Goal: Task Accomplishment & Management: Manage account settings

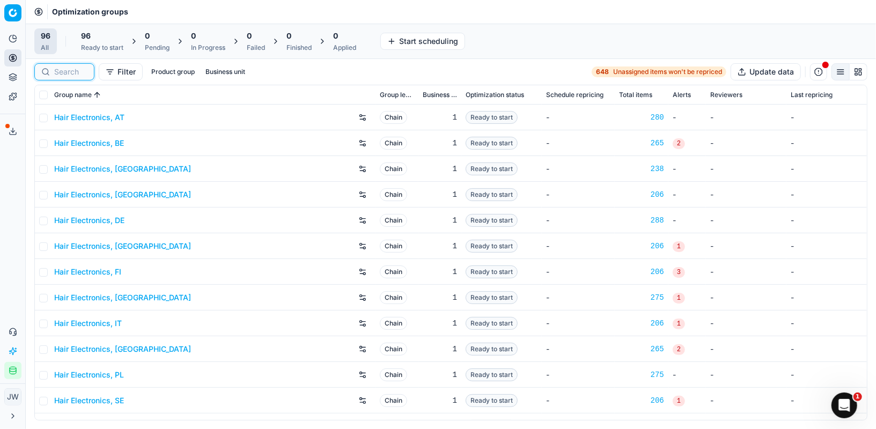
click at [70, 70] on input at bounding box center [70, 72] width 33 height 11
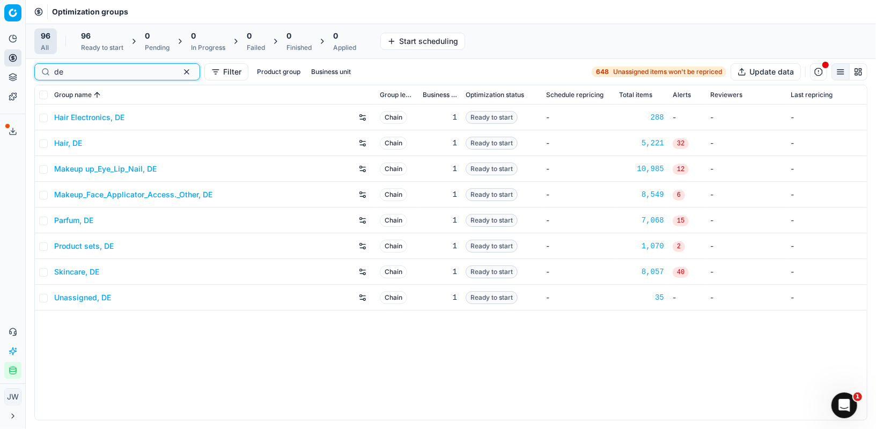
type input "de"
click at [71, 242] on link "Product sets, DE" at bounding box center [84, 246] width 60 height 11
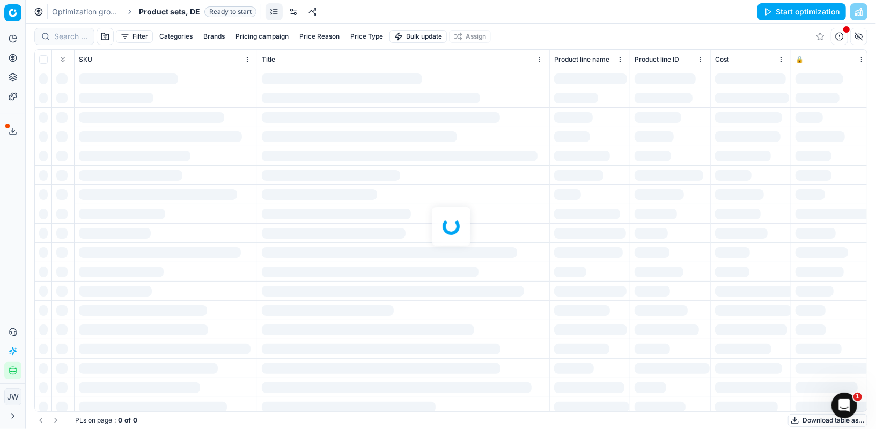
click at [77, 28] on div at bounding box center [451, 227] width 851 height 406
click at [71, 33] on div at bounding box center [451, 227] width 851 height 406
click at [69, 39] on div at bounding box center [451, 227] width 851 height 406
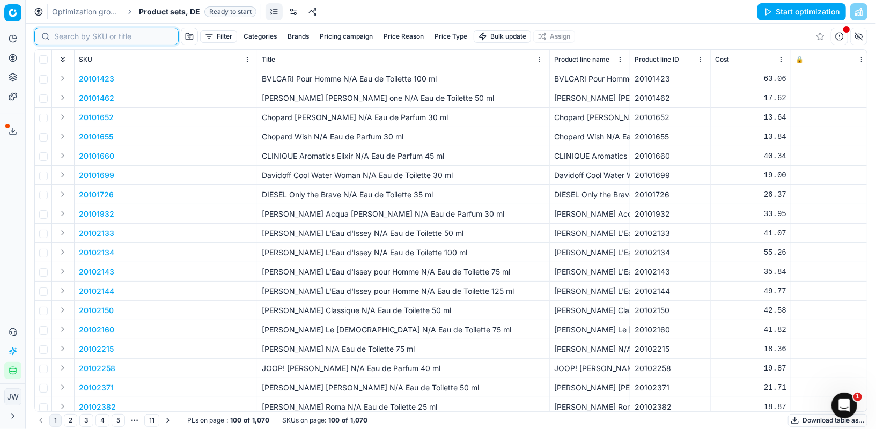
click at [69, 39] on input at bounding box center [113, 36] width 118 height 11
paste input "0012792-0020253"
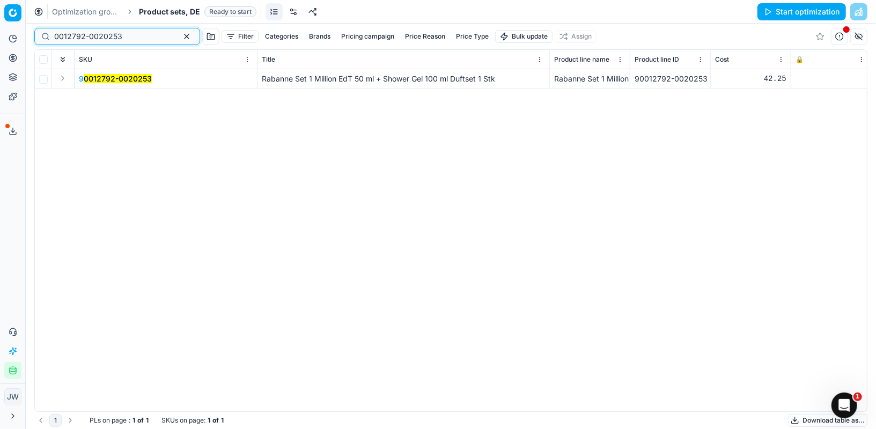
type input "0012792-0020253"
click at [64, 78] on button "Expand" at bounding box center [62, 78] width 13 height 13
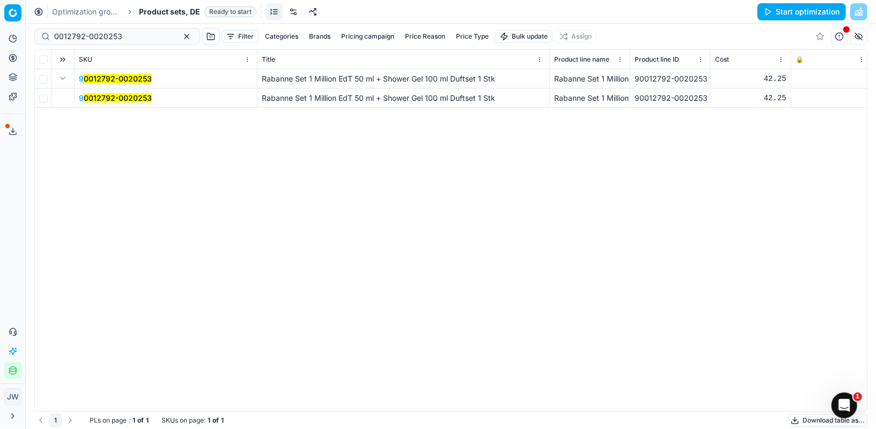
click at [105, 93] on span "9 0012792-0020253" at bounding box center [115, 98] width 73 height 11
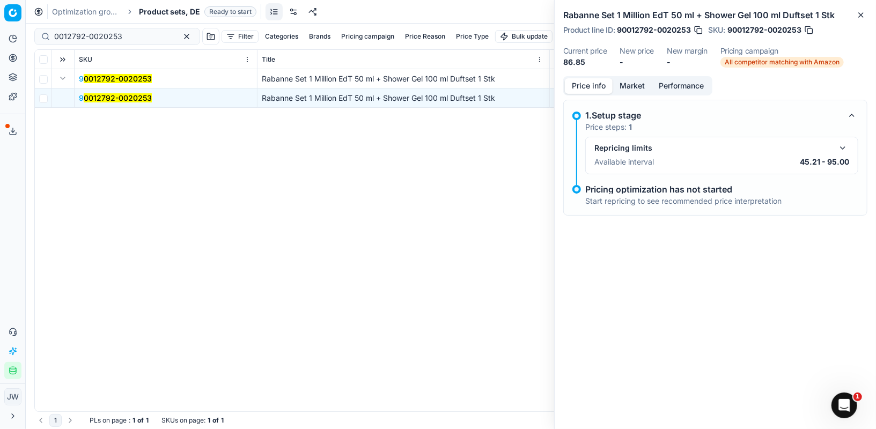
click at [844, 142] on button "button" at bounding box center [843, 148] width 13 height 13
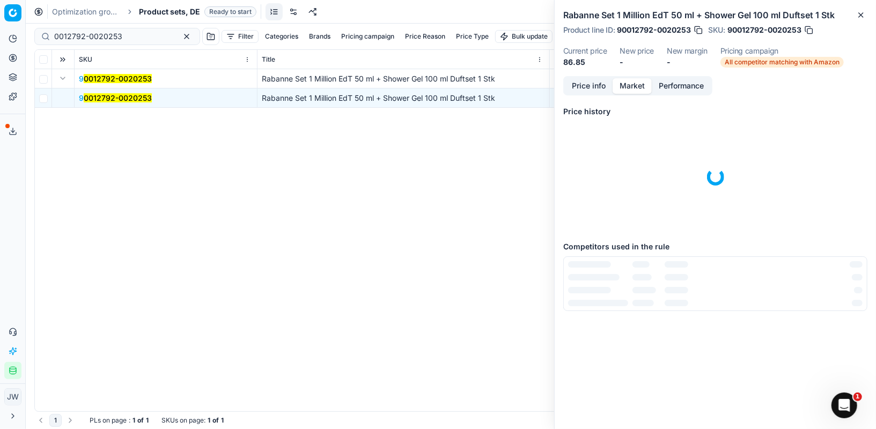
click at [635, 84] on button "Market" at bounding box center [632, 86] width 39 height 16
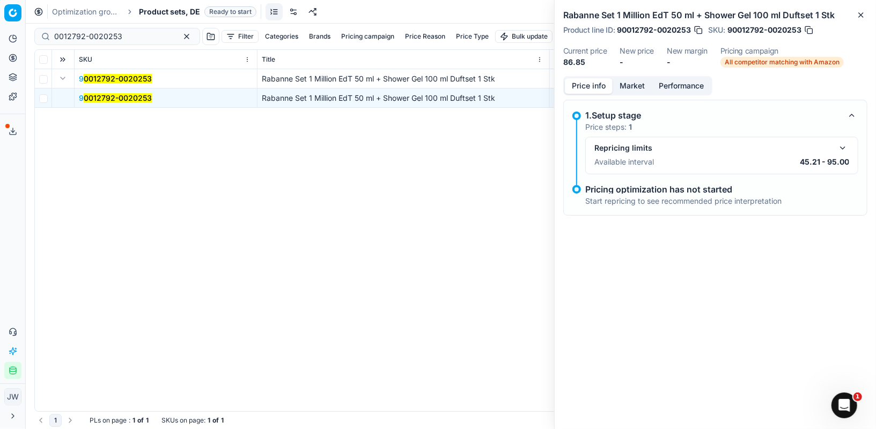
click at [592, 86] on button "Price info" at bounding box center [589, 86] width 48 height 16
click at [844, 145] on button "button" at bounding box center [843, 148] width 13 height 13
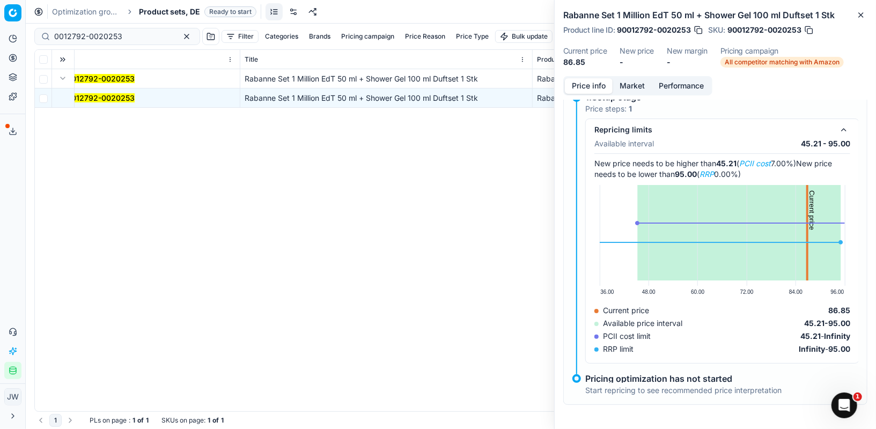
scroll to position [0, 27]
click at [631, 87] on button "Market" at bounding box center [632, 86] width 39 height 16
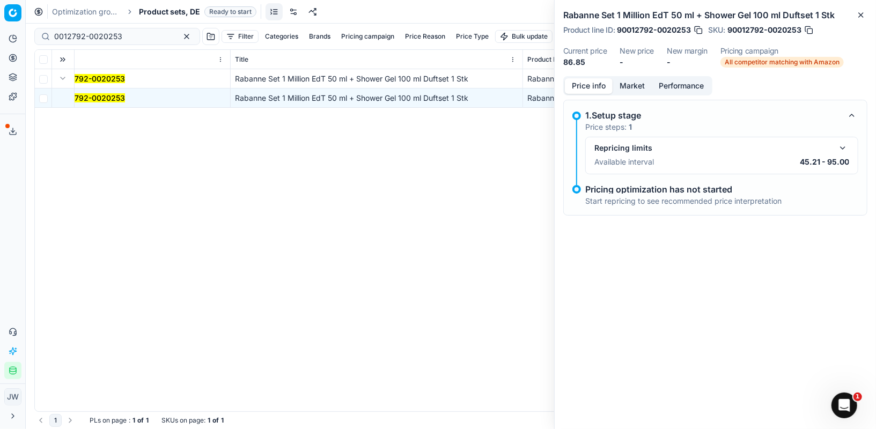
click at [597, 80] on button "Price info" at bounding box center [589, 86] width 48 height 16
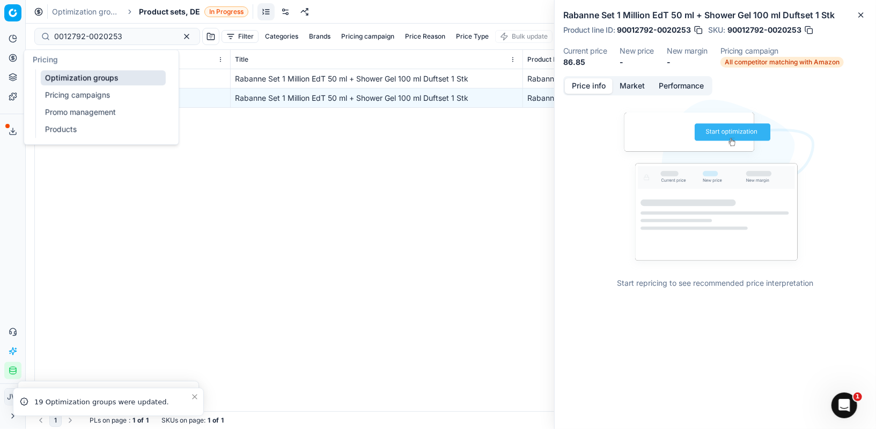
click at [15, 62] on icon at bounding box center [13, 58] width 9 height 9
click at [51, 78] on link "Optimization groups" at bounding box center [103, 77] width 125 height 15
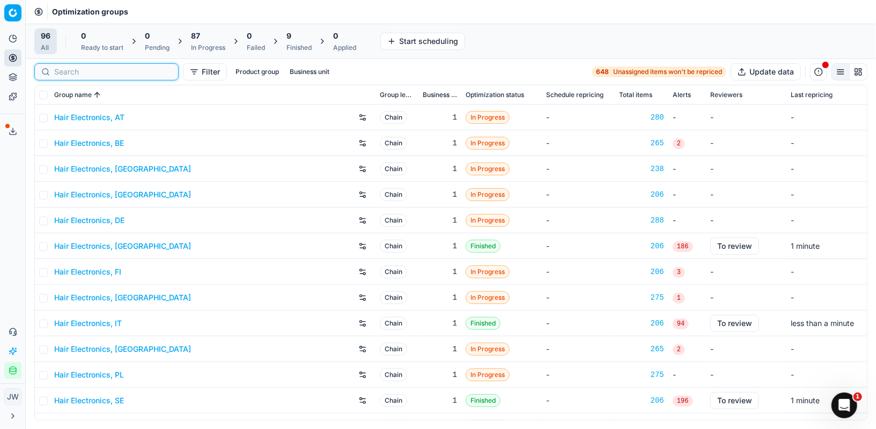
click at [63, 69] on input at bounding box center [113, 72] width 118 height 11
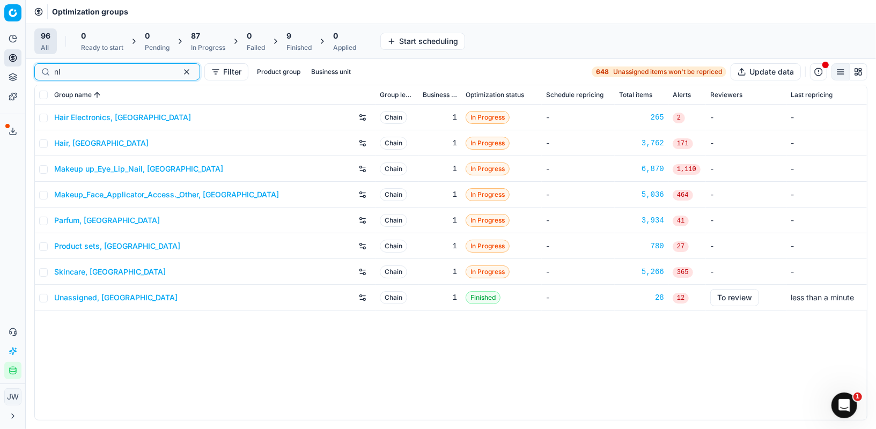
type input "nl"
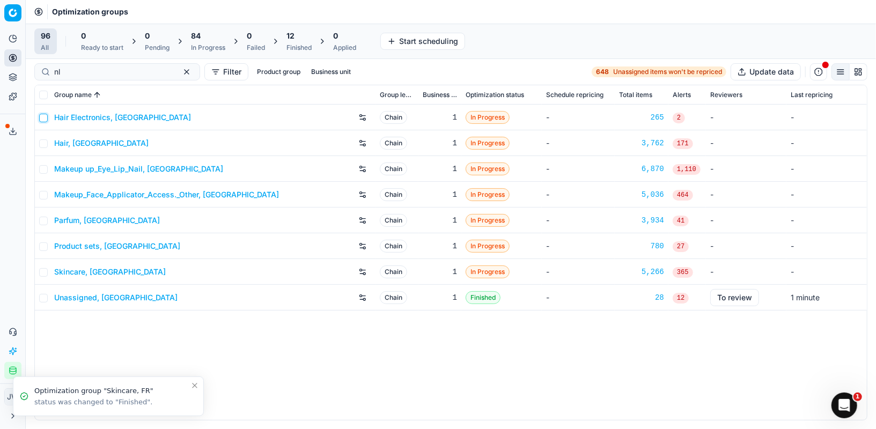
click at [45, 119] on input "checkbox" at bounding box center [43, 118] width 9 height 9
checkbox input "true"
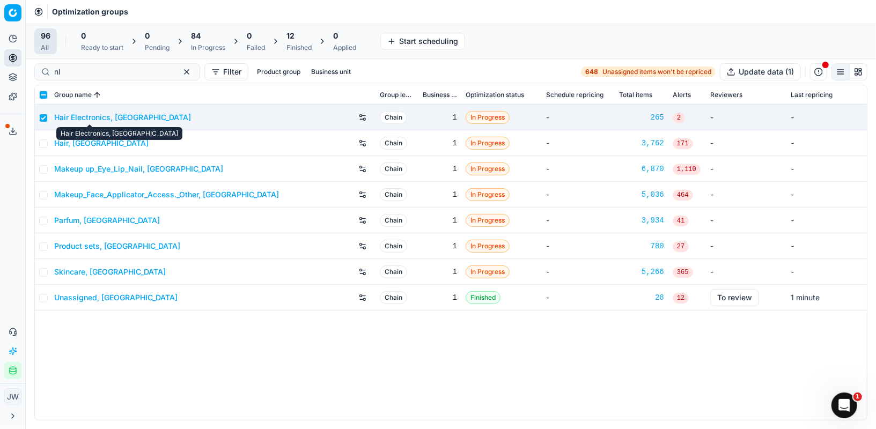
click at [79, 115] on link "Hair Electronics, [GEOGRAPHIC_DATA]" at bounding box center [122, 117] width 137 height 11
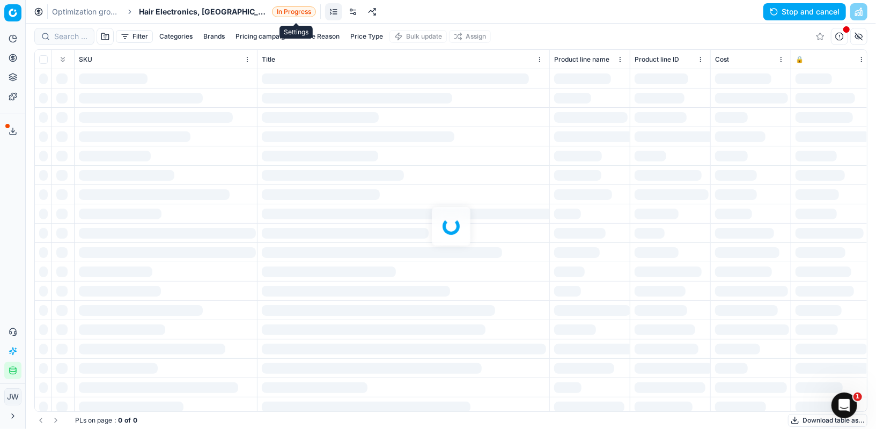
click at [345, 14] on link at bounding box center [353, 11] width 17 height 17
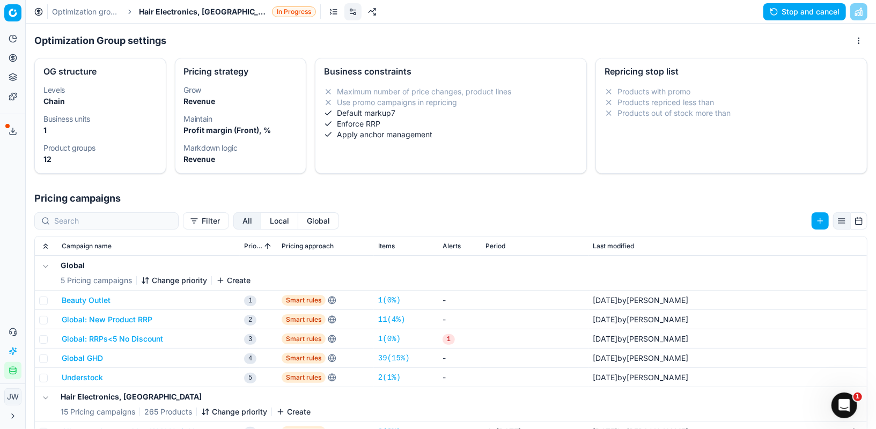
click at [261, 214] on button "Local" at bounding box center [279, 221] width 37 height 17
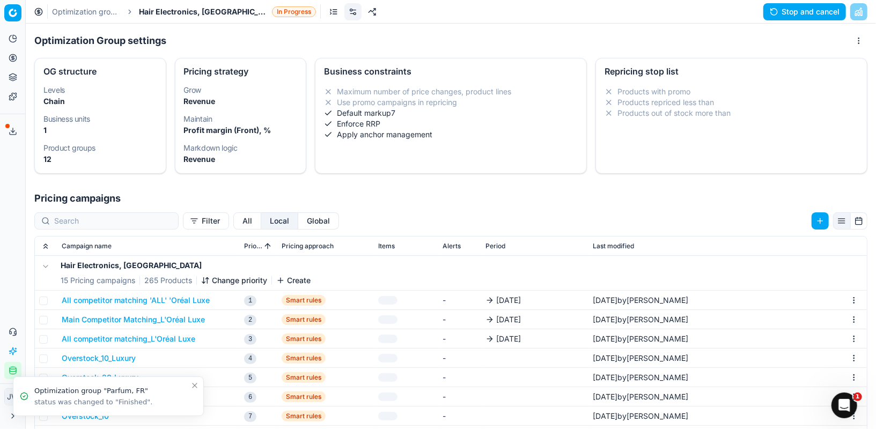
click at [85, 298] on button "All competitor matching 'ALL' 'Oréal Luxe" at bounding box center [136, 300] width 148 height 11
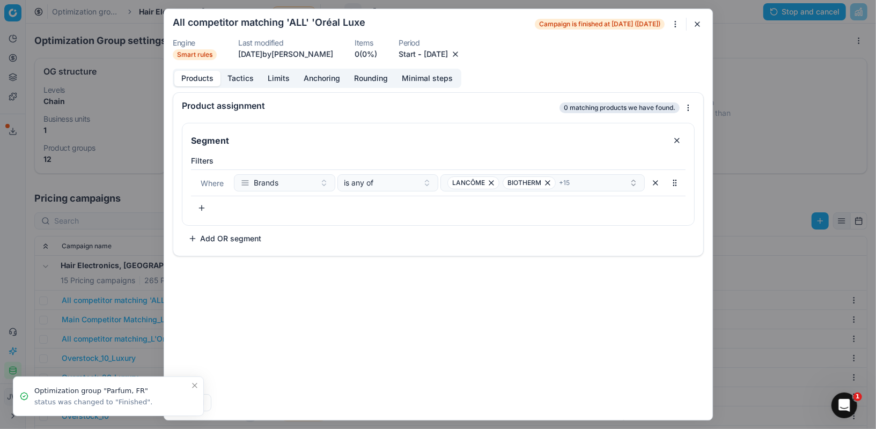
click at [461, 54] on button "button" at bounding box center [455, 54] width 11 height 11
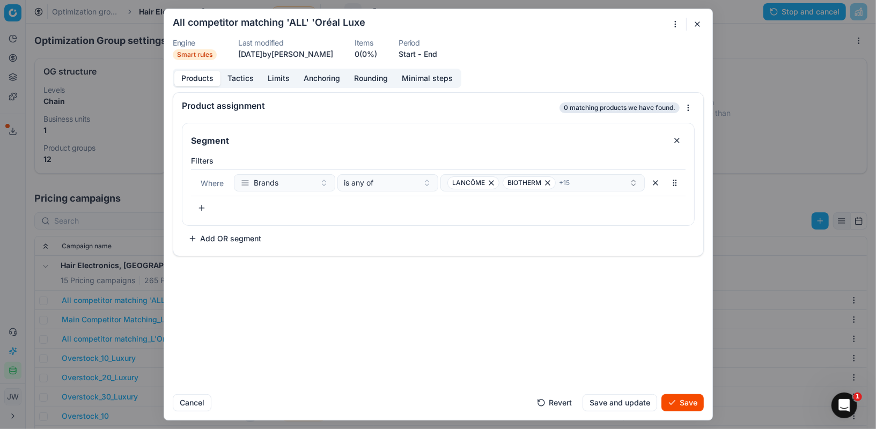
click at [691, 406] on button "Save" at bounding box center [683, 402] width 42 height 17
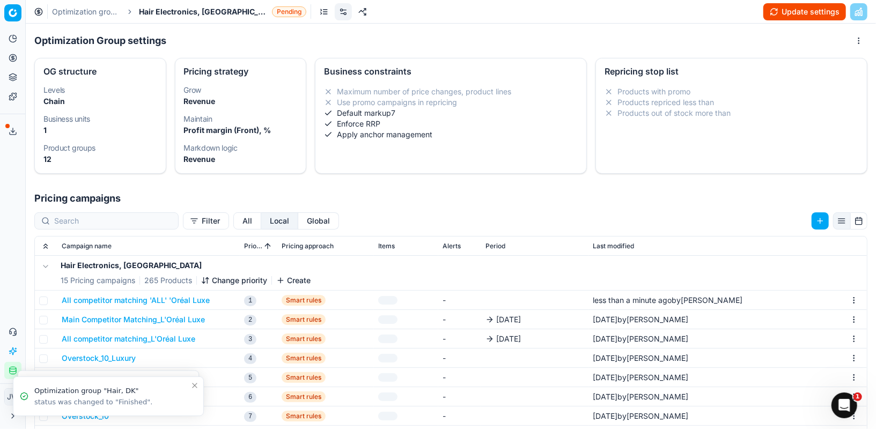
click at [105, 318] on button "Main Competitor Matching_L'Oréal Luxe" at bounding box center [133, 319] width 143 height 11
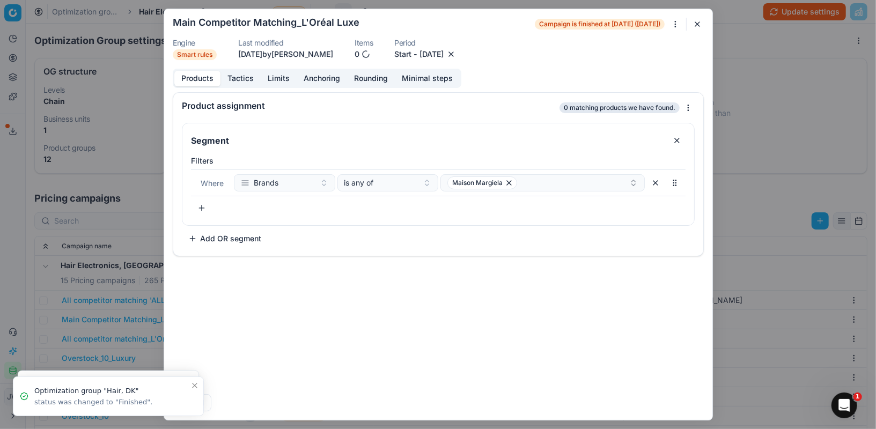
click at [457, 54] on button "button" at bounding box center [451, 54] width 11 height 11
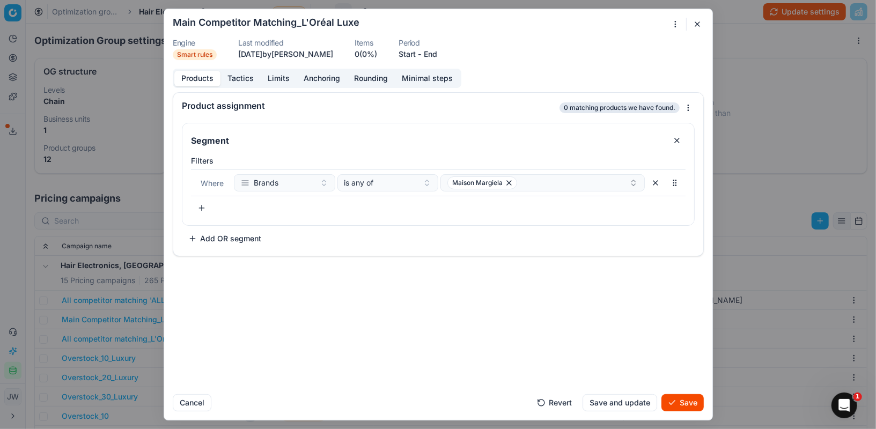
click at [688, 399] on button "Save" at bounding box center [683, 402] width 42 height 17
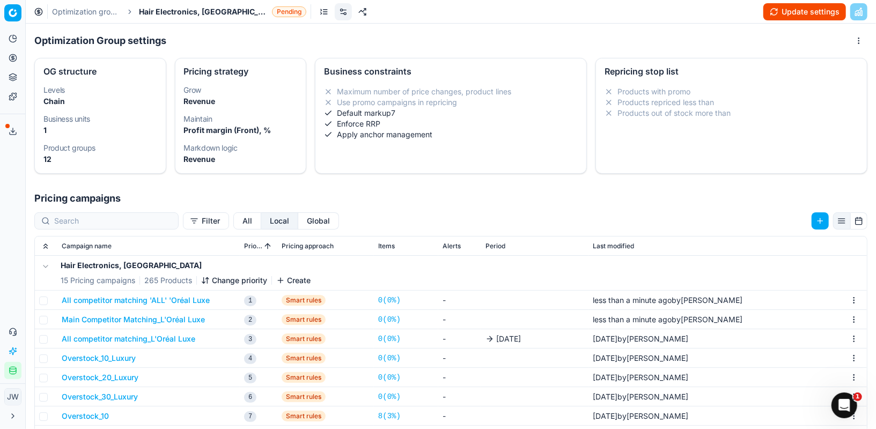
click at [84, 341] on button "All competitor matching_L'Oréal Luxe" at bounding box center [129, 339] width 134 height 11
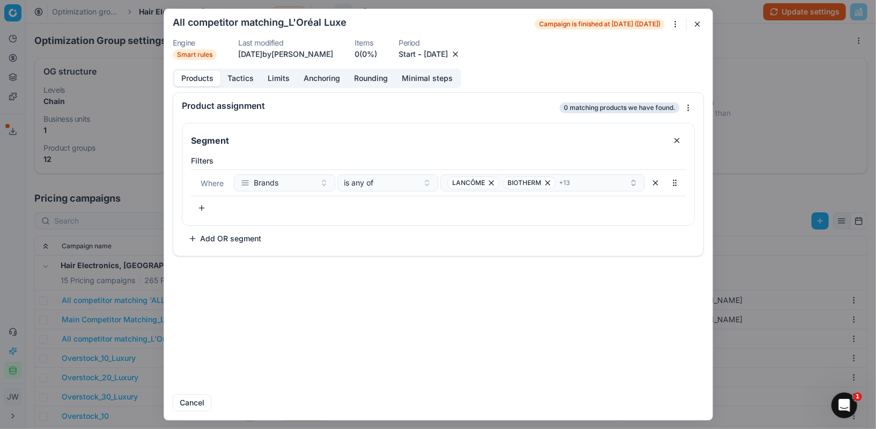
click at [461, 52] on button "button" at bounding box center [455, 54] width 11 height 11
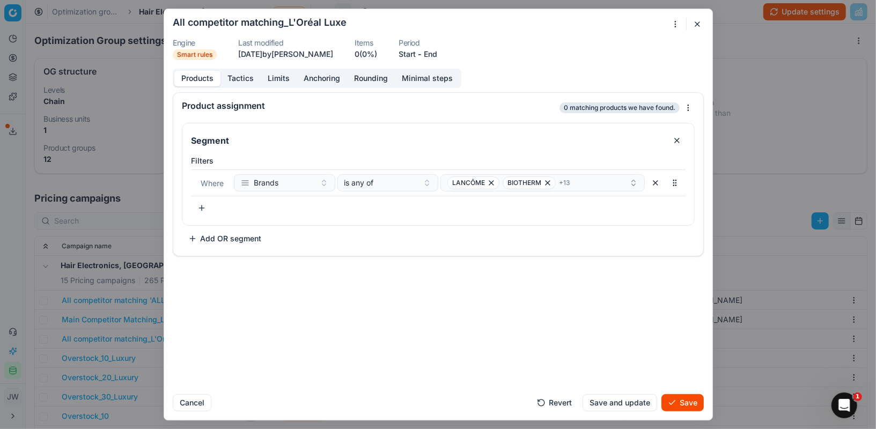
click at [684, 403] on button "Save" at bounding box center [683, 402] width 42 height 17
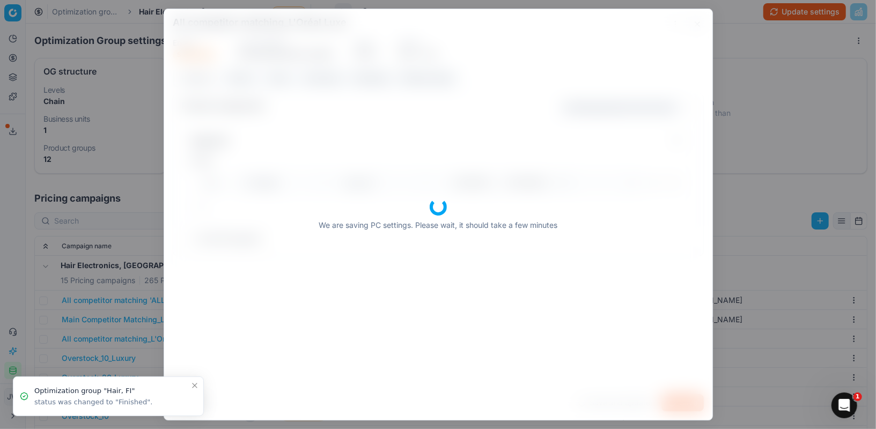
click at [138, 244] on body "Pricing platform Analytics Pricing Product portfolio Templates Export service 8…" at bounding box center [438, 214] width 876 height 429
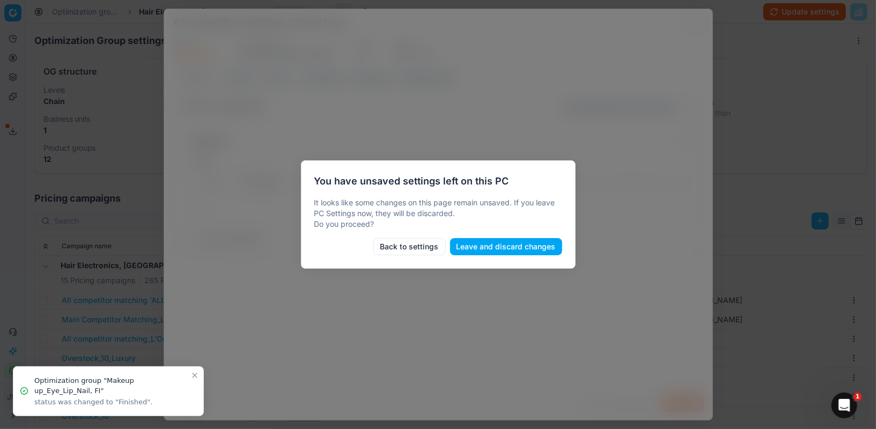
drag, startPoint x: 426, startPoint y: 246, endPoint x: 412, endPoint y: 248, distance: 14.2
click at [412, 248] on button "Back to settings" at bounding box center [410, 246] width 72 height 17
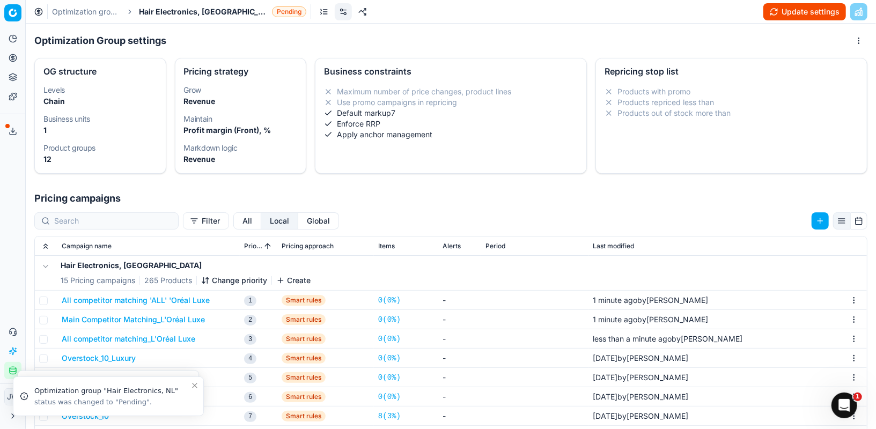
click at [190, 254] on th "Campaign name" at bounding box center [148, 246] width 182 height 19
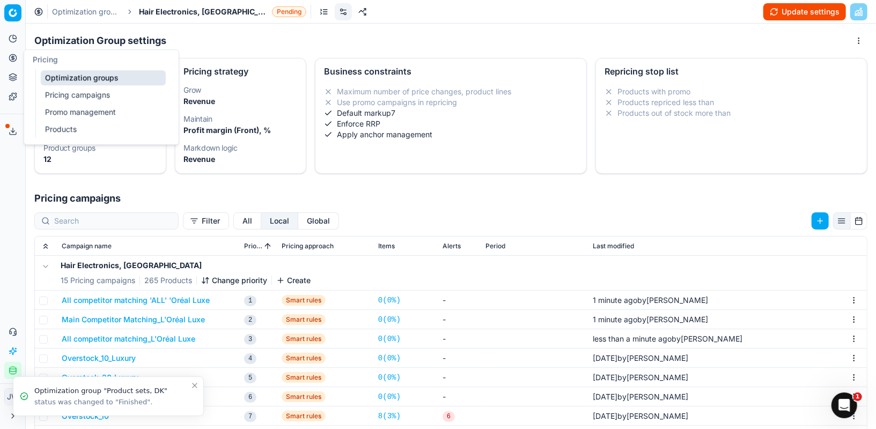
click at [12, 57] on icon at bounding box center [13, 58] width 9 height 9
click at [58, 70] on link "Optimization groups" at bounding box center [103, 77] width 125 height 15
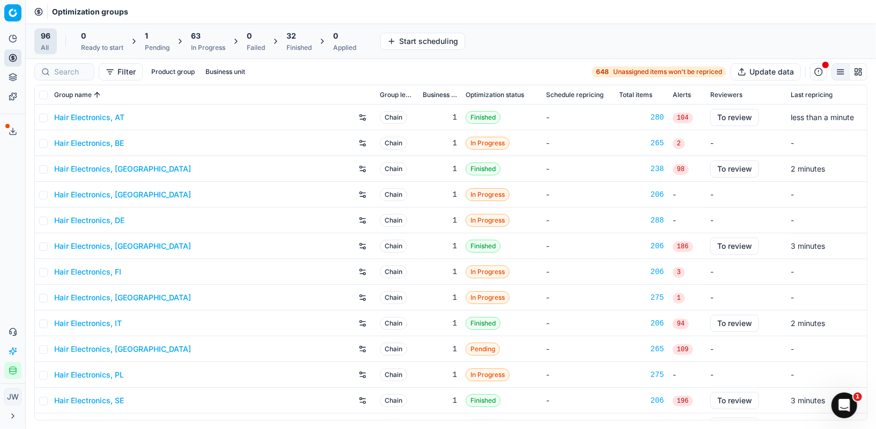
click at [85, 63] on div at bounding box center [64, 71] width 60 height 17
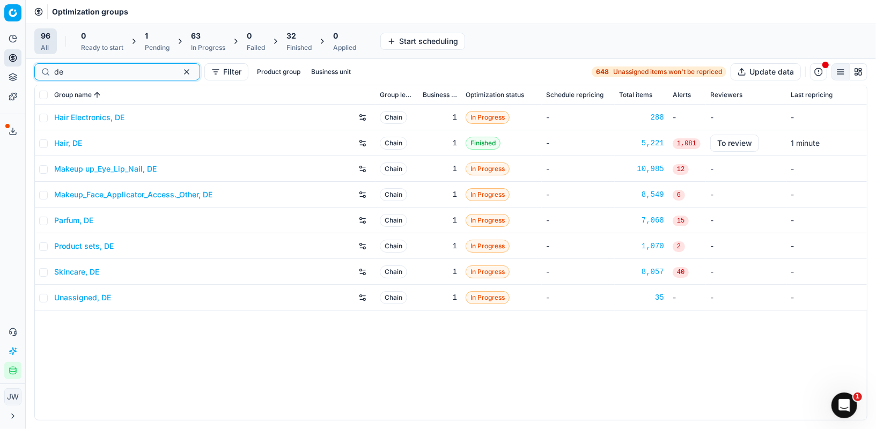
type input "d"
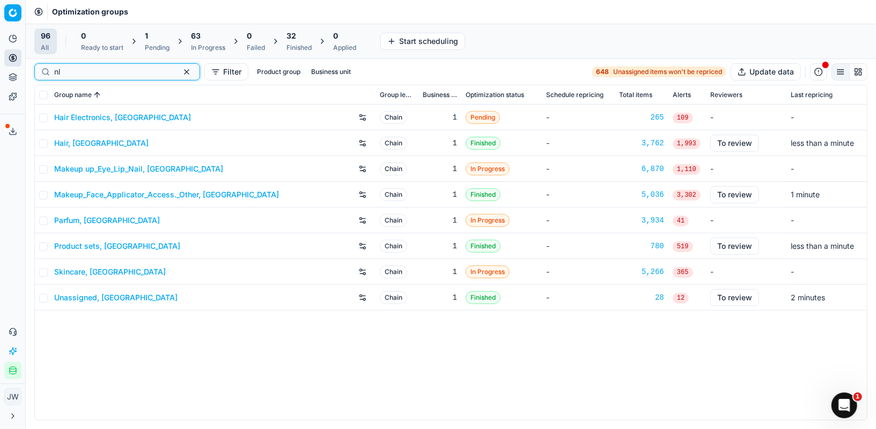
type input "nl"
click at [75, 139] on link "Hair, [GEOGRAPHIC_DATA]" at bounding box center [101, 143] width 94 height 11
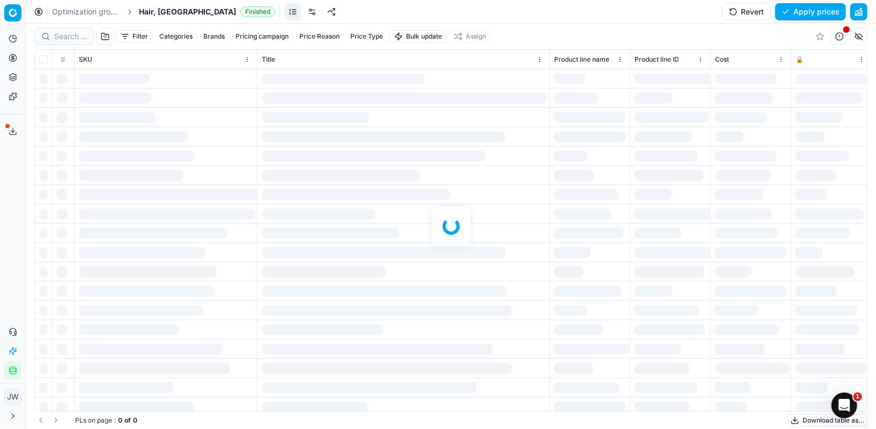
click at [304, 12] on link at bounding box center [312, 11] width 17 height 17
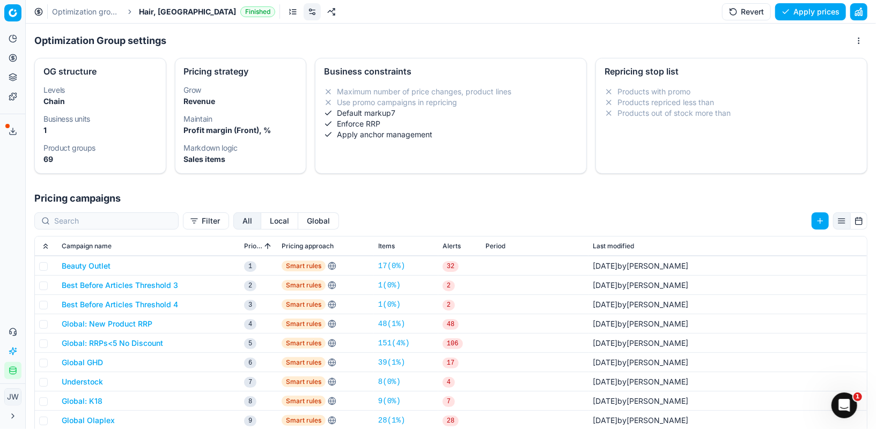
scroll to position [3, 0]
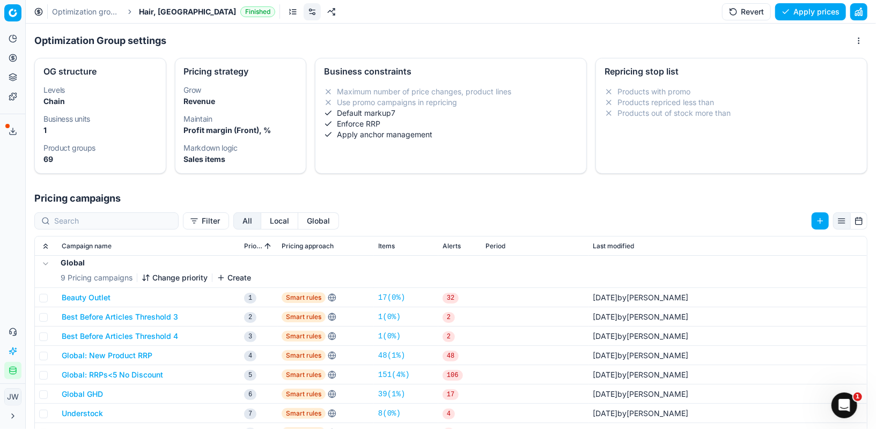
click at [261, 225] on button "Local" at bounding box center [279, 221] width 37 height 17
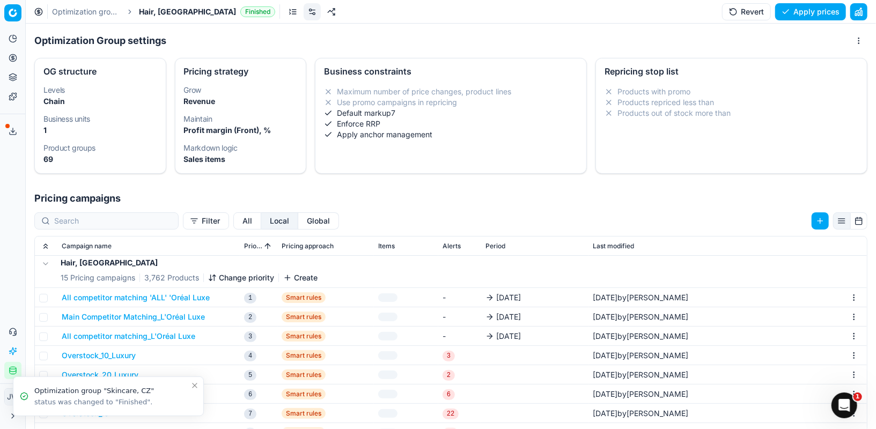
click at [105, 294] on button "All competitor matching 'ALL' 'Oréal Luxe" at bounding box center [136, 297] width 148 height 11
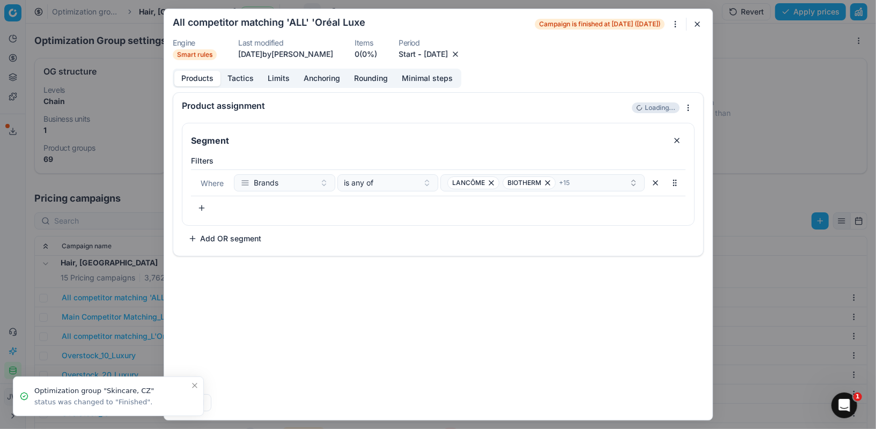
click at [461, 55] on button "button" at bounding box center [455, 54] width 11 height 11
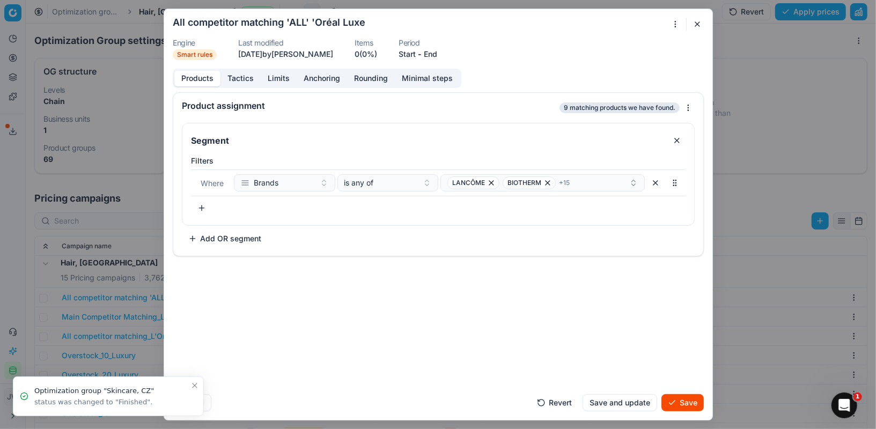
click at [694, 409] on button "Save" at bounding box center [683, 402] width 42 height 17
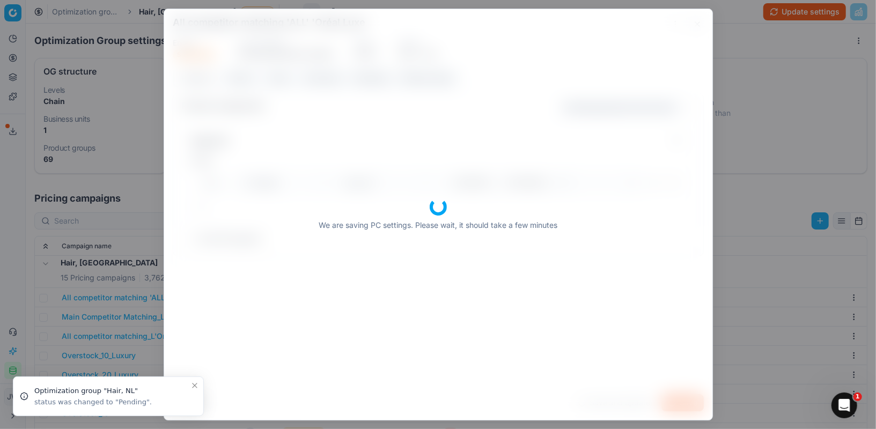
click at [138, 245] on body "Pricing platform Analytics Pricing Product portfolio Templates Export service 8…" at bounding box center [438, 214] width 876 height 429
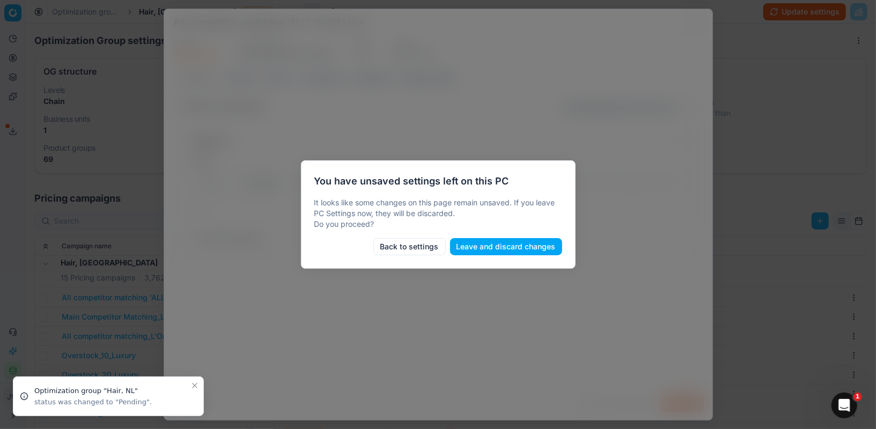
drag, startPoint x: 413, startPoint y: 246, endPoint x: 485, endPoint y: 242, distance: 72.0
click at [485, 242] on div "Back to settings Leave and discard changes" at bounding box center [438, 246] width 248 height 17
click at [429, 246] on button "Back to settings" at bounding box center [410, 246] width 72 height 17
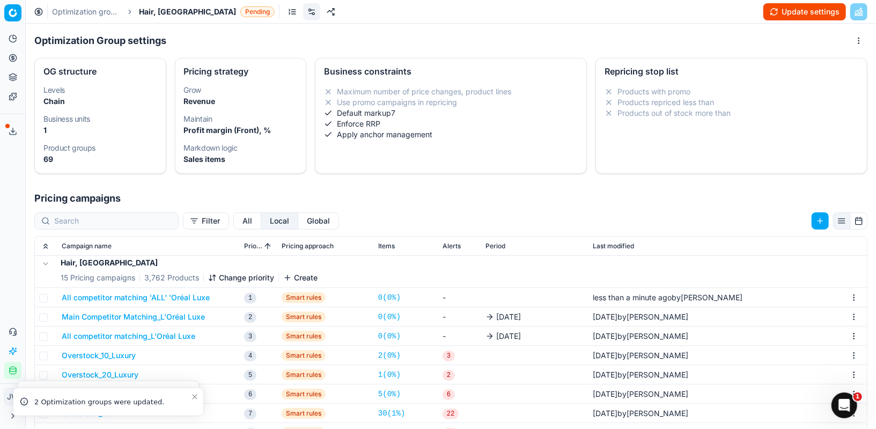
click at [138, 316] on button "Main Competitor Matching_L'Oréal Luxe" at bounding box center [133, 317] width 143 height 11
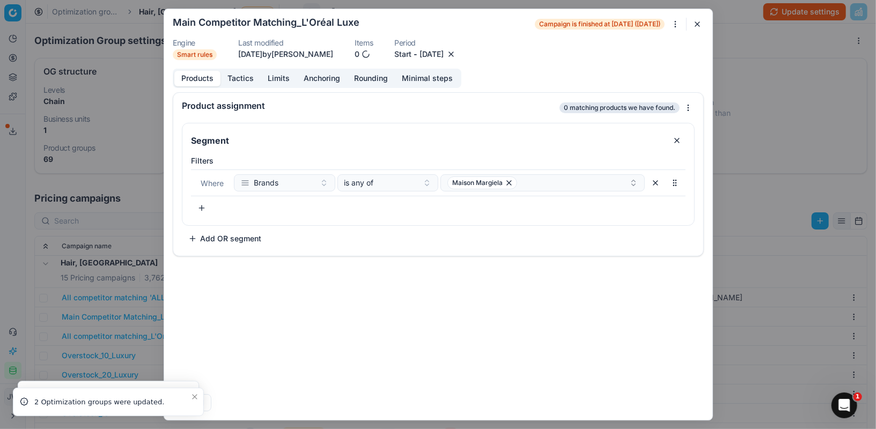
click at [482, 53] on dl "Engine Smart rules Last modified [DATE] by [PERSON_NAME] Items 0 Period Start -…" at bounding box center [438, 49] width 531 height 21
click at [457, 54] on button "button" at bounding box center [451, 54] width 11 height 11
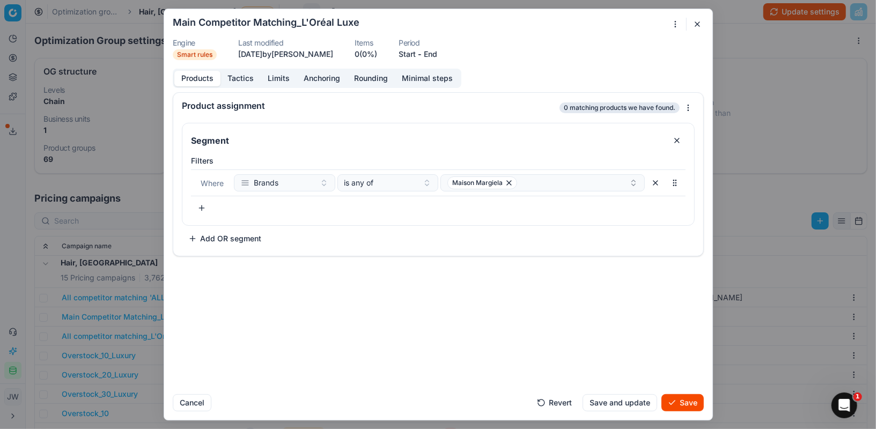
click at [679, 406] on button "Save" at bounding box center [683, 402] width 42 height 17
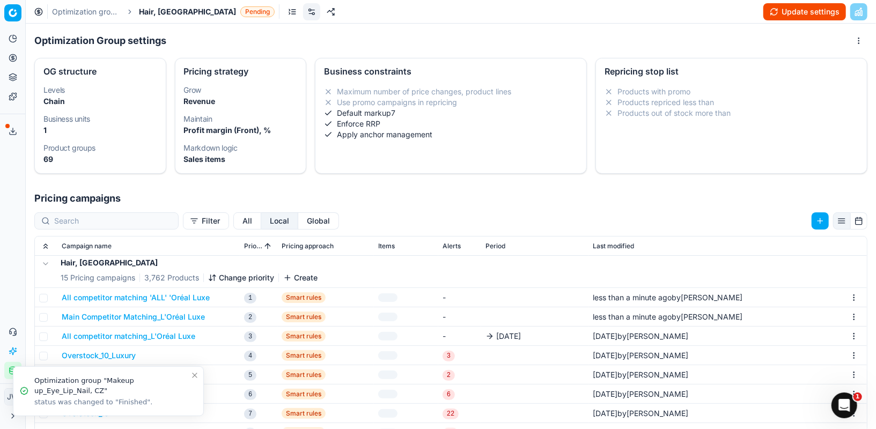
click at [104, 331] on button "All competitor matching_L'Oréal Luxe" at bounding box center [129, 336] width 134 height 11
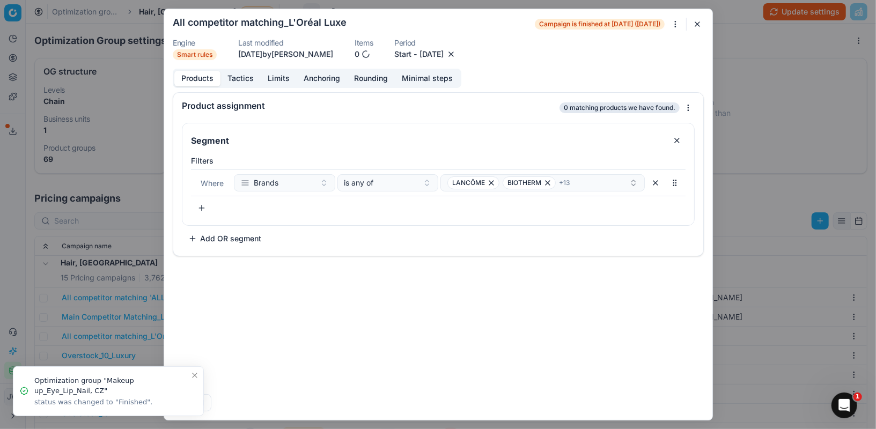
click at [457, 55] on button "button" at bounding box center [451, 54] width 11 height 11
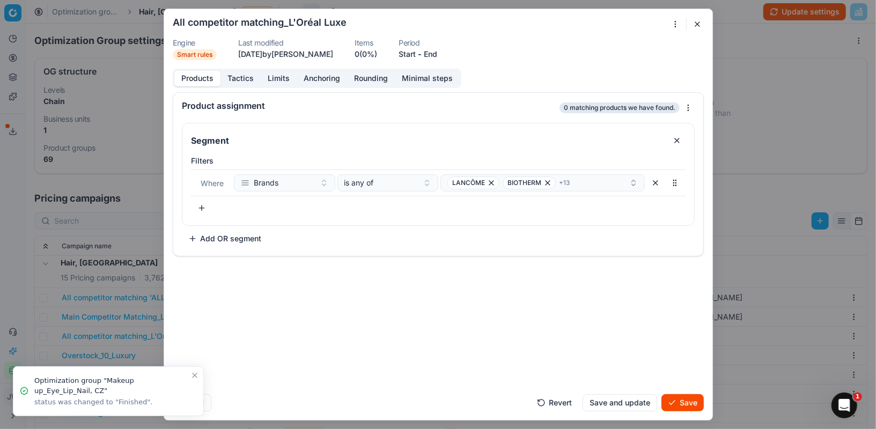
click at [686, 403] on button "Save" at bounding box center [683, 402] width 42 height 17
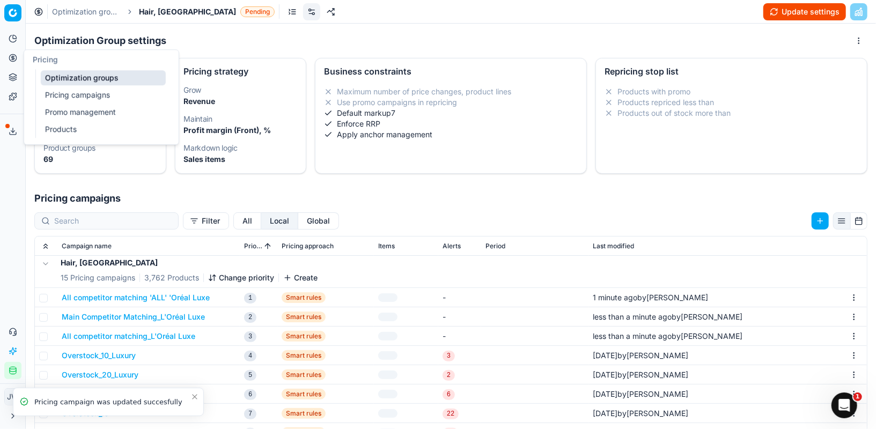
click at [66, 76] on link "Optimization groups" at bounding box center [103, 77] width 125 height 15
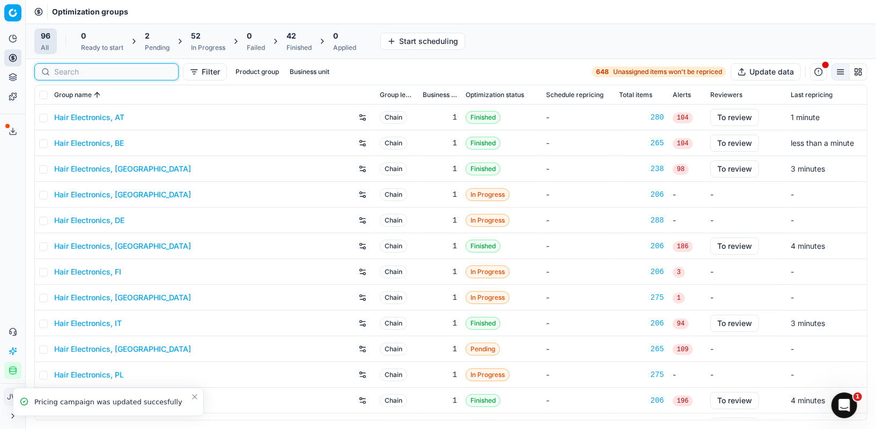
click at [67, 68] on input at bounding box center [113, 72] width 118 height 11
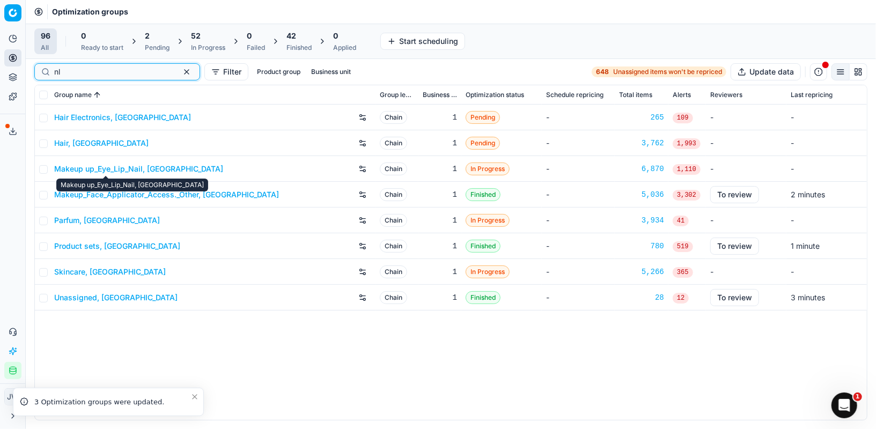
type input "nl"
click at [89, 169] on link "Makeup up_Eye_Lip_Nail, [GEOGRAPHIC_DATA]" at bounding box center [138, 169] width 169 height 11
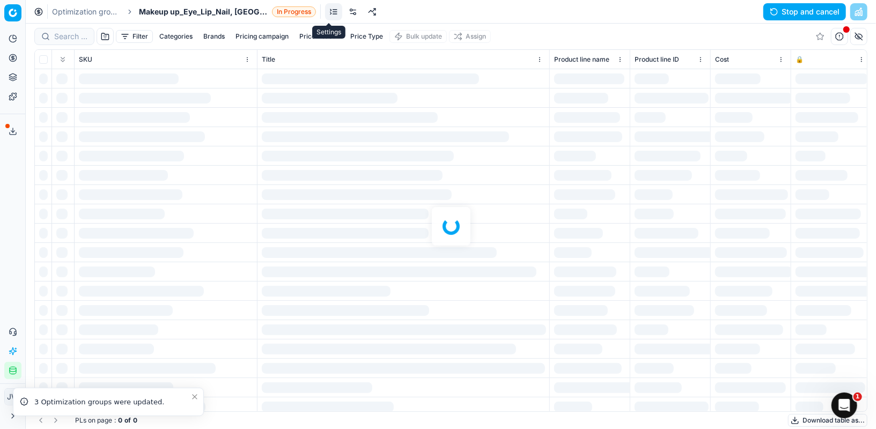
click at [345, 14] on link at bounding box center [353, 11] width 17 height 17
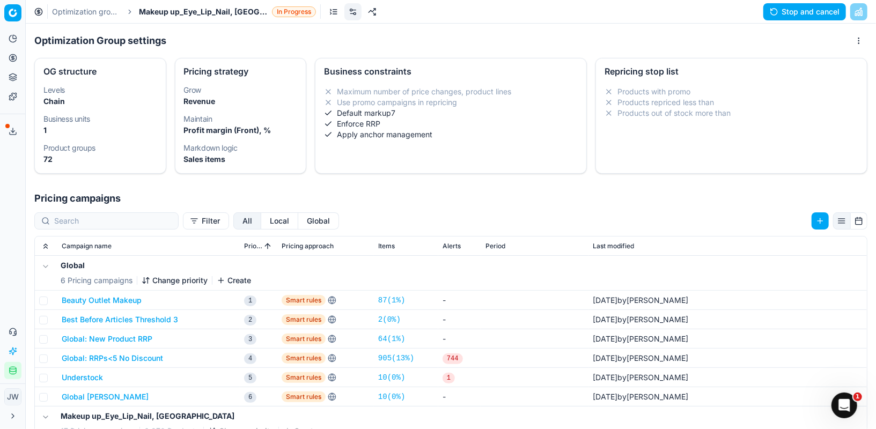
click at [261, 229] on button "Local" at bounding box center [279, 221] width 37 height 17
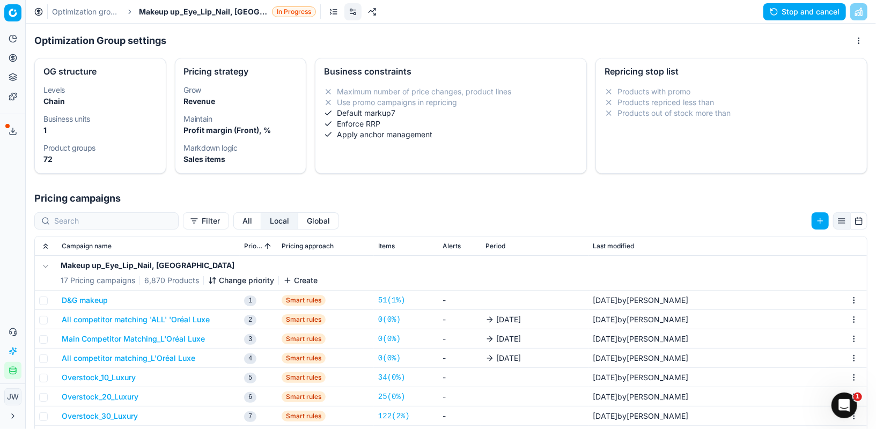
click at [98, 320] on button "All competitor matching 'ALL' 'Oréal Luxe" at bounding box center [136, 319] width 148 height 11
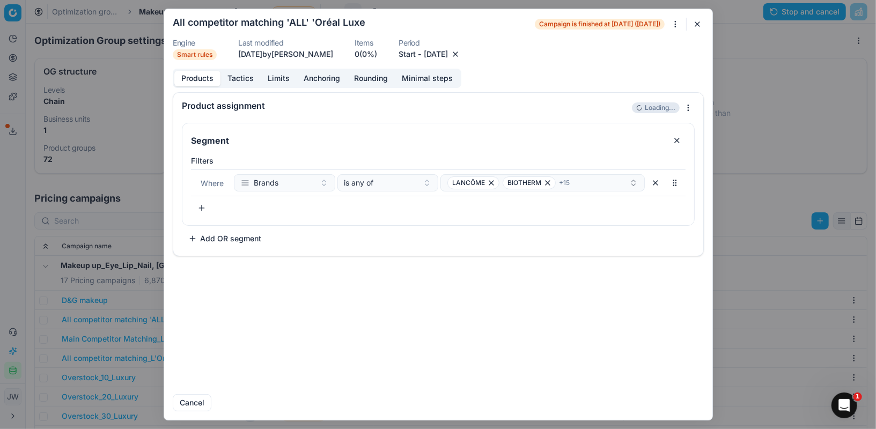
click at [461, 50] on button "button" at bounding box center [455, 54] width 11 height 11
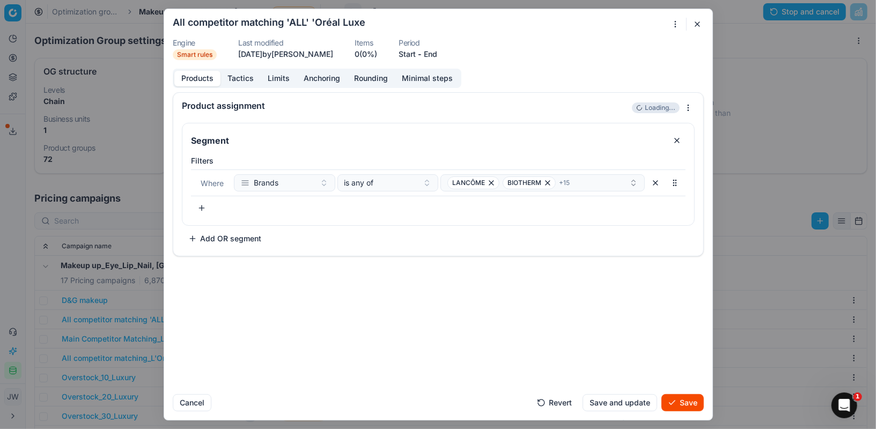
click at [695, 407] on button "Save" at bounding box center [683, 402] width 42 height 17
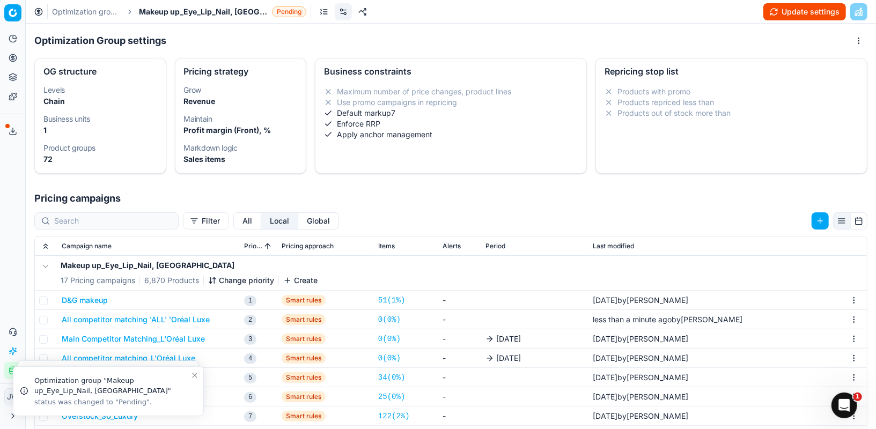
click at [194, 339] on button "Main Competitor Matching_L'Oréal Luxe" at bounding box center [133, 339] width 143 height 11
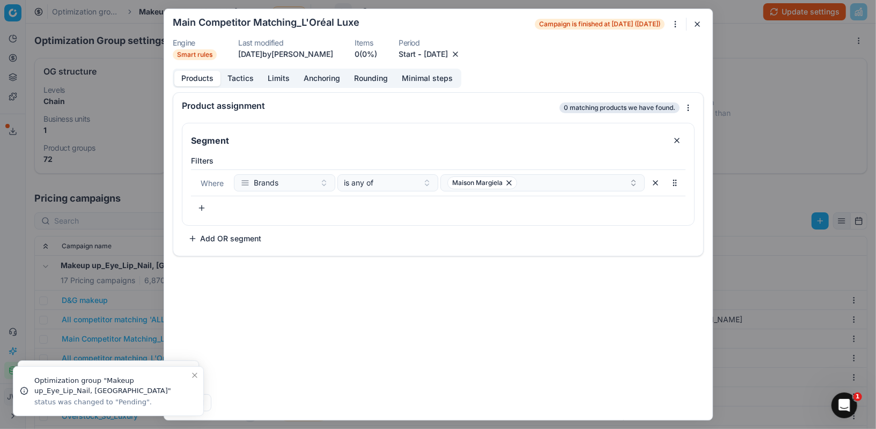
click at [461, 53] on button "button" at bounding box center [455, 54] width 11 height 11
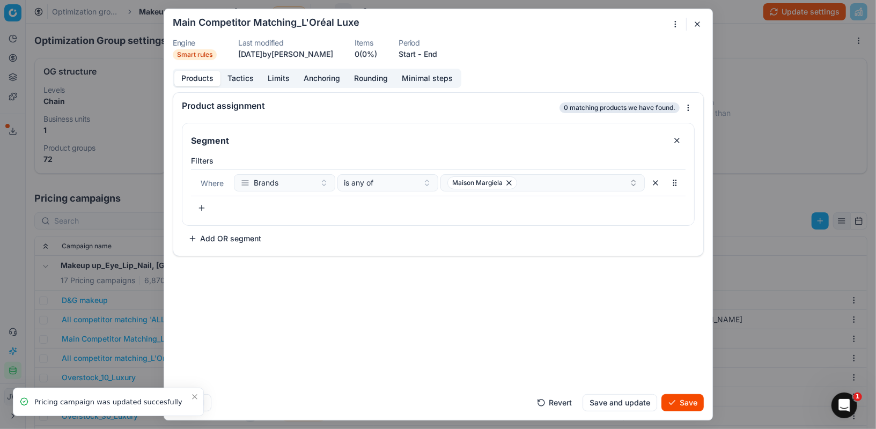
click at [677, 401] on button "Save" at bounding box center [683, 402] width 42 height 17
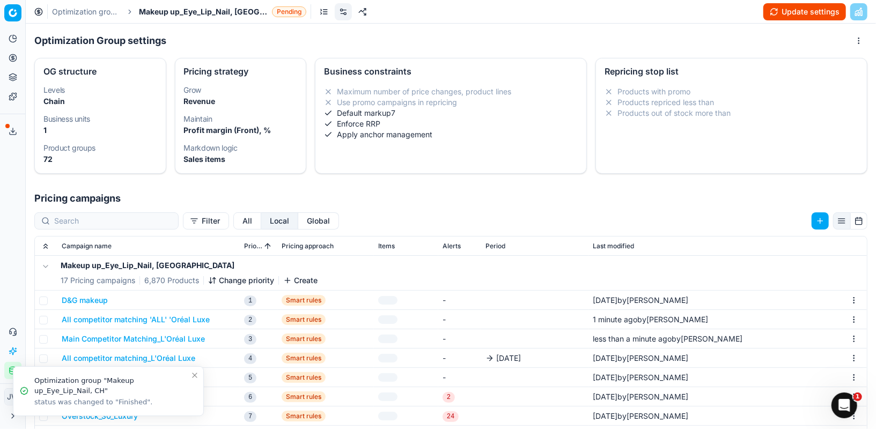
click at [87, 358] on button "All competitor matching_L'Oréal Luxe" at bounding box center [129, 358] width 134 height 11
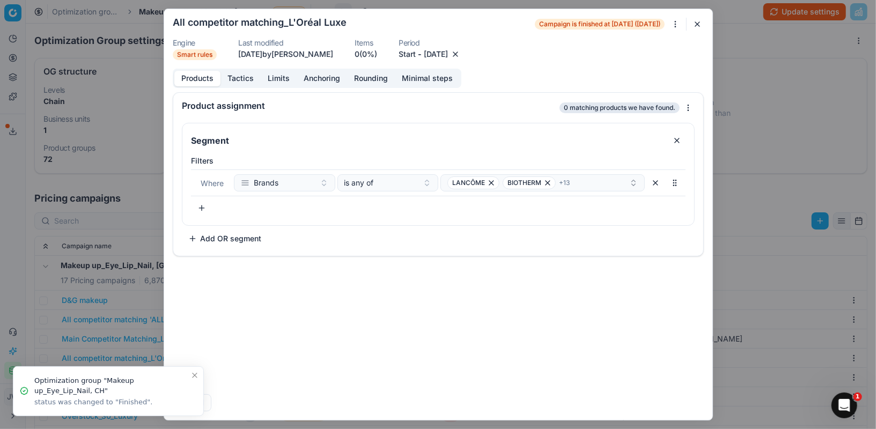
click at [461, 55] on button "button" at bounding box center [455, 54] width 11 height 11
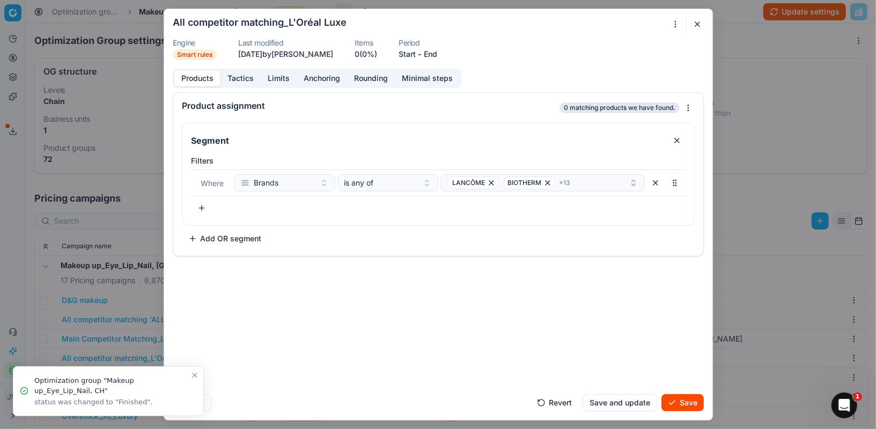
click at [682, 409] on button "Save" at bounding box center [683, 402] width 42 height 17
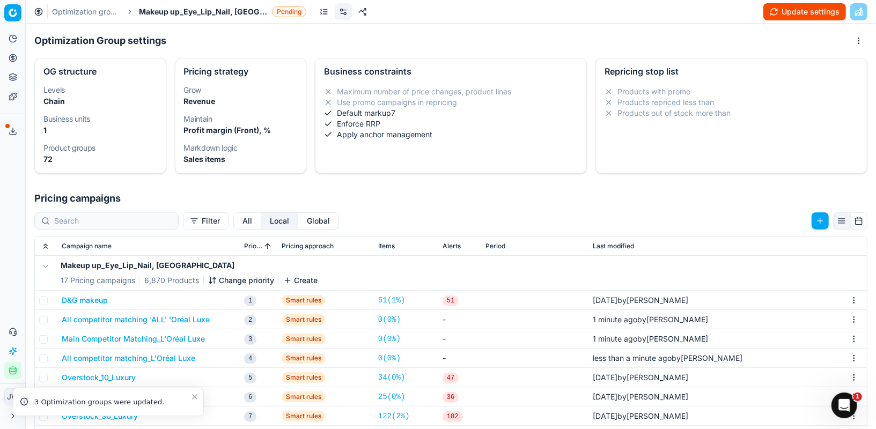
scroll to position [61, 0]
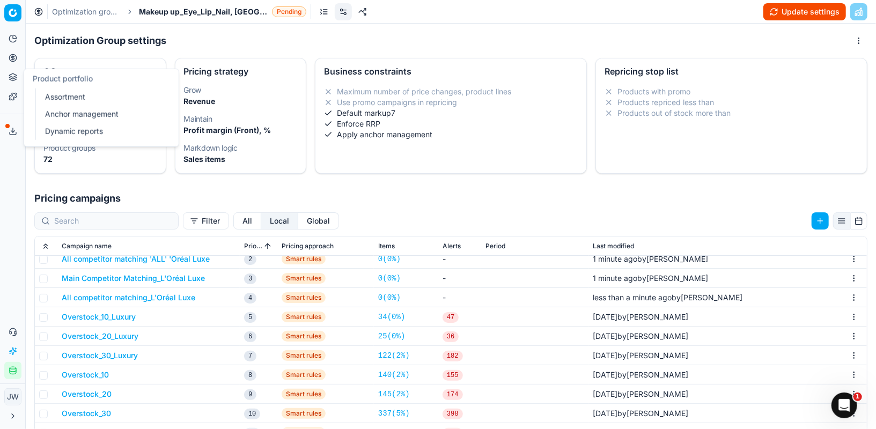
click at [13, 57] on icon at bounding box center [13, 58] width 0 height 4
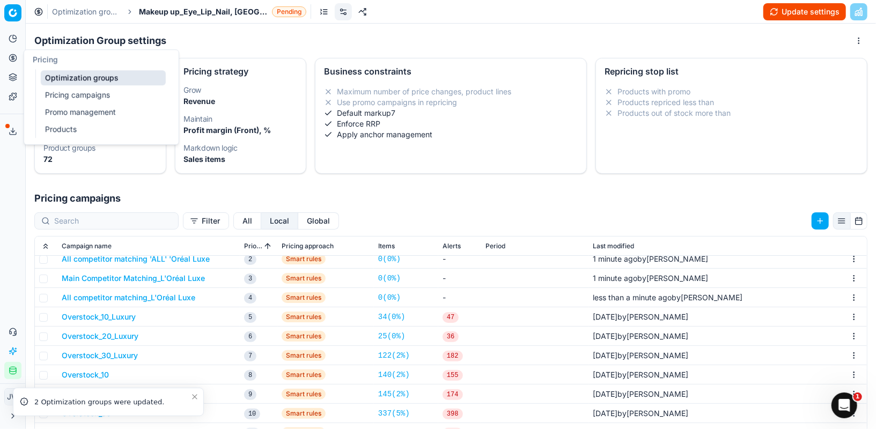
click at [53, 83] on link "Optimization groups" at bounding box center [103, 77] width 125 height 15
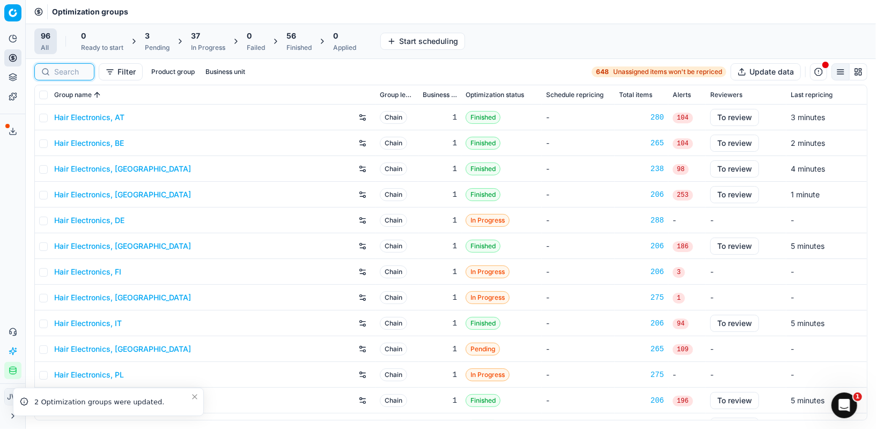
click at [77, 74] on input at bounding box center [70, 72] width 33 height 11
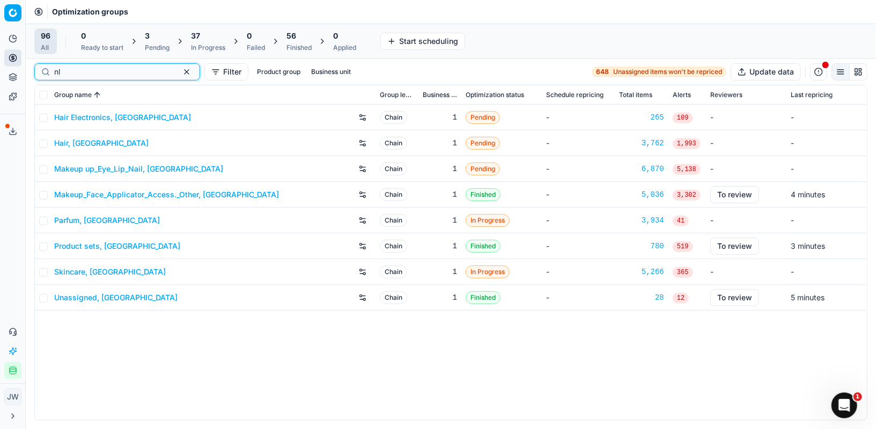
type input "nl"
click at [107, 192] on link "Makeup_Face_Applicator_Access._Other, [GEOGRAPHIC_DATA]" at bounding box center [166, 194] width 225 height 11
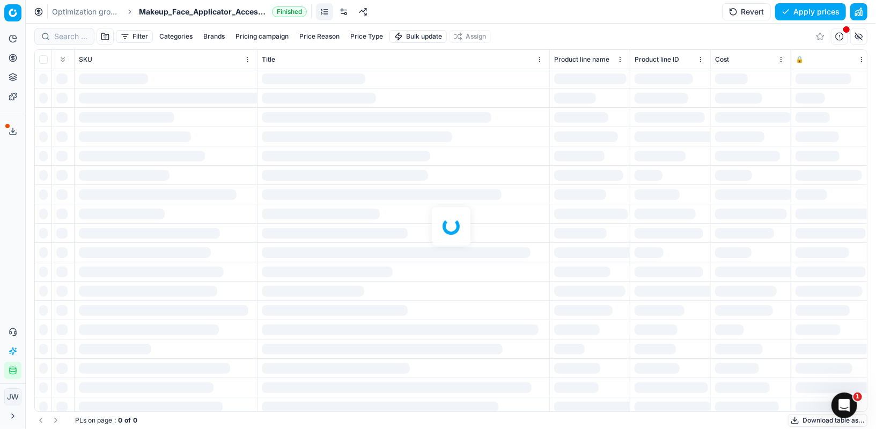
click at [347, 11] on link at bounding box center [343, 11] width 17 height 17
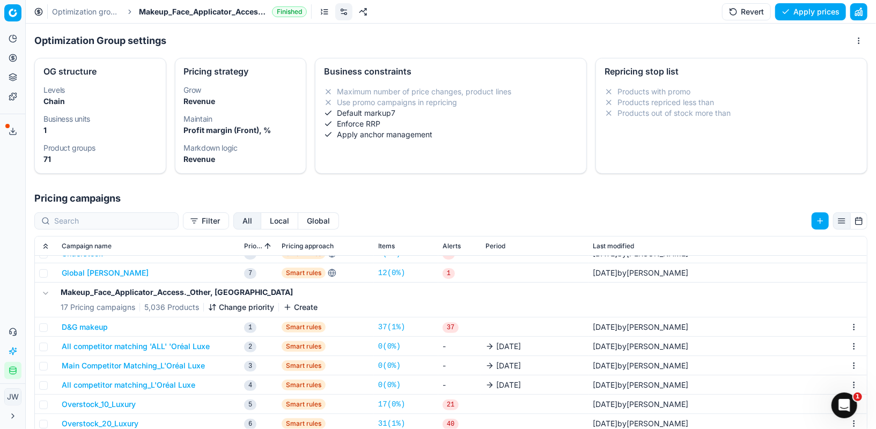
click at [261, 223] on button "Local" at bounding box center [279, 221] width 37 height 17
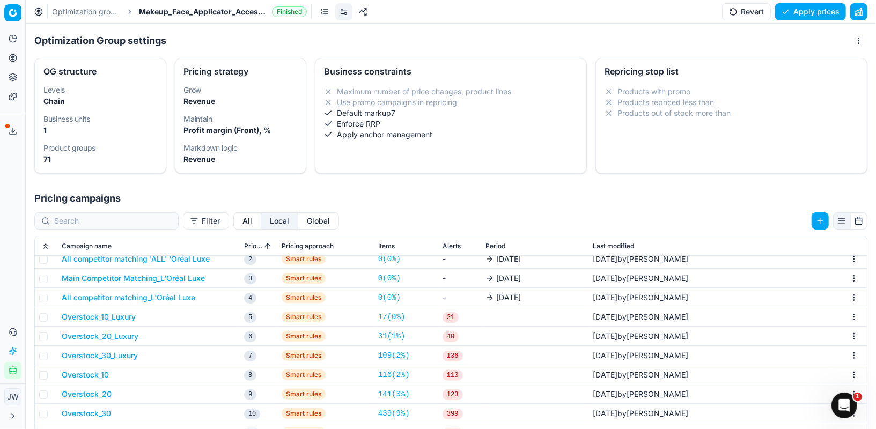
scroll to position [17, 0]
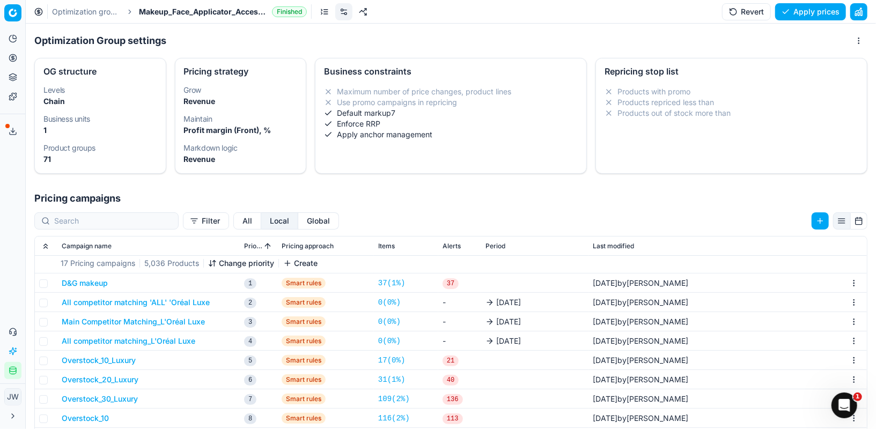
click at [181, 303] on button "All competitor matching 'ALL' 'Oréal Luxe" at bounding box center [136, 302] width 148 height 11
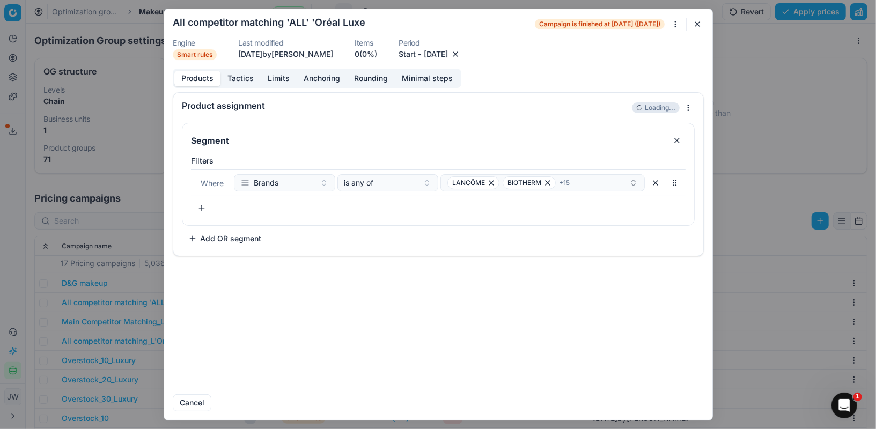
click at [461, 54] on button "button" at bounding box center [455, 54] width 11 height 11
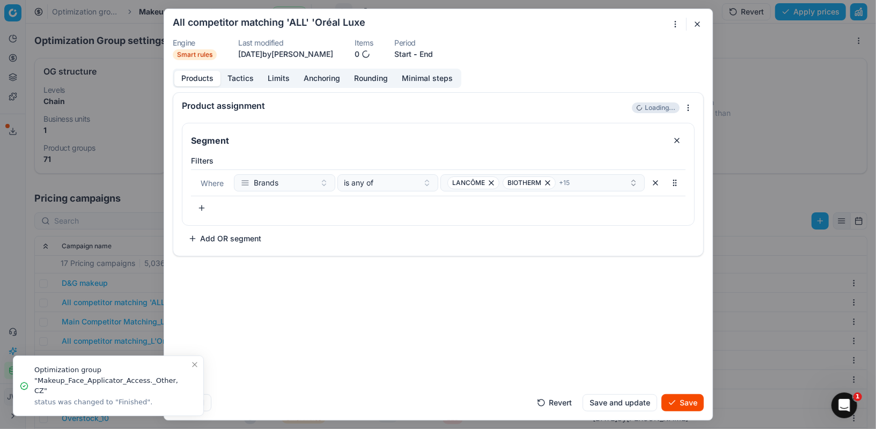
click at [677, 408] on button "Save" at bounding box center [683, 402] width 42 height 17
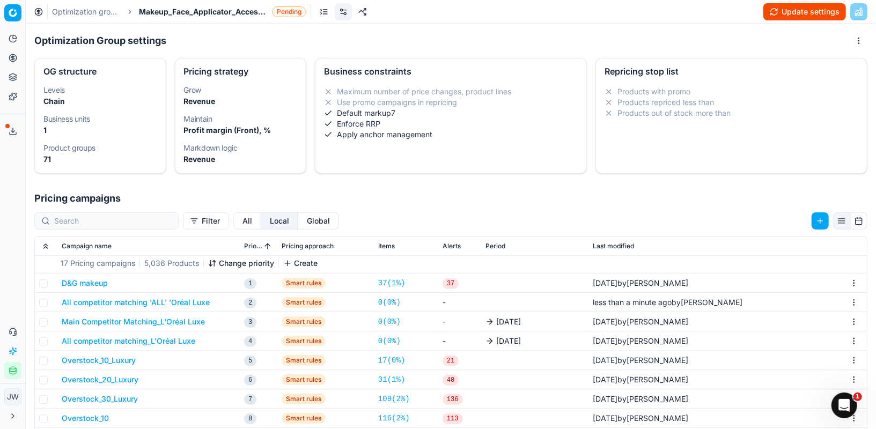
click at [189, 319] on button "Main Competitor Matching_L'Oréal Luxe" at bounding box center [133, 322] width 143 height 11
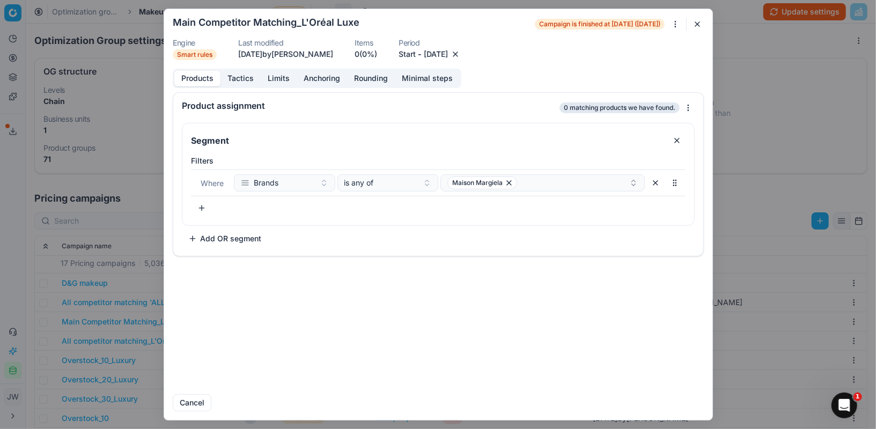
click at [461, 57] on button "button" at bounding box center [455, 54] width 11 height 11
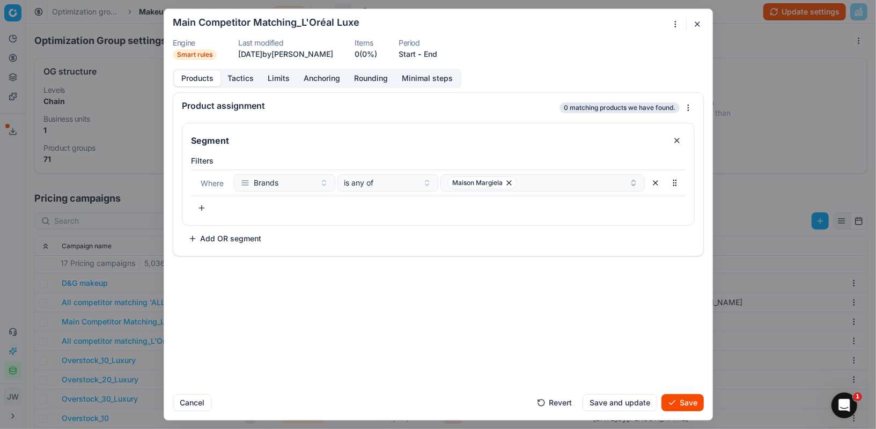
click at [685, 401] on button "Save" at bounding box center [683, 402] width 42 height 17
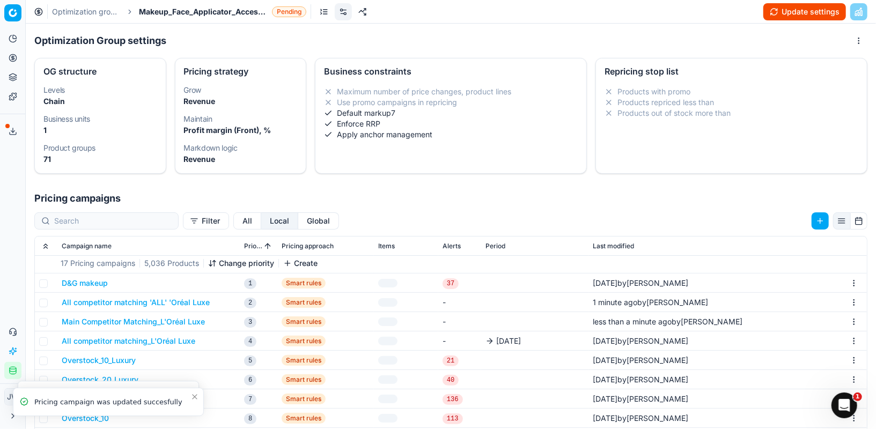
click at [169, 343] on button "All competitor matching_L'Oréal Luxe" at bounding box center [129, 341] width 134 height 11
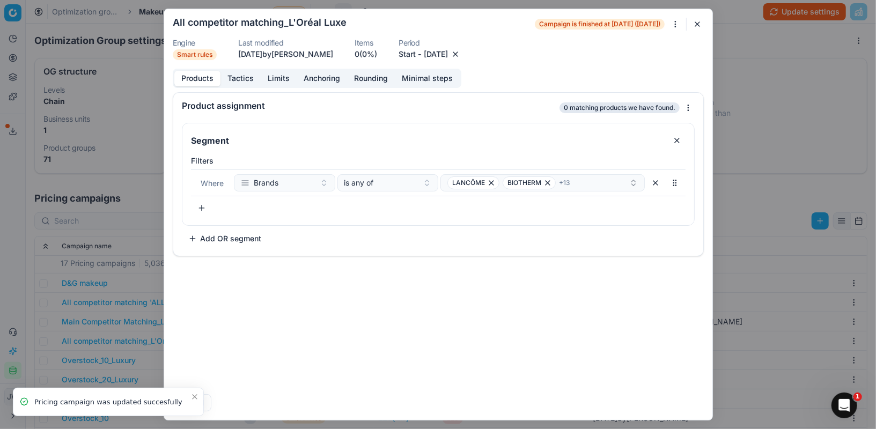
click at [461, 51] on button "button" at bounding box center [455, 54] width 11 height 11
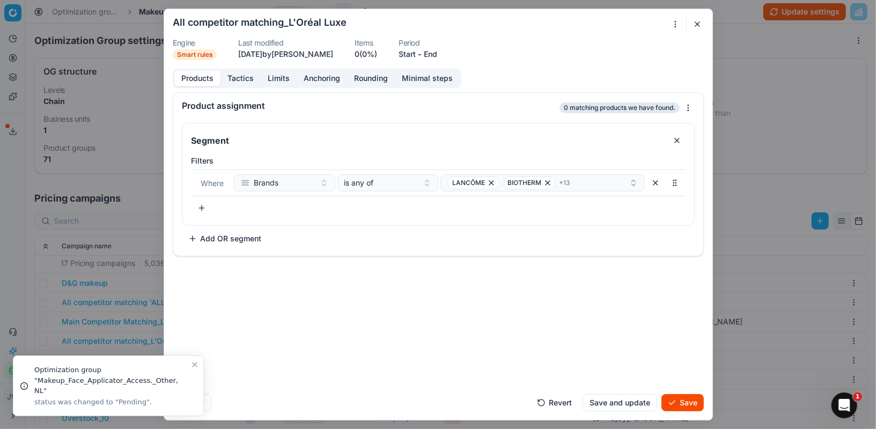
click at [675, 413] on form "We are saving PC settings. Please wait, it should take a few minutes All compet…" at bounding box center [438, 214] width 548 height 411
click at [680, 406] on button "Save" at bounding box center [683, 402] width 42 height 17
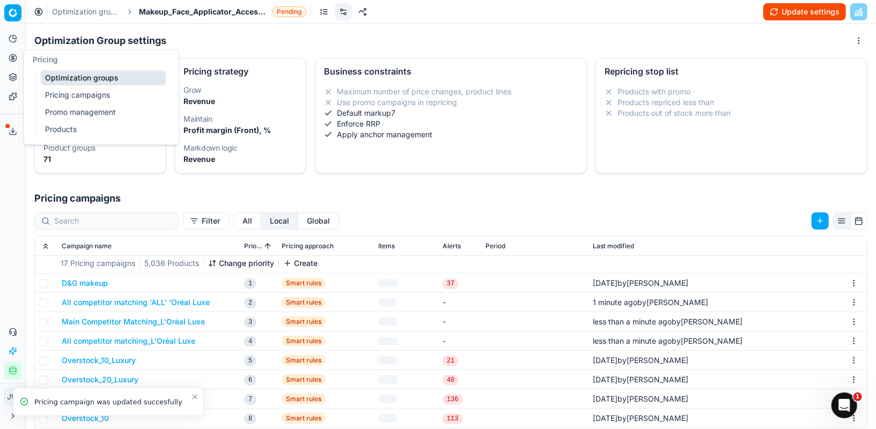
click at [12, 63] on button "Pricing" at bounding box center [12, 57] width 17 height 17
click at [54, 77] on link "Optimization groups" at bounding box center [103, 77] width 125 height 15
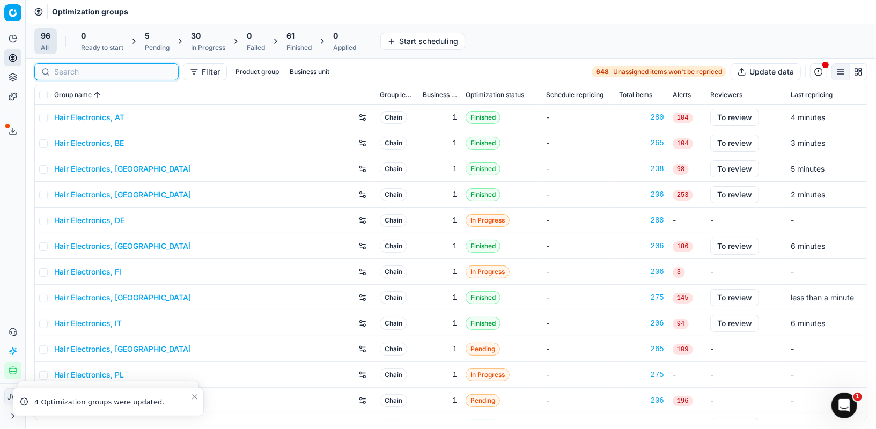
click at [79, 71] on input at bounding box center [113, 72] width 118 height 11
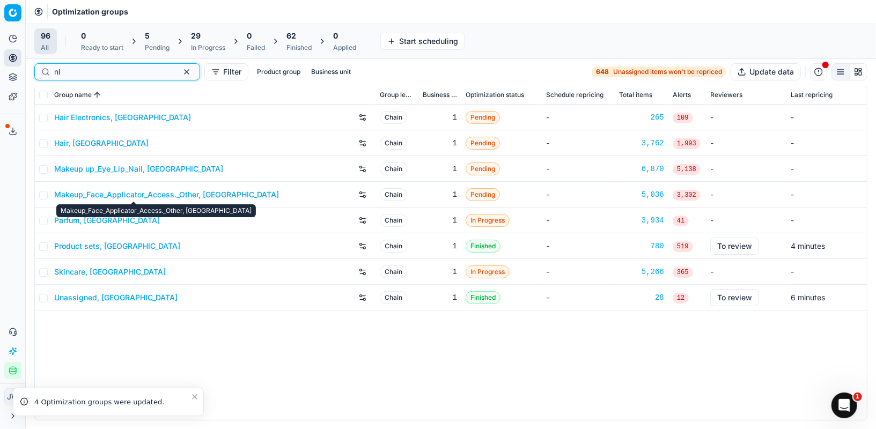
type input "nl"
click at [105, 195] on link "Makeup_Face_Applicator_Access._Other, [GEOGRAPHIC_DATA]" at bounding box center [166, 194] width 225 height 11
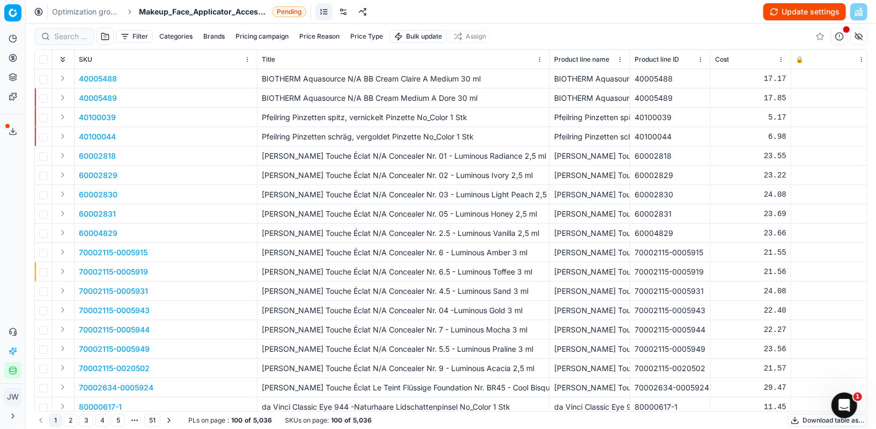
click at [345, 12] on link at bounding box center [343, 11] width 17 height 17
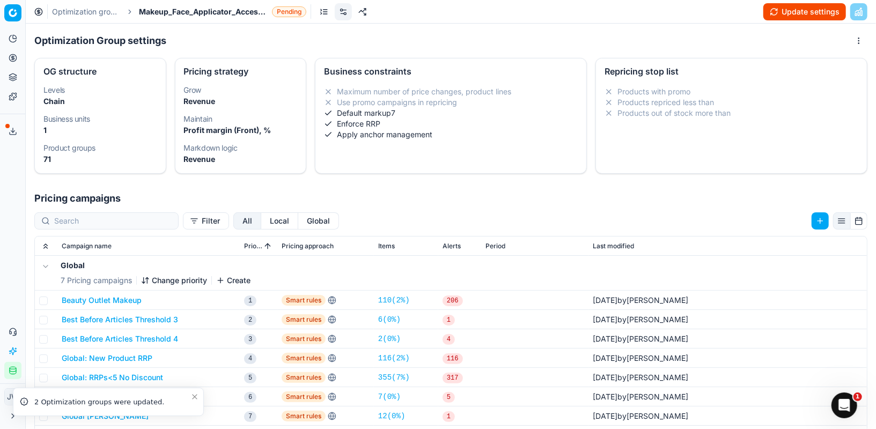
click at [261, 217] on button "Local" at bounding box center [279, 221] width 37 height 17
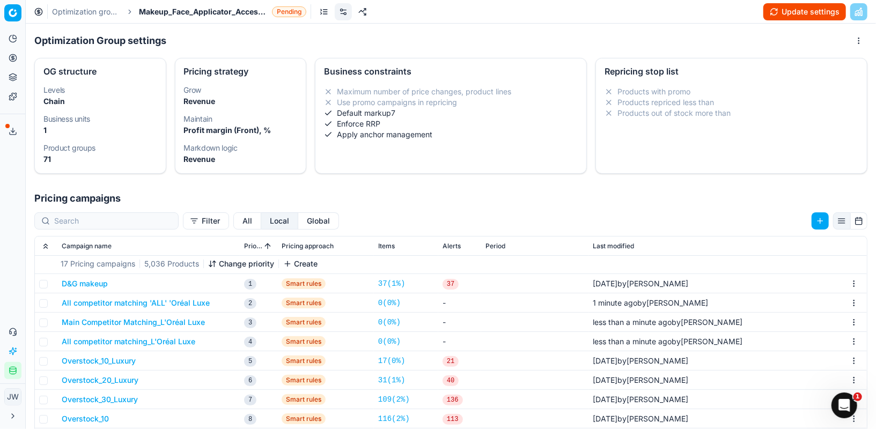
scroll to position [15, 0]
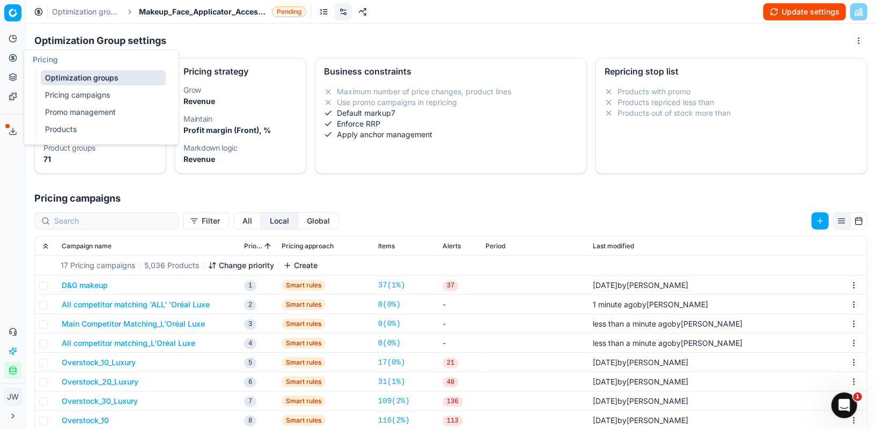
click at [15, 53] on button "Pricing" at bounding box center [12, 57] width 17 height 17
click at [44, 71] on link "Optimization groups" at bounding box center [103, 77] width 125 height 15
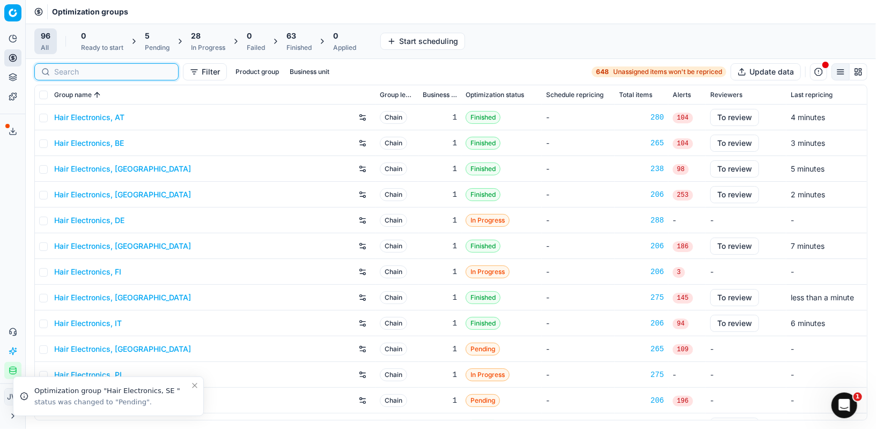
click at [74, 73] on input at bounding box center [113, 72] width 118 height 11
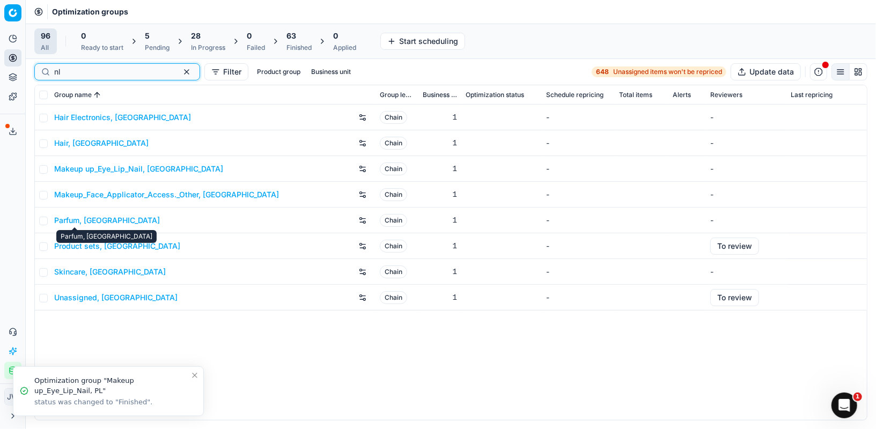
type input "nl"
click at [78, 215] on link "Parfum, [GEOGRAPHIC_DATA]" at bounding box center [107, 220] width 106 height 11
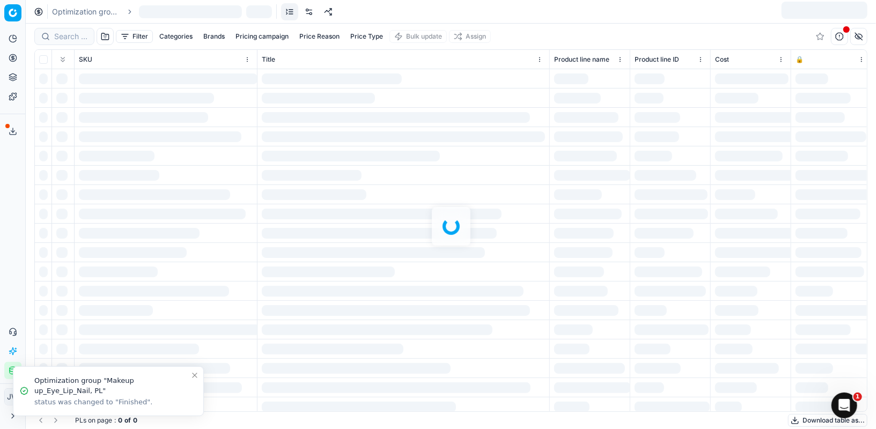
click at [313, 8] on div "Optimization groups" at bounding box center [451, 12] width 851 height 24
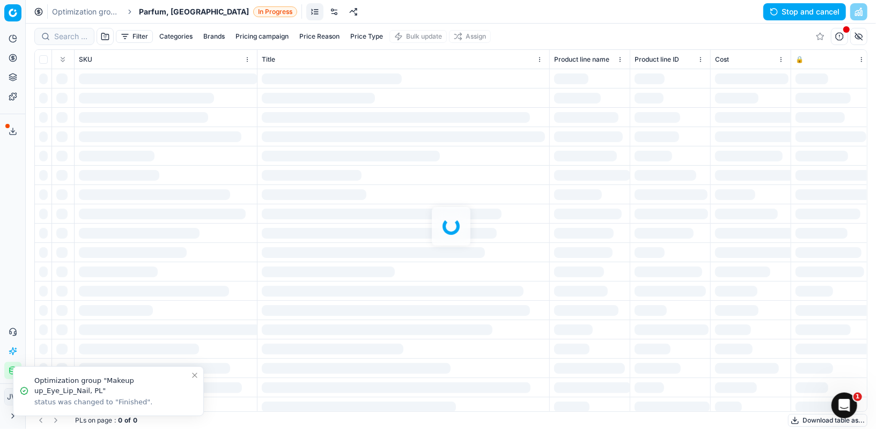
click at [326, 18] on link at bounding box center [334, 11] width 17 height 17
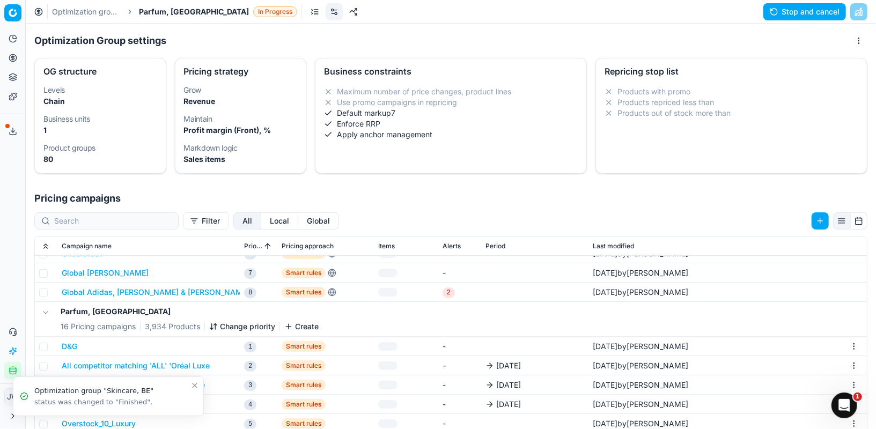
click at [261, 226] on button "Local" at bounding box center [279, 221] width 37 height 17
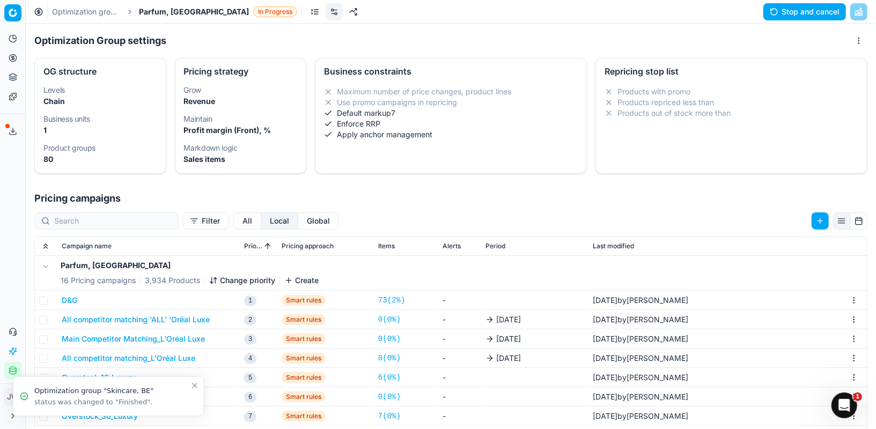
click at [184, 319] on button "All competitor matching 'ALL' 'Oréal Luxe" at bounding box center [136, 319] width 148 height 11
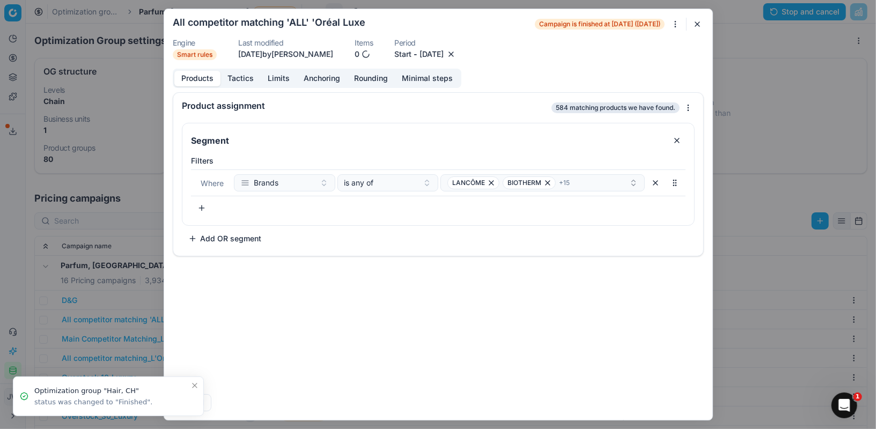
click at [457, 49] on div "[DATE]" at bounding box center [438, 54] width 37 height 11
click at [461, 53] on button "button" at bounding box center [455, 54] width 11 height 11
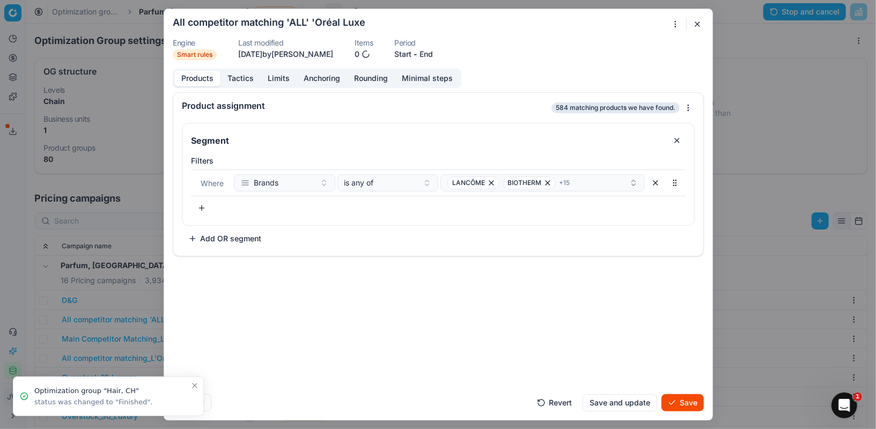
click at [679, 412] on form "We are saving PC settings. Please wait, it should take a few minutes All compet…" at bounding box center [438, 214] width 548 height 411
click at [680, 402] on button "Save" at bounding box center [683, 402] width 42 height 17
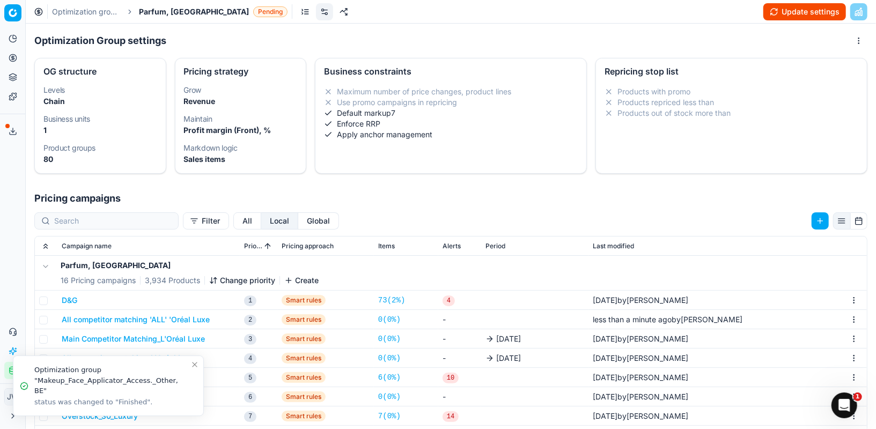
click at [178, 342] on button "Main Competitor Matching_L'Oréal Luxe" at bounding box center [133, 339] width 143 height 11
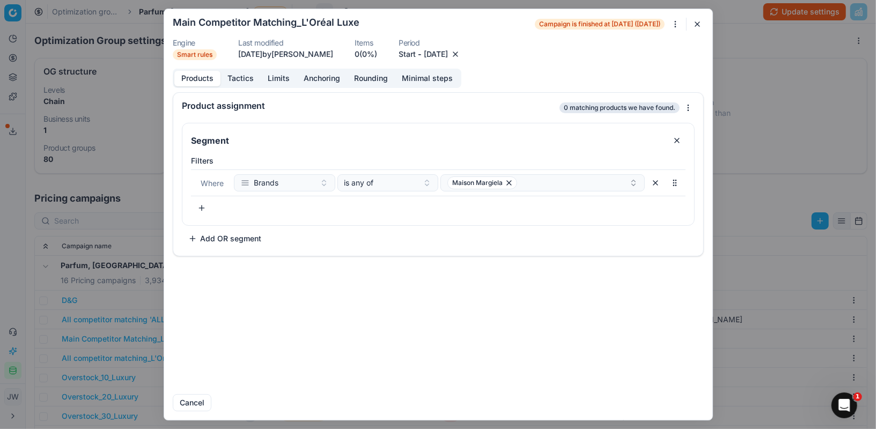
click at [461, 53] on button "button" at bounding box center [455, 54] width 11 height 11
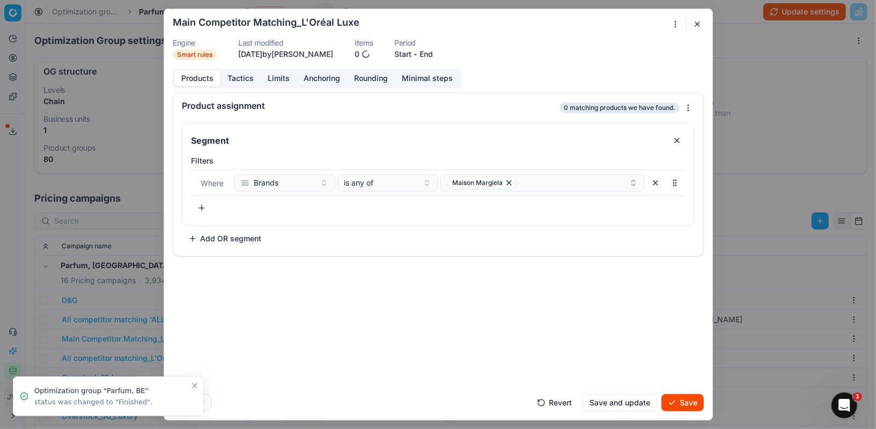
click at [679, 402] on button "Save" at bounding box center [683, 402] width 42 height 17
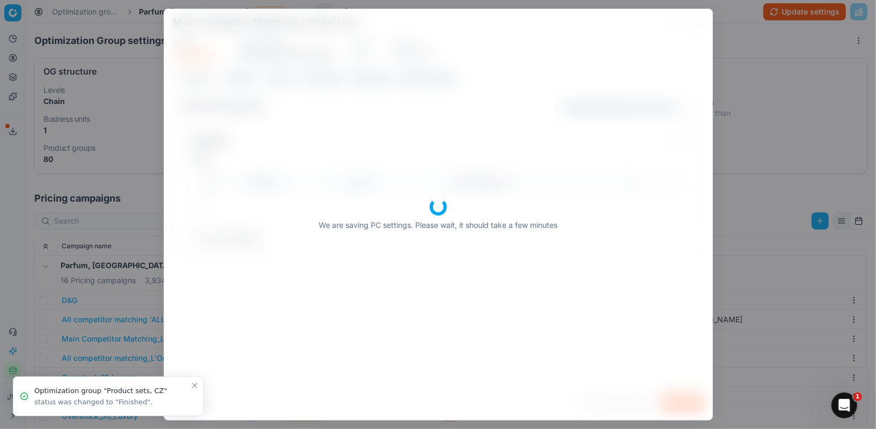
click at [149, 251] on body "Pricing platform Analytics Pricing Product portfolio Templates Export service 8…" at bounding box center [438, 214] width 876 height 429
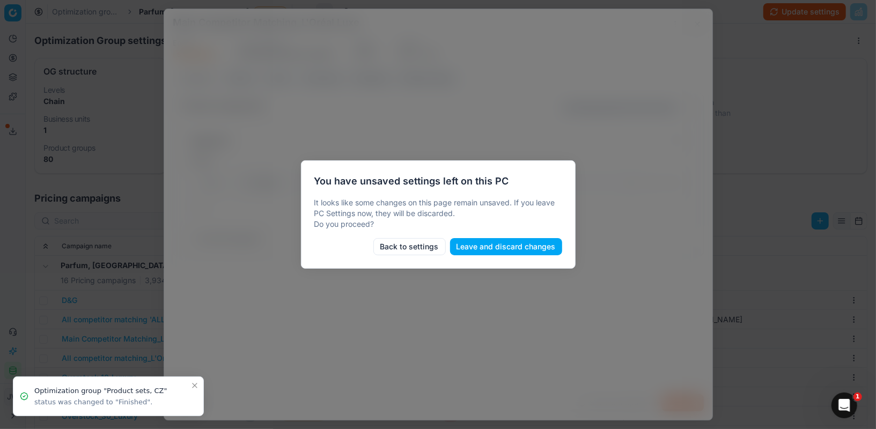
click at [413, 243] on button "Back to settings" at bounding box center [410, 246] width 72 height 17
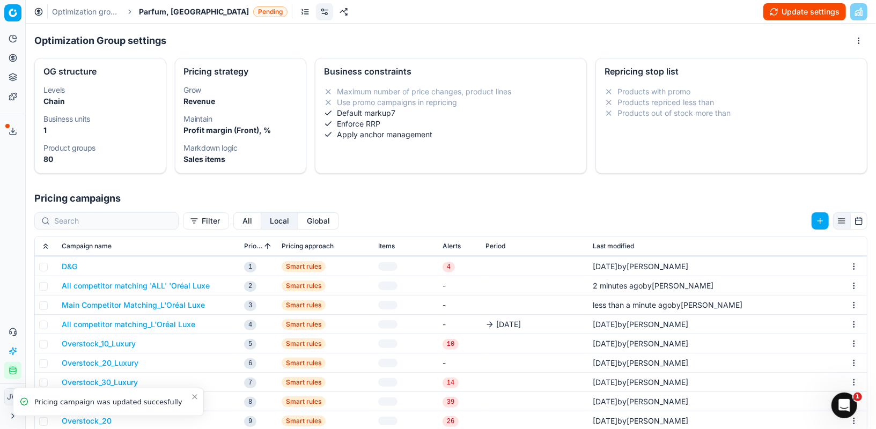
scroll to position [41, 0]
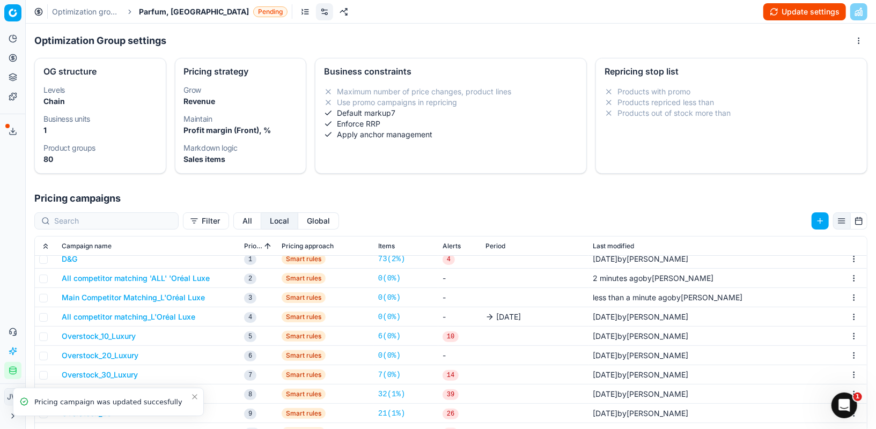
click at [149, 319] on button "All competitor matching_L'Oréal Luxe" at bounding box center [129, 317] width 134 height 11
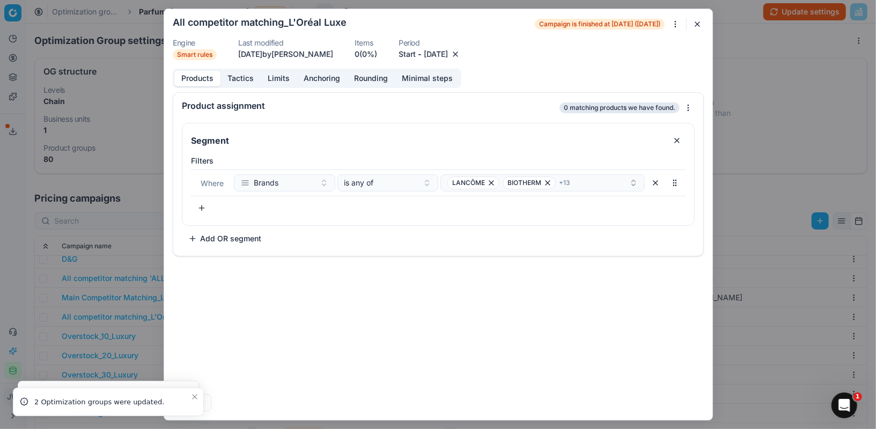
click at [461, 52] on button "button" at bounding box center [455, 54] width 11 height 11
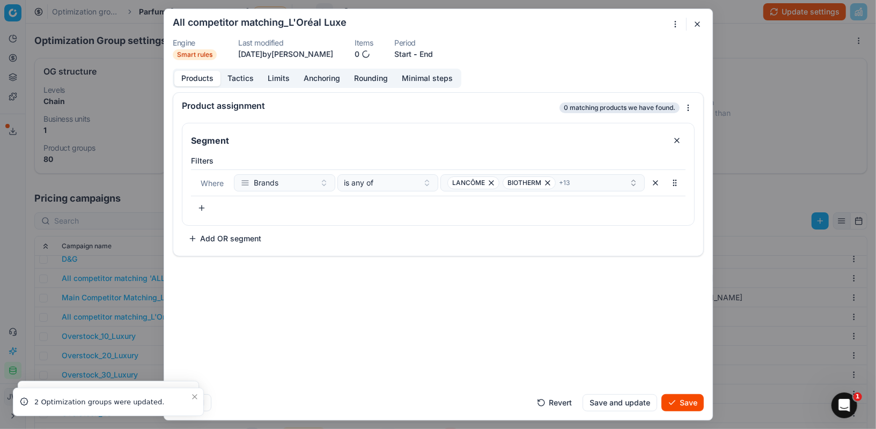
click at [684, 412] on form "We are saving PC settings. Please wait, it should take a few minutes All compet…" at bounding box center [438, 214] width 548 height 411
click at [684, 405] on button "Save" at bounding box center [683, 402] width 42 height 17
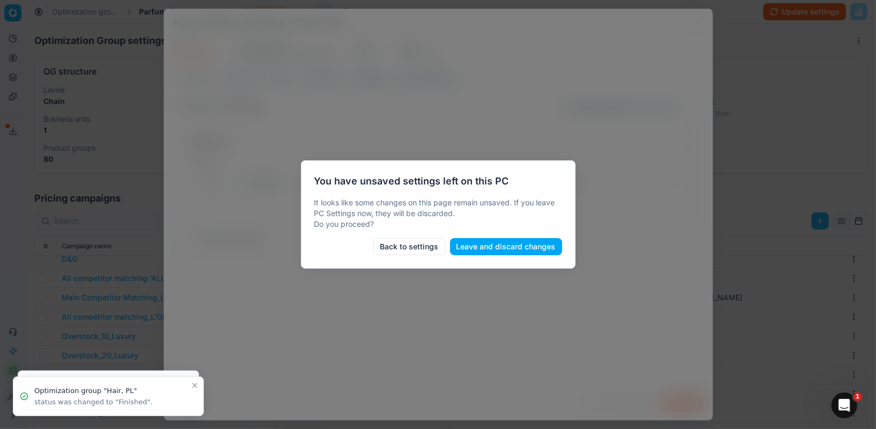
click at [12, 61] on body "Pricing platform Analytics Pricing Product portfolio Templates Export service 8…" at bounding box center [438, 214] width 876 height 429
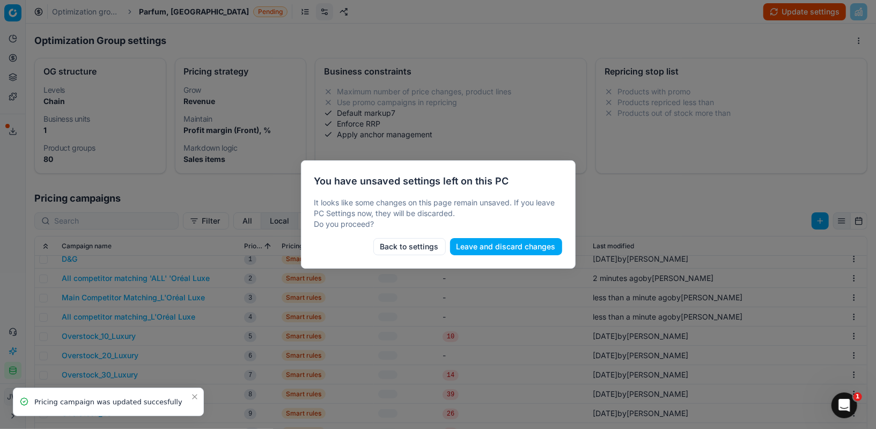
click at [431, 247] on button "Back to settings" at bounding box center [410, 246] width 72 height 17
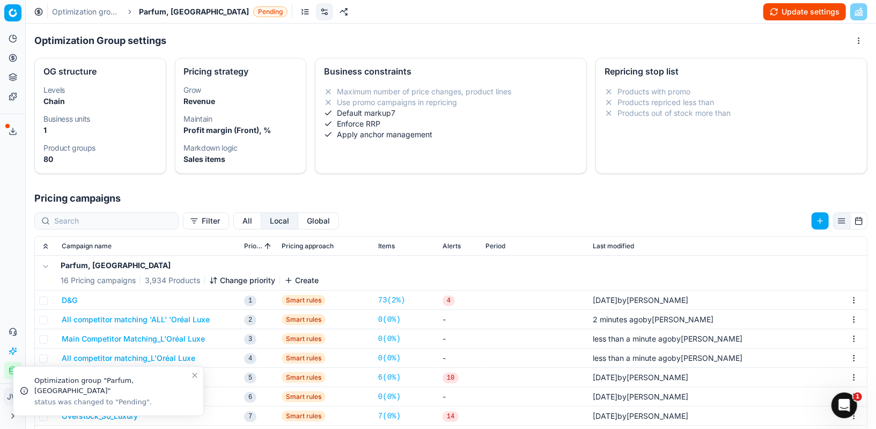
scroll to position [2, 0]
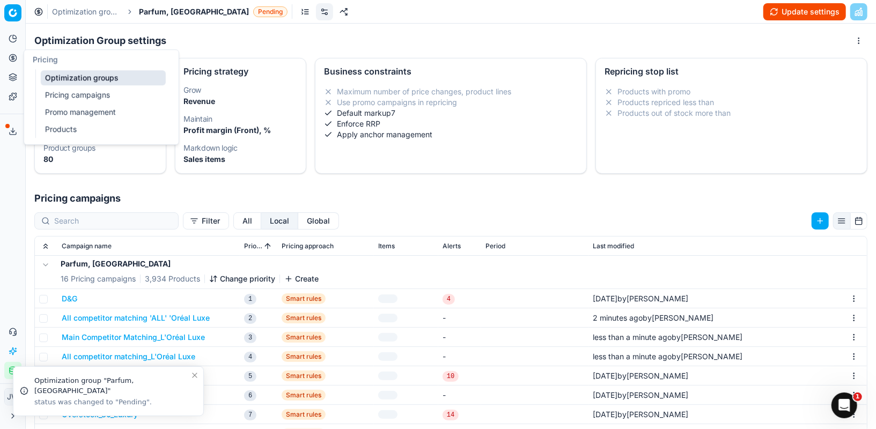
click at [12, 56] on icon at bounding box center [13, 58] width 9 height 9
click at [63, 75] on link "Optimization groups" at bounding box center [103, 77] width 125 height 15
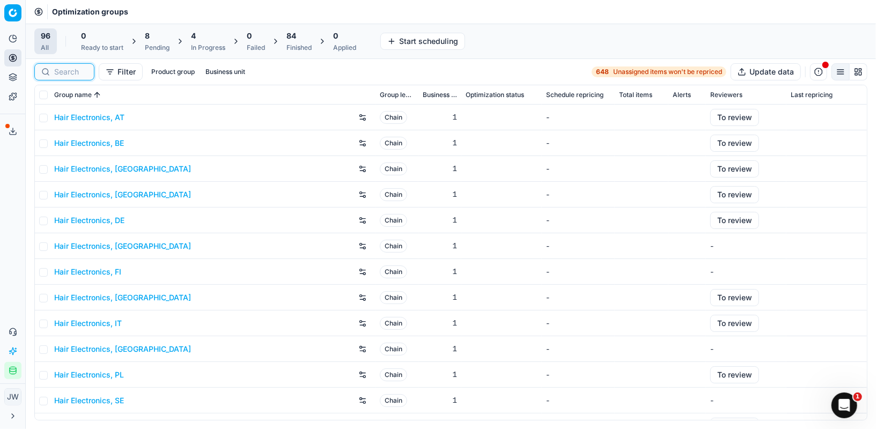
click at [75, 72] on input at bounding box center [70, 72] width 33 height 11
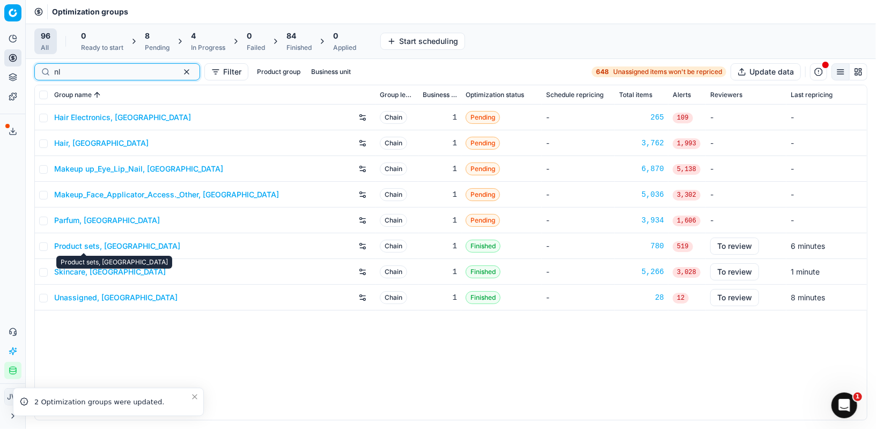
type input "nl"
click at [78, 245] on link "Product sets, [GEOGRAPHIC_DATA]" at bounding box center [117, 246] width 126 height 11
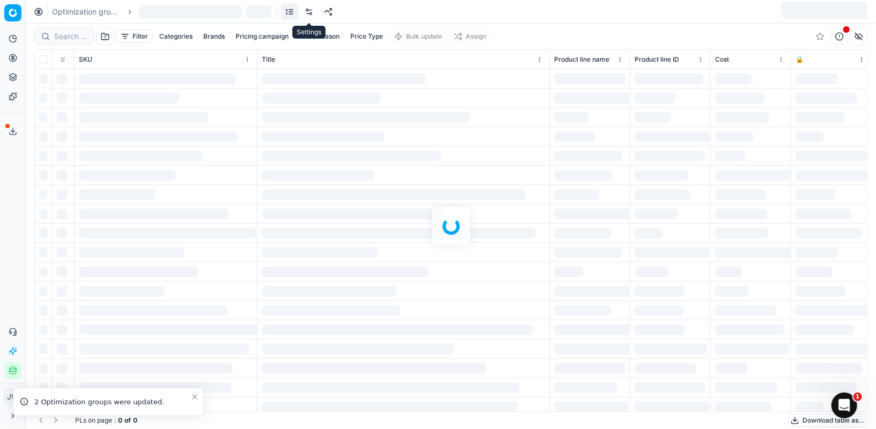
click at [309, 12] on link at bounding box center [309, 11] width 17 height 17
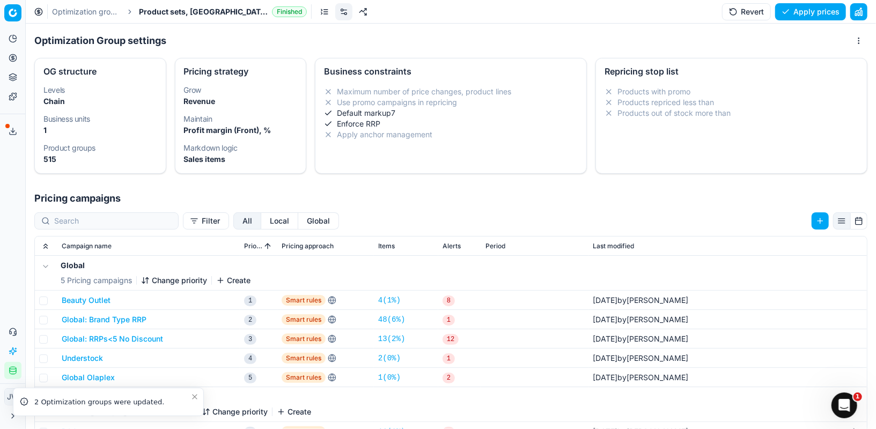
click at [261, 223] on button "Local" at bounding box center [279, 221] width 37 height 17
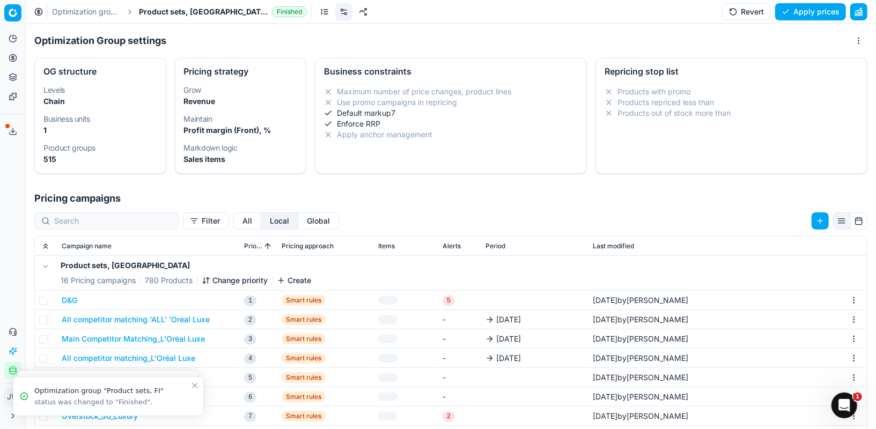
click at [92, 319] on button "All competitor matching 'ALL' 'Oréal Luxe" at bounding box center [136, 319] width 148 height 11
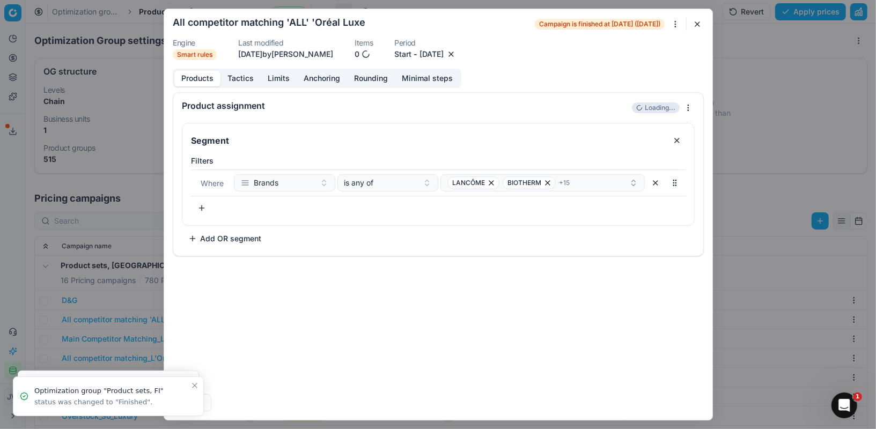
click at [457, 55] on button "button" at bounding box center [451, 54] width 11 height 11
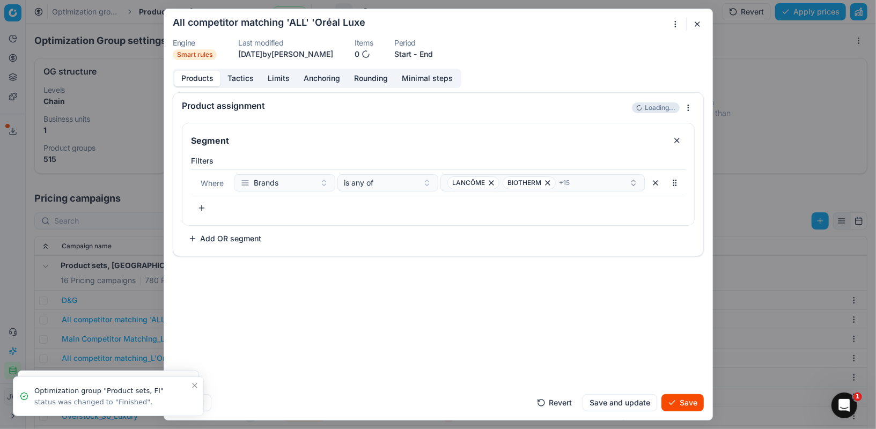
click at [678, 399] on button "Save" at bounding box center [683, 402] width 42 height 17
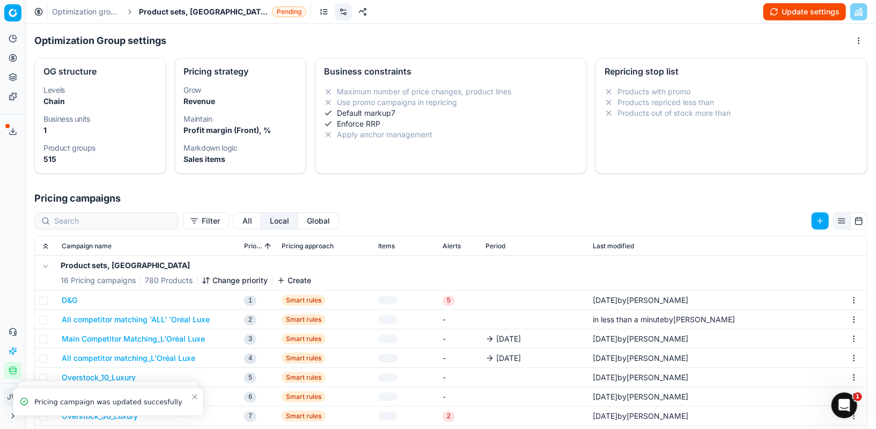
click at [171, 339] on button "Main Competitor Matching_L'Oréal Luxe" at bounding box center [133, 339] width 143 height 11
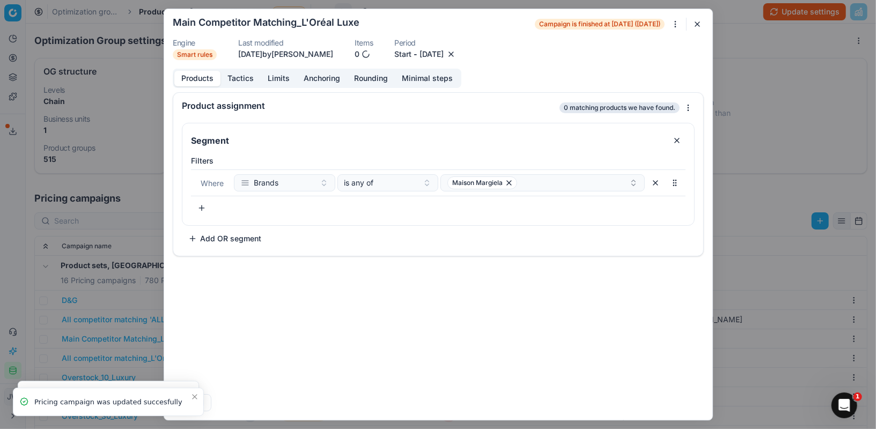
click at [457, 56] on button "button" at bounding box center [451, 54] width 11 height 11
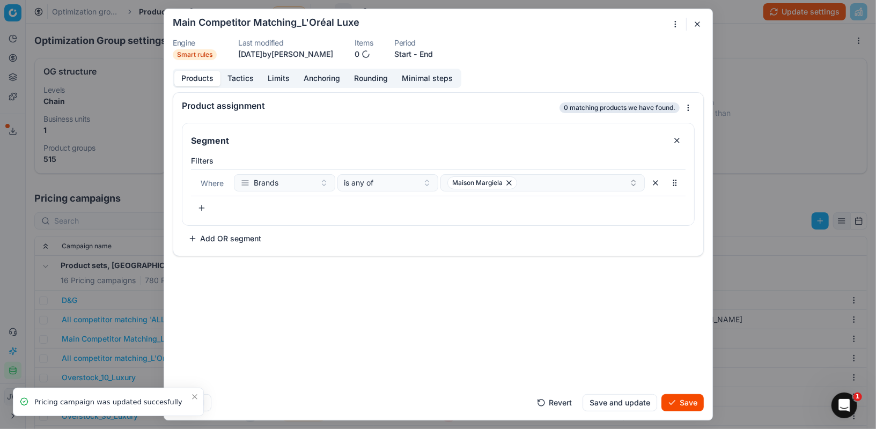
click at [682, 398] on button "Save" at bounding box center [683, 402] width 42 height 17
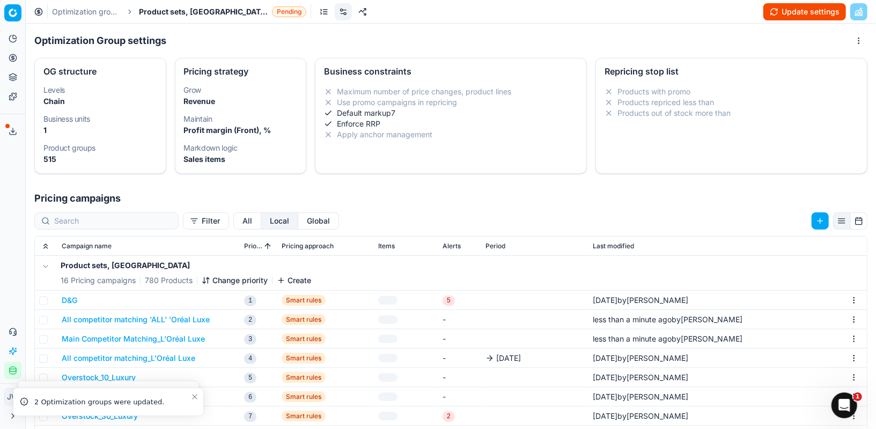
click at [175, 356] on button "All competitor matching_L'Oréal Luxe" at bounding box center [129, 358] width 134 height 11
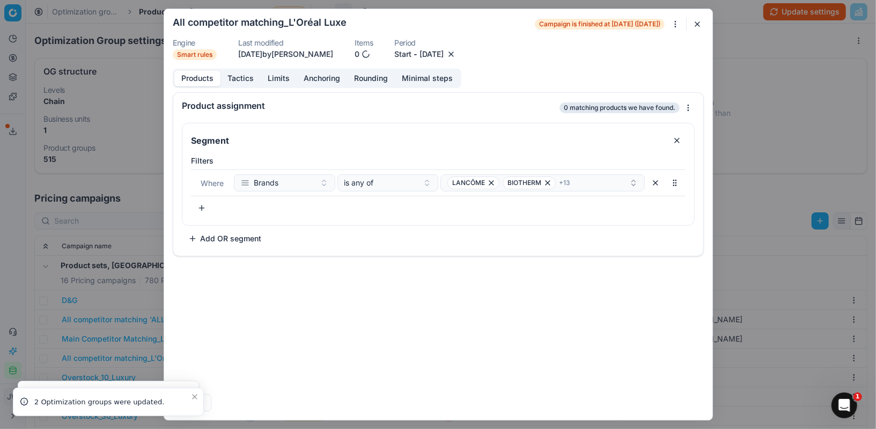
click at [457, 55] on button "button" at bounding box center [451, 54] width 11 height 11
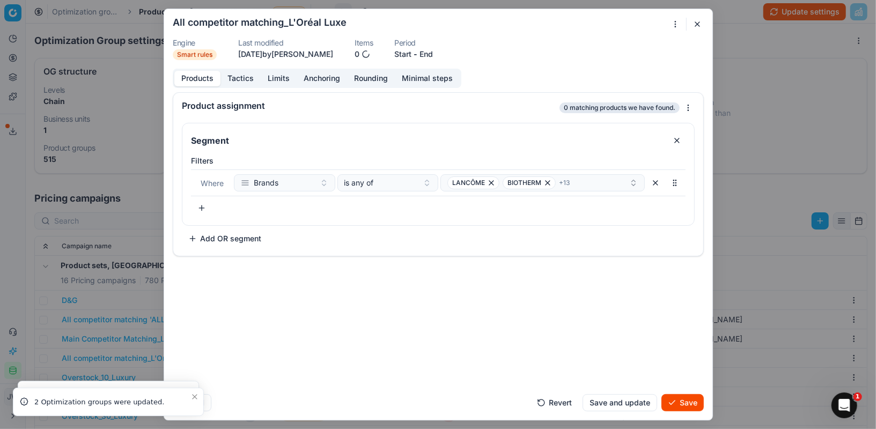
click at [683, 396] on button "Save" at bounding box center [683, 402] width 42 height 17
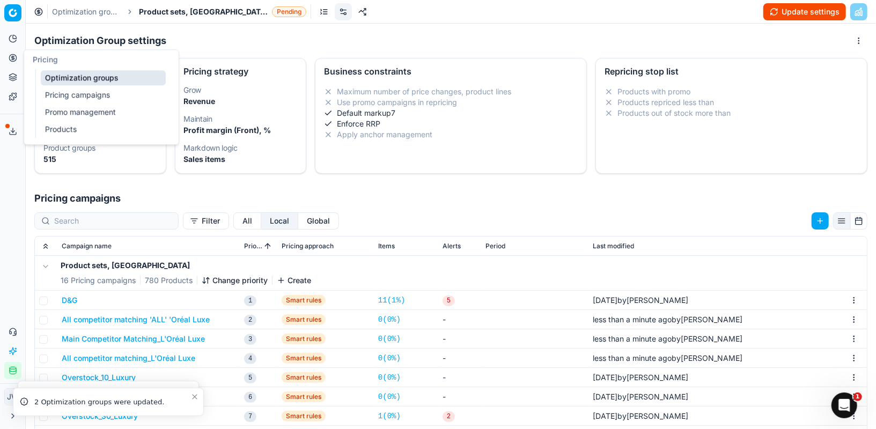
click at [58, 77] on link "Optimization groups" at bounding box center [103, 77] width 125 height 15
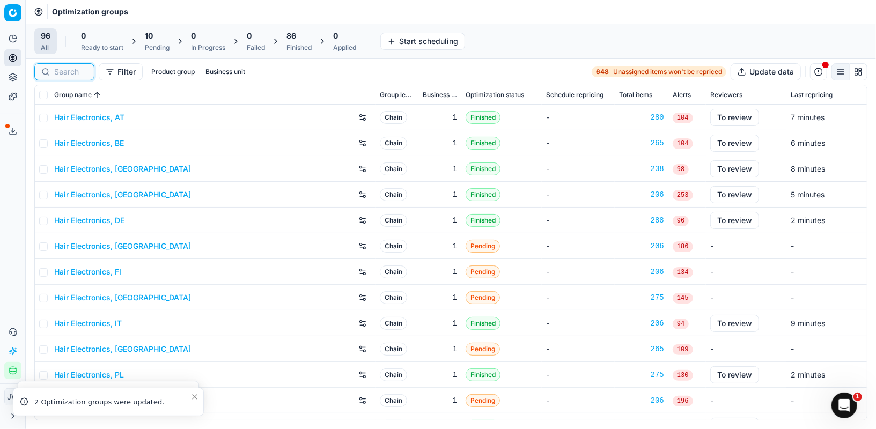
click at [81, 72] on input at bounding box center [70, 72] width 33 height 11
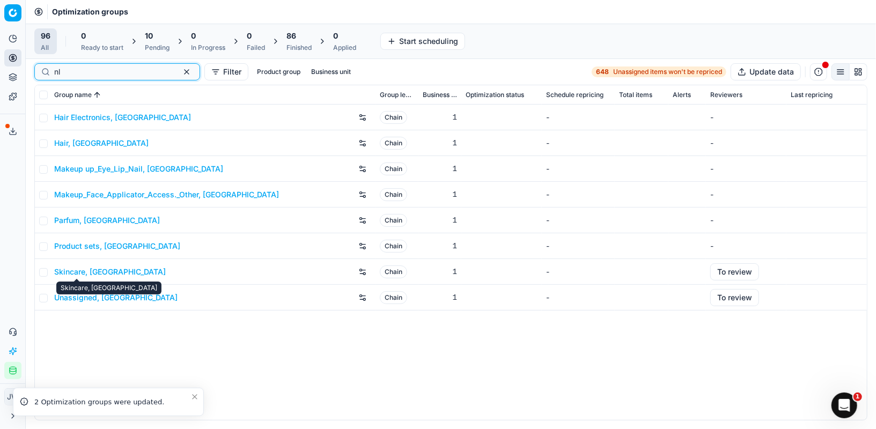
type input "nl"
click at [73, 272] on link "Skincare, [GEOGRAPHIC_DATA]" at bounding box center [110, 272] width 112 height 11
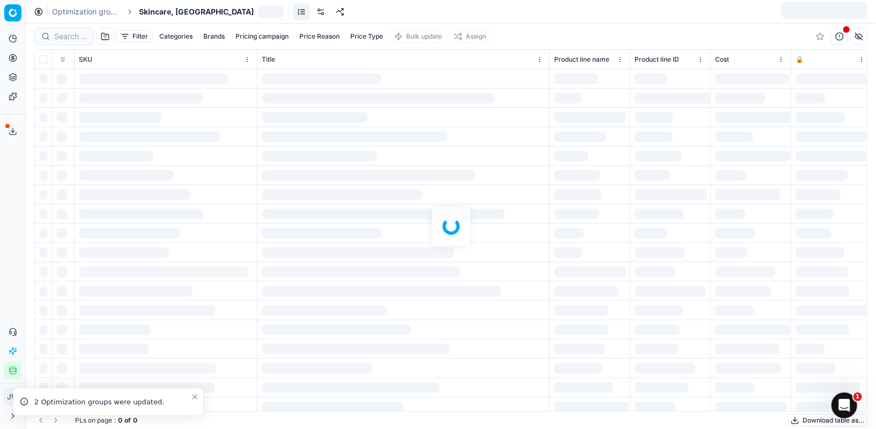
click at [311, 12] on div "Optimization groups Skincare, [GEOGRAPHIC_DATA]" at bounding box center [451, 12] width 851 height 24
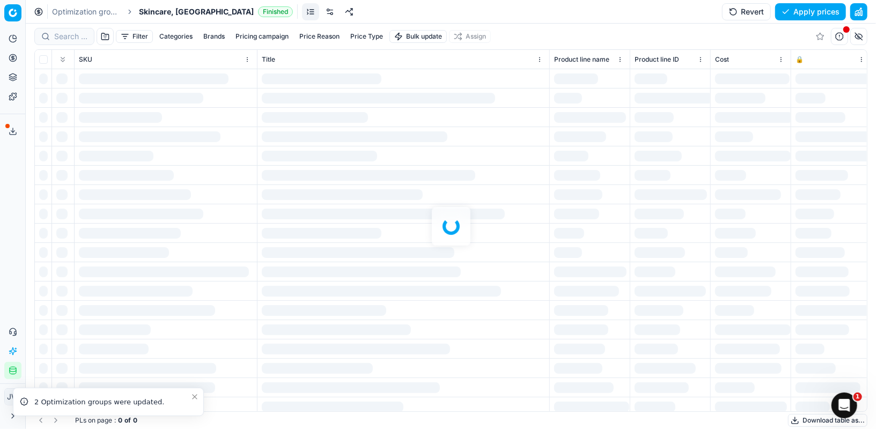
click at [321, 15] on link at bounding box center [329, 11] width 17 height 17
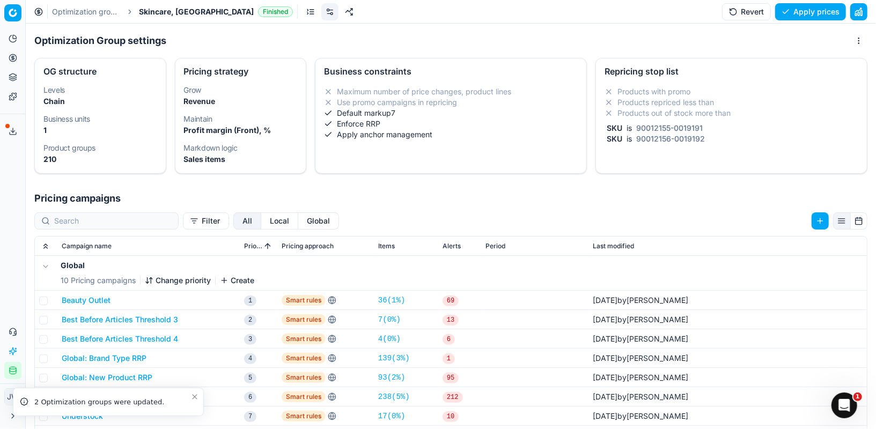
click at [261, 223] on button "Local" at bounding box center [279, 221] width 37 height 17
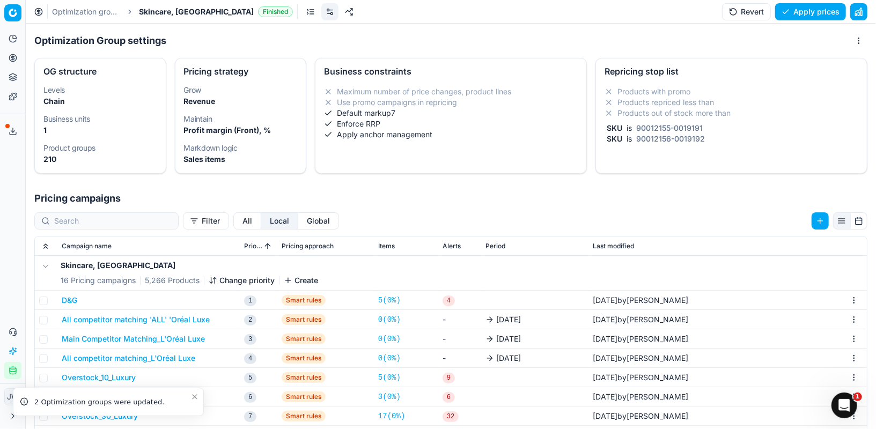
click at [136, 317] on button "All competitor matching 'ALL' 'Oréal Luxe" at bounding box center [136, 319] width 148 height 11
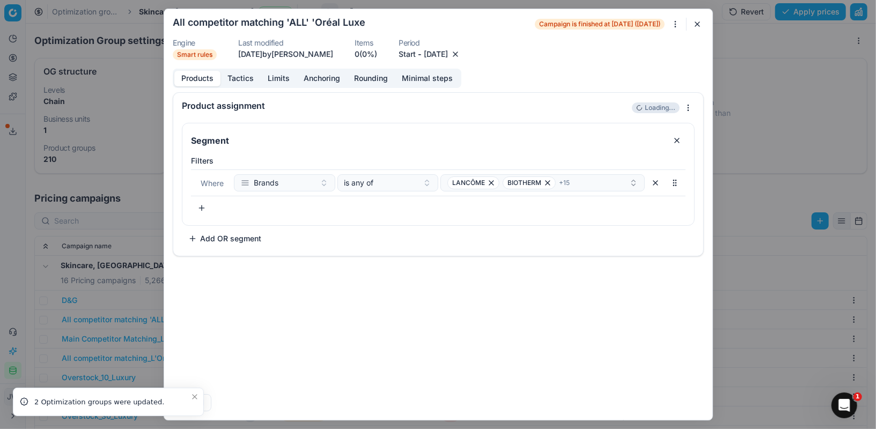
click at [461, 53] on button "button" at bounding box center [455, 54] width 11 height 11
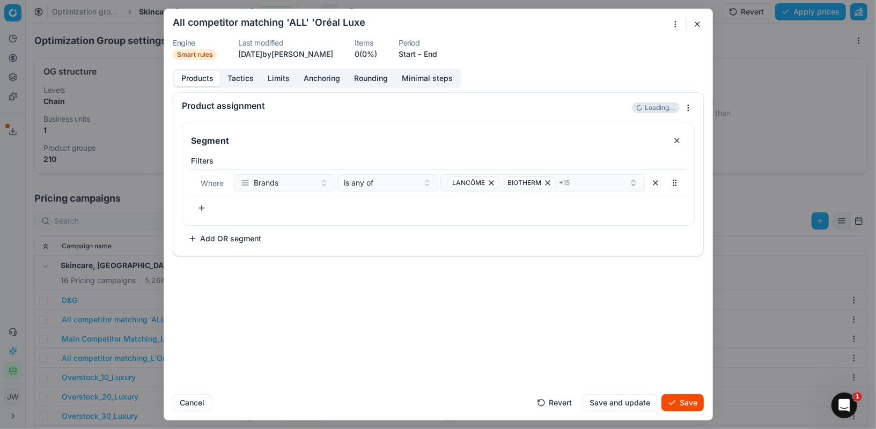
click at [680, 408] on button "Save" at bounding box center [683, 402] width 42 height 17
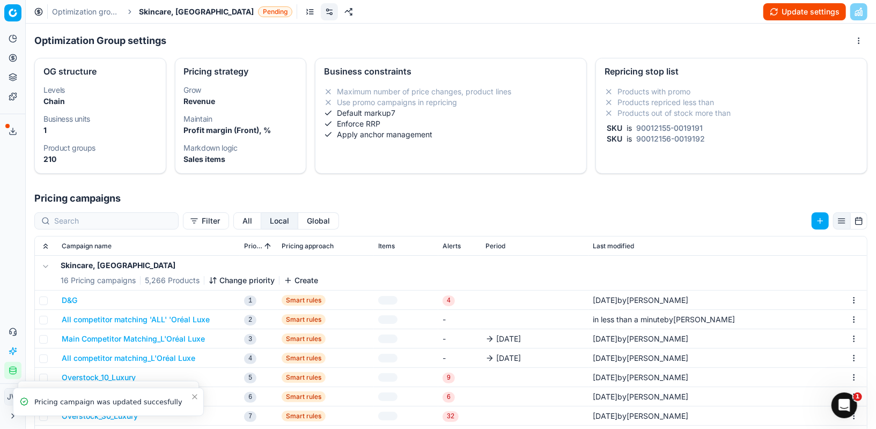
click at [130, 340] on button "Main Competitor Matching_L'Oréal Luxe" at bounding box center [133, 339] width 143 height 11
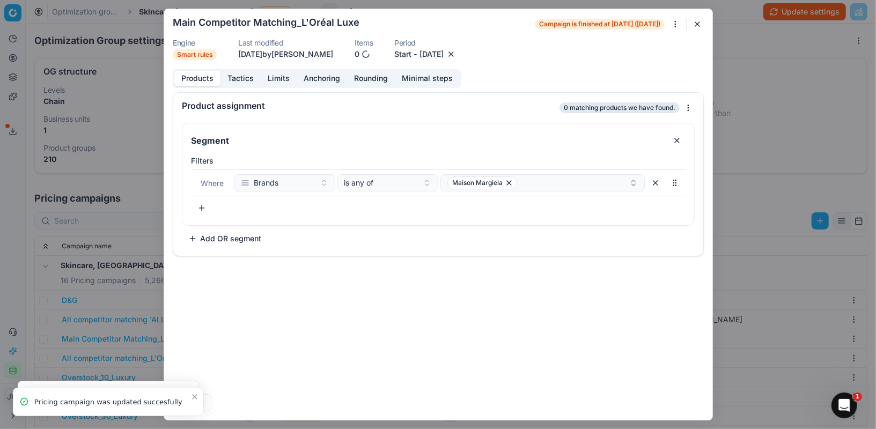
click at [457, 53] on button "button" at bounding box center [451, 54] width 11 height 11
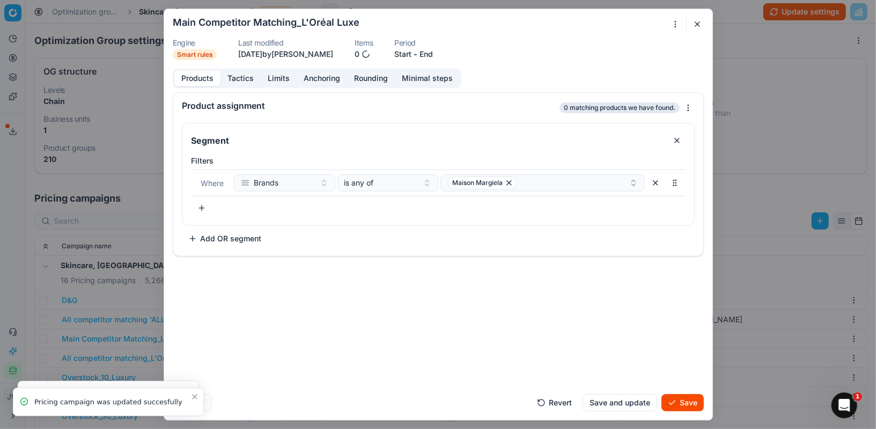
click at [681, 402] on button "Save" at bounding box center [683, 402] width 42 height 17
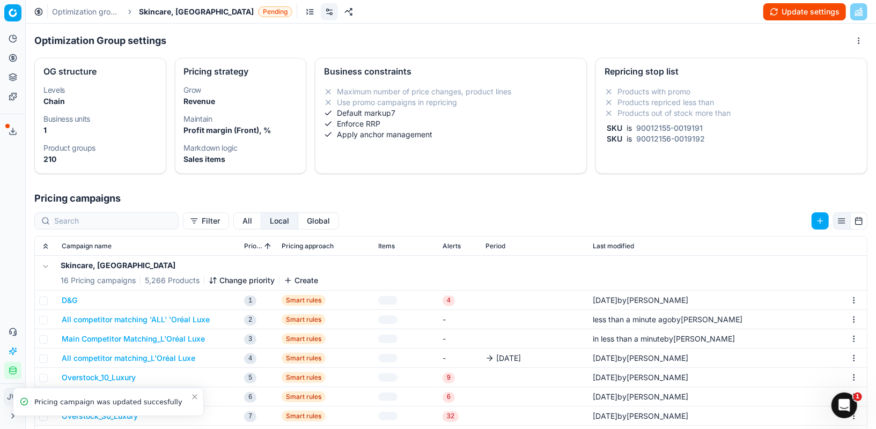
click at [138, 357] on button "All competitor matching_L'Oréal Luxe" at bounding box center [129, 358] width 134 height 11
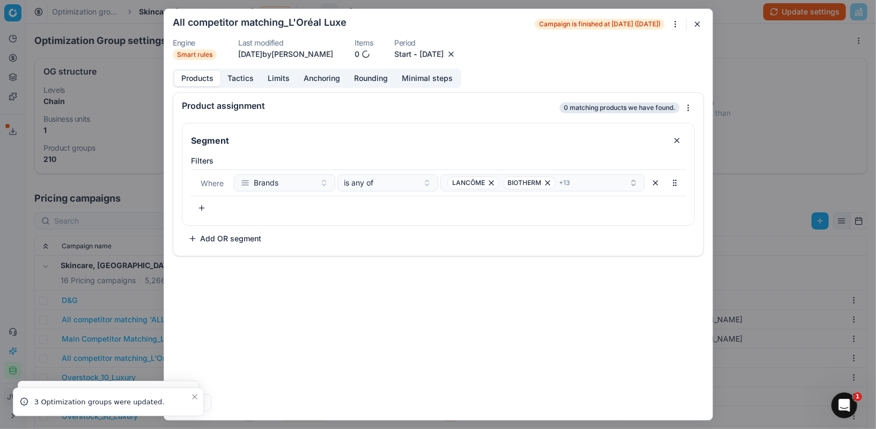
click at [457, 53] on button "button" at bounding box center [451, 54] width 11 height 11
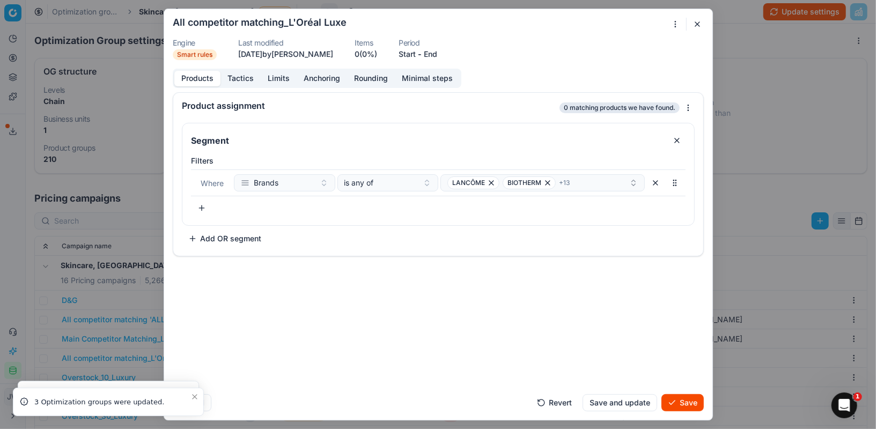
click at [679, 400] on button "Save" at bounding box center [683, 402] width 42 height 17
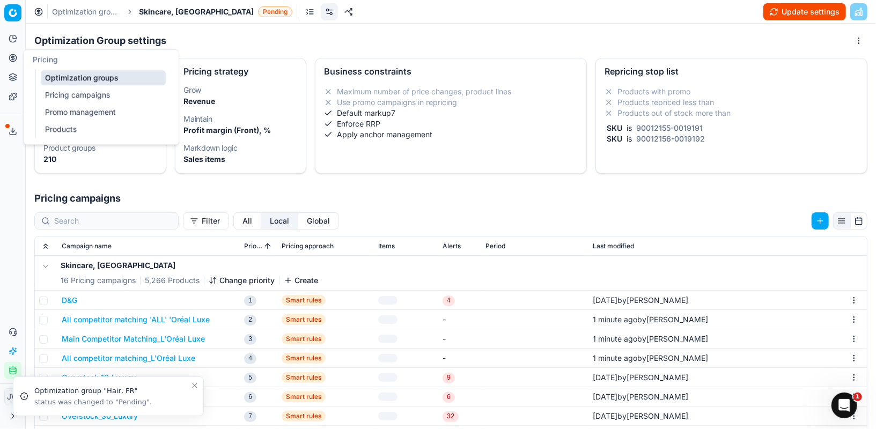
click at [12, 59] on icon at bounding box center [12, 57] width 3 height 3
click at [58, 75] on link "Optimization groups" at bounding box center [103, 77] width 125 height 15
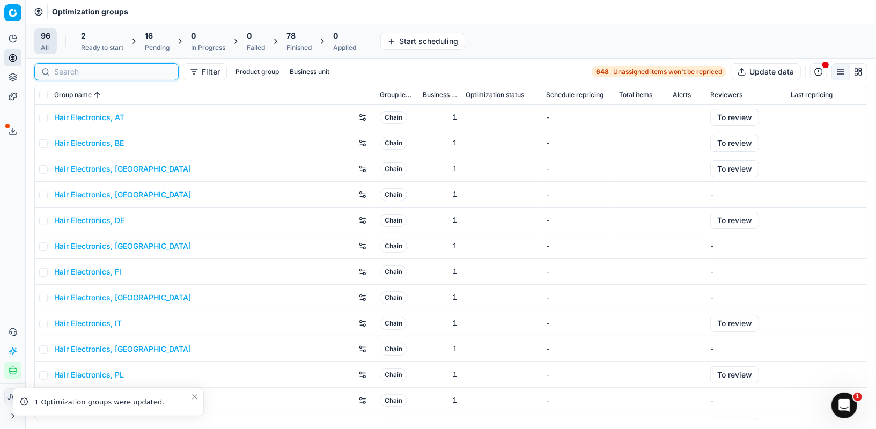
click at [76, 74] on input at bounding box center [113, 72] width 118 height 11
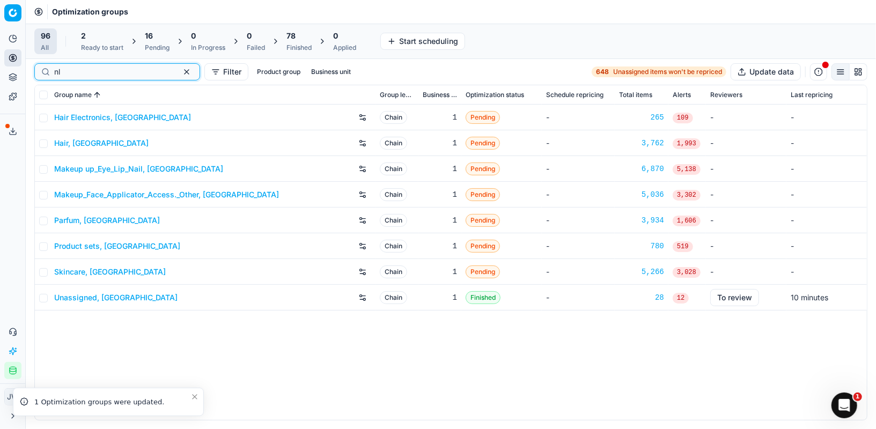
type input "nl"
click at [86, 222] on link "Parfum, [GEOGRAPHIC_DATA]" at bounding box center [107, 220] width 106 height 11
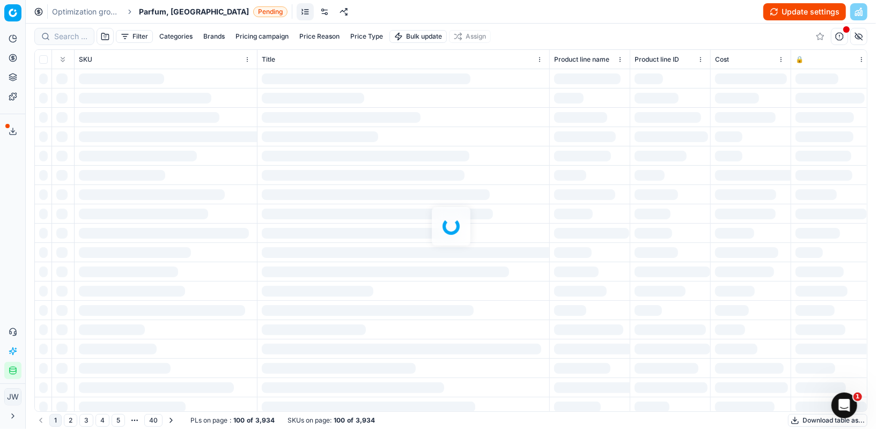
click at [316, 14] on link at bounding box center [324, 11] width 17 height 17
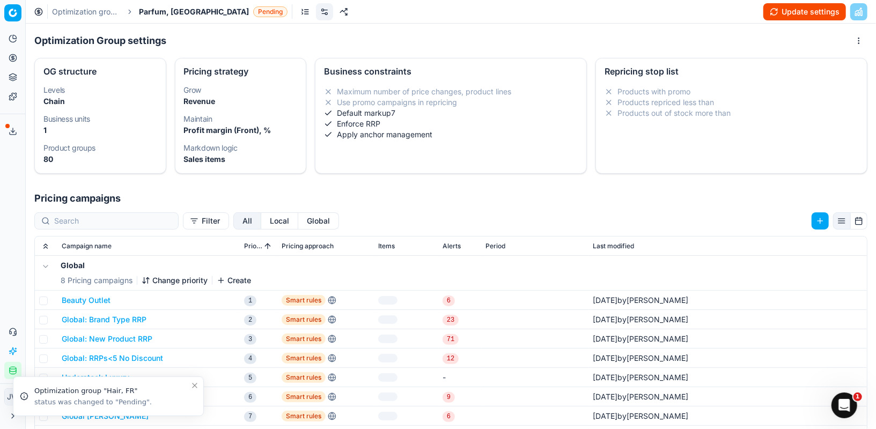
click at [261, 224] on button "Local" at bounding box center [279, 221] width 37 height 17
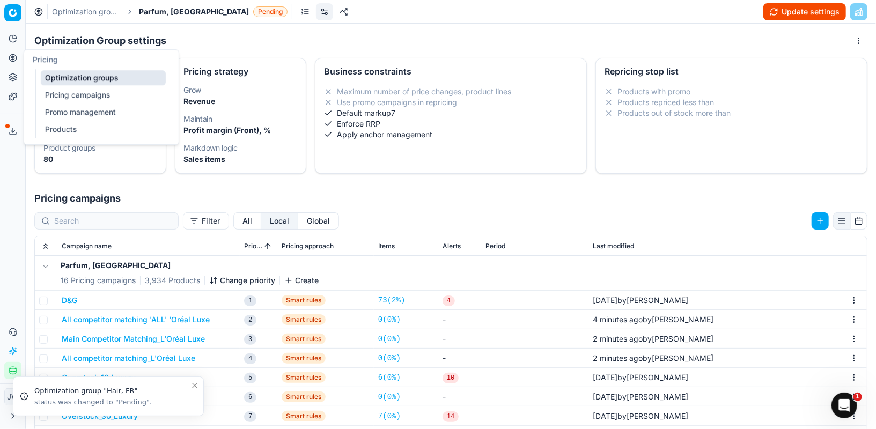
click at [14, 63] on button "Pricing" at bounding box center [12, 57] width 17 height 17
click at [55, 79] on link "Optimization groups" at bounding box center [103, 77] width 125 height 15
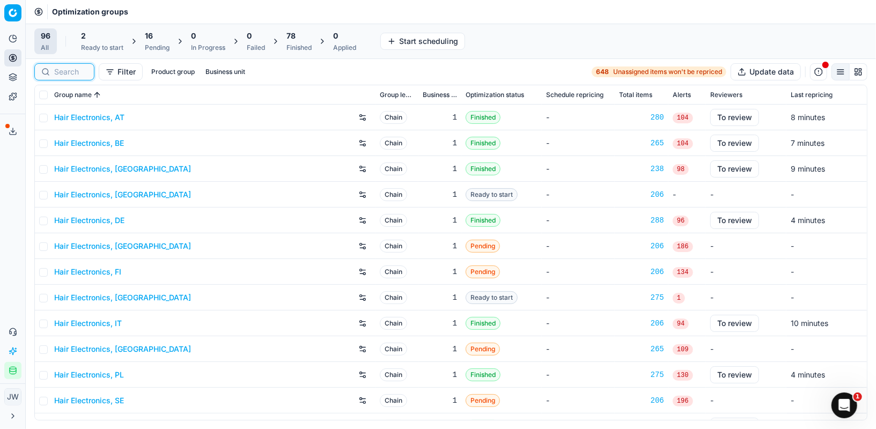
click at [70, 68] on input at bounding box center [70, 72] width 33 height 11
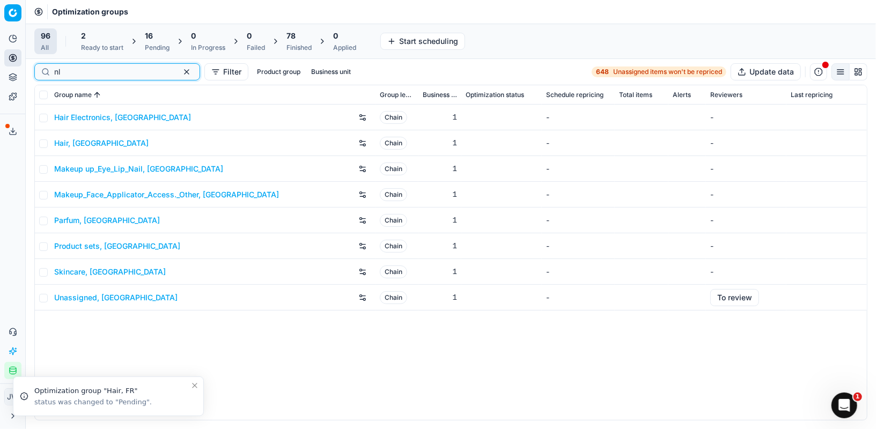
type input "nl"
click at [112, 191] on link "Makeup_Face_Applicator_Access._Other, [GEOGRAPHIC_DATA]" at bounding box center [166, 194] width 225 height 11
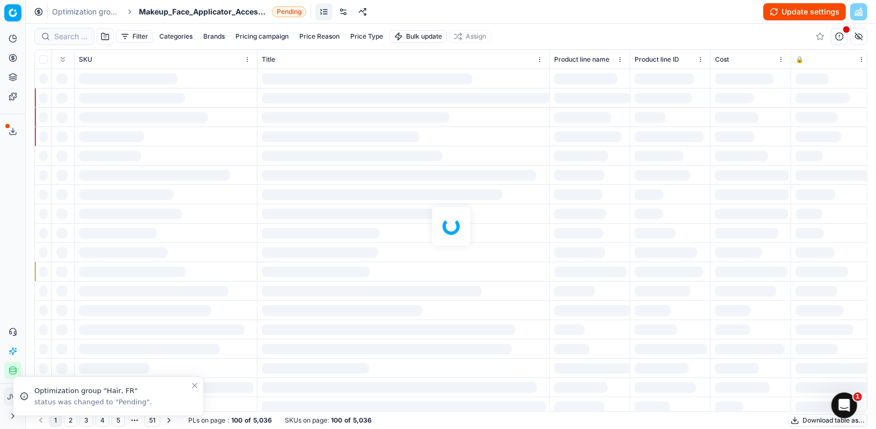
click at [345, 14] on link at bounding box center [343, 11] width 17 height 17
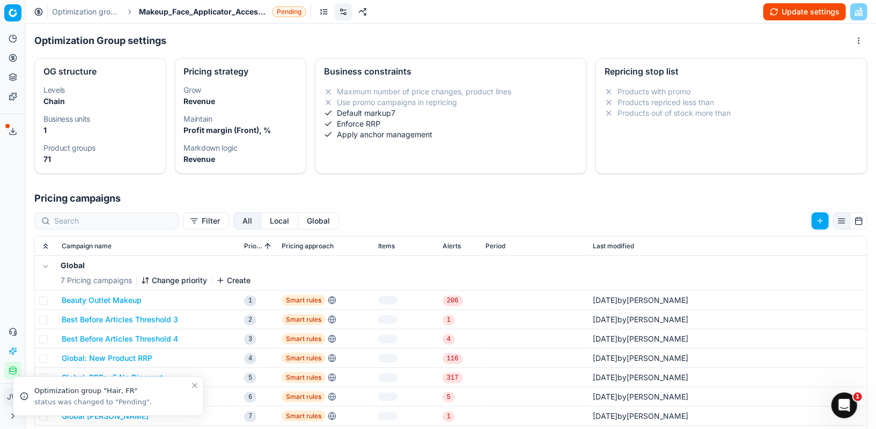
click at [261, 221] on button "Local" at bounding box center [279, 221] width 37 height 17
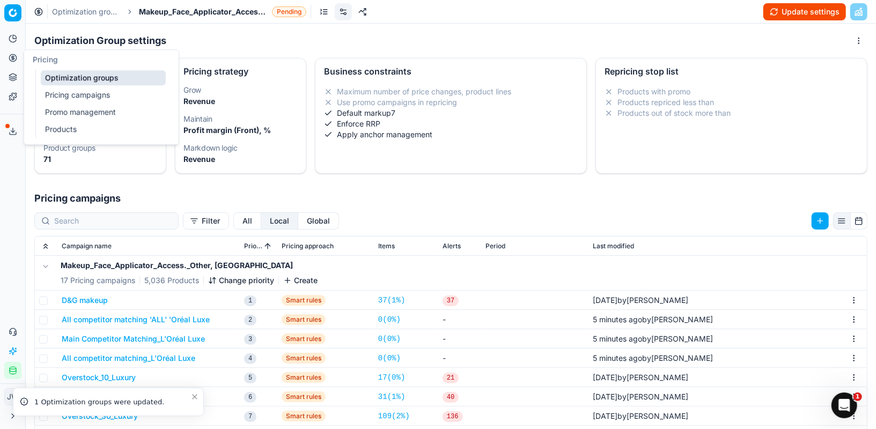
click at [17, 62] on button "Pricing" at bounding box center [12, 57] width 17 height 17
click at [45, 75] on link "Optimization groups" at bounding box center [103, 77] width 125 height 15
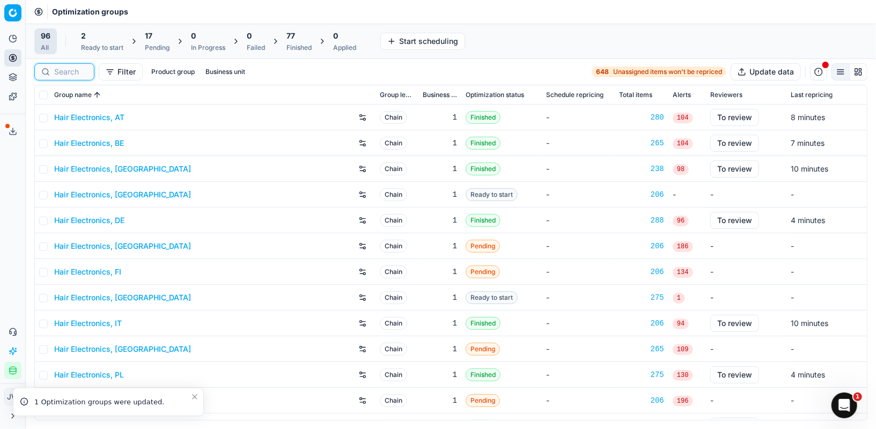
click at [81, 68] on input at bounding box center [70, 72] width 33 height 11
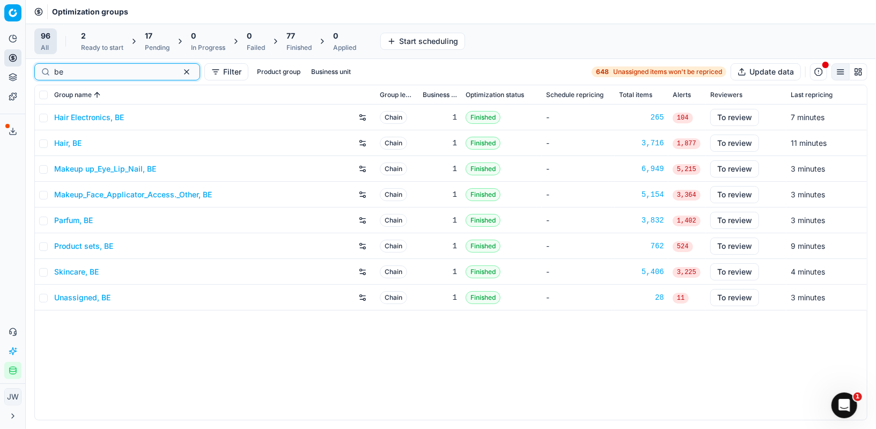
type input "be"
click at [87, 118] on link "Hair Electronics, BE" at bounding box center [89, 117] width 70 height 11
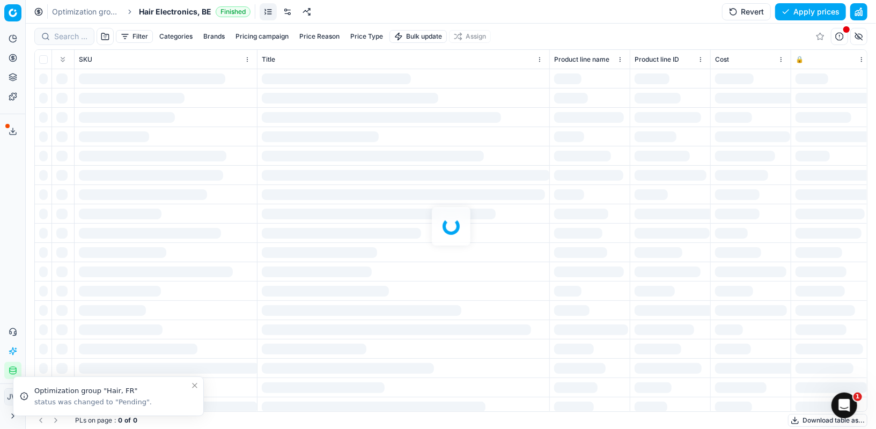
click at [286, 10] on link at bounding box center [287, 11] width 17 height 17
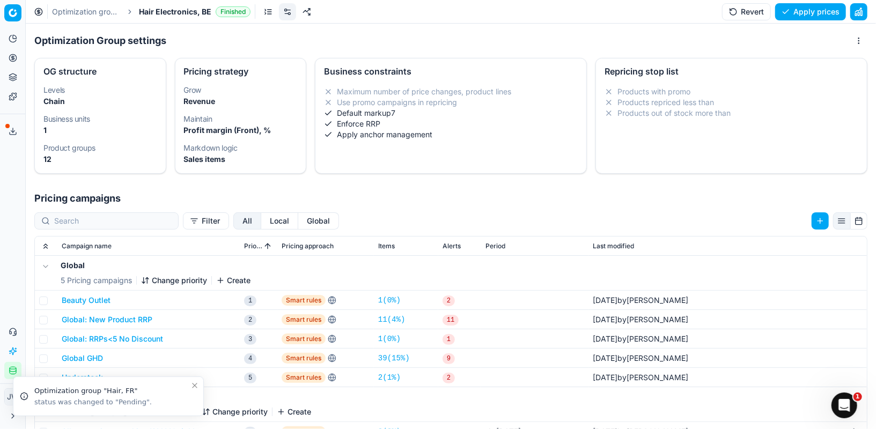
click at [261, 224] on button "Local" at bounding box center [279, 221] width 37 height 17
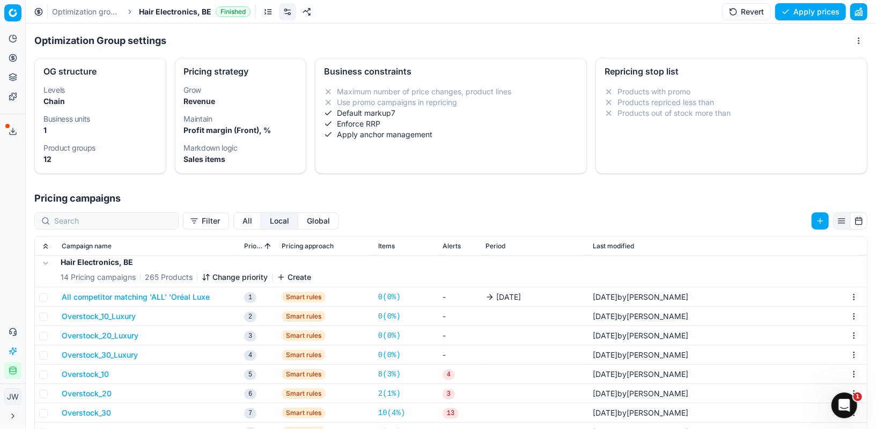
scroll to position [1, 0]
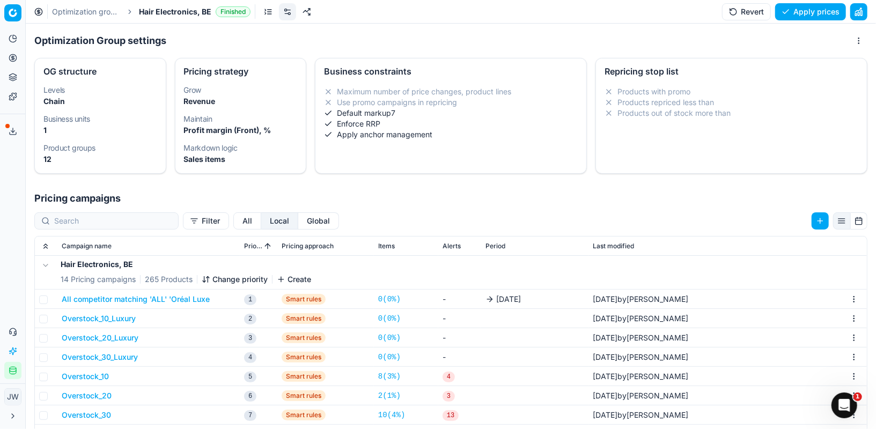
click at [510, 300] on span "[DATE]" at bounding box center [508, 299] width 25 height 11
click at [189, 303] on td "All competitor matching 'ALL' 'Oréal Luxe" at bounding box center [148, 299] width 182 height 19
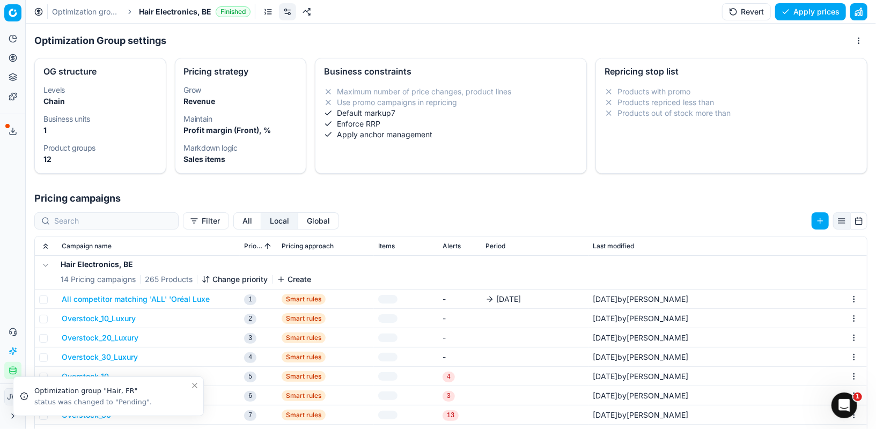
click at [187, 297] on button "All competitor matching 'ALL' 'Oréal Luxe" at bounding box center [136, 299] width 148 height 11
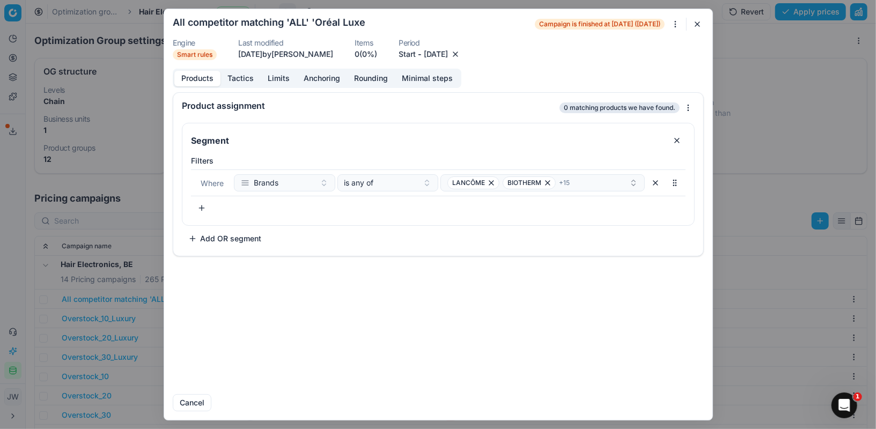
click at [416, 53] on button "Start" at bounding box center [407, 54] width 17 height 11
click at [466, 78] on button "Go to the Next Month" at bounding box center [468, 75] width 15 height 15
click at [461, 54] on button "button" at bounding box center [455, 54] width 11 height 11
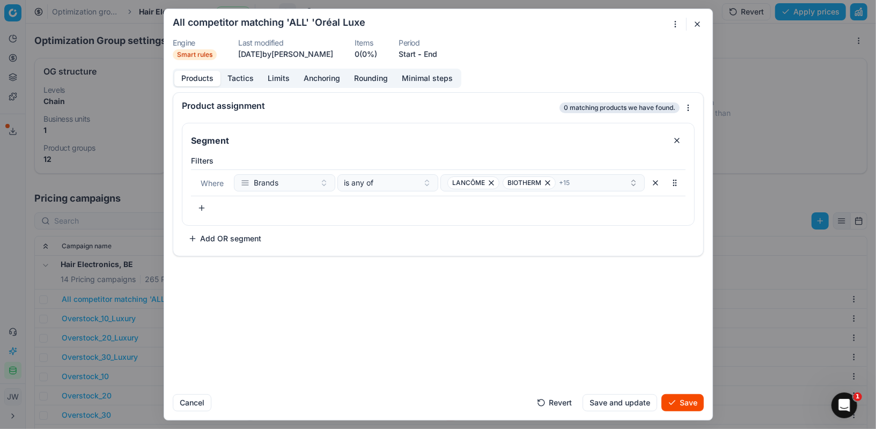
click at [416, 55] on button "Start" at bounding box center [407, 54] width 17 height 11
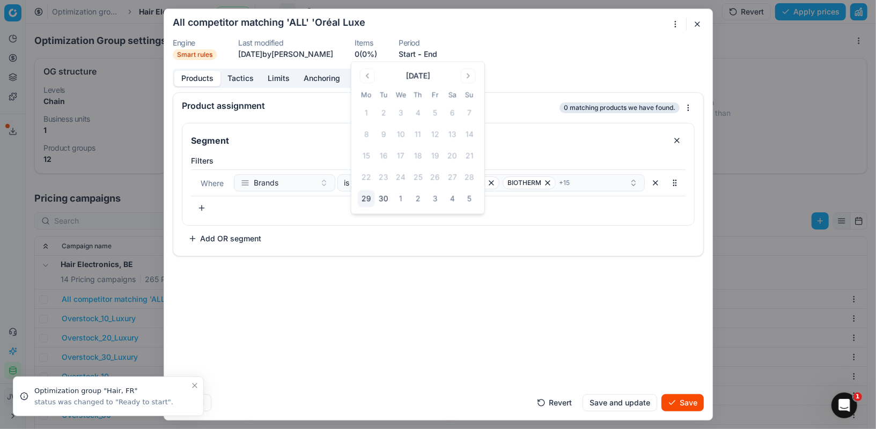
click at [449, 198] on button "4" at bounding box center [452, 199] width 17 height 17
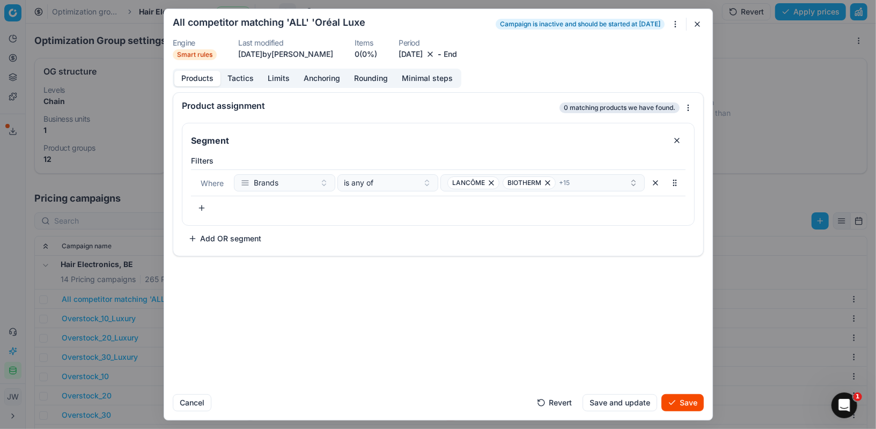
click at [240, 81] on button "Tactics" at bounding box center [241, 79] width 40 height 16
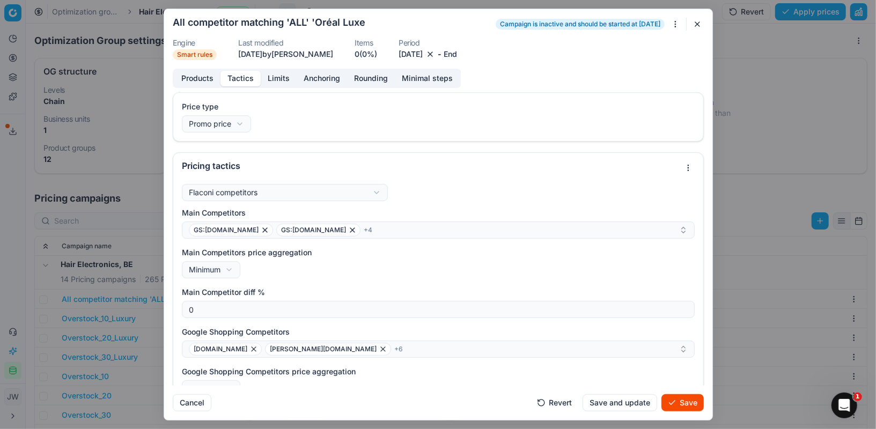
click at [436, 54] on button "button" at bounding box center [430, 54] width 11 height 11
click at [437, 55] on button "End" at bounding box center [430, 54] width 13 height 11
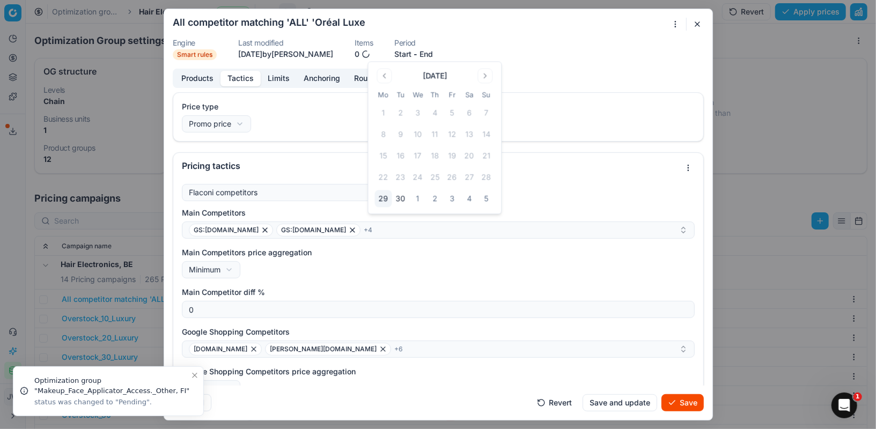
click at [468, 201] on button "4" at bounding box center [469, 199] width 17 height 17
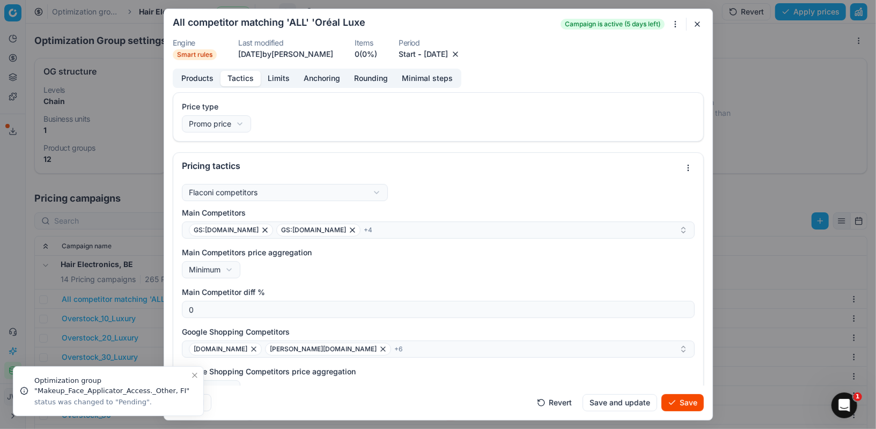
click at [443, 53] on button "[DATE]" at bounding box center [436, 54] width 24 height 11
click at [470, 200] on button "3" at bounding box center [470, 199] width 17 height 17
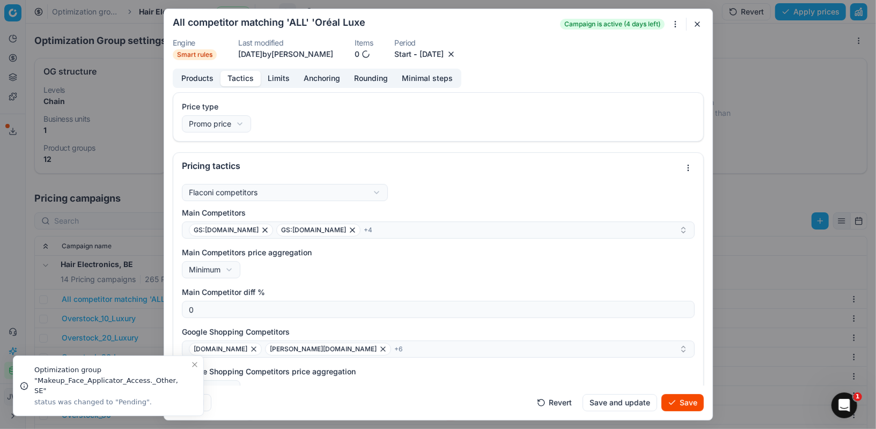
click at [442, 53] on button "[DATE]" at bounding box center [432, 54] width 24 height 11
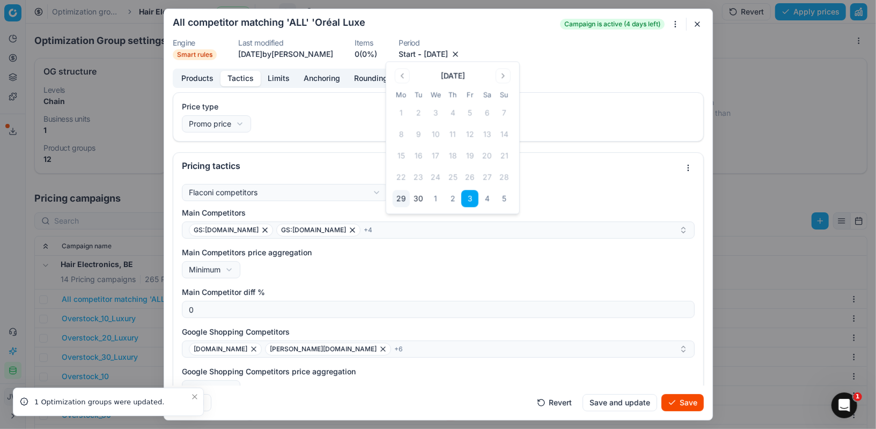
click at [547, 57] on dl "Engine Smart rules Last modified [DATE] by [PERSON_NAME] Items 0 (0%) Period St…" at bounding box center [438, 49] width 531 height 21
click at [681, 407] on button "Save" at bounding box center [683, 402] width 42 height 17
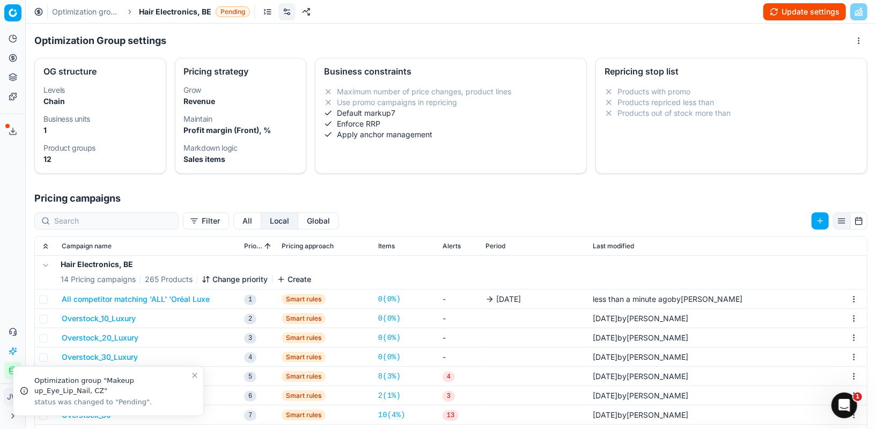
click at [164, 295] on button "All competitor matching 'ALL' 'Oréal Luxe" at bounding box center [136, 299] width 148 height 11
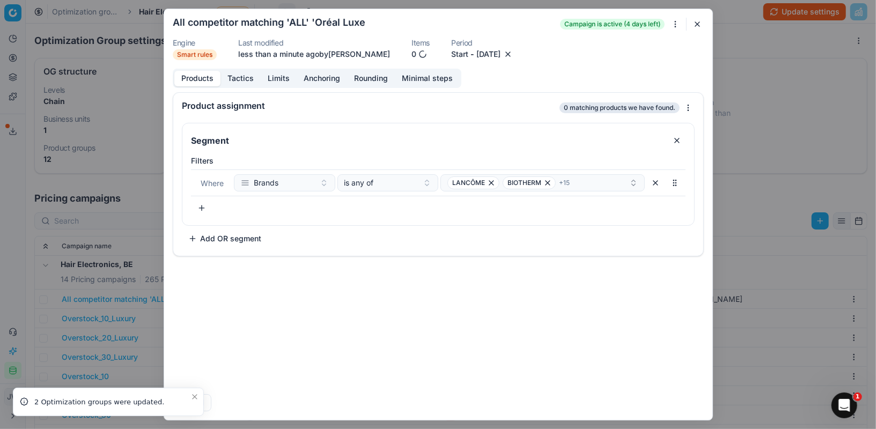
click at [696, 28] on button "button" at bounding box center [697, 24] width 13 height 13
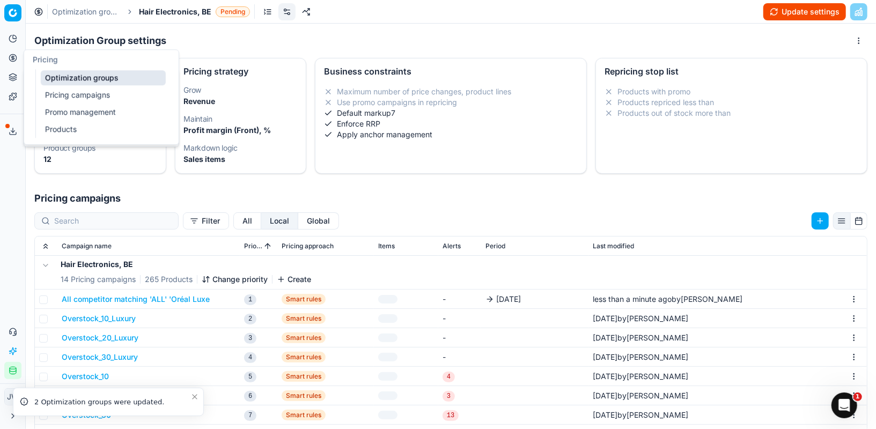
click at [12, 61] on icon at bounding box center [13, 58] width 9 height 9
click at [68, 79] on link "Optimization groups" at bounding box center [103, 77] width 125 height 15
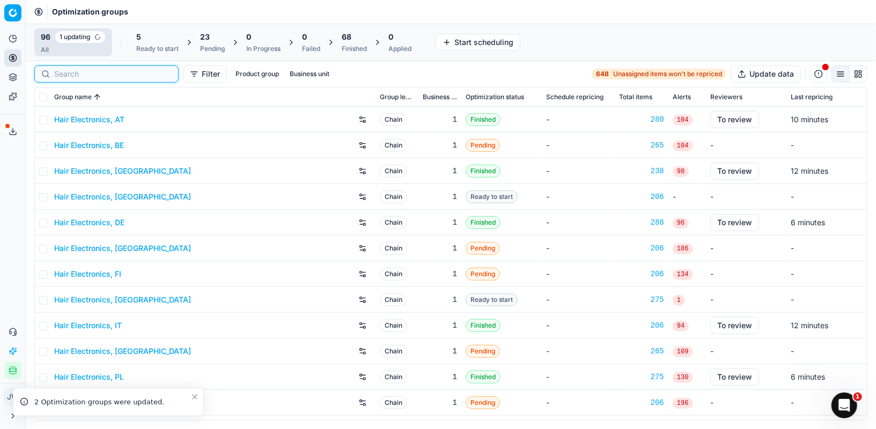
click at [78, 75] on input at bounding box center [113, 74] width 118 height 11
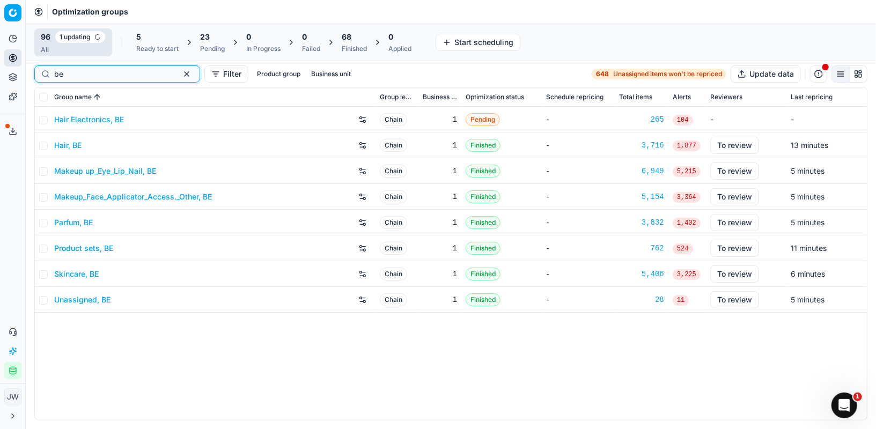
type input "be"
click at [69, 145] on link "Hair, BE" at bounding box center [67, 145] width 27 height 11
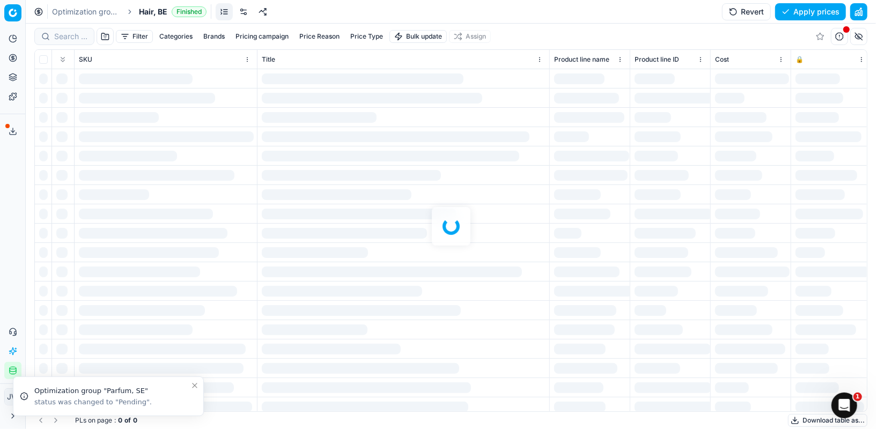
click at [248, 14] on link at bounding box center [243, 11] width 17 height 17
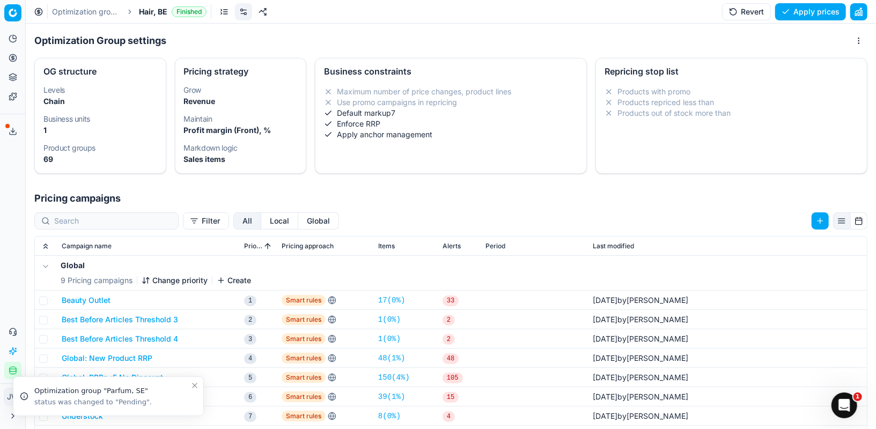
click at [261, 224] on button "Local" at bounding box center [279, 221] width 37 height 17
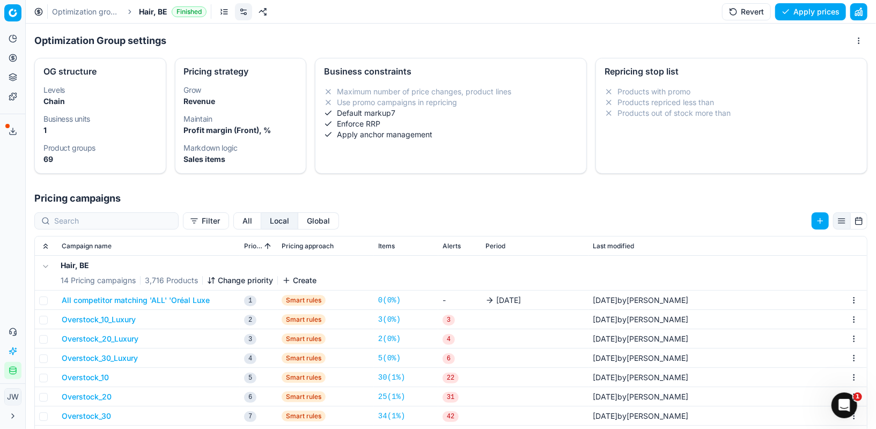
click at [182, 301] on button "All competitor matching 'ALL' 'Oréal Luxe" at bounding box center [136, 300] width 148 height 11
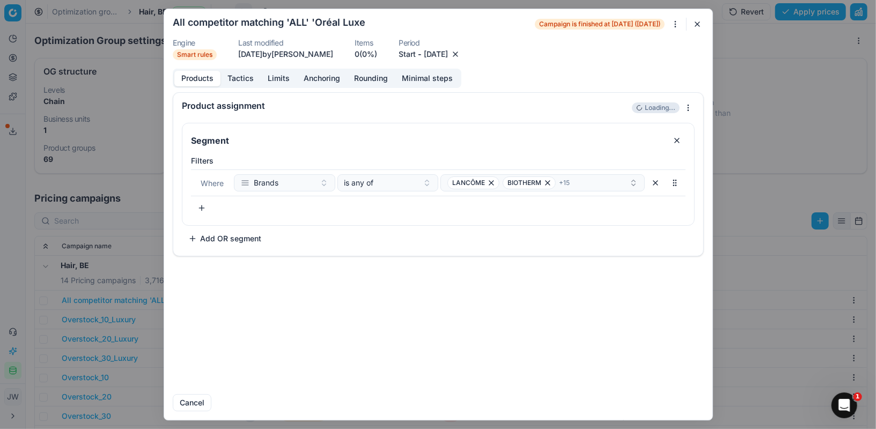
click at [461, 55] on button "button" at bounding box center [455, 54] width 11 height 11
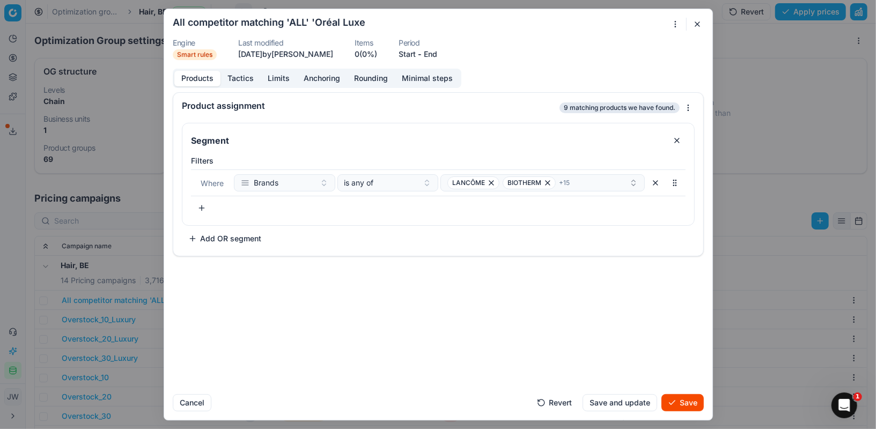
click at [437, 54] on button "End" at bounding box center [430, 54] width 13 height 11
click at [457, 203] on button "3" at bounding box center [458, 199] width 17 height 17
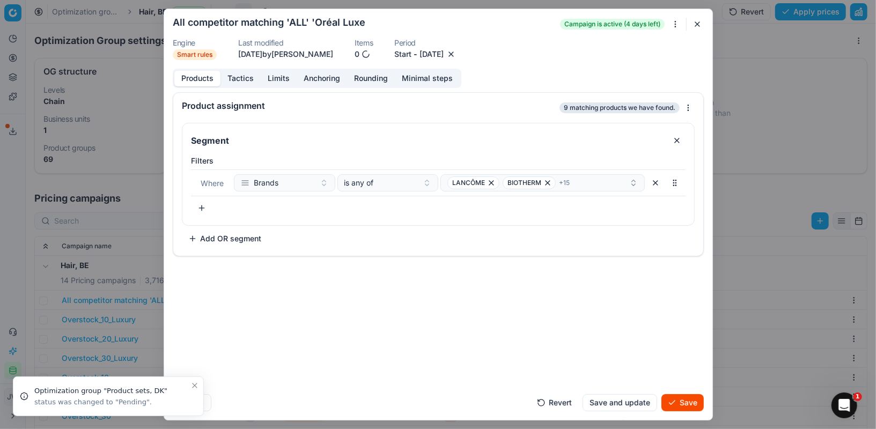
click at [679, 401] on button "Save" at bounding box center [683, 402] width 42 height 17
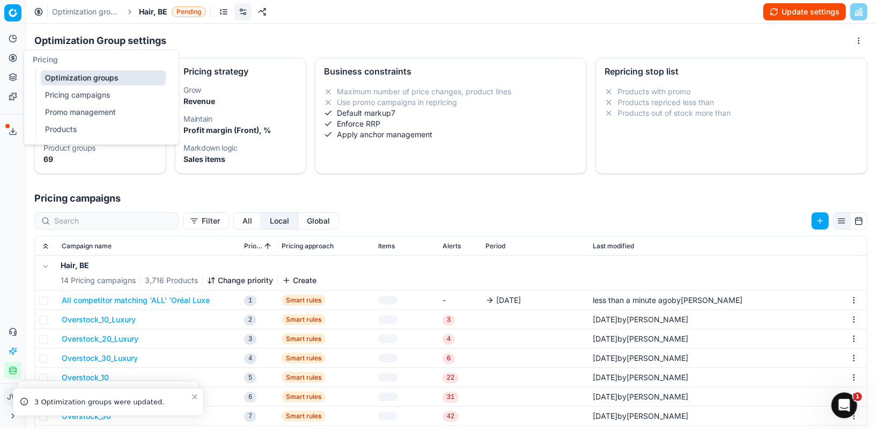
click at [16, 58] on icon at bounding box center [13, 58] width 9 height 9
click at [60, 77] on link "Optimization groups" at bounding box center [103, 77] width 125 height 15
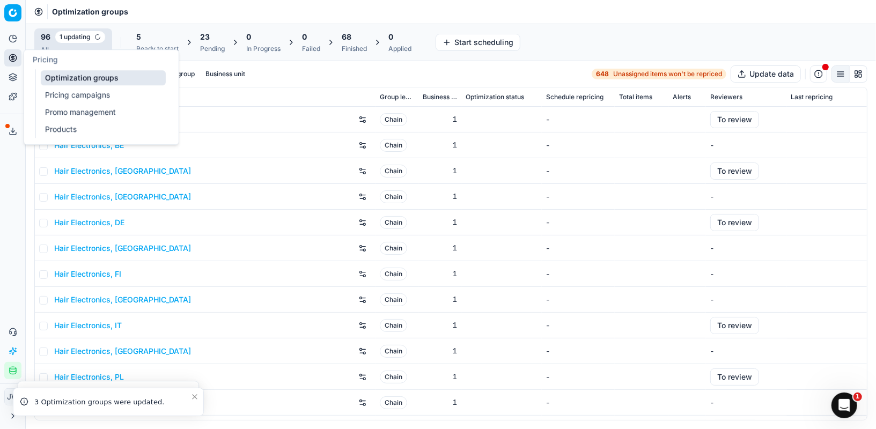
click at [56, 73] on link "Optimization groups" at bounding box center [103, 77] width 125 height 15
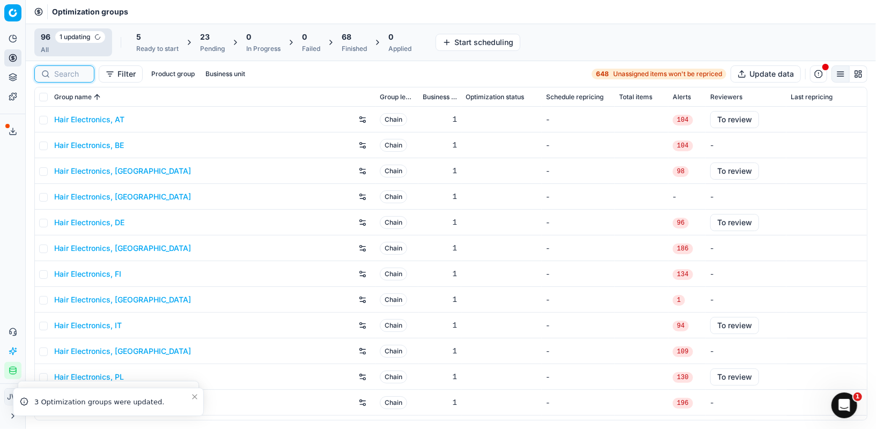
click at [71, 76] on input at bounding box center [70, 74] width 33 height 11
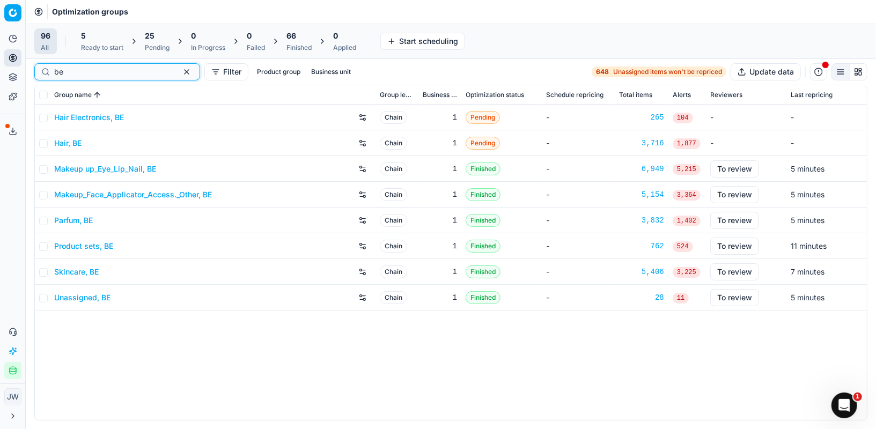
type input "be"
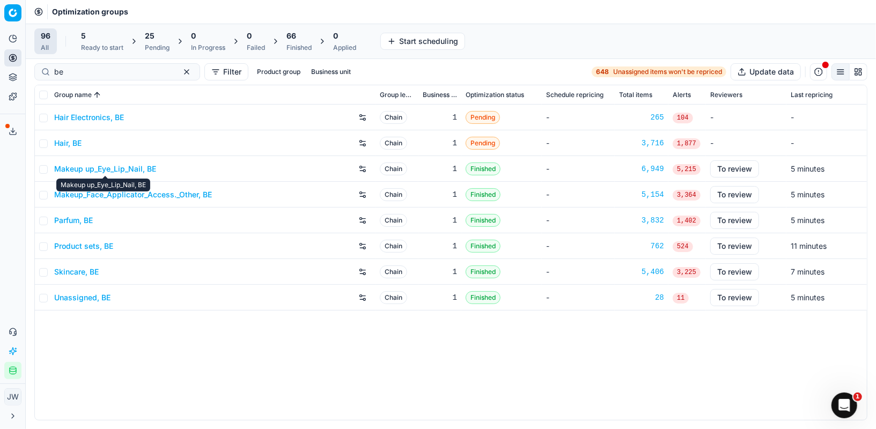
click at [96, 170] on link "Makeup up_Eye_Lip_Nail, BE" at bounding box center [105, 169] width 102 height 11
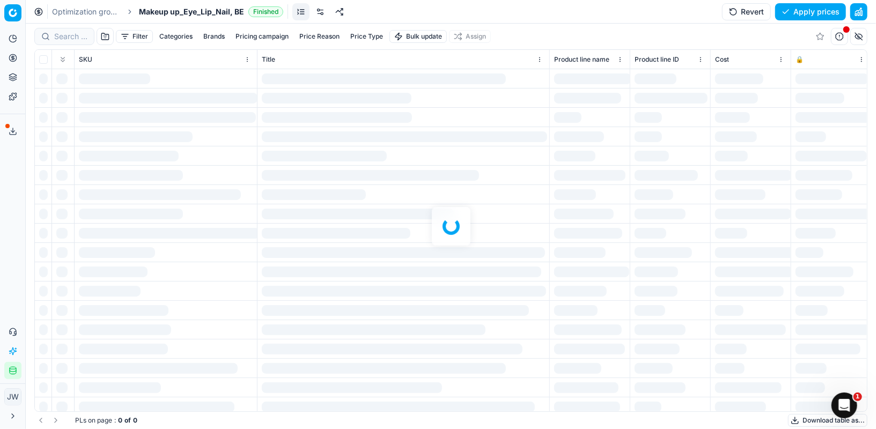
click at [320, 14] on link at bounding box center [320, 11] width 17 height 17
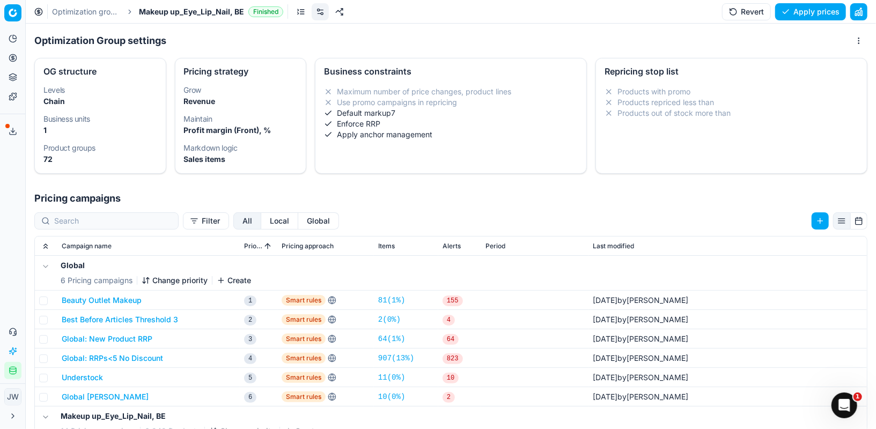
click at [261, 221] on button "Local" at bounding box center [279, 221] width 37 height 17
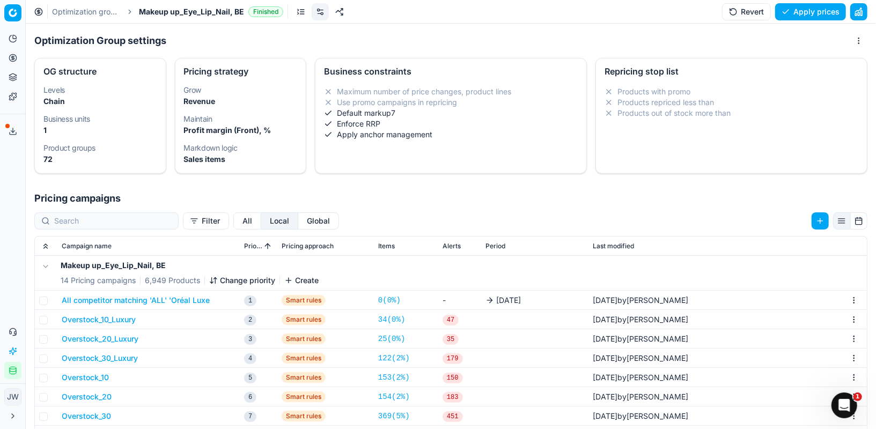
click at [185, 298] on button "All competitor matching 'ALL' 'Oréal Luxe" at bounding box center [136, 300] width 148 height 11
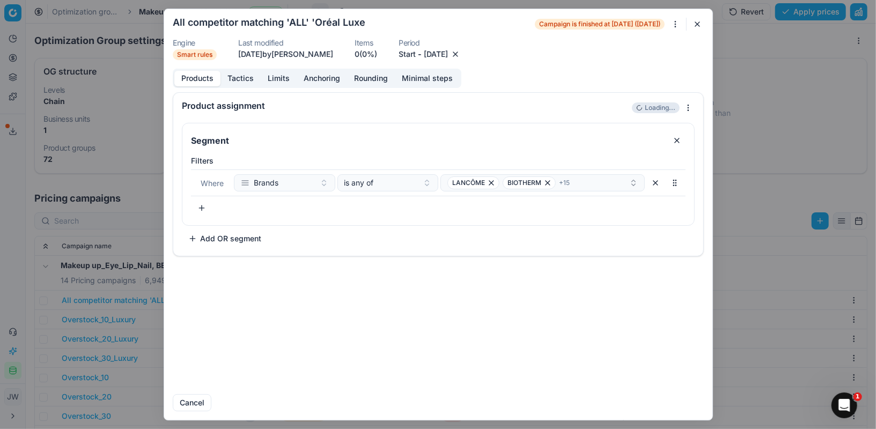
click at [461, 57] on button "button" at bounding box center [455, 54] width 11 height 11
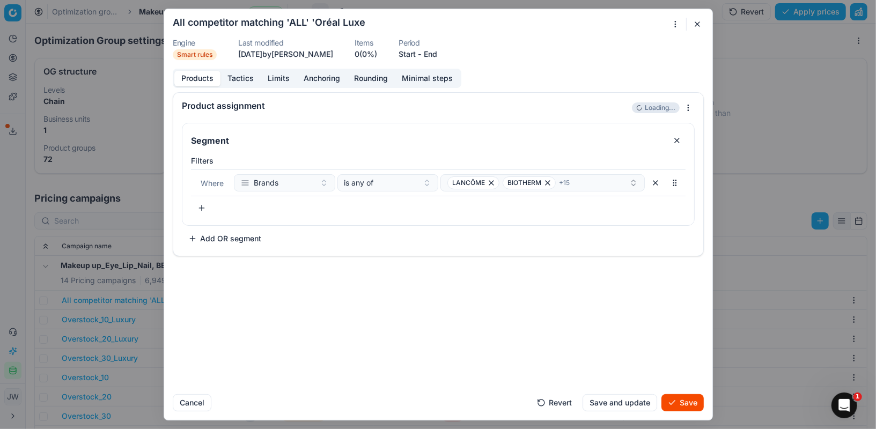
click at [436, 52] on button "End" at bounding box center [430, 54] width 13 height 11
click at [458, 196] on button "3" at bounding box center [458, 199] width 17 height 17
click at [682, 404] on button "Save" at bounding box center [683, 402] width 42 height 17
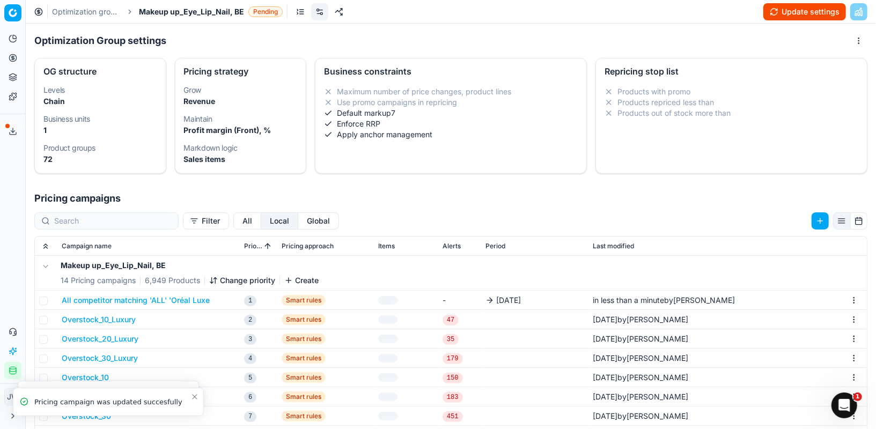
click at [11, 60] on icon at bounding box center [13, 58] width 9 height 9
click at [51, 78] on link "Optimization groups" at bounding box center [103, 77] width 125 height 15
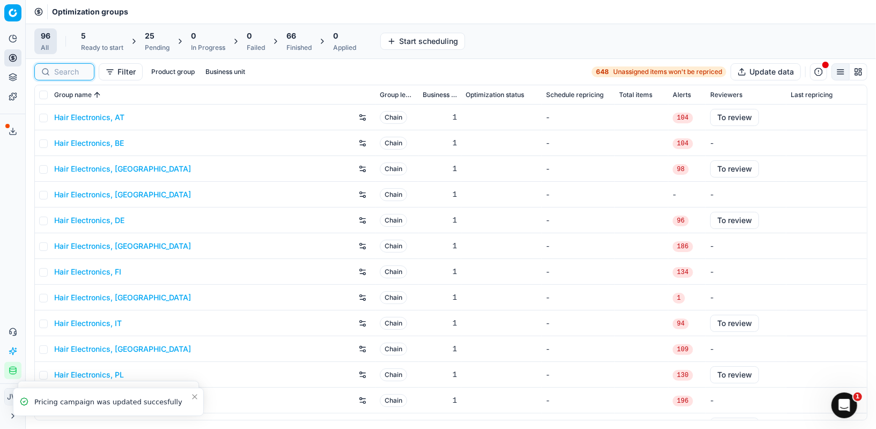
click at [64, 72] on input at bounding box center [70, 72] width 33 height 11
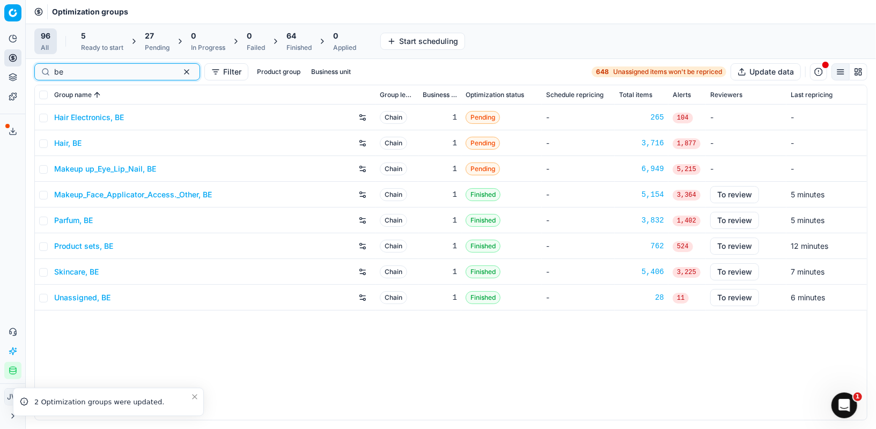
type input "be"
click at [145, 191] on link "Makeup_Face_Applicator_Access._Other, BE" at bounding box center [133, 194] width 158 height 11
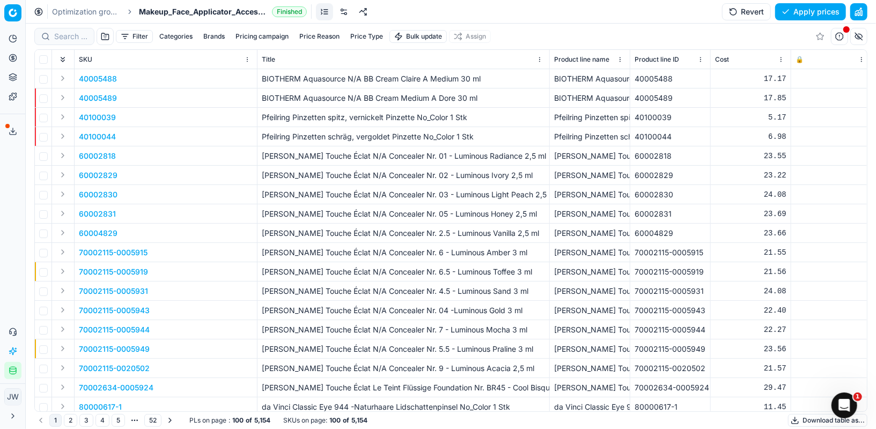
click at [341, 11] on link at bounding box center [343, 11] width 17 height 17
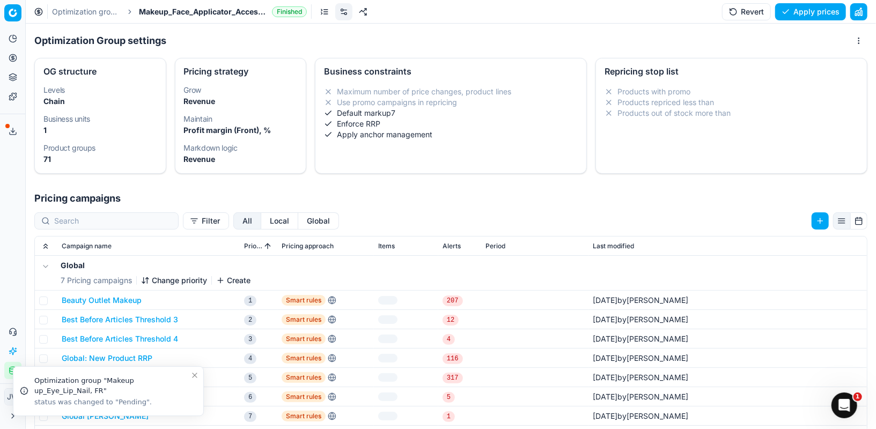
click at [261, 221] on button "Local" at bounding box center [279, 221] width 37 height 17
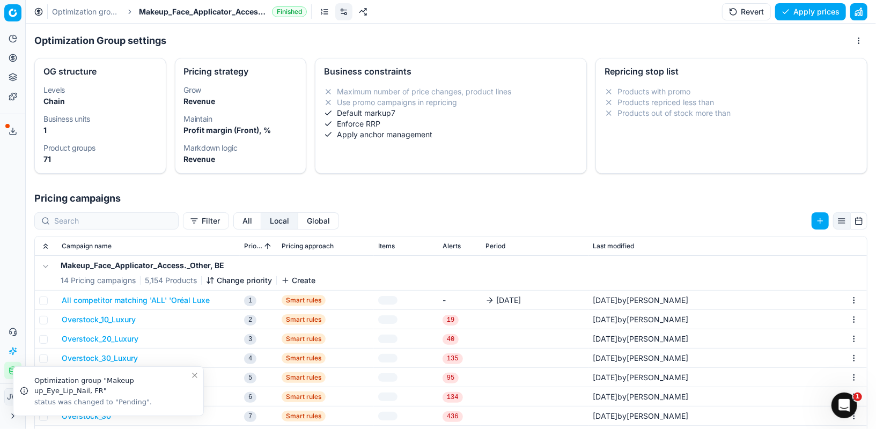
click at [171, 301] on button "All competitor matching 'ALL' 'Oréal Luxe" at bounding box center [136, 300] width 148 height 11
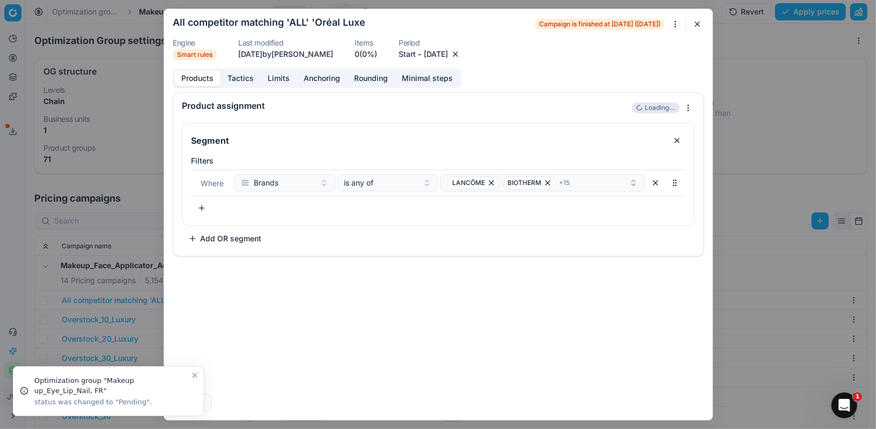
click at [461, 54] on button "button" at bounding box center [455, 54] width 11 height 11
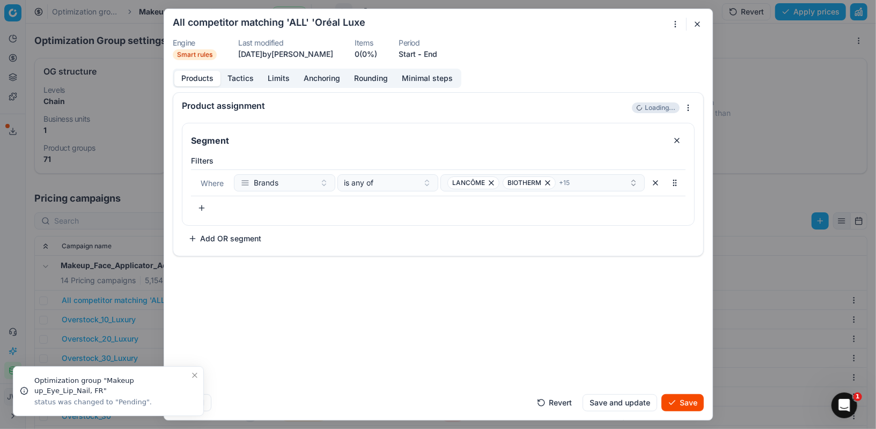
click at [437, 55] on button "End" at bounding box center [430, 54] width 13 height 11
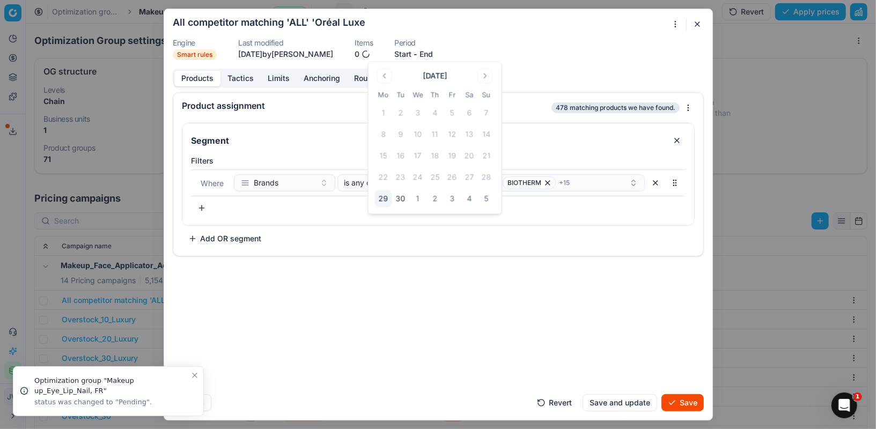
click at [454, 200] on button "3" at bounding box center [452, 199] width 17 height 17
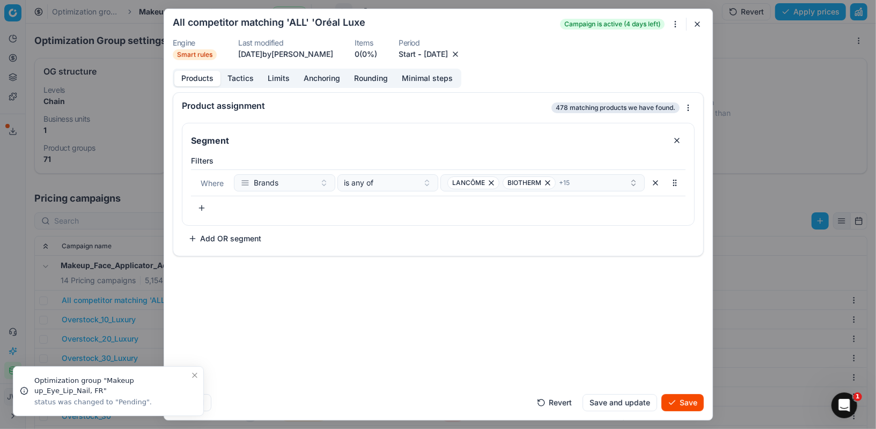
drag, startPoint x: 677, startPoint y: 415, endPoint x: 679, endPoint y: 408, distance: 7.2
click at [677, 415] on form "We are saving PC settings. Please wait, it should take a few minutes All compet…" at bounding box center [438, 214] width 548 height 411
click at [681, 404] on button "Save" at bounding box center [683, 402] width 42 height 17
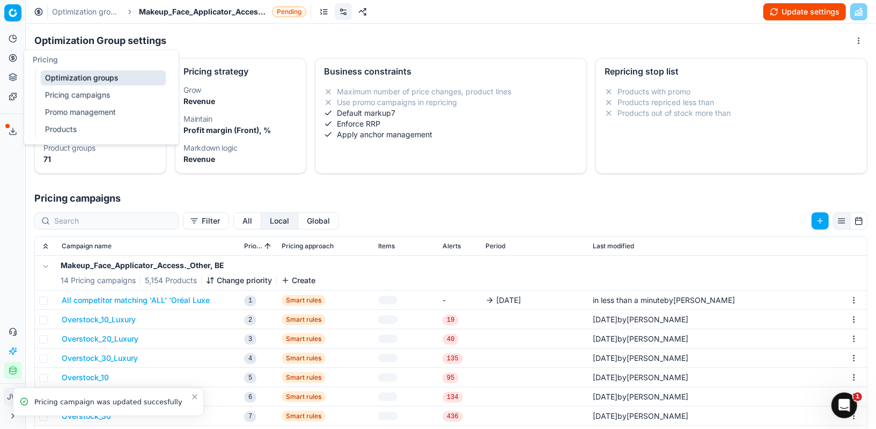
click at [11, 56] on icon at bounding box center [12, 57] width 3 height 3
click at [65, 72] on link "Optimization groups" at bounding box center [103, 77] width 125 height 15
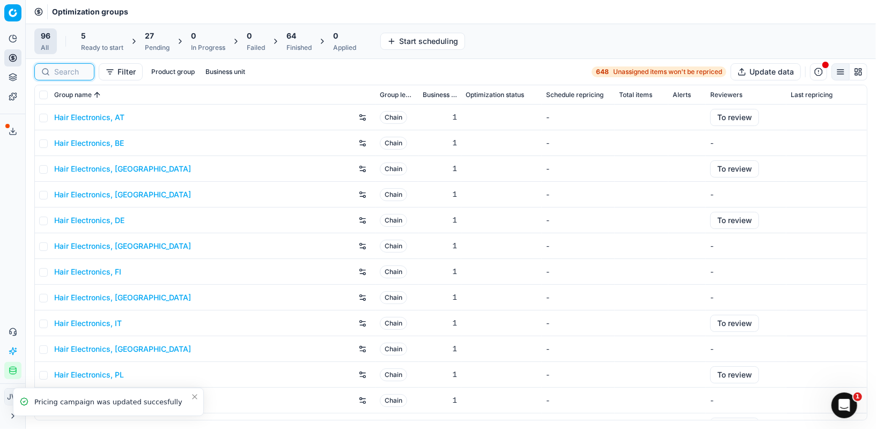
click at [58, 75] on input at bounding box center [70, 72] width 33 height 11
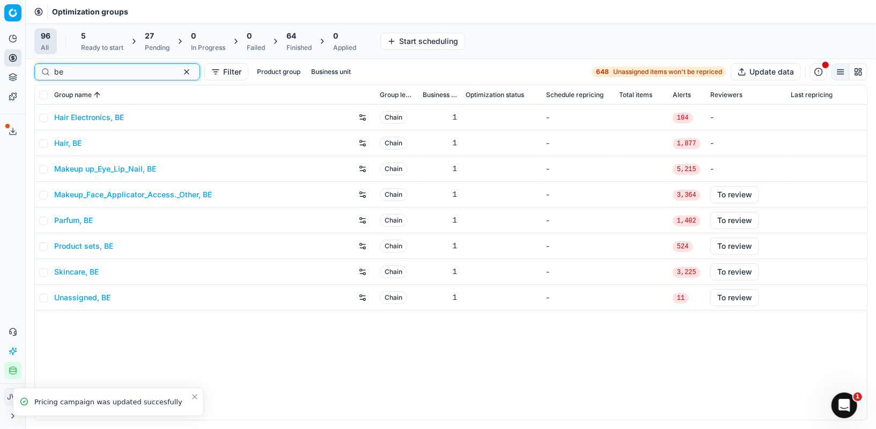
type input "be"
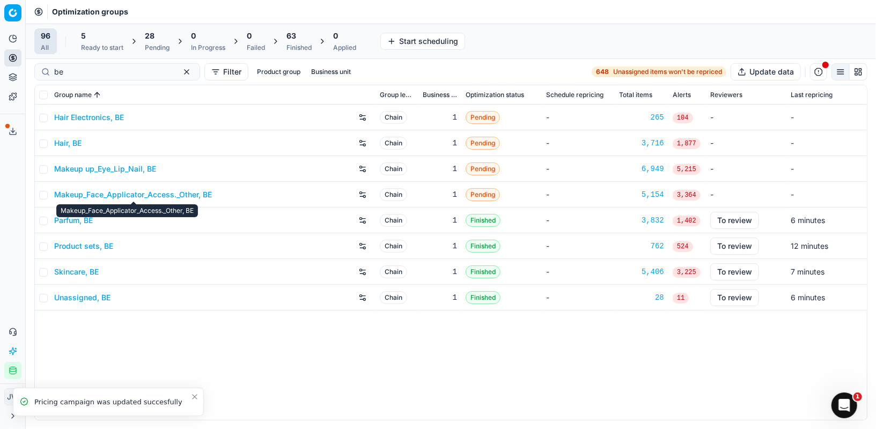
click at [125, 191] on link "Makeup_Face_Applicator_Access._Other, BE" at bounding box center [133, 194] width 158 height 11
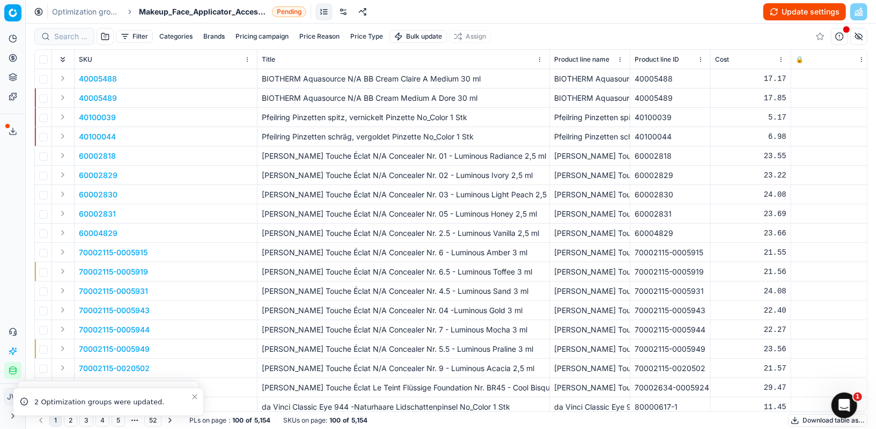
click at [342, 16] on link at bounding box center [343, 11] width 17 height 17
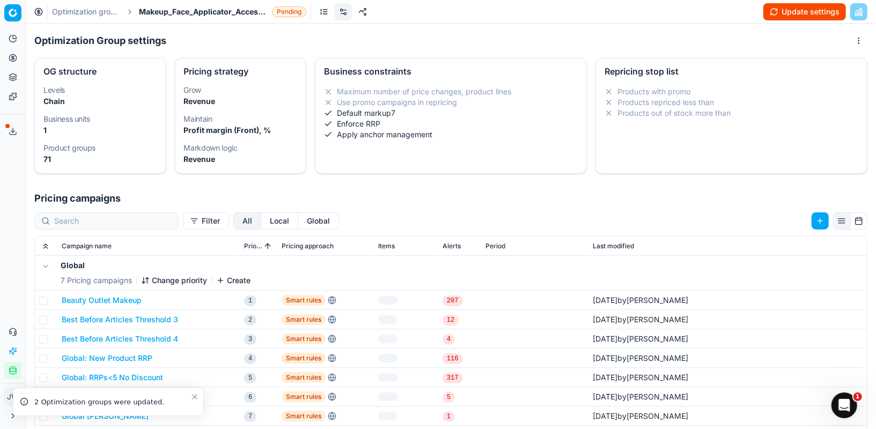
click at [261, 220] on button "Local" at bounding box center [279, 221] width 37 height 17
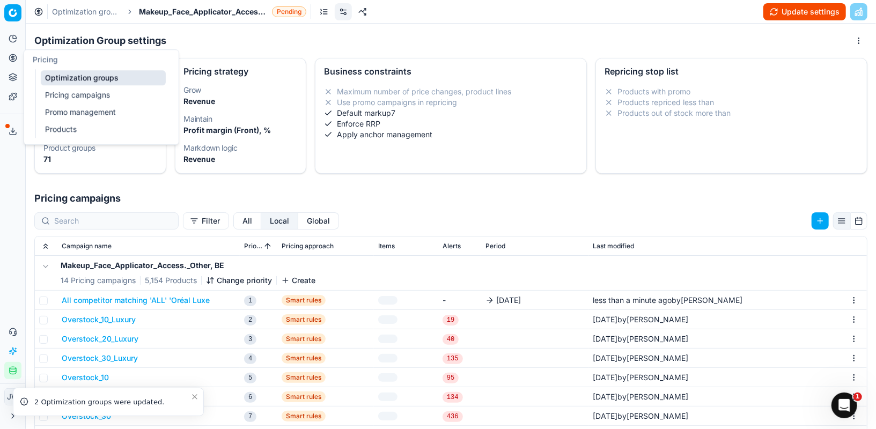
click at [15, 60] on circle at bounding box center [12, 57] width 7 height 7
click at [62, 82] on link "Optimization groups" at bounding box center [103, 77] width 125 height 15
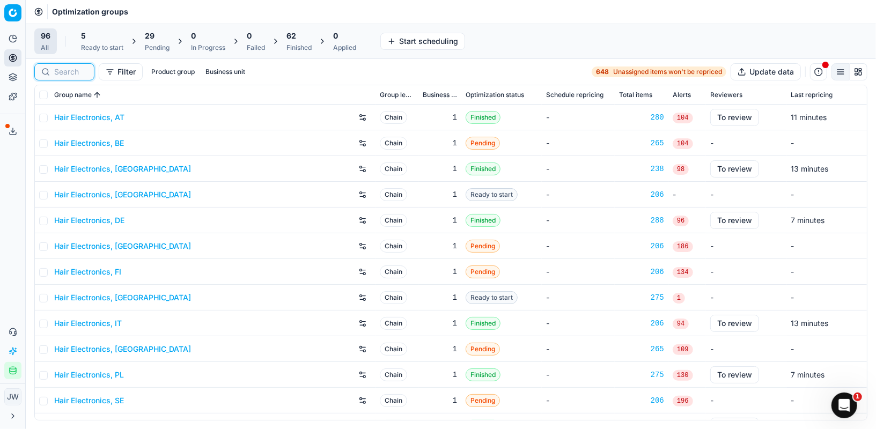
click at [62, 72] on input at bounding box center [70, 72] width 33 height 11
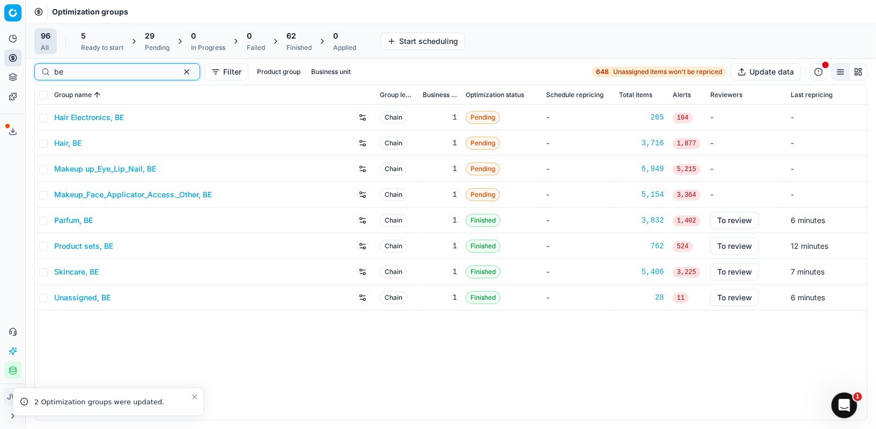
type input "be"
click at [84, 217] on link "Parfum, BE" at bounding box center [73, 220] width 39 height 11
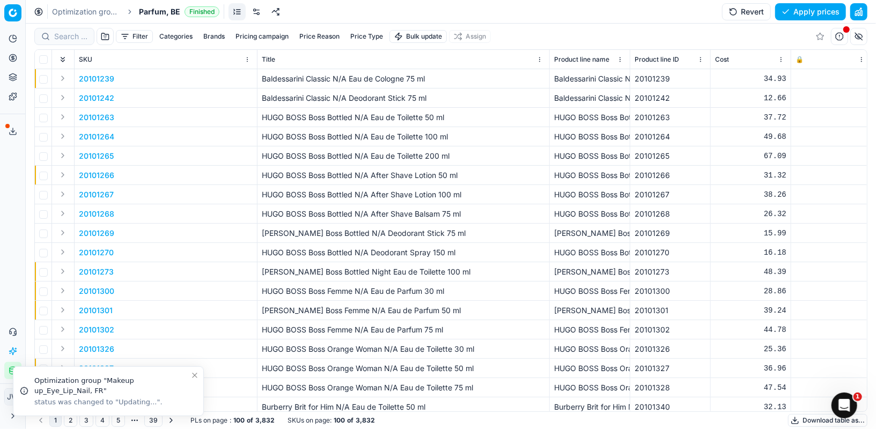
click at [251, 13] on link at bounding box center [256, 11] width 17 height 17
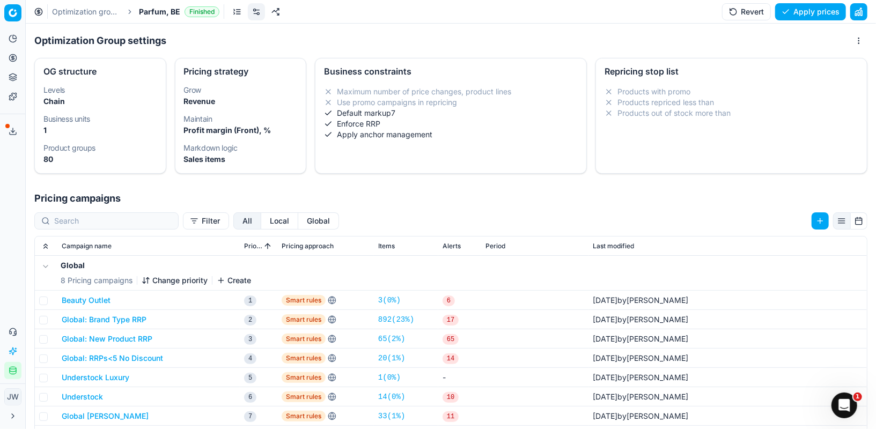
click at [261, 223] on button "Local" at bounding box center [279, 221] width 37 height 17
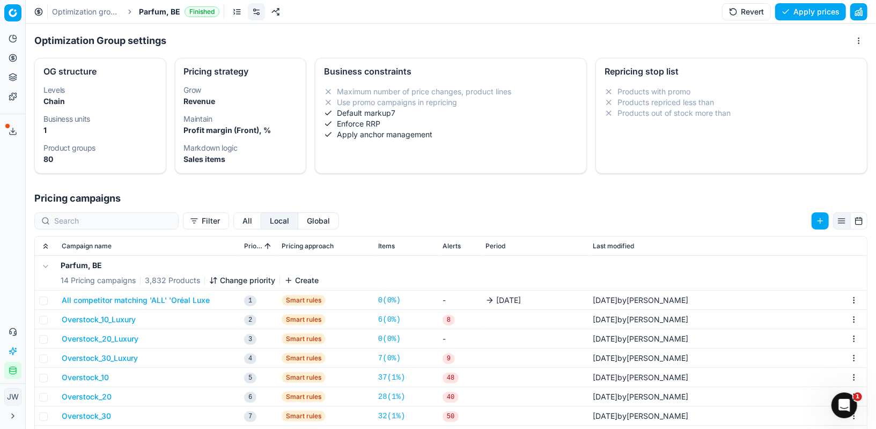
click at [199, 300] on button "All competitor matching 'ALL' 'Oréal Luxe" at bounding box center [136, 300] width 148 height 11
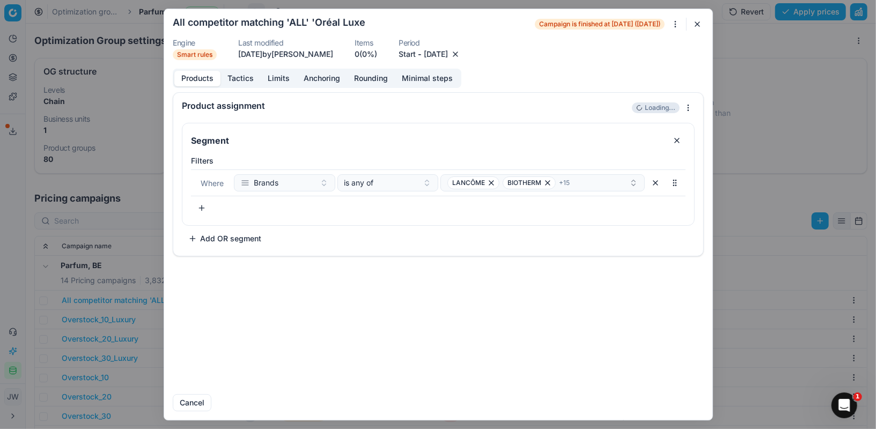
click at [461, 53] on button "button" at bounding box center [455, 54] width 11 height 11
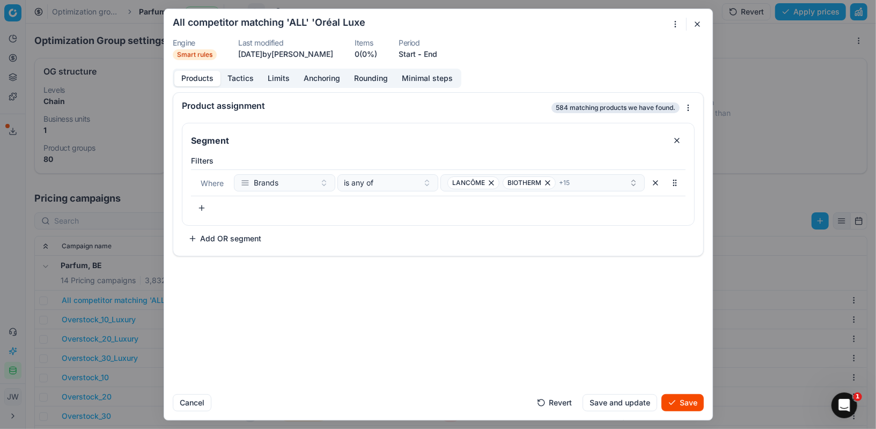
click at [437, 53] on button "End" at bounding box center [430, 54] width 13 height 11
click at [461, 199] on button "3" at bounding box center [458, 199] width 17 height 17
click at [680, 400] on button "Save" at bounding box center [683, 402] width 42 height 17
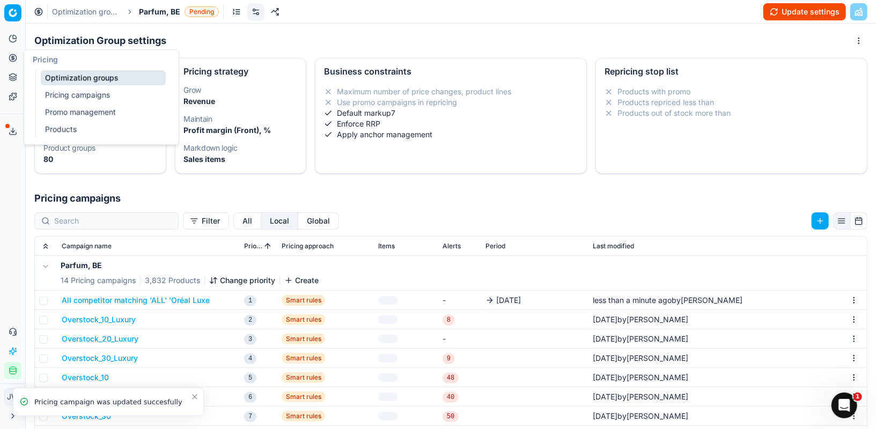
click at [14, 57] on icon at bounding box center [13, 58] width 9 height 9
click at [45, 78] on link "Optimization groups" at bounding box center [103, 77] width 125 height 15
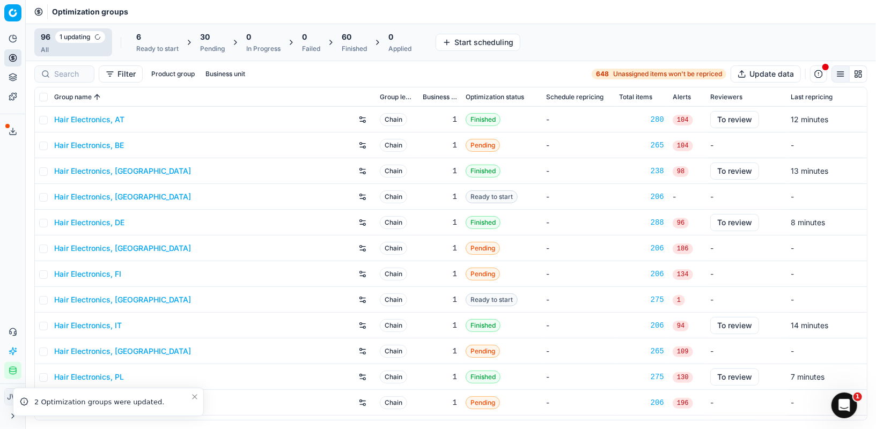
click at [90, 76] on div at bounding box center [64, 73] width 60 height 17
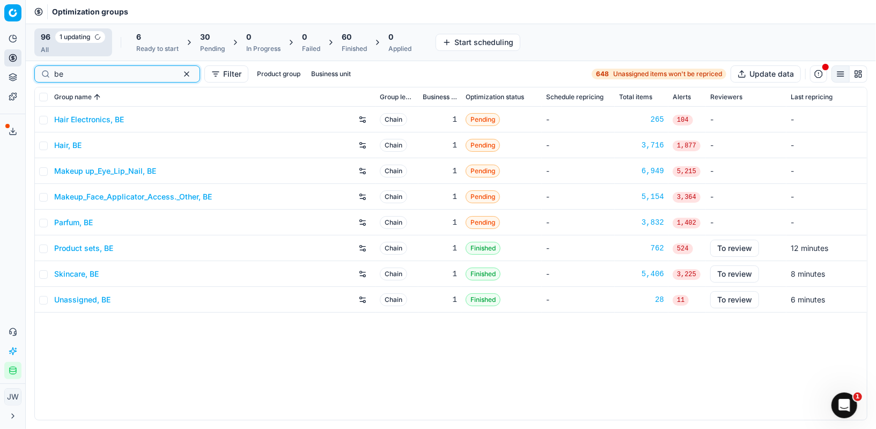
type input "be"
click at [98, 247] on link "Product sets, BE" at bounding box center [83, 248] width 59 height 11
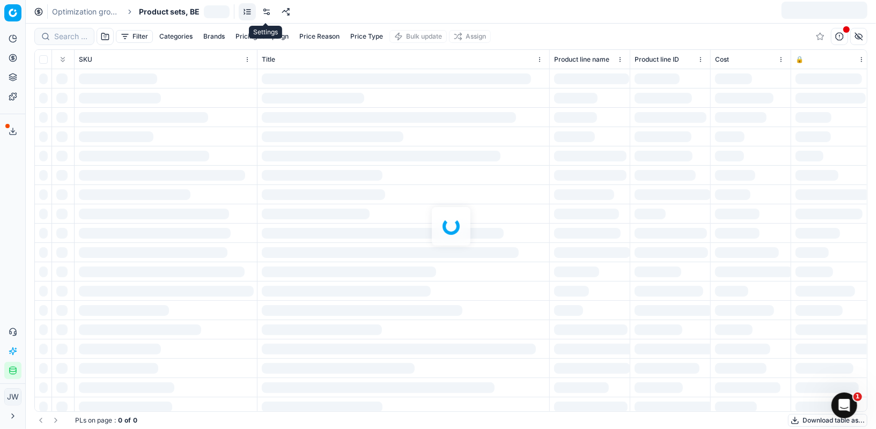
click at [308, 12] on div "Optimization groups Product sets, BE" at bounding box center [451, 12] width 851 height 24
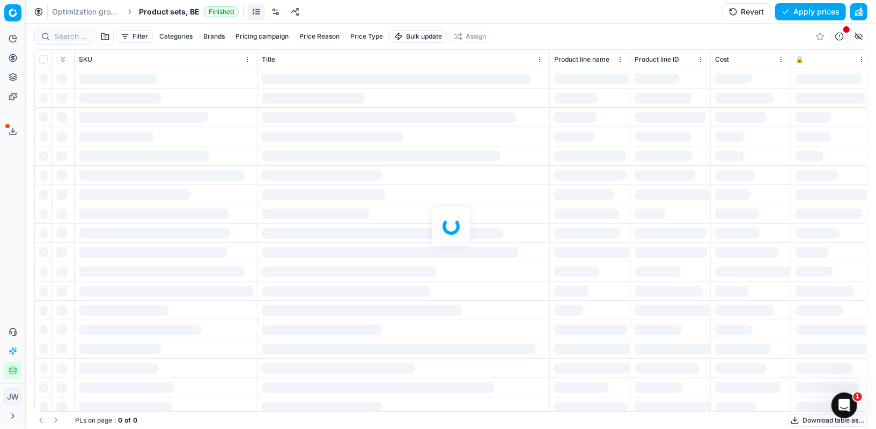
click at [276, 8] on link at bounding box center [275, 11] width 17 height 17
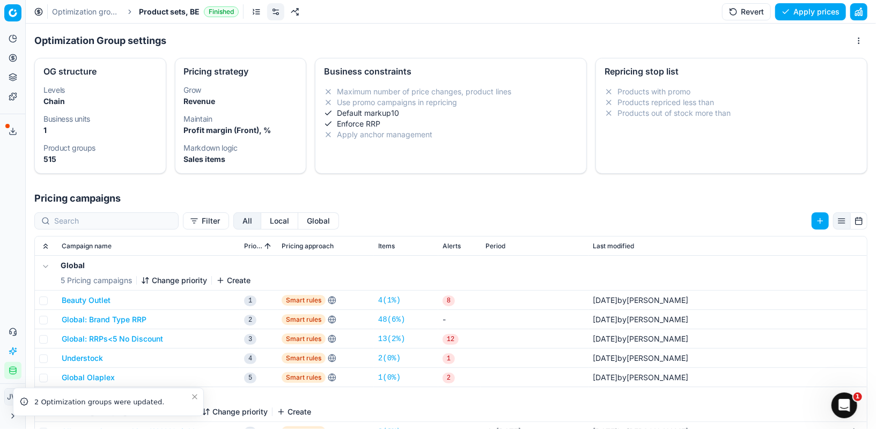
click at [261, 220] on button "Local" at bounding box center [279, 221] width 37 height 17
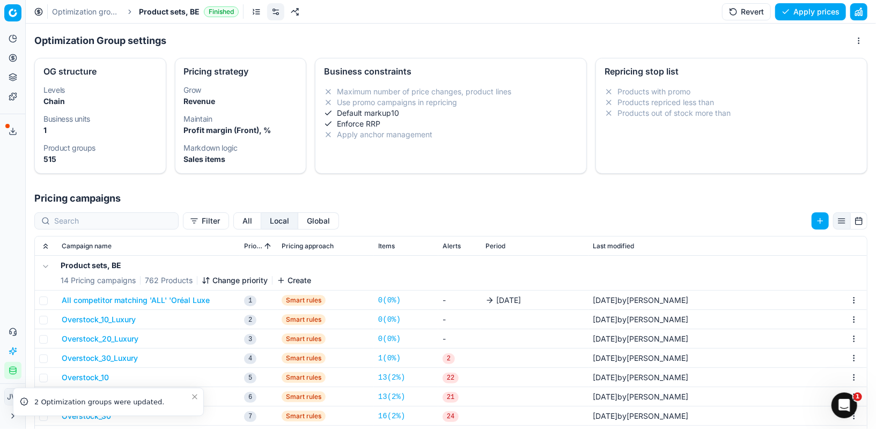
click at [189, 295] on button "All competitor matching 'ALL' 'Oréal Luxe" at bounding box center [136, 300] width 148 height 11
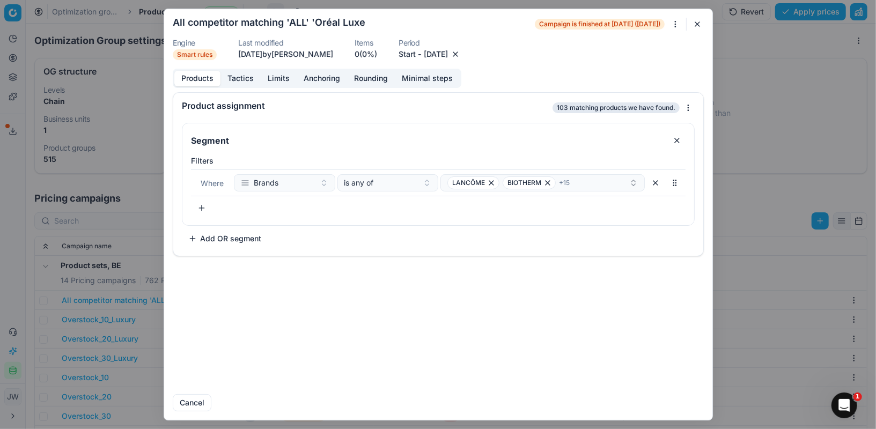
click at [232, 78] on button "Tactics" at bounding box center [241, 79] width 40 height 16
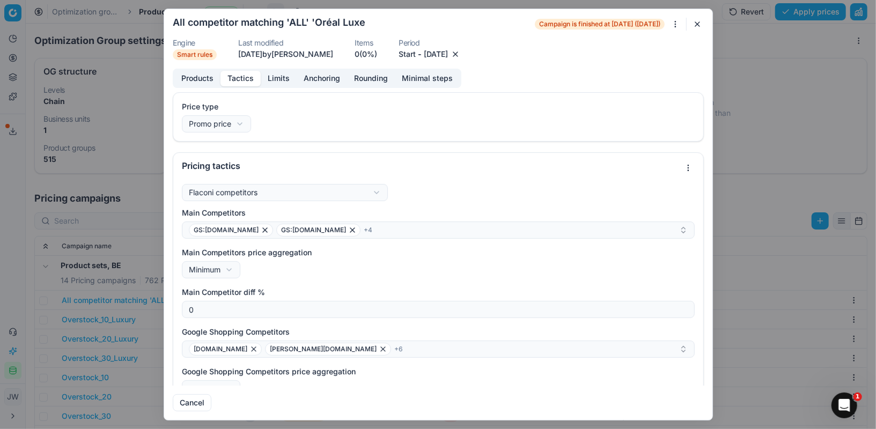
click at [461, 54] on button "button" at bounding box center [455, 54] width 11 height 11
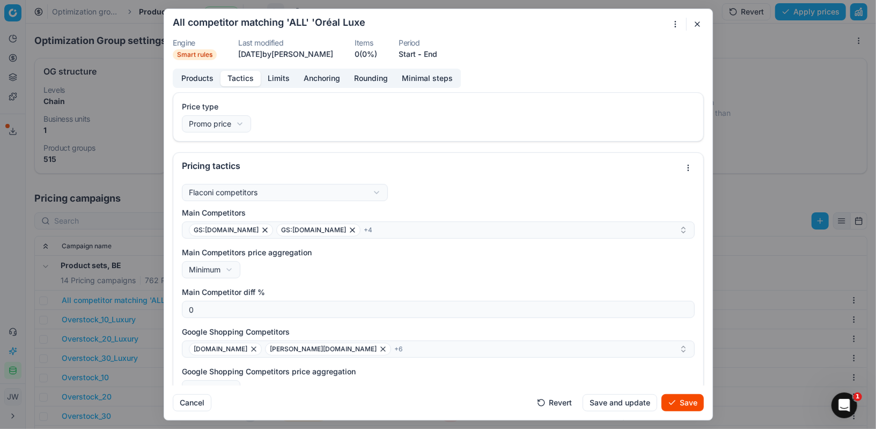
click at [437, 57] on button "End" at bounding box center [430, 54] width 13 height 11
click at [456, 198] on button "3" at bounding box center [458, 199] width 17 height 17
click at [693, 411] on button "Save" at bounding box center [683, 402] width 42 height 17
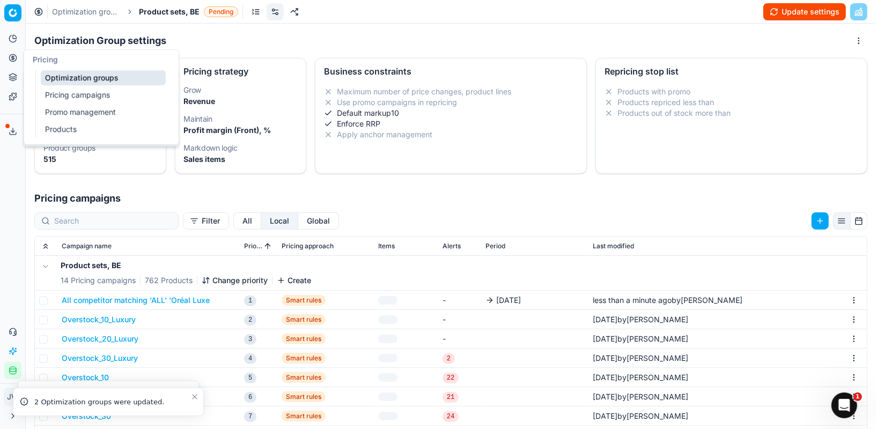
click at [13, 58] on icon at bounding box center [13, 58] width 9 height 9
click at [43, 75] on link "Optimization groups" at bounding box center [103, 77] width 125 height 15
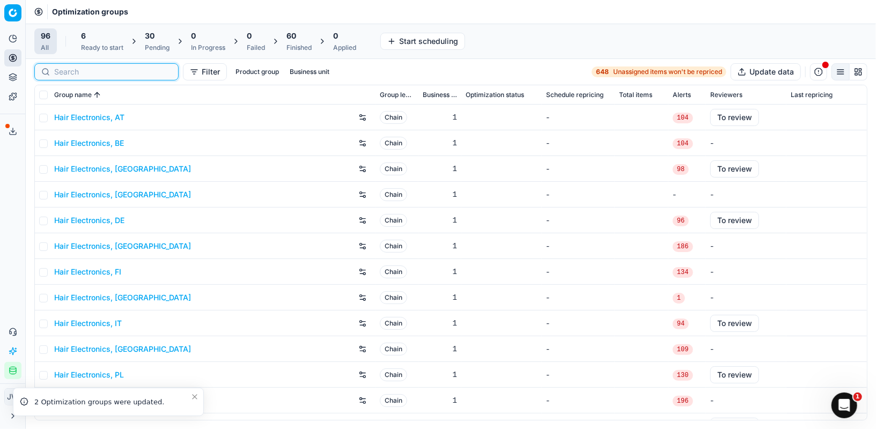
click at [74, 71] on input at bounding box center [113, 72] width 118 height 11
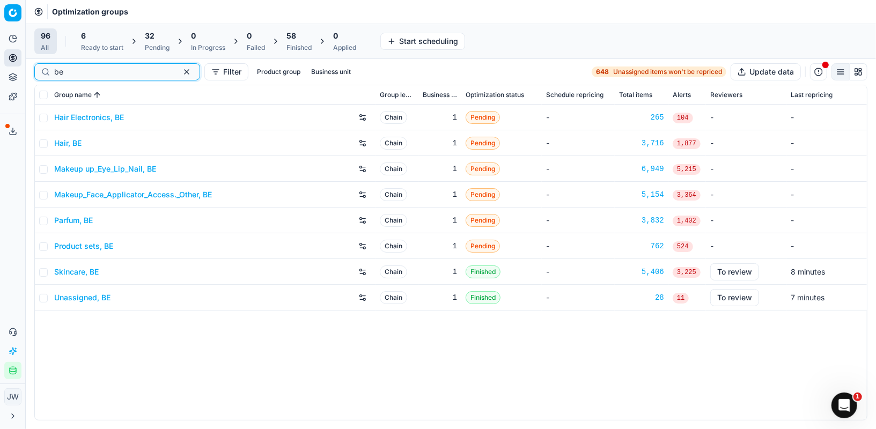
type input "be"
click at [84, 276] on link "Skincare, BE" at bounding box center [76, 272] width 45 height 11
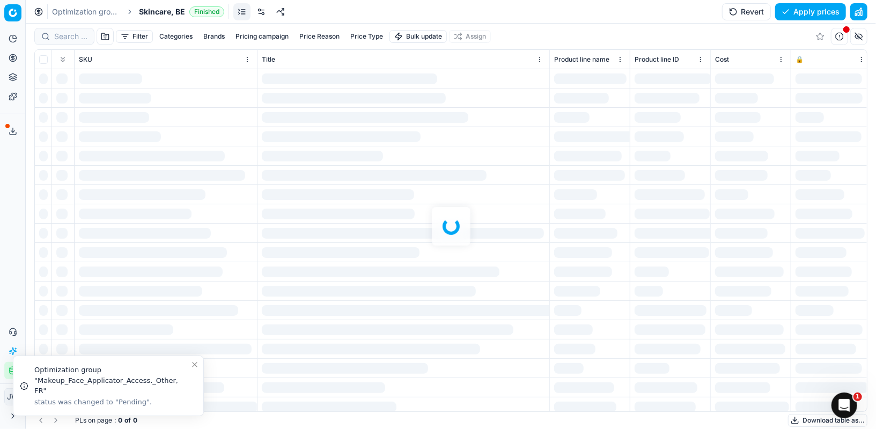
click at [263, 16] on link at bounding box center [261, 11] width 17 height 17
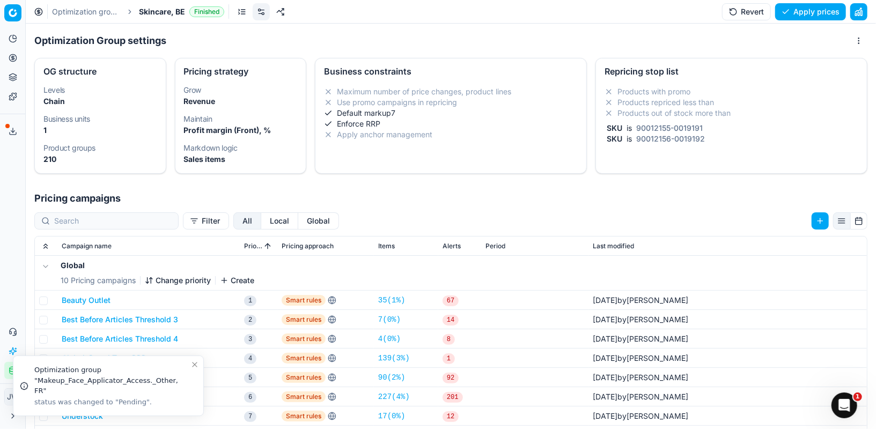
click at [261, 219] on button "Local" at bounding box center [279, 221] width 37 height 17
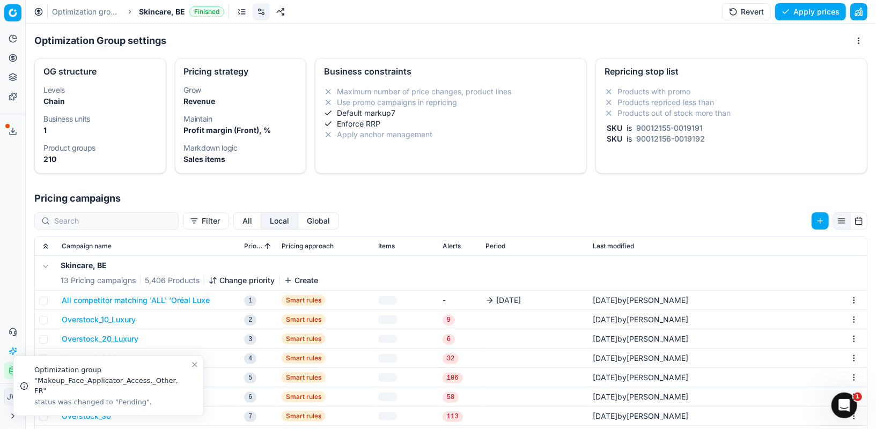
click at [150, 298] on button "All competitor matching 'ALL' 'Oréal Luxe" at bounding box center [136, 300] width 148 height 11
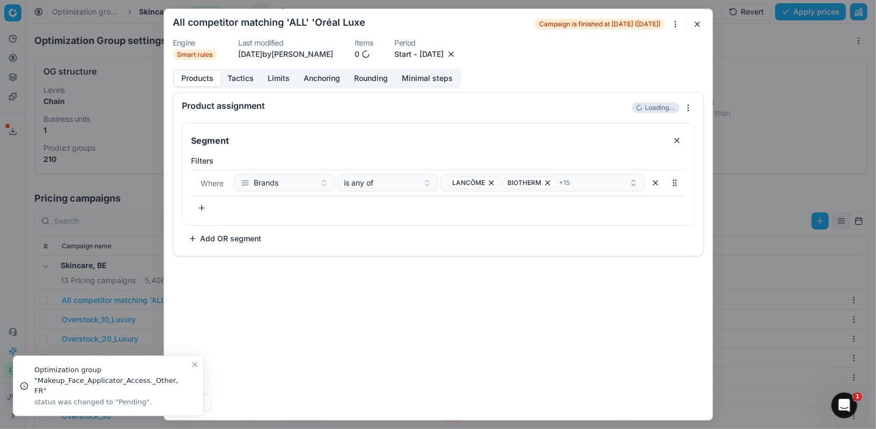
click at [457, 52] on button "button" at bounding box center [451, 54] width 11 height 11
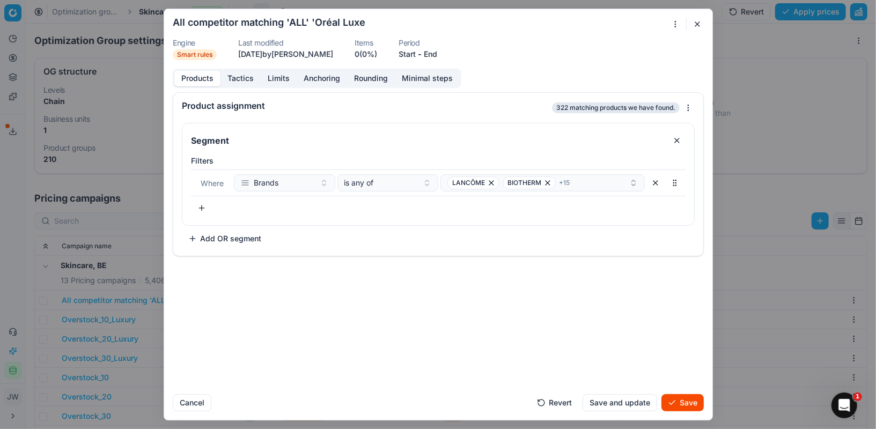
click at [437, 54] on button "End" at bounding box center [430, 54] width 13 height 11
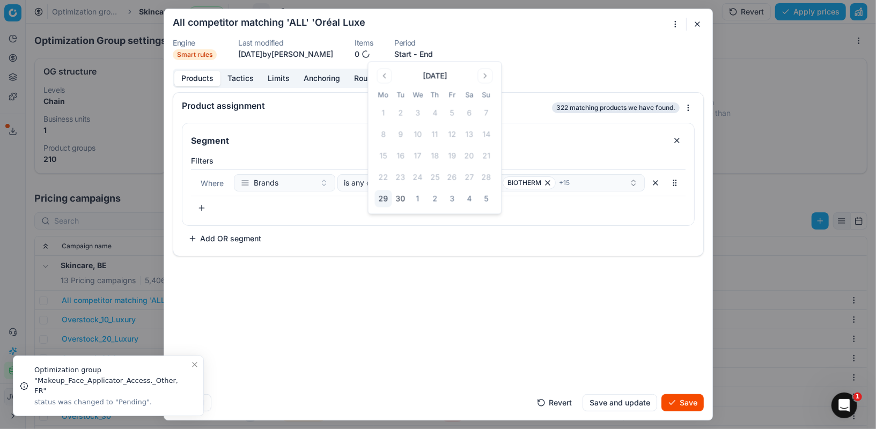
drag, startPoint x: 462, startPoint y: 195, endPoint x: 455, endPoint y: 198, distance: 7.5
click at [455, 198] on tr "29 30 1 2 3 4 5" at bounding box center [435, 199] width 120 height 17
click at [457, 201] on button "3" at bounding box center [458, 199] width 17 height 17
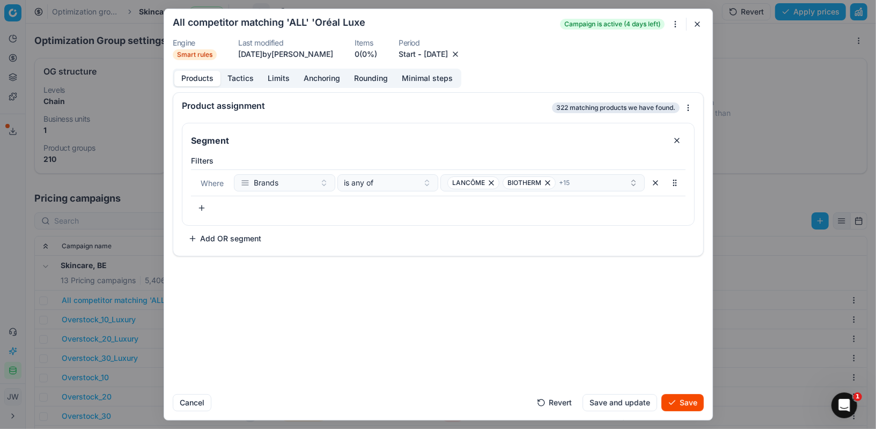
click at [679, 403] on button "Save" at bounding box center [683, 402] width 42 height 17
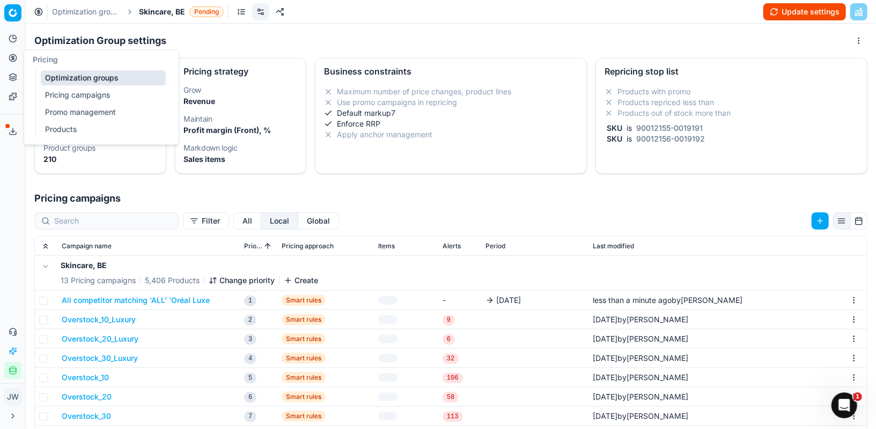
click at [14, 55] on icon at bounding box center [13, 58] width 9 height 9
click at [64, 67] on div "Pricing" at bounding box center [101, 59] width 155 height 19
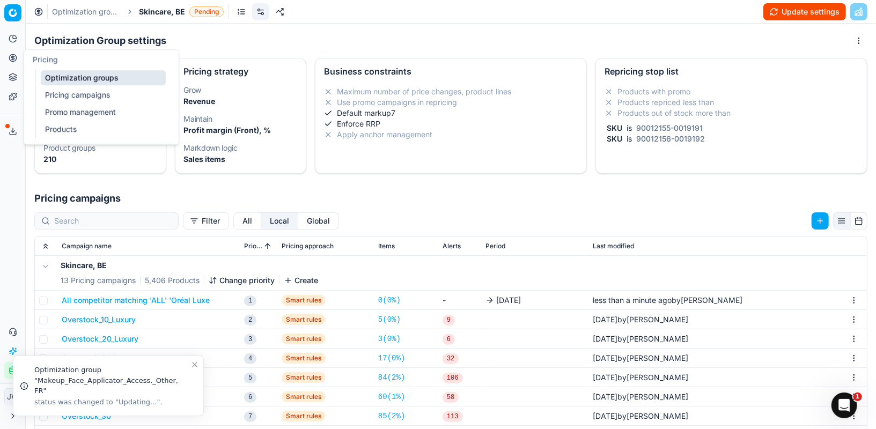
click at [108, 73] on link "Optimization groups" at bounding box center [103, 77] width 125 height 15
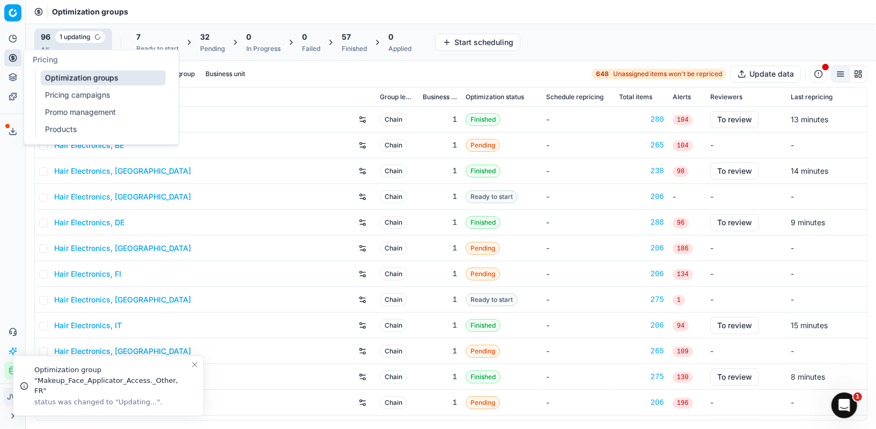
click at [54, 74] on link "Optimization groups" at bounding box center [103, 77] width 125 height 15
click at [59, 71] on link "Optimization groups" at bounding box center [103, 77] width 125 height 15
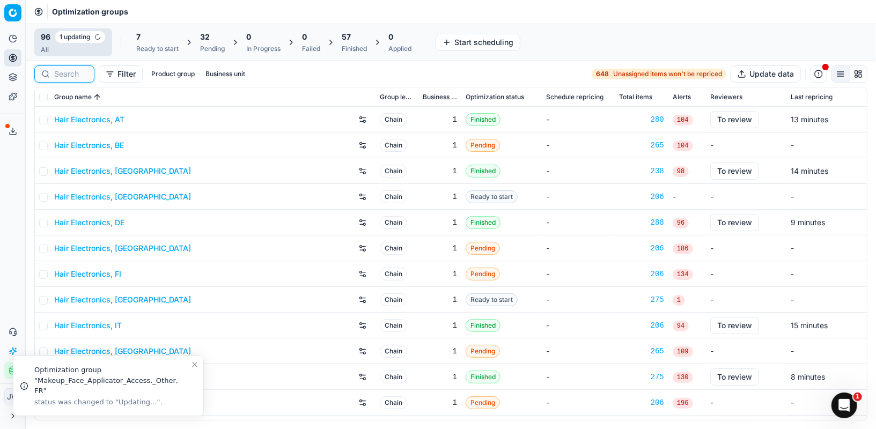
click at [82, 75] on input at bounding box center [70, 74] width 33 height 11
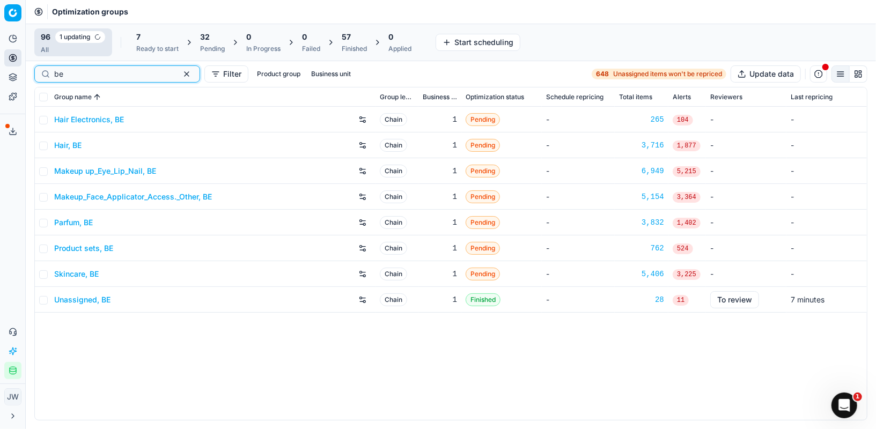
type input "be"
click at [180, 72] on button "button" at bounding box center [186, 74] width 13 height 13
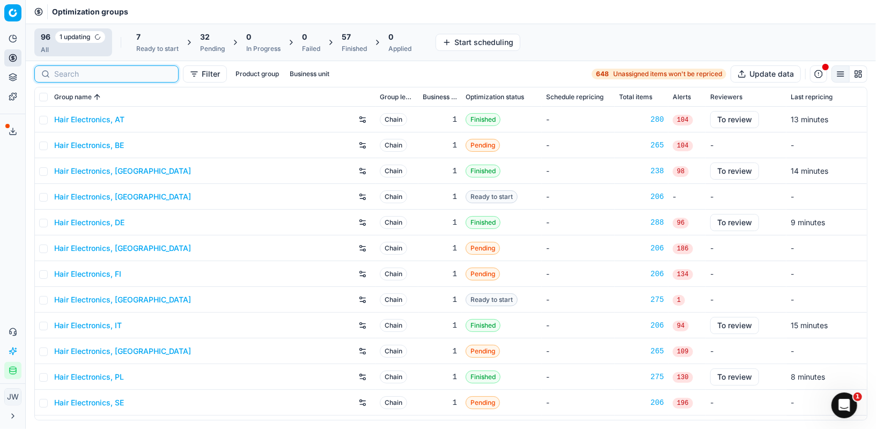
click at [79, 76] on input at bounding box center [113, 74] width 118 height 11
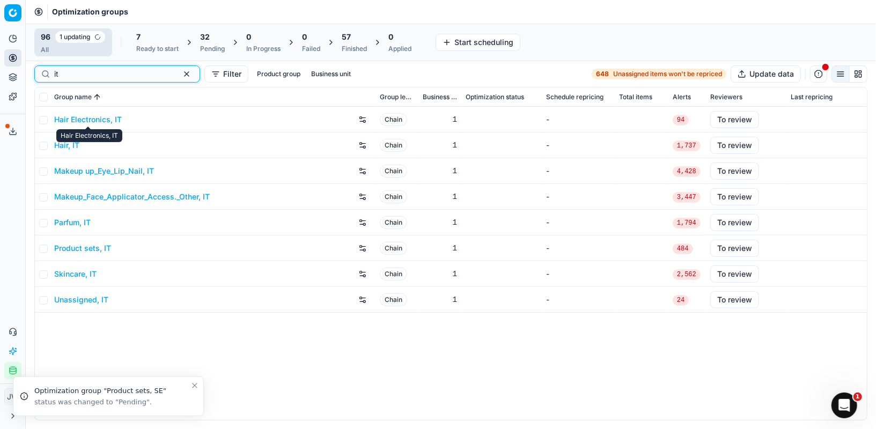
type input "it"
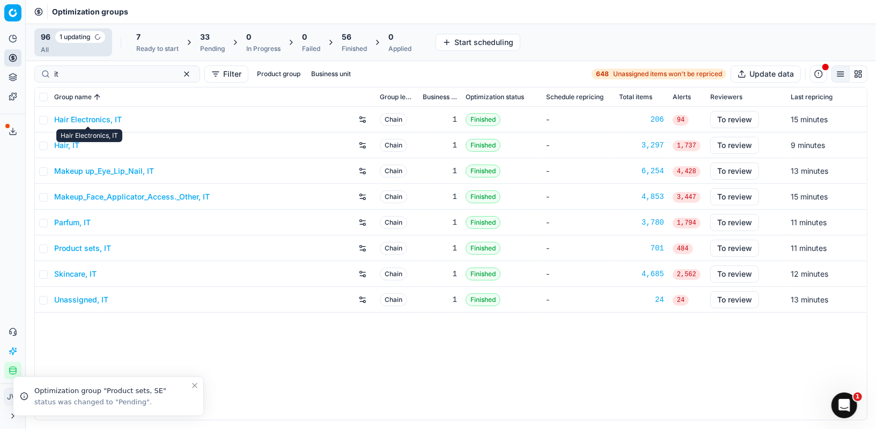
click at [87, 119] on link "Hair Electronics, IT" at bounding box center [88, 119] width 68 height 11
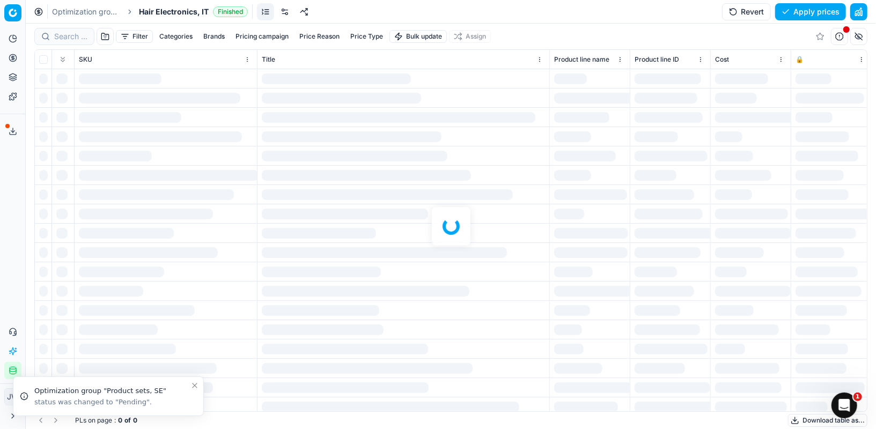
click at [318, 12] on div "Optimization groups Hair Electronics, IT Finished Revert Apply prices" at bounding box center [451, 12] width 851 height 24
click at [285, 12] on link at bounding box center [284, 11] width 17 height 17
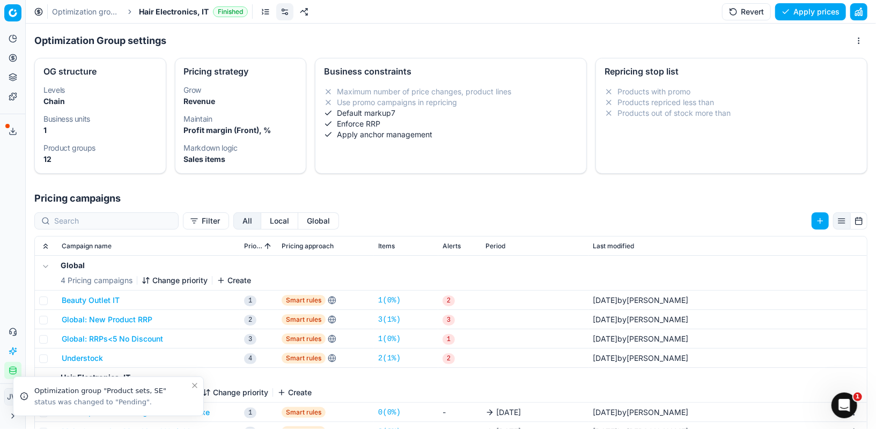
click at [261, 221] on button "Local" at bounding box center [279, 221] width 37 height 17
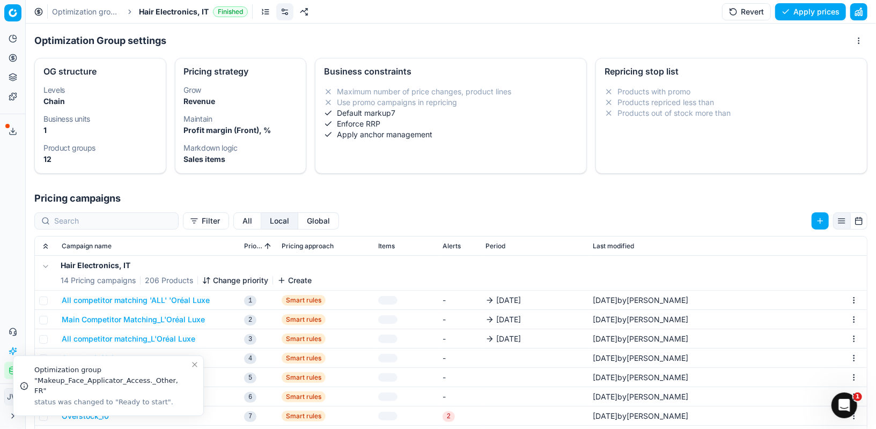
click at [179, 295] on button "All competitor matching 'ALL' 'Oréal Luxe" at bounding box center [136, 300] width 148 height 11
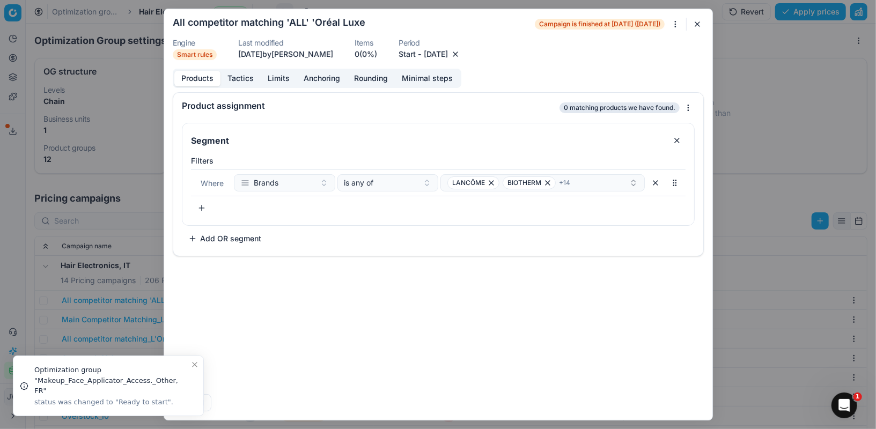
click at [461, 55] on button "button" at bounding box center [455, 54] width 11 height 11
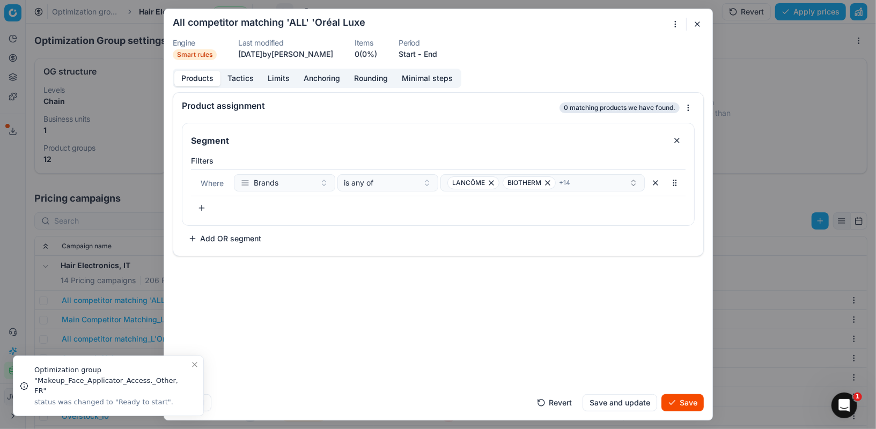
click at [437, 54] on button "End" at bounding box center [430, 54] width 13 height 11
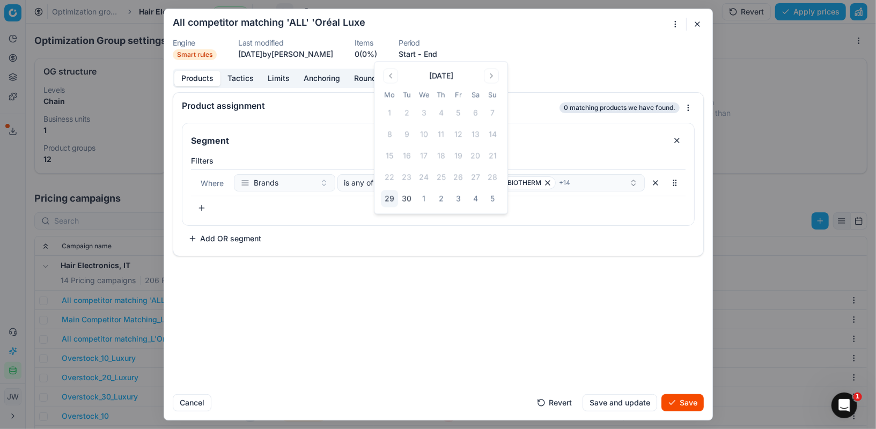
click at [462, 202] on button "3" at bounding box center [458, 199] width 17 height 17
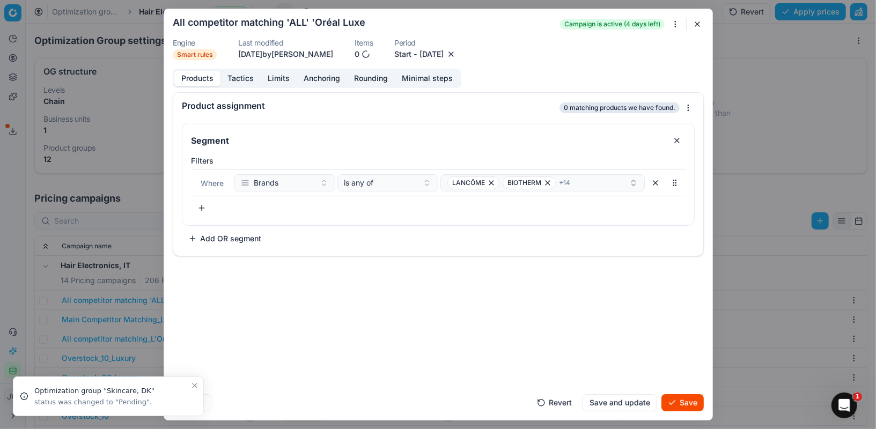
click at [693, 400] on button "Save" at bounding box center [683, 402] width 42 height 17
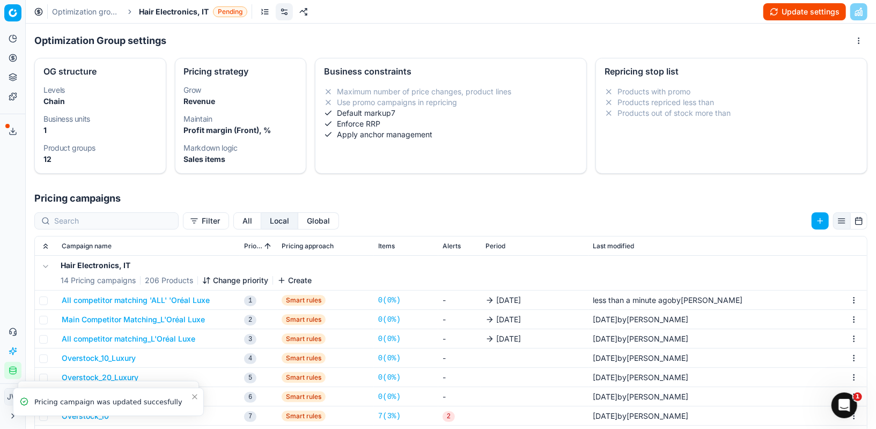
click at [123, 320] on button "Main Competitor Matching_L'Oréal Luxe" at bounding box center [133, 319] width 143 height 11
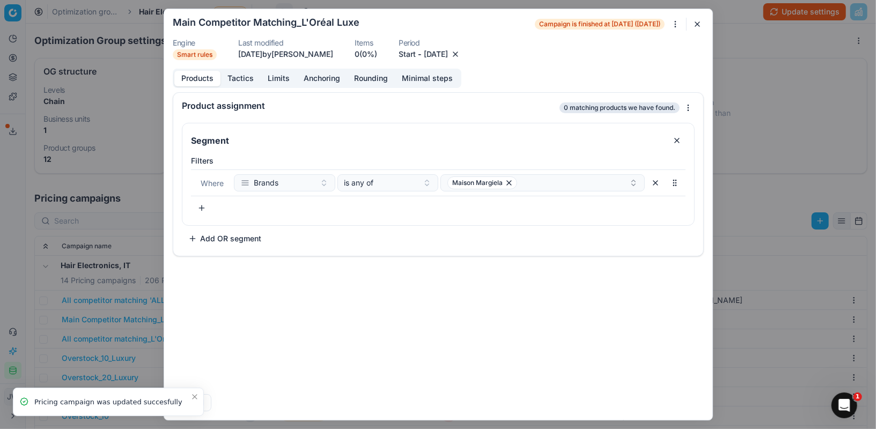
click at [461, 53] on button "button" at bounding box center [455, 54] width 11 height 11
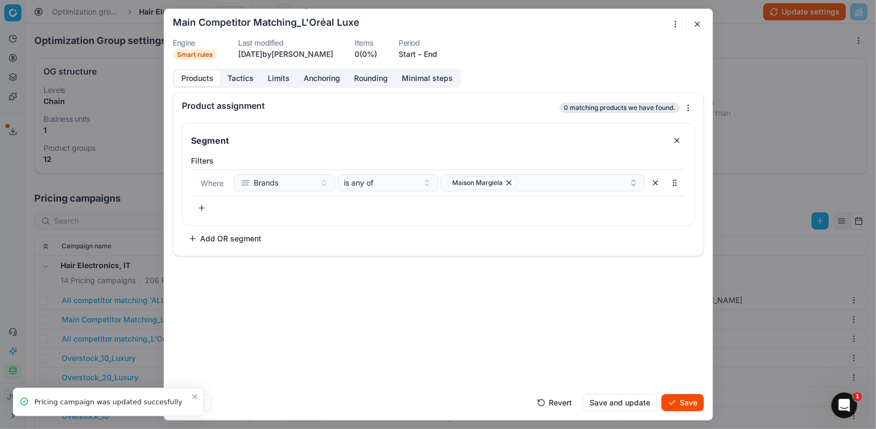
click at [437, 53] on button "End" at bounding box center [430, 54] width 13 height 11
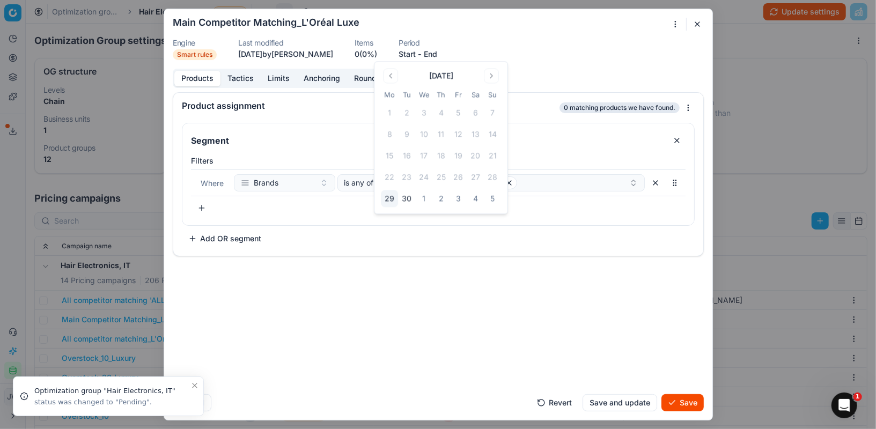
click at [458, 202] on button "3" at bounding box center [458, 199] width 17 height 17
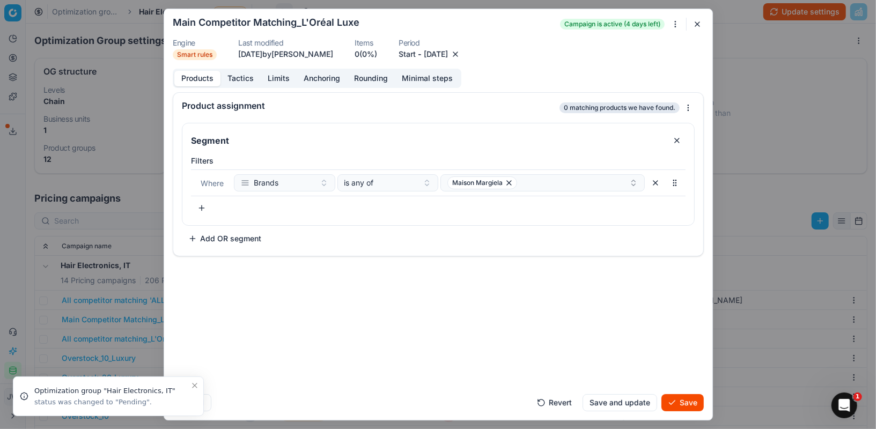
click at [670, 400] on button "Save" at bounding box center [683, 402] width 42 height 17
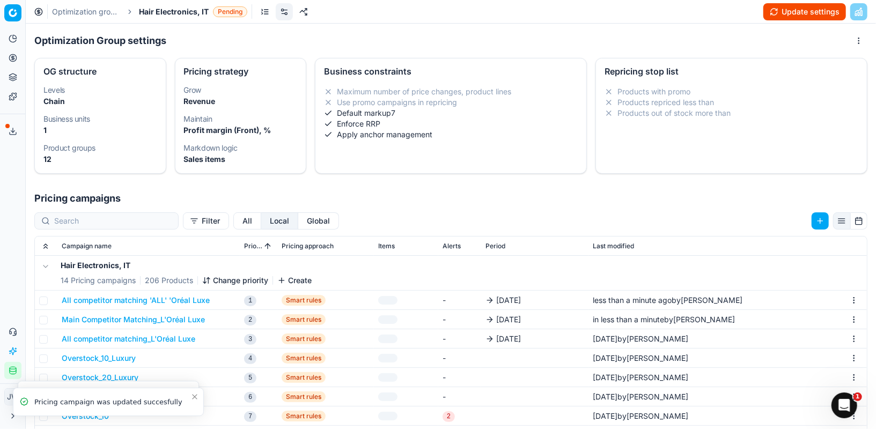
click at [136, 336] on button "All competitor matching_L'Oréal Luxe" at bounding box center [129, 339] width 134 height 11
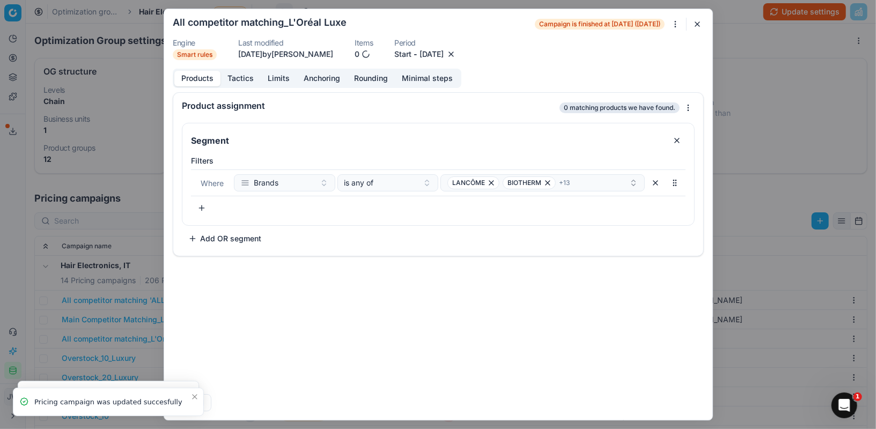
click at [457, 55] on button "button" at bounding box center [451, 54] width 11 height 11
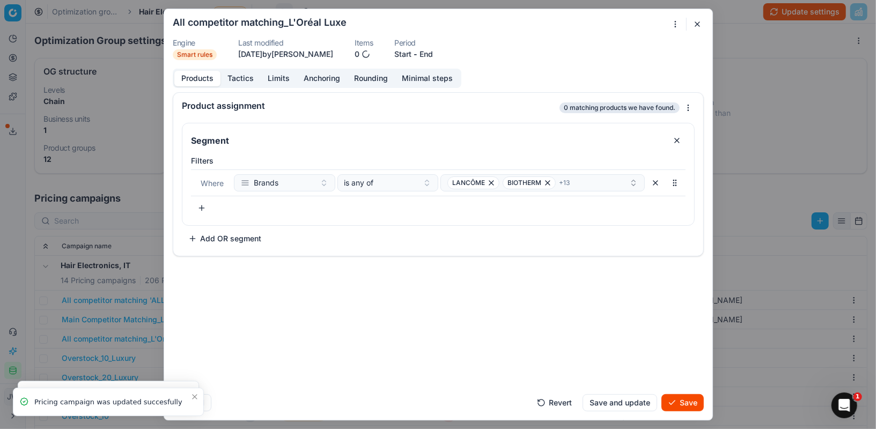
click at [433, 52] on button "End" at bounding box center [426, 54] width 13 height 11
click at [450, 197] on button "3" at bounding box center [452, 199] width 17 height 17
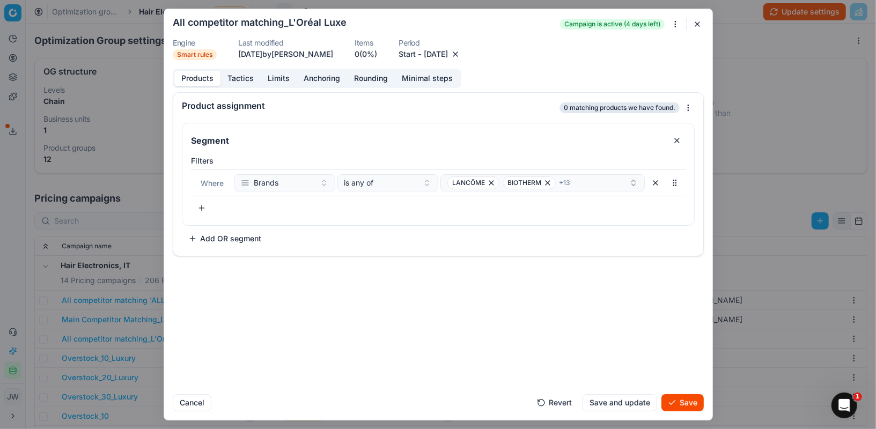
click at [686, 399] on button "Save" at bounding box center [683, 402] width 42 height 17
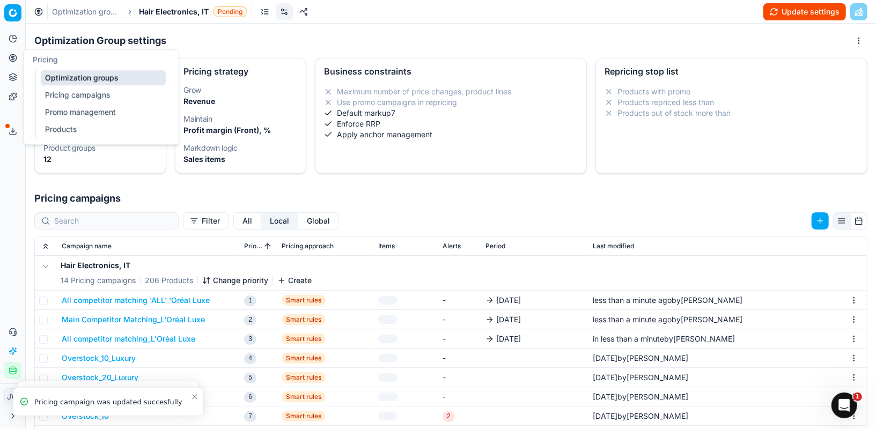
click at [13, 57] on icon at bounding box center [12, 57] width 3 height 3
click at [52, 74] on link "Optimization groups" at bounding box center [103, 77] width 125 height 15
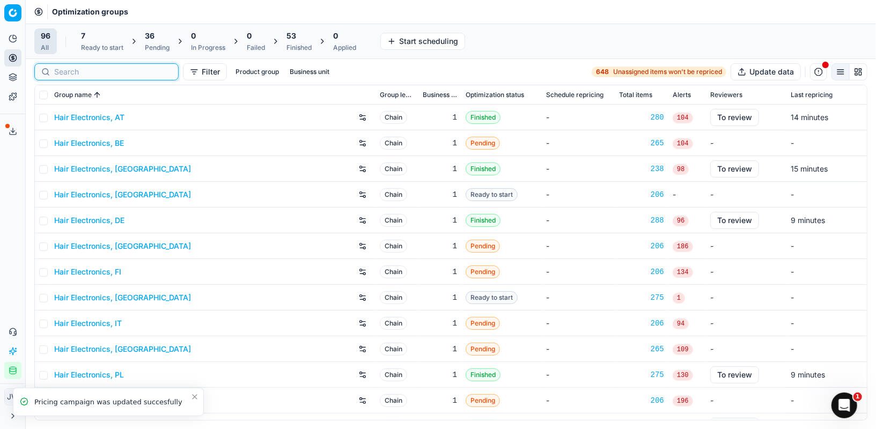
click at [63, 75] on input at bounding box center [113, 72] width 118 height 11
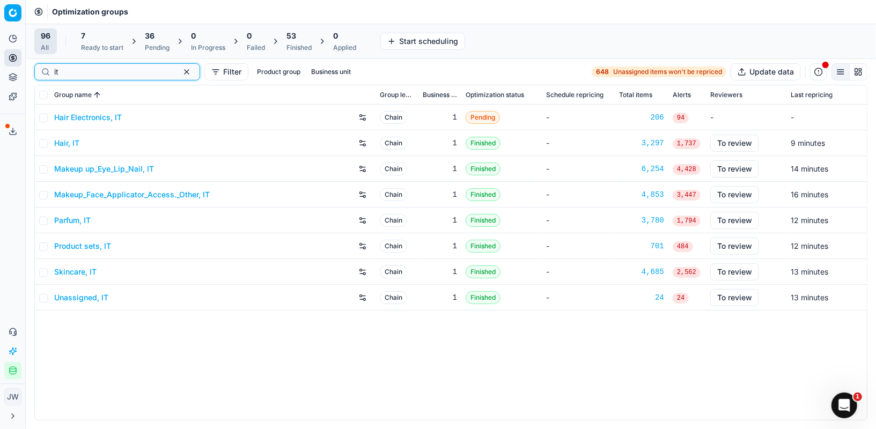
type input "it"
click at [65, 145] on link "Hair, IT" at bounding box center [66, 143] width 25 height 11
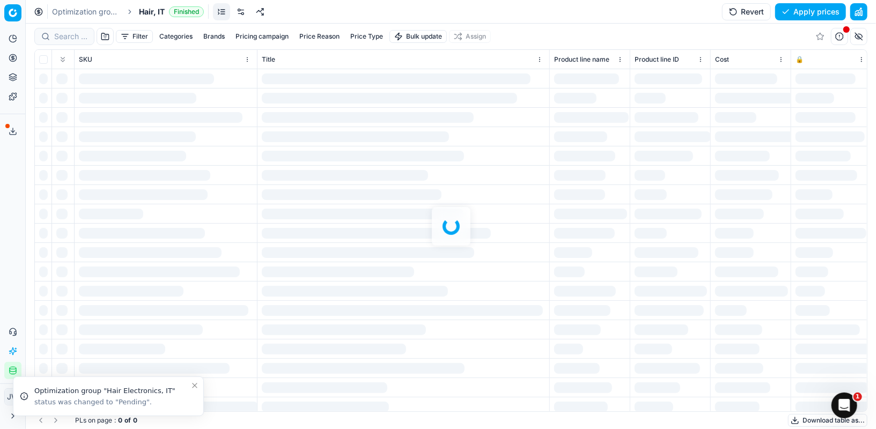
click at [247, 14] on link at bounding box center [240, 11] width 17 height 17
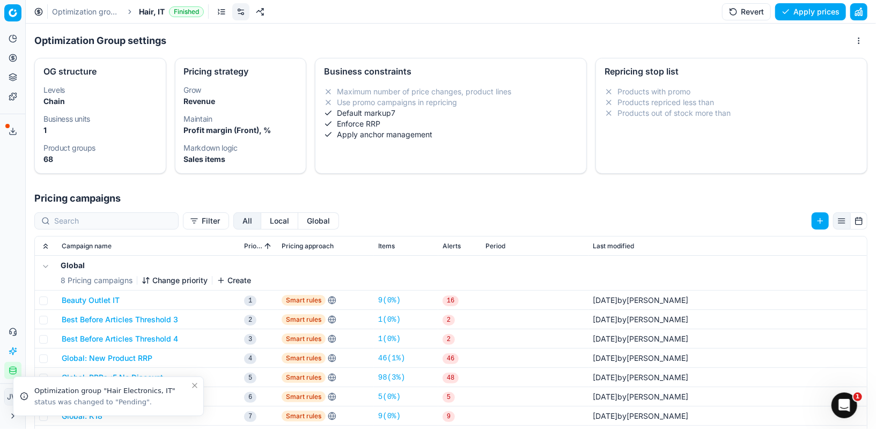
click at [261, 225] on button "Local" at bounding box center [279, 221] width 37 height 17
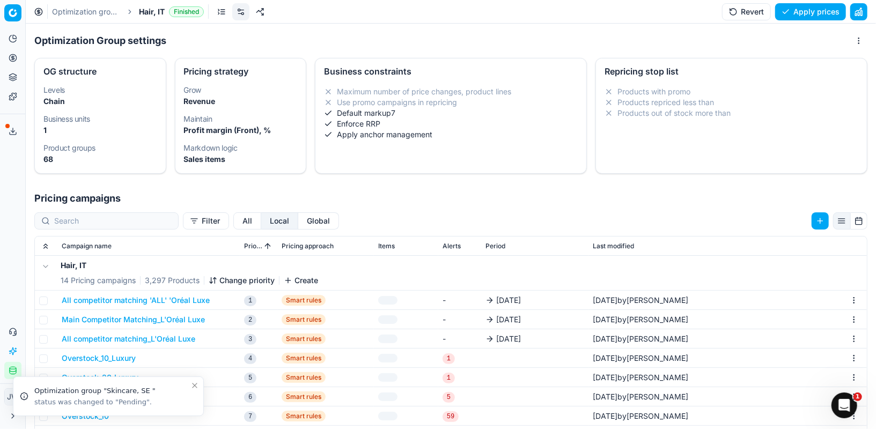
click at [170, 302] on button "All competitor matching 'ALL' 'Oréal Luxe" at bounding box center [136, 300] width 148 height 11
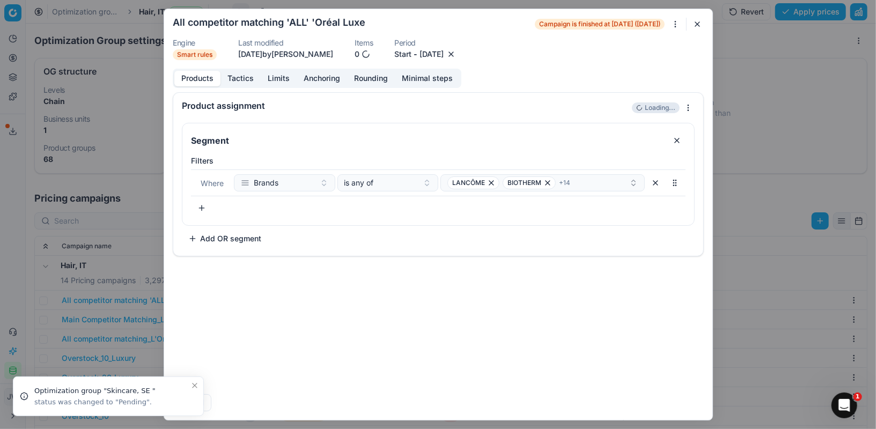
click at [457, 58] on button "button" at bounding box center [451, 54] width 11 height 11
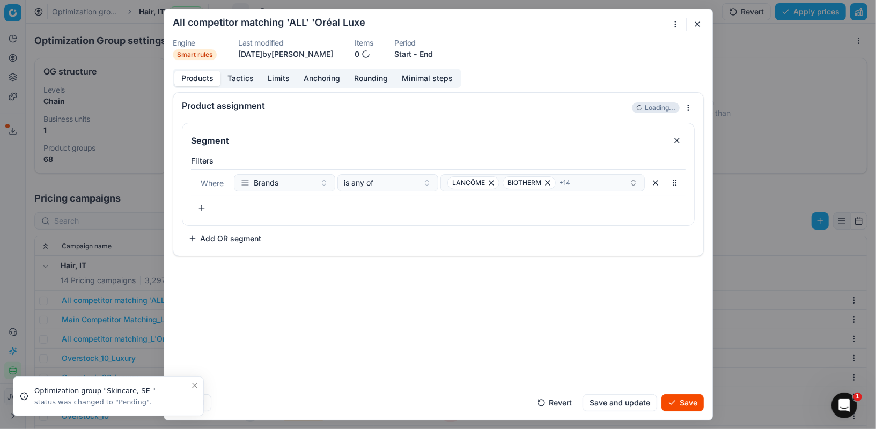
click at [433, 53] on button "End" at bounding box center [426, 54] width 13 height 11
click at [457, 199] on button "3" at bounding box center [458, 199] width 17 height 17
click at [677, 403] on button "Save" at bounding box center [683, 402] width 42 height 17
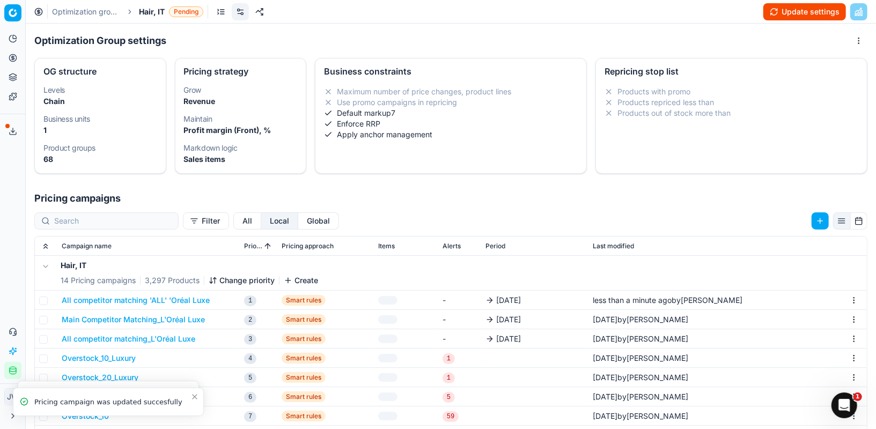
click at [114, 321] on button "Main Competitor Matching_L'Oréal Luxe" at bounding box center [133, 319] width 143 height 11
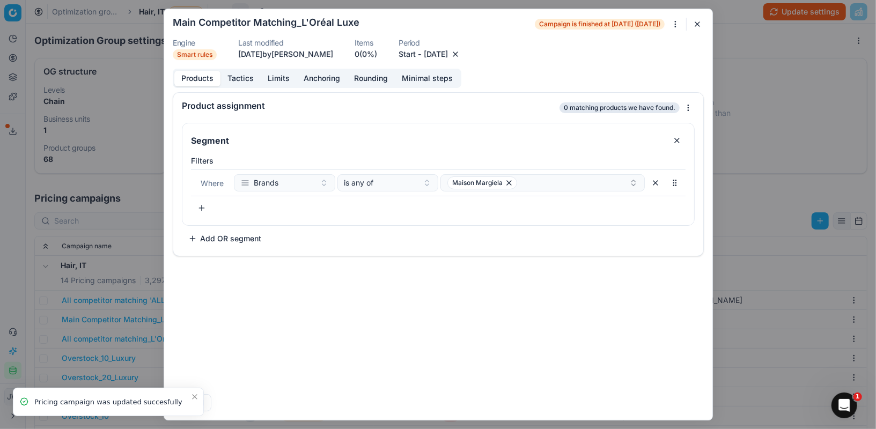
click at [461, 55] on button "button" at bounding box center [455, 54] width 11 height 11
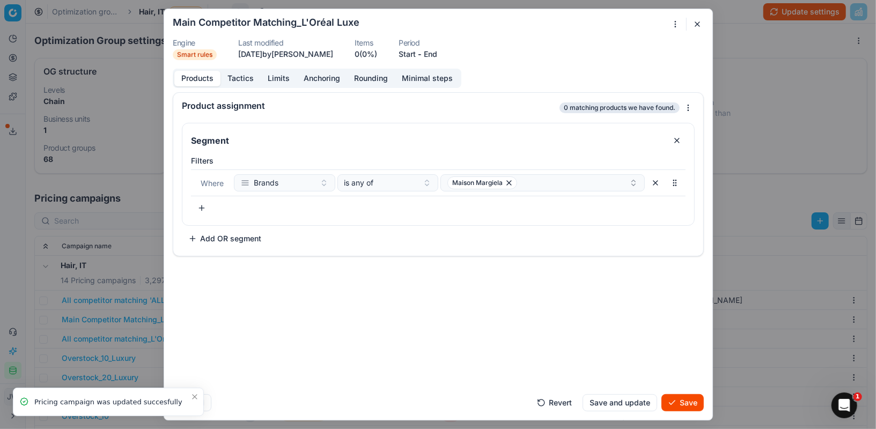
click at [436, 54] on button "End" at bounding box center [430, 54] width 13 height 11
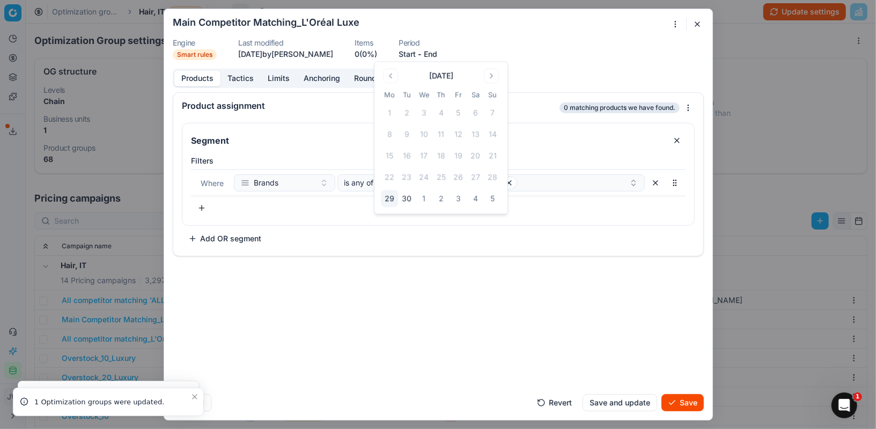
click at [456, 202] on button "3" at bounding box center [458, 199] width 17 height 17
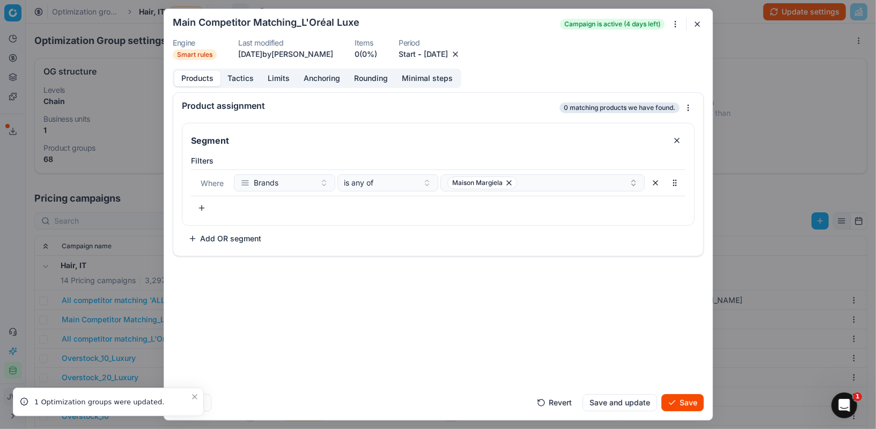
click at [677, 397] on button "Save" at bounding box center [683, 402] width 42 height 17
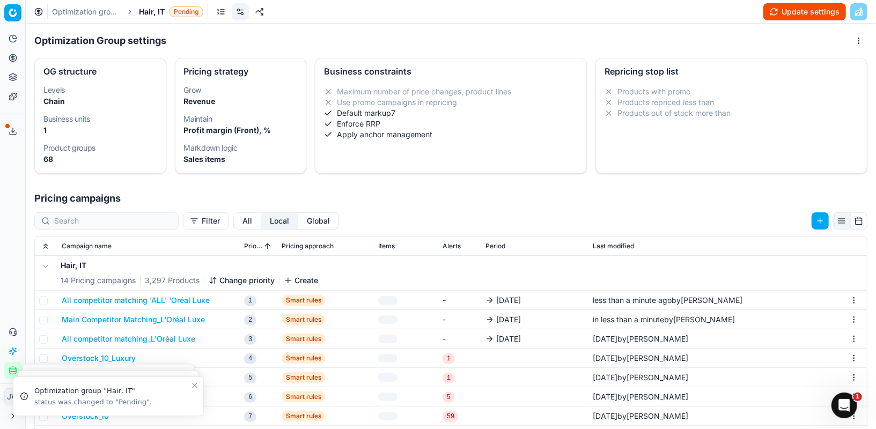
click at [112, 335] on button "All competitor matching_L'Oréal Luxe" at bounding box center [129, 339] width 134 height 11
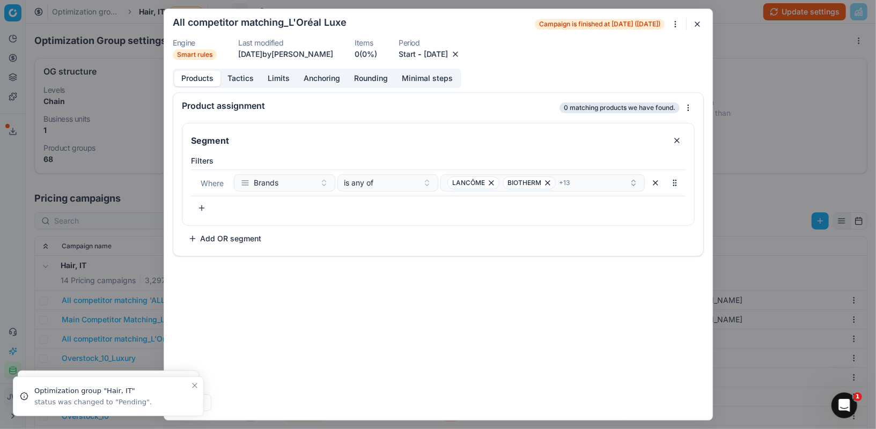
click at [461, 54] on button "button" at bounding box center [455, 54] width 11 height 11
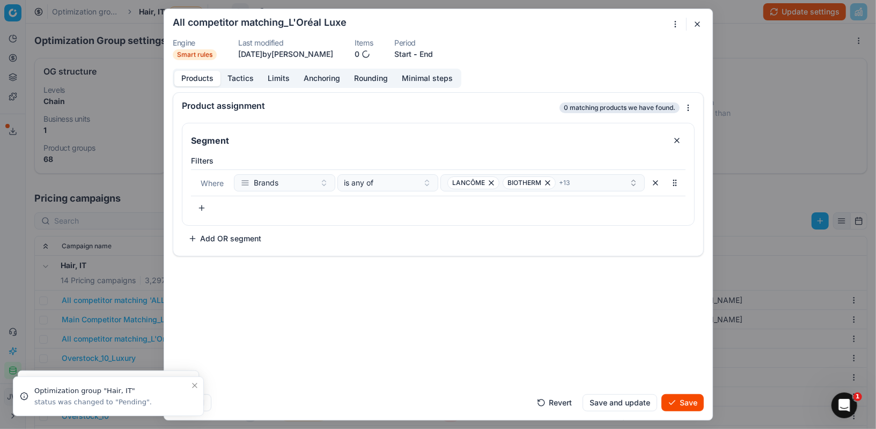
click at [442, 56] on dl "Engine Smart rules Last modified [DATE] by [PERSON_NAME] Items 0 Period Start -…" at bounding box center [438, 49] width 531 height 21
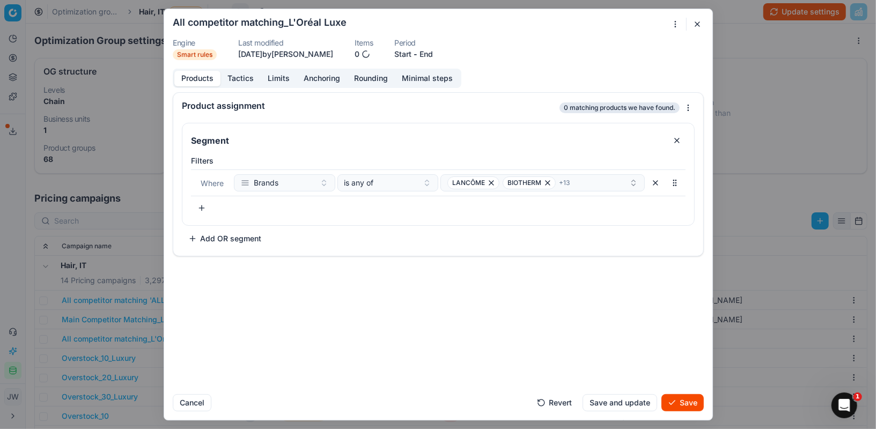
click at [431, 52] on button "End" at bounding box center [426, 54] width 13 height 11
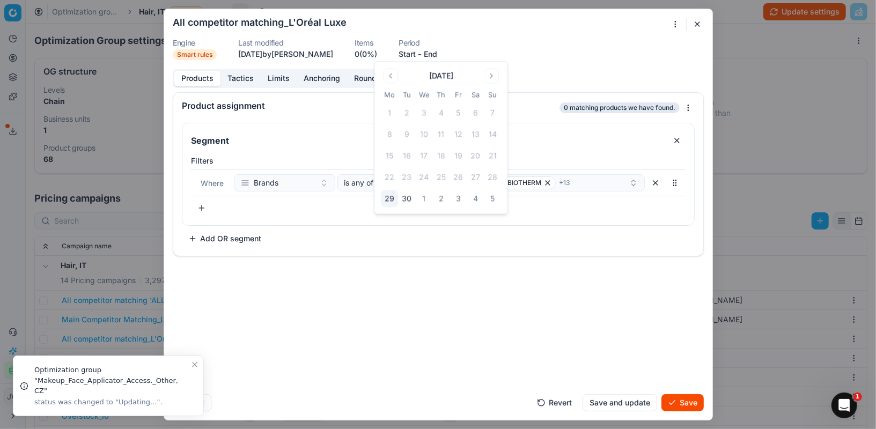
click at [452, 199] on button "3" at bounding box center [458, 199] width 17 height 17
click at [689, 403] on button "Save" at bounding box center [683, 402] width 42 height 17
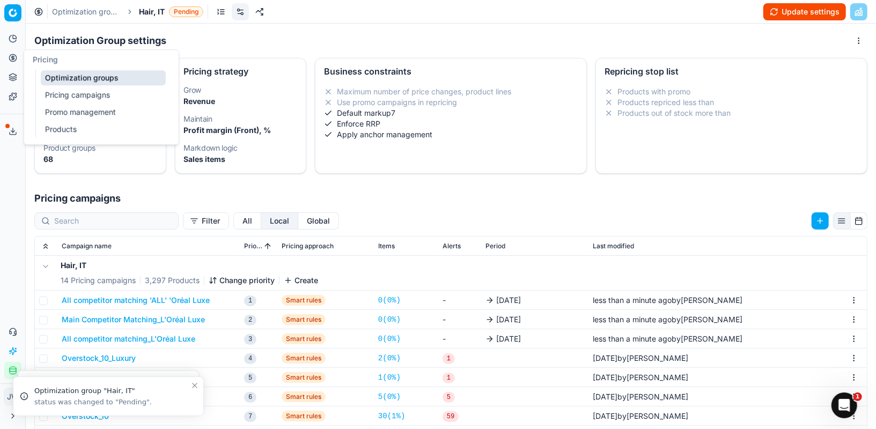
click at [12, 60] on icon at bounding box center [13, 58] width 9 height 9
click at [54, 75] on link "Optimization groups" at bounding box center [103, 77] width 125 height 15
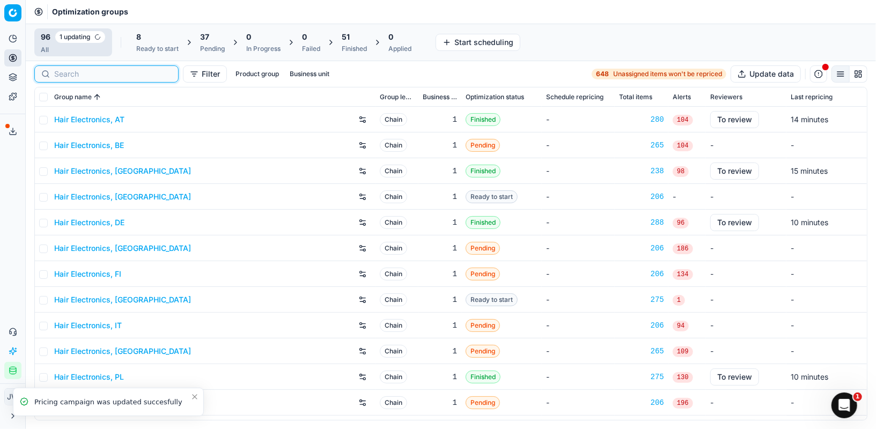
click at [65, 75] on input at bounding box center [113, 74] width 118 height 11
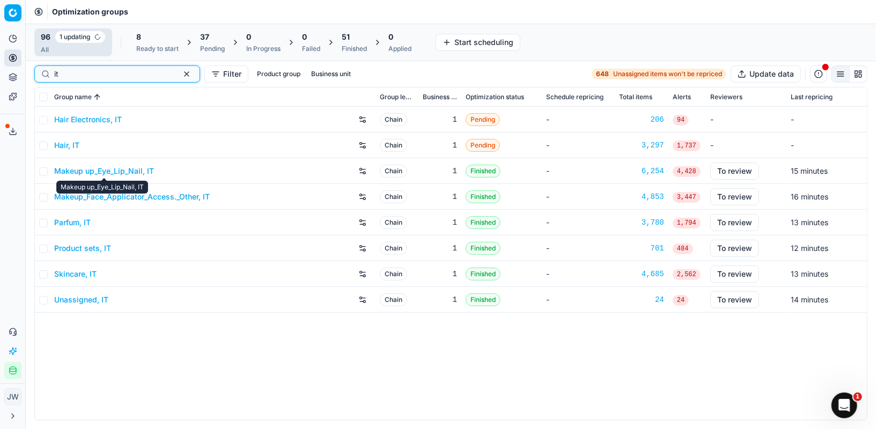
type input "it"
click at [97, 171] on link "Makeup up_Eye_Lip_Nail, IT" at bounding box center [104, 171] width 100 height 11
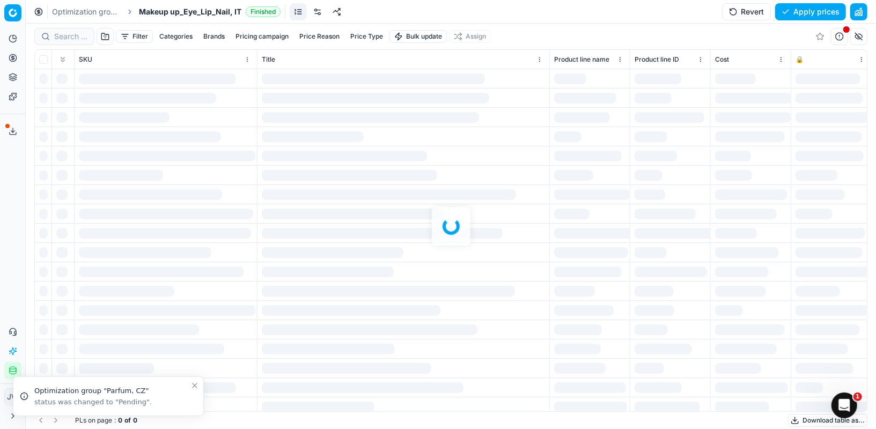
click at [316, 13] on link at bounding box center [317, 11] width 17 height 17
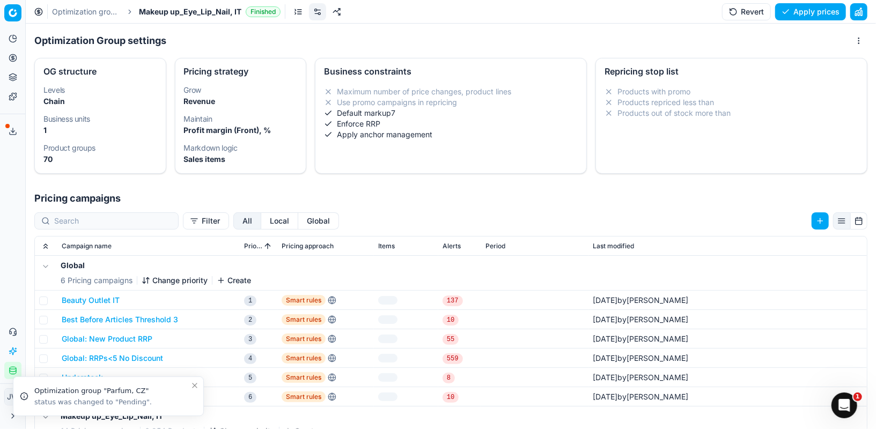
click at [261, 227] on button "Local" at bounding box center [279, 221] width 37 height 17
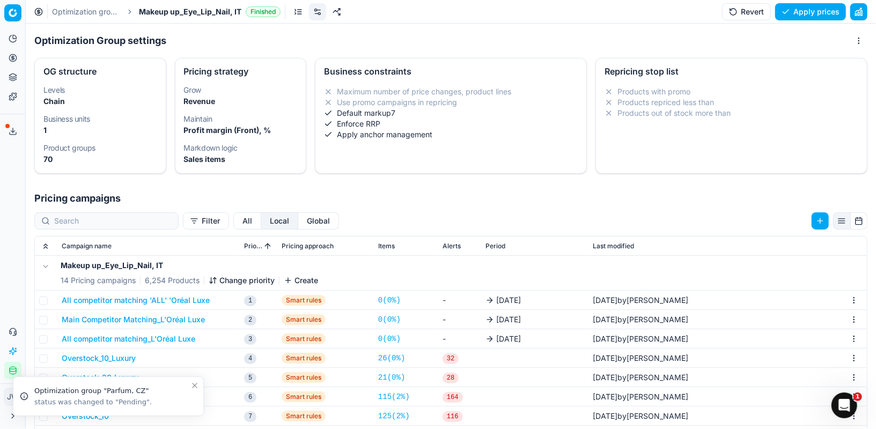
click at [131, 299] on button "All competitor matching 'ALL' 'Oréal Luxe" at bounding box center [136, 300] width 148 height 11
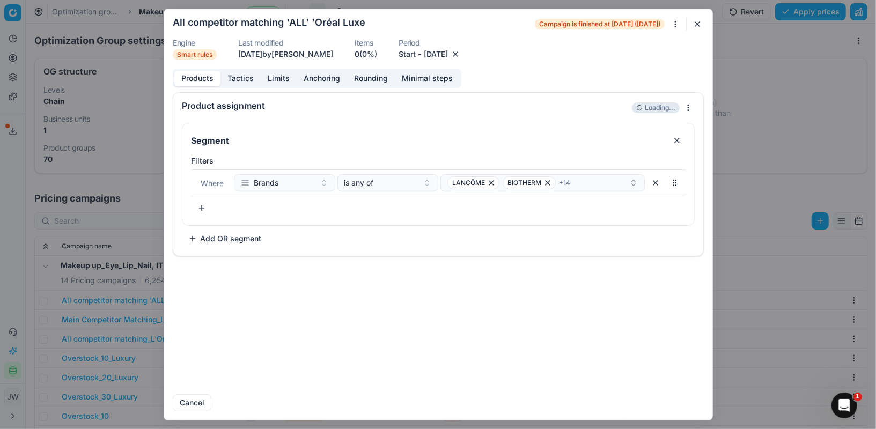
click at [461, 49] on button "button" at bounding box center [455, 54] width 11 height 11
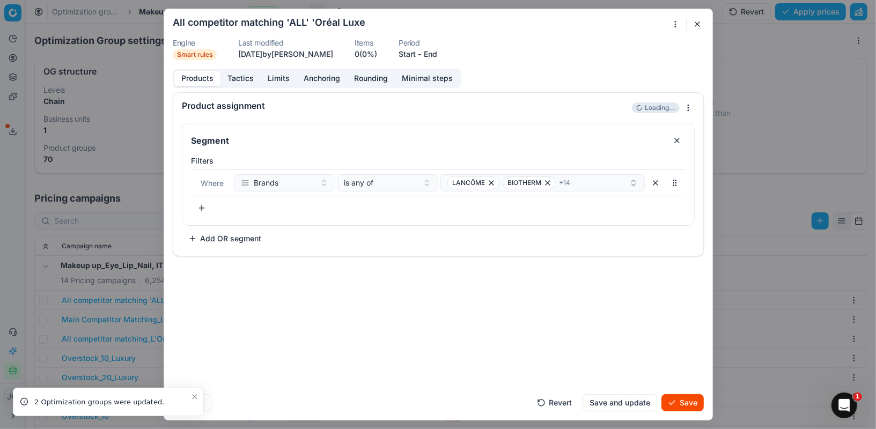
click at [437, 54] on button "End" at bounding box center [430, 54] width 13 height 11
click at [456, 202] on button "3" at bounding box center [458, 199] width 17 height 17
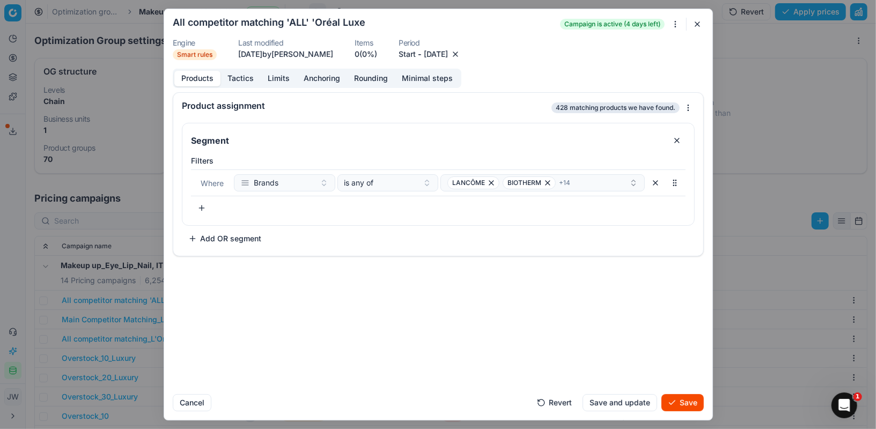
click at [683, 405] on button "Save" at bounding box center [683, 402] width 42 height 17
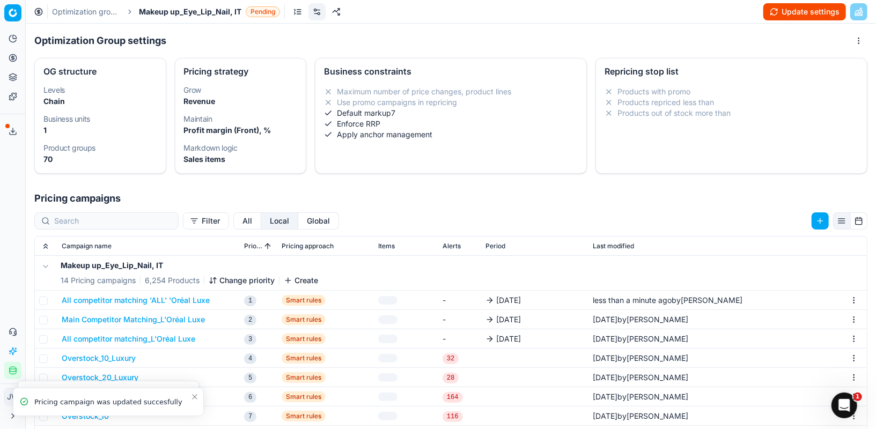
click at [127, 320] on button "Main Competitor Matching_L'Oréal Luxe" at bounding box center [133, 319] width 143 height 11
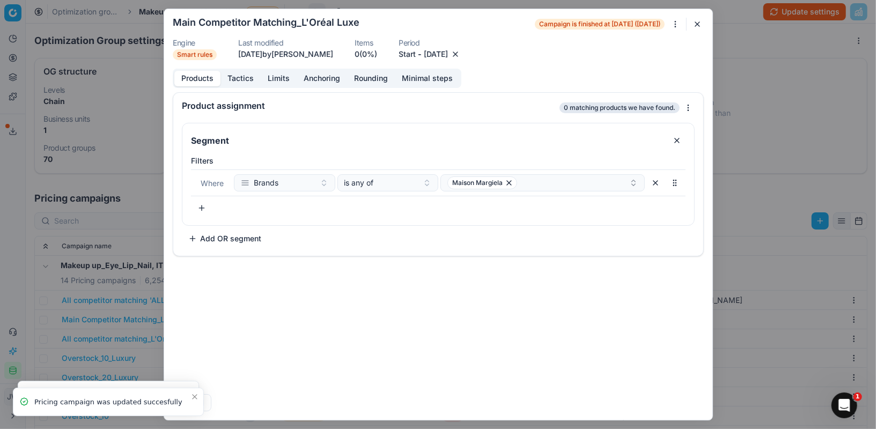
click at [461, 54] on div "[DATE]" at bounding box center [442, 54] width 37 height 11
click at [461, 54] on button "button" at bounding box center [455, 54] width 11 height 11
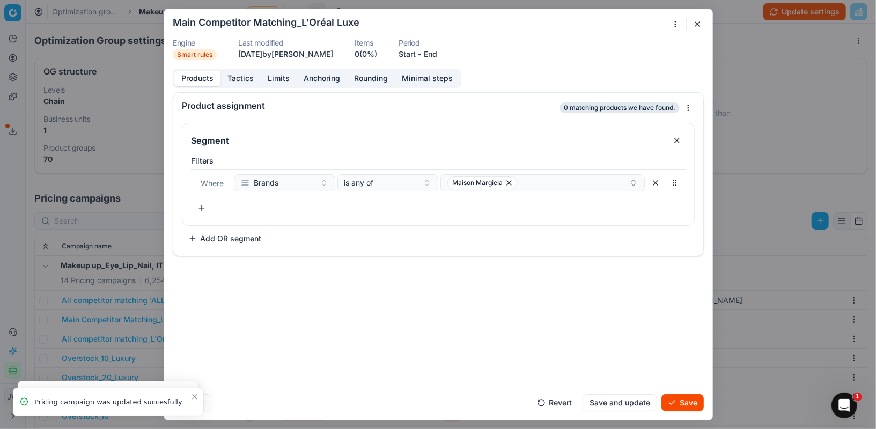
click at [450, 52] on dl "Engine Smart rules Last modified [DATE] by [PERSON_NAME] Items 0 (0%) Period St…" at bounding box center [438, 49] width 531 height 21
click at [437, 52] on button "End" at bounding box center [430, 54] width 13 height 11
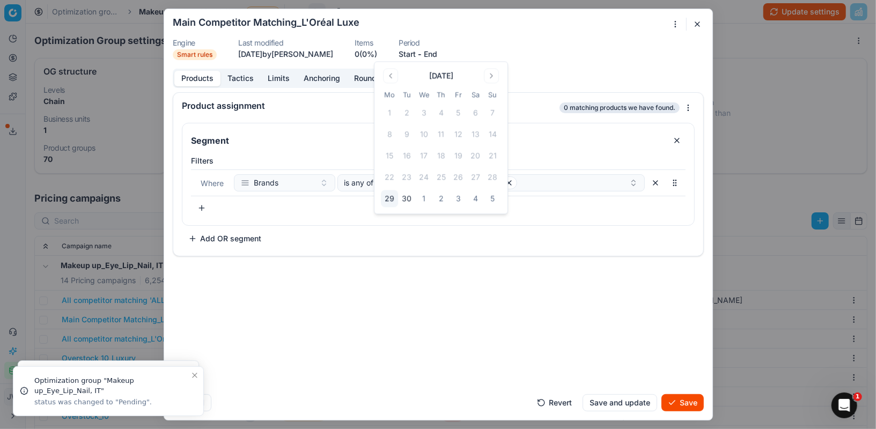
click at [458, 202] on button "3" at bounding box center [458, 199] width 17 height 17
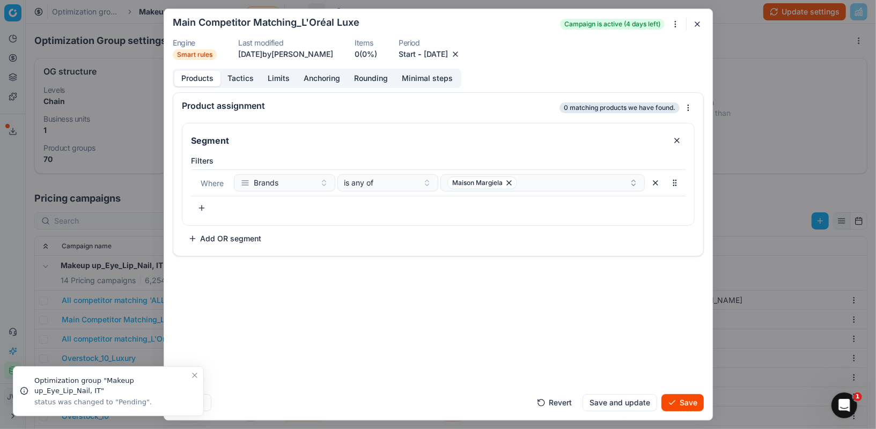
click at [688, 404] on button "Save" at bounding box center [683, 402] width 42 height 17
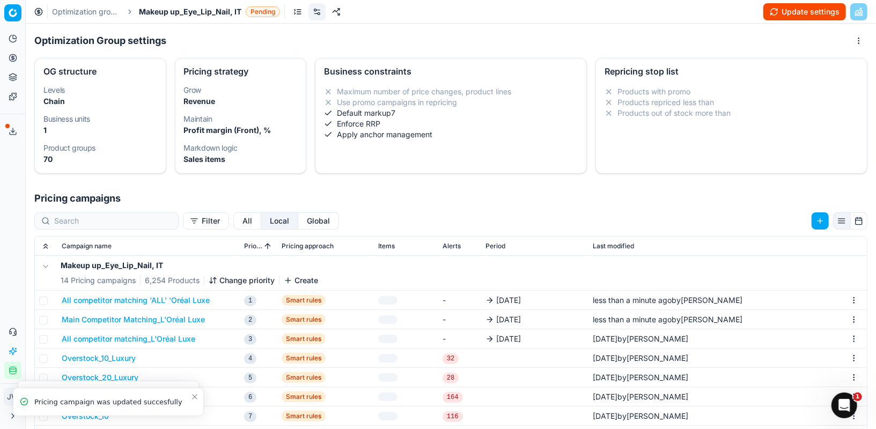
click at [114, 335] on button "All competitor matching_L'Oréal Luxe" at bounding box center [129, 339] width 134 height 11
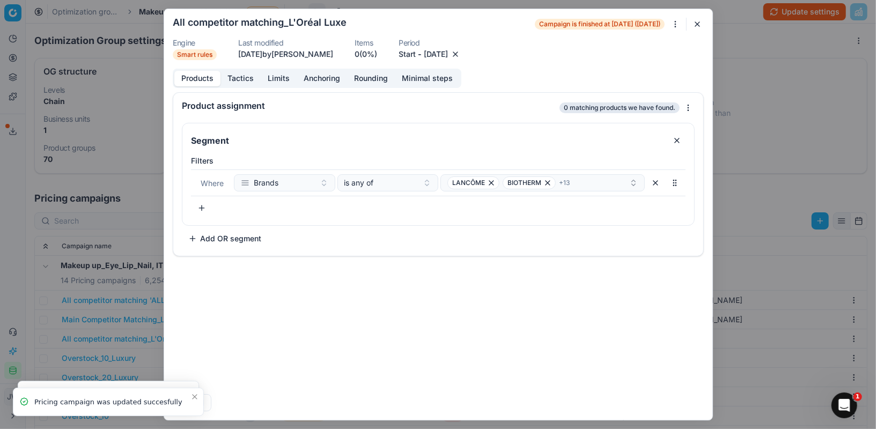
click at [461, 56] on button "button" at bounding box center [455, 54] width 11 height 11
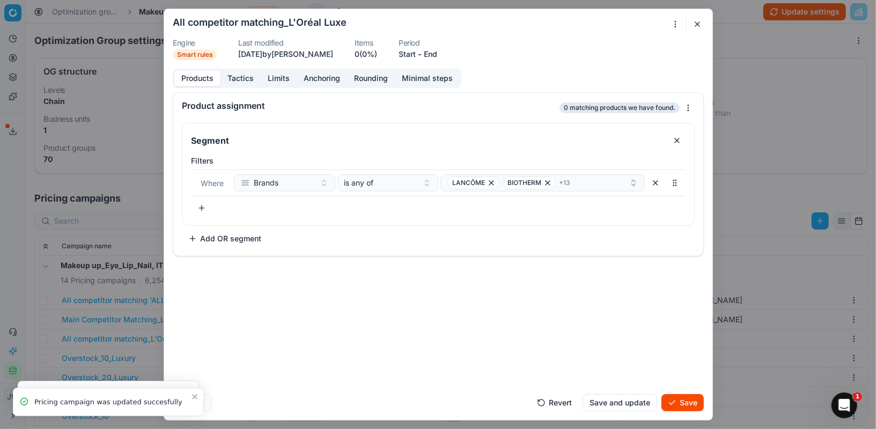
click at [437, 54] on button "End" at bounding box center [430, 54] width 13 height 11
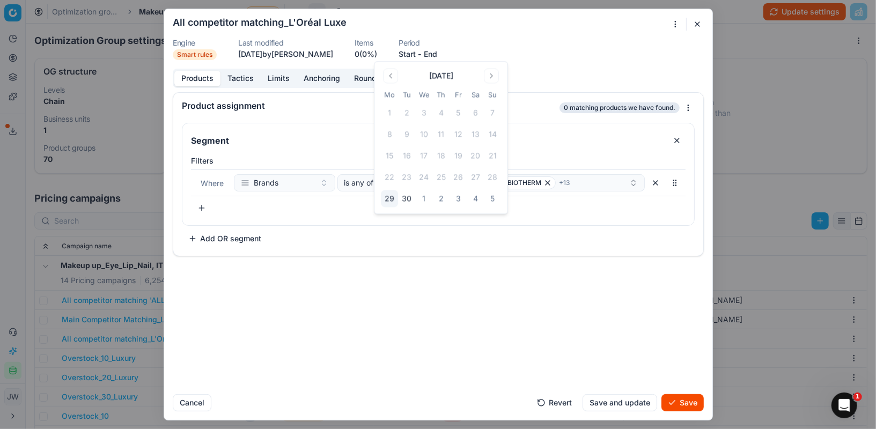
click at [461, 201] on button "3" at bounding box center [458, 199] width 17 height 17
click at [689, 410] on button "Save" at bounding box center [683, 402] width 42 height 17
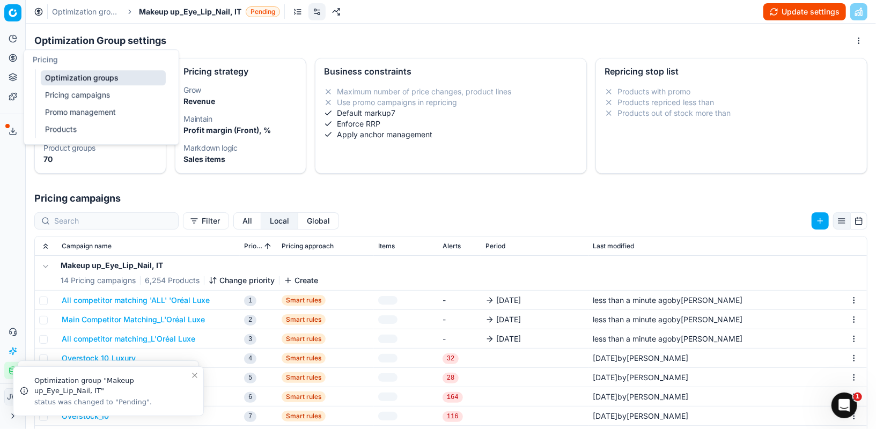
click at [14, 58] on icon at bounding box center [13, 58] width 9 height 9
click at [62, 80] on link "Optimization groups" at bounding box center [103, 77] width 125 height 15
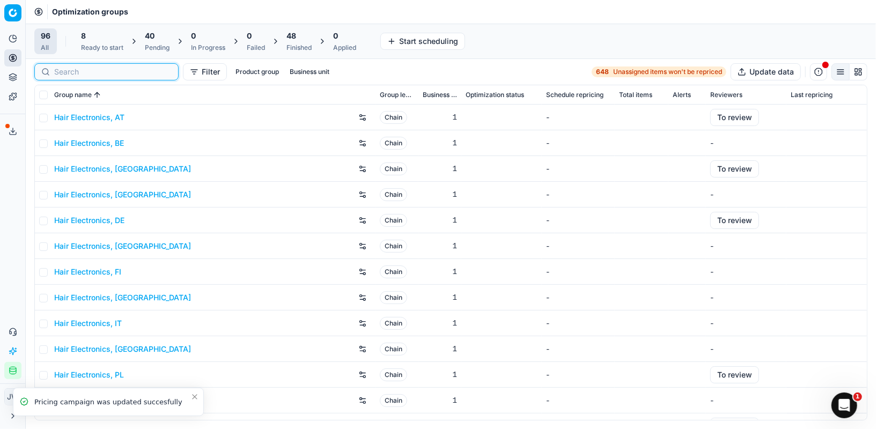
click at [82, 71] on input at bounding box center [113, 72] width 118 height 11
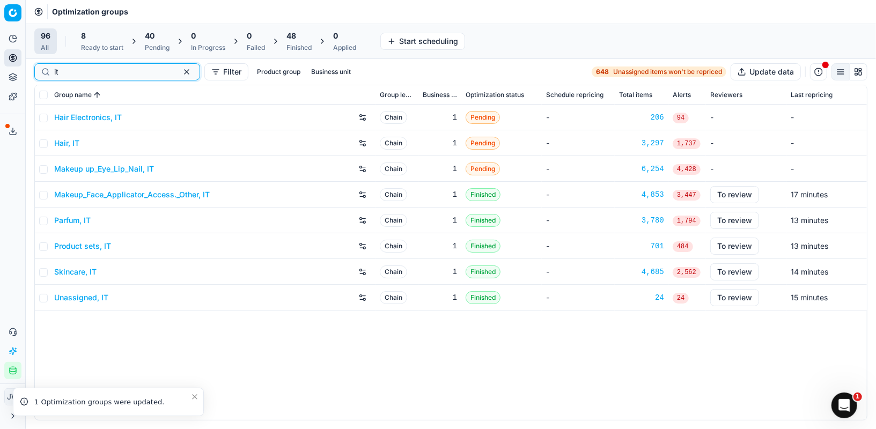
type input "it"
click at [86, 191] on link "Makeup_Face_Applicator_Access._Other, IT" at bounding box center [132, 194] width 156 height 11
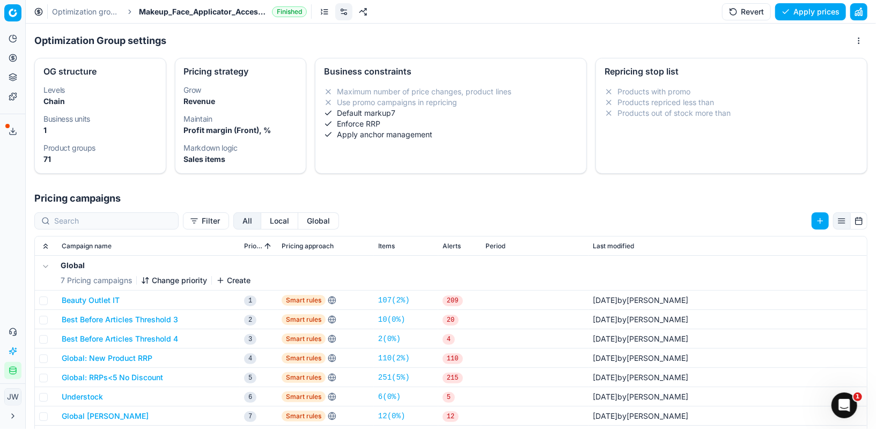
click at [261, 222] on button "Local" at bounding box center [279, 221] width 37 height 17
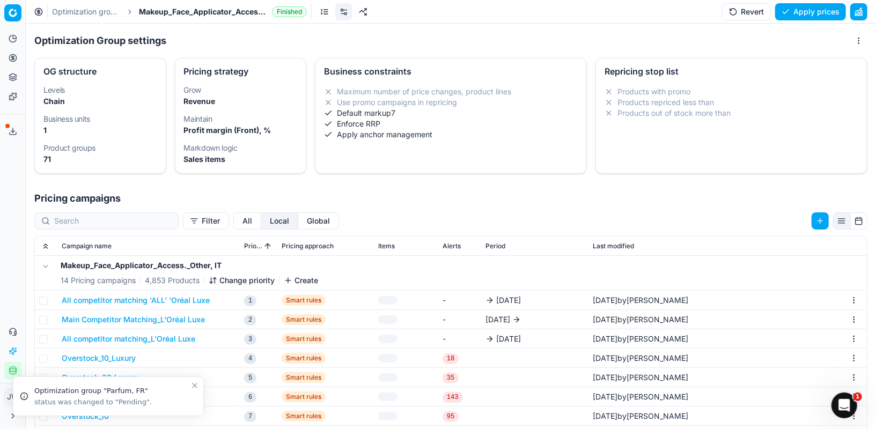
click at [194, 301] on button "All competitor matching 'ALL' 'Oréal Luxe" at bounding box center [136, 300] width 148 height 11
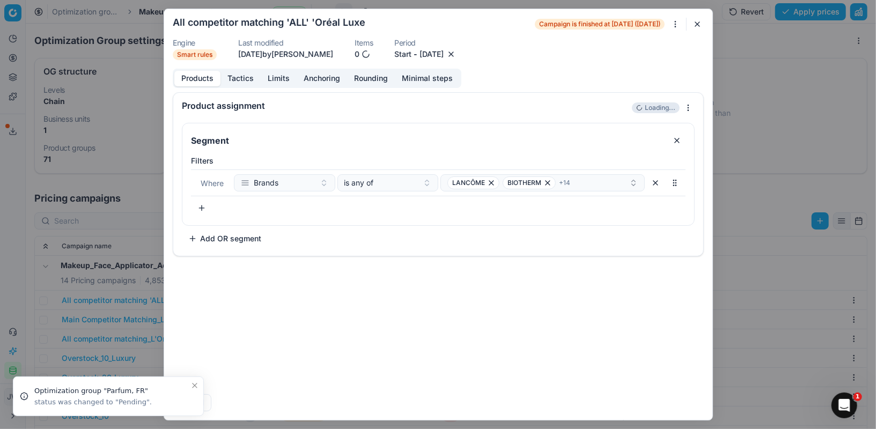
click at [457, 54] on button "button" at bounding box center [451, 54] width 11 height 11
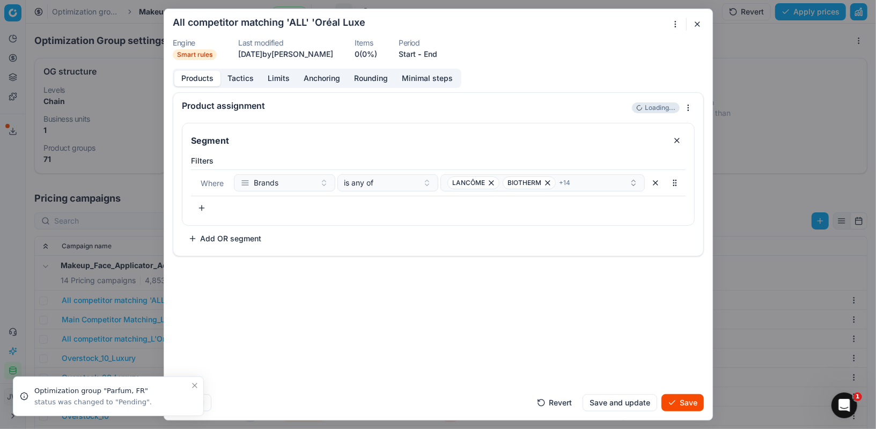
click at [436, 55] on button "End" at bounding box center [430, 54] width 13 height 11
click at [457, 197] on button "3" at bounding box center [458, 199] width 17 height 17
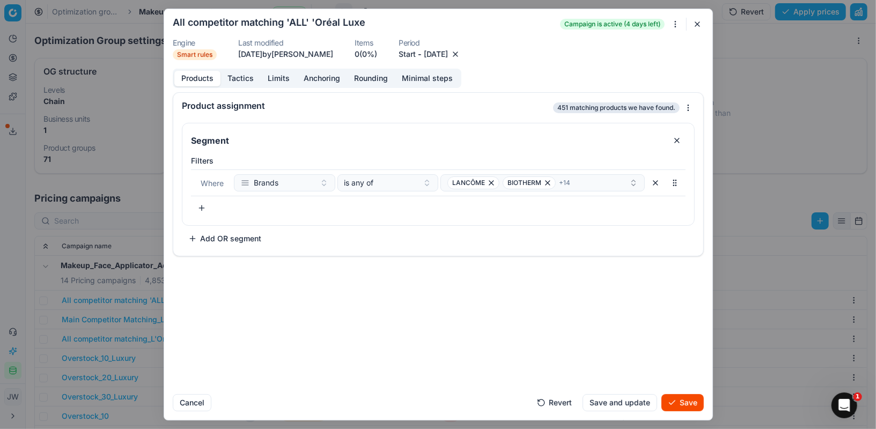
click at [674, 405] on button "Save" at bounding box center [683, 402] width 42 height 17
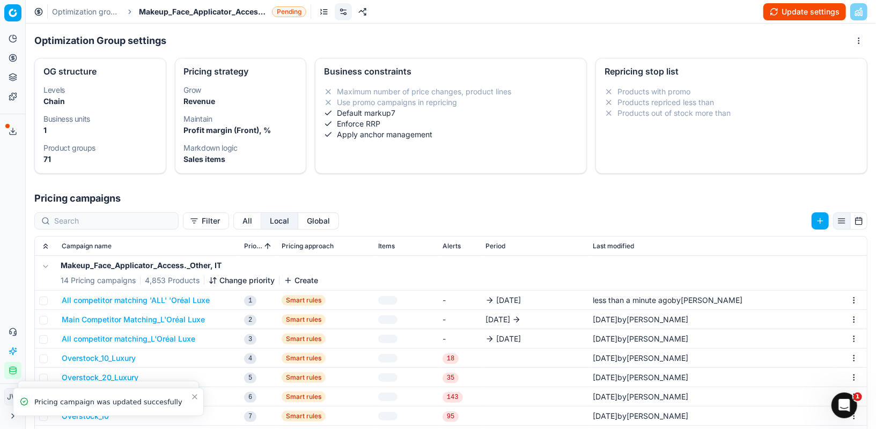
click at [125, 318] on button "Main Competitor Matching_L'Oréal Luxe" at bounding box center [133, 319] width 143 height 11
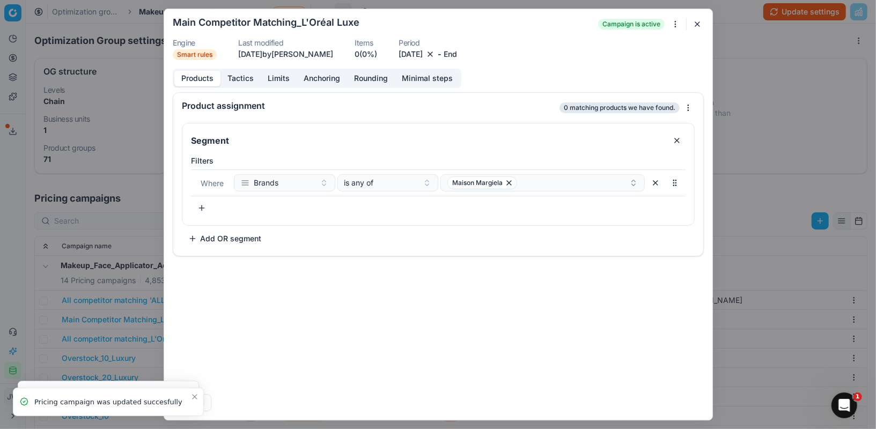
click at [436, 53] on div "[DATE]" at bounding box center [417, 54] width 37 height 11
click at [436, 54] on button "button" at bounding box center [430, 54] width 11 height 11
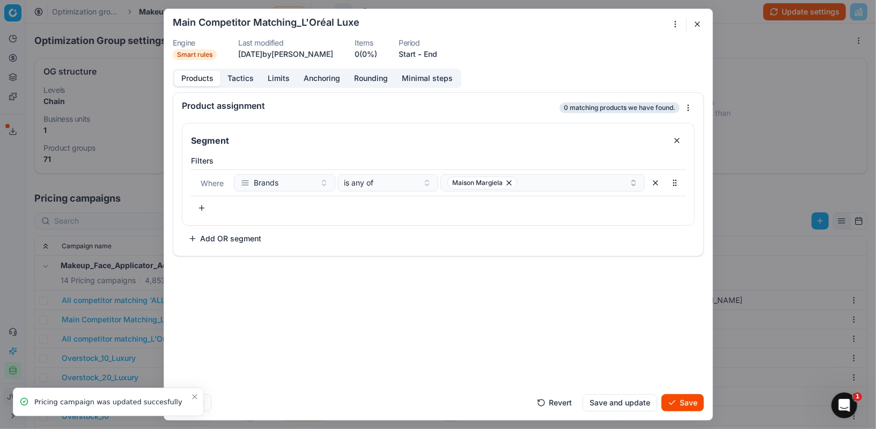
click at [437, 52] on button "End" at bounding box center [430, 54] width 13 height 11
click at [461, 197] on button "4" at bounding box center [469, 199] width 17 height 17
click at [448, 52] on button "[DATE]" at bounding box center [436, 54] width 24 height 11
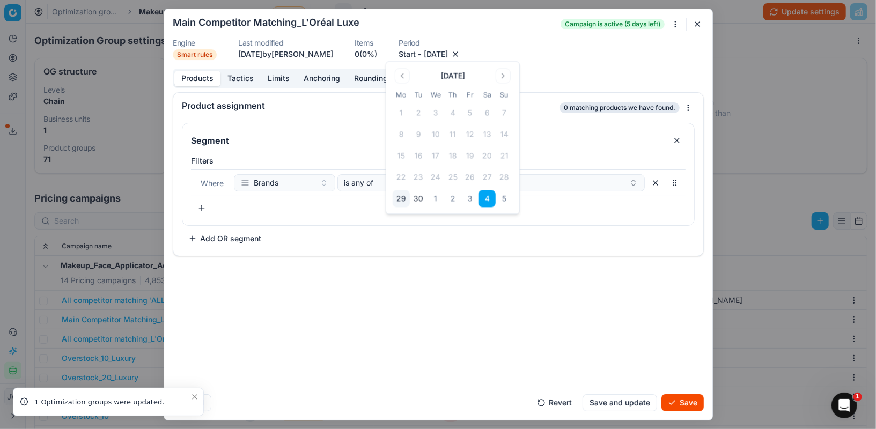
click at [470, 201] on button "3" at bounding box center [470, 199] width 17 height 17
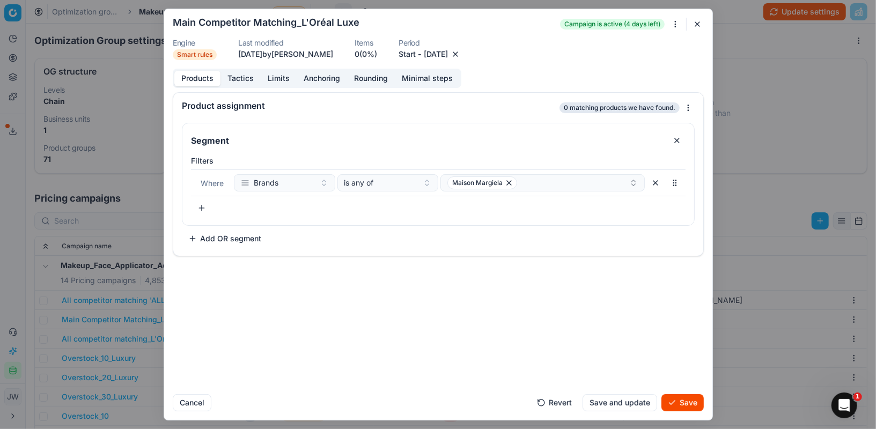
click at [682, 401] on button "Save" at bounding box center [683, 402] width 42 height 17
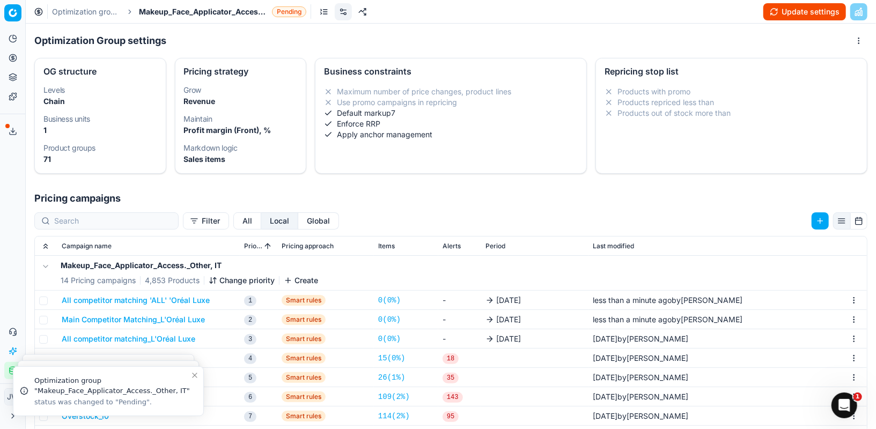
click at [165, 334] on button "All competitor matching_L'Oréal Luxe" at bounding box center [129, 339] width 134 height 11
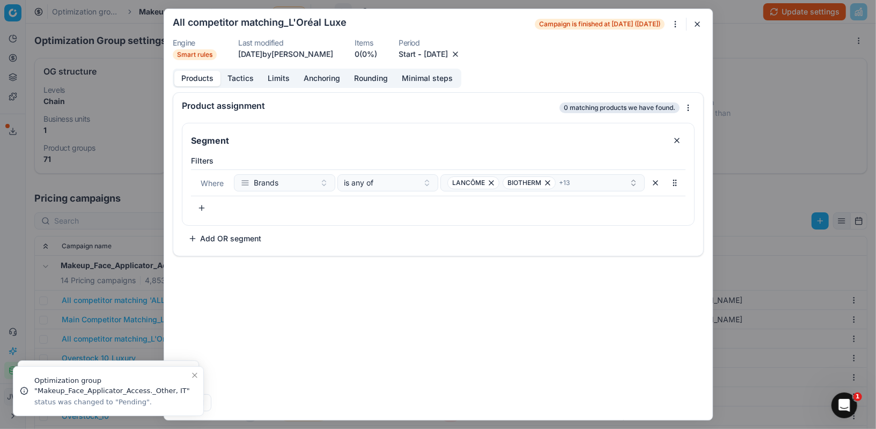
click at [461, 55] on button "button" at bounding box center [455, 54] width 11 height 11
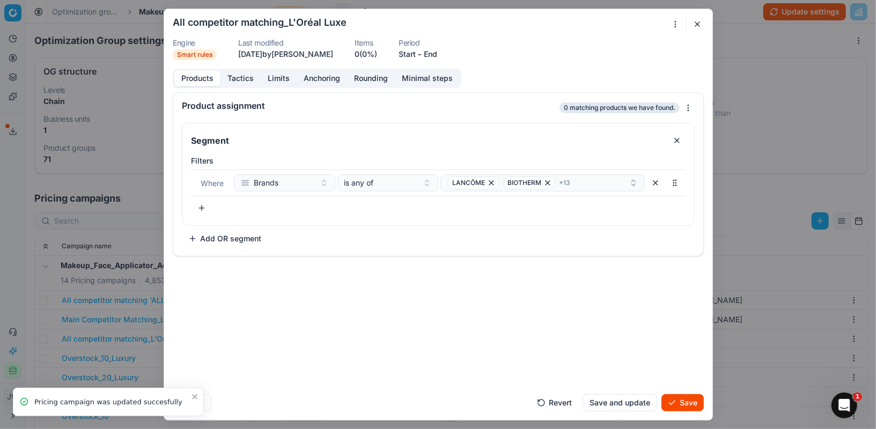
click at [437, 53] on button "End" at bounding box center [430, 54] width 13 height 11
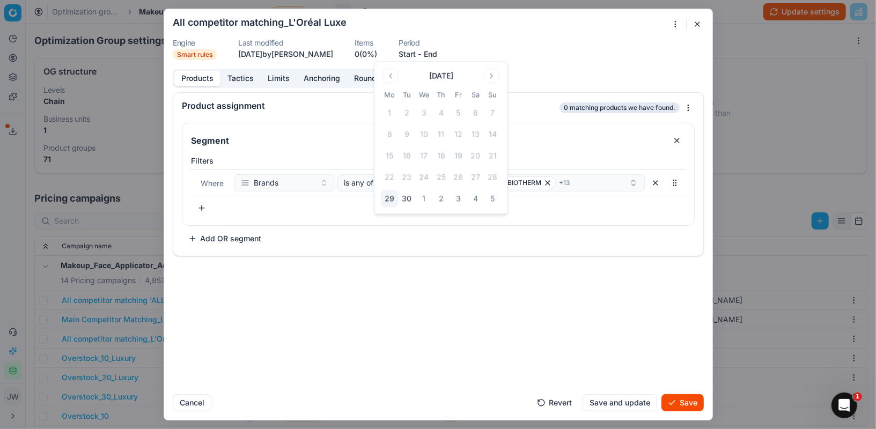
click at [462, 199] on button "3" at bounding box center [458, 199] width 17 height 17
click at [687, 402] on button "Save" at bounding box center [683, 402] width 42 height 17
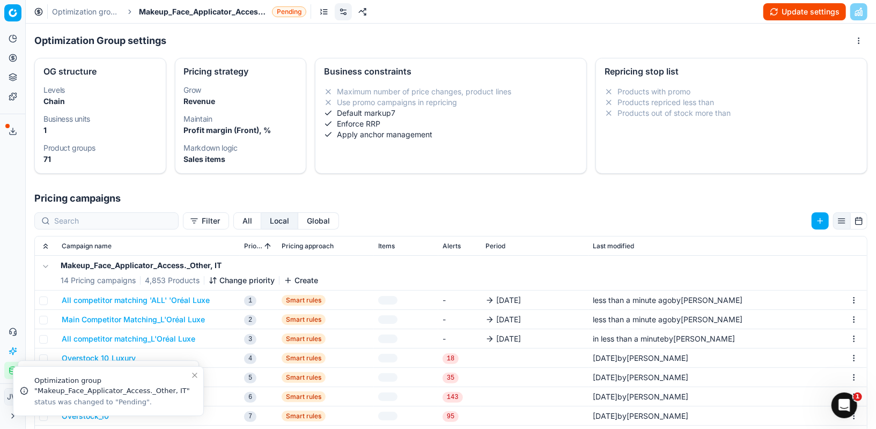
click at [17, 60] on icon at bounding box center [13, 58] width 9 height 9
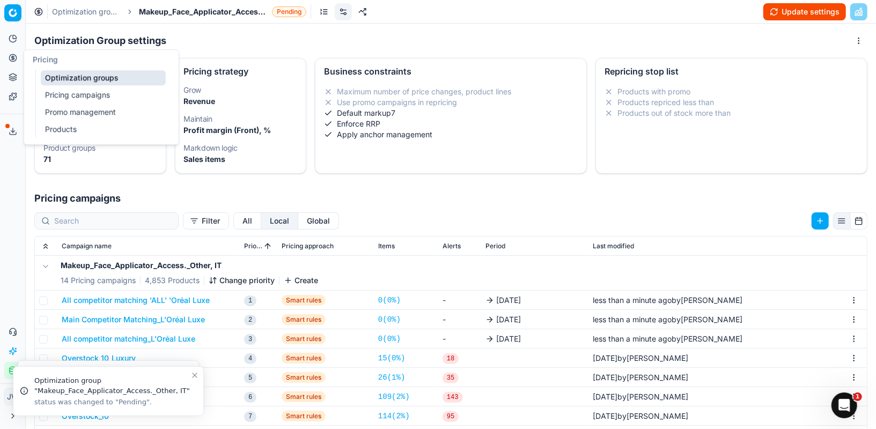
click at [47, 75] on link "Optimization groups" at bounding box center [103, 77] width 125 height 15
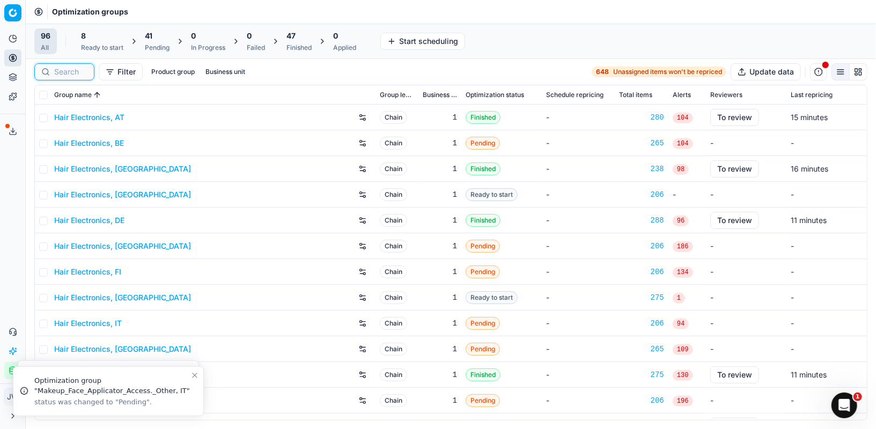
click at [72, 67] on input at bounding box center [70, 72] width 33 height 11
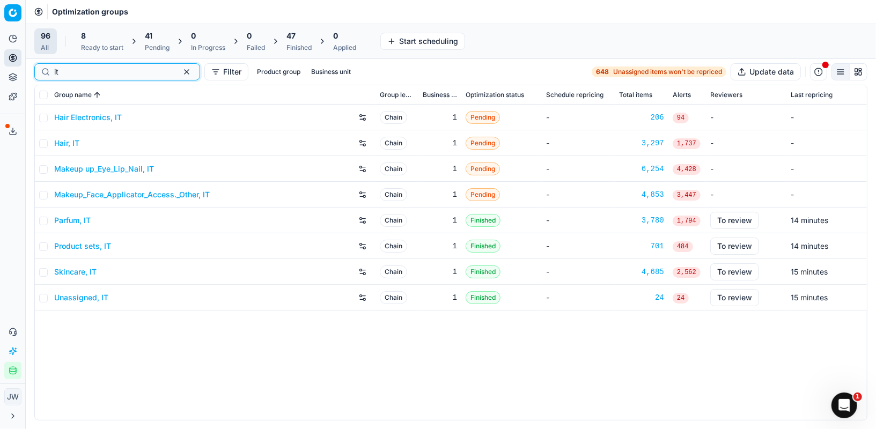
type input "it"
click at [79, 220] on link "Parfum, IT" at bounding box center [72, 220] width 36 height 11
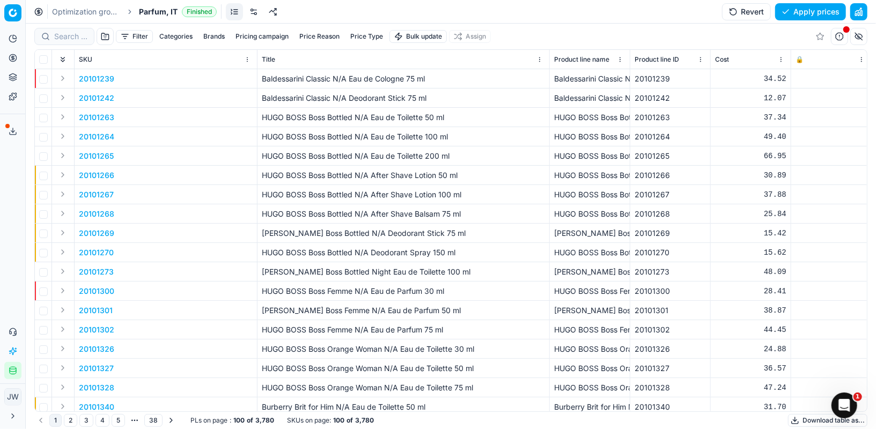
click at [250, 14] on link at bounding box center [253, 11] width 17 height 17
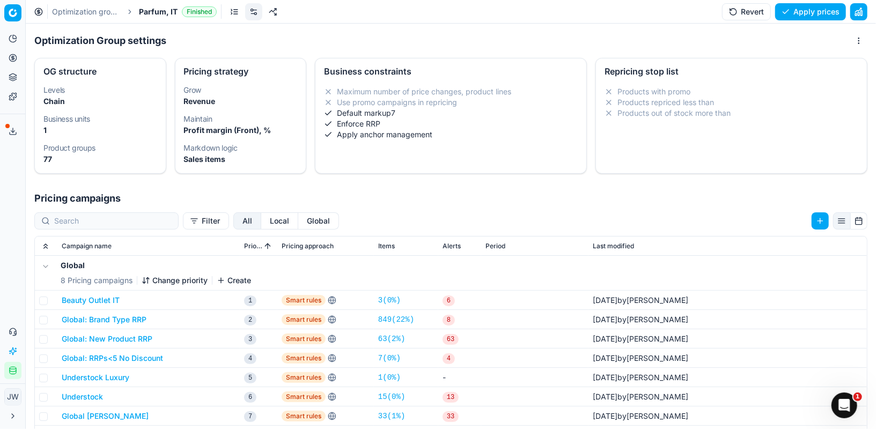
click at [261, 221] on button "Local" at bounding box center [279, 221] width 37 height 17
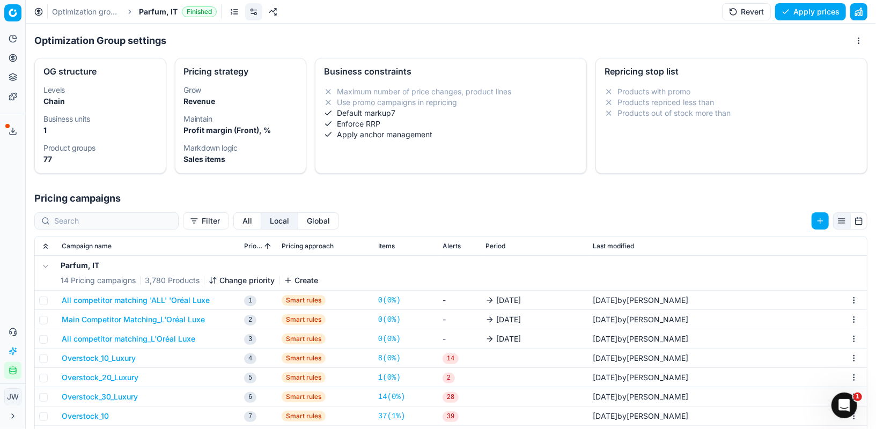
click at [138, 303] on button "All competitor matching 'ALL' 'Oréal Luxe" at bounding box center [136, 300] width 148 height 11
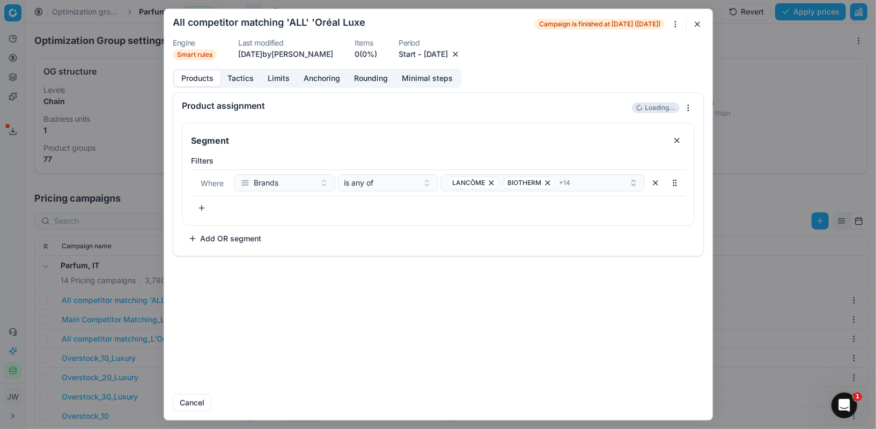
click at [461, 53] on button "button" at bounding box center [455, 54] width 11 height 11
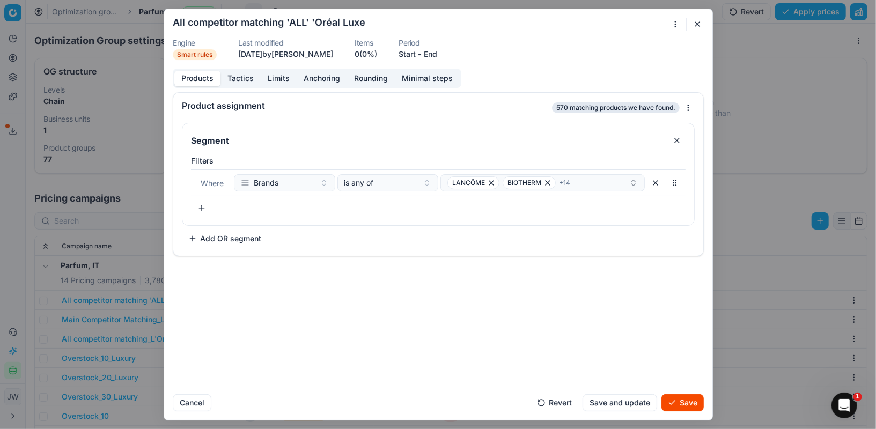
click at [437, 52] on button "End" at bounding box center [430, 54] width 13 height 11
click at [456, 199] on button "3" at bounding box center [458, 199] width 17 height 17
click at [690, 398] on button "Save" at bounding box center [683, 402] width 42 height 17
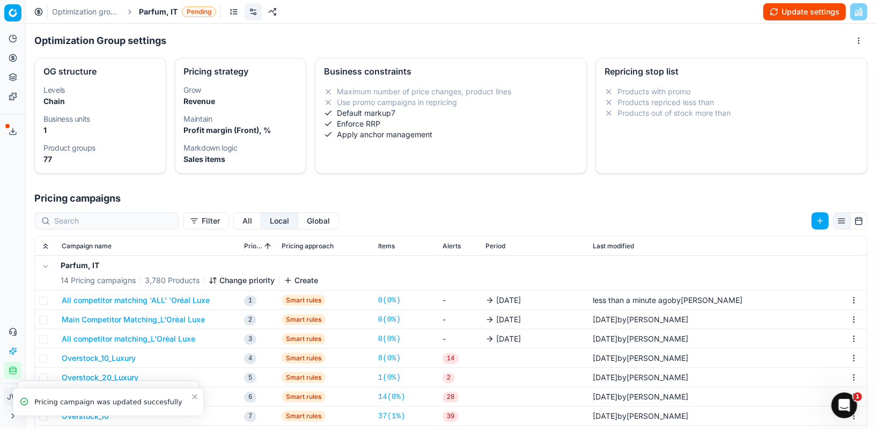
click at [112, 320] on button "Main Competitor Matching_L'Oréal Luxe" at bounding box center [133, 319] width 143 height 11
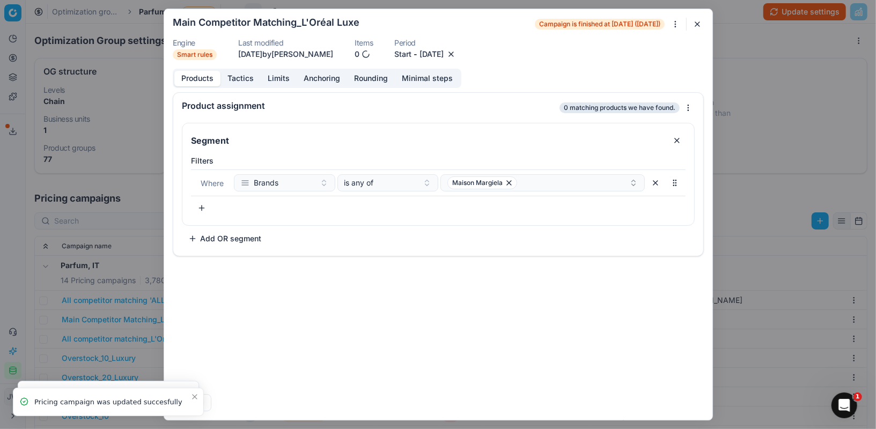
click at [457, 56] on button "button" at bounding box center [451, 54] width 11 height 11
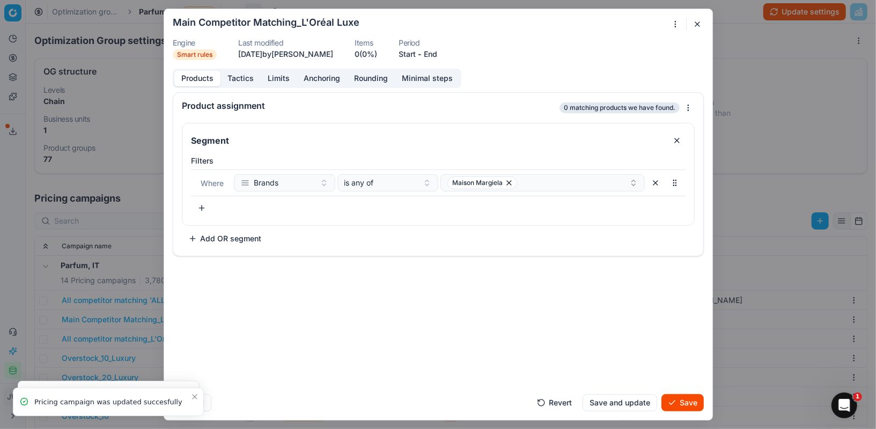
click at [435, 56] on button "End" at bounding box center [430, 54] width 13 height 11
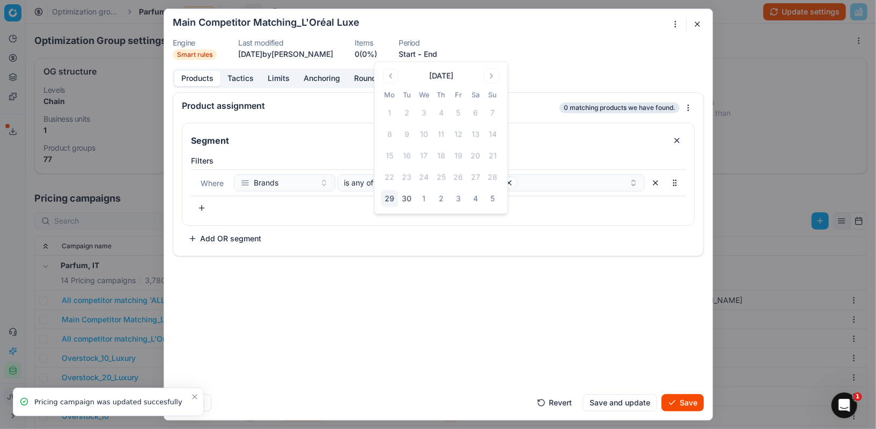
click at [459, 197] on button "3" at bounding box center [458, 199] width 17 height 17
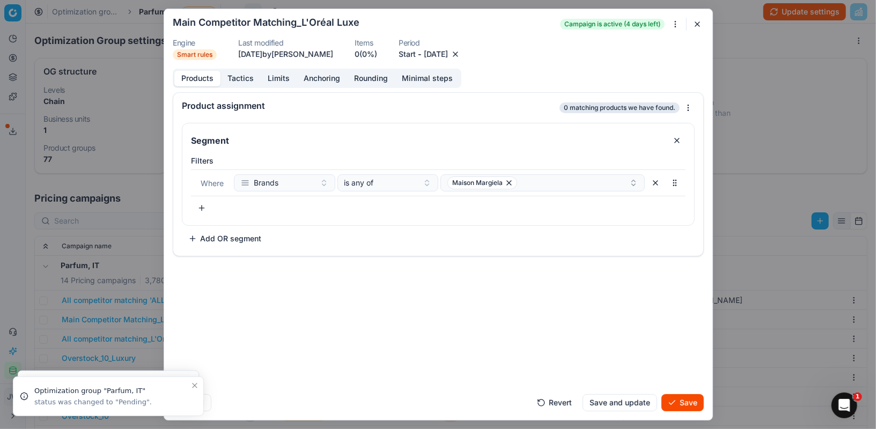
click at [695, 403] on button "Save" at bounding box center [683, 402] width 42 height 17
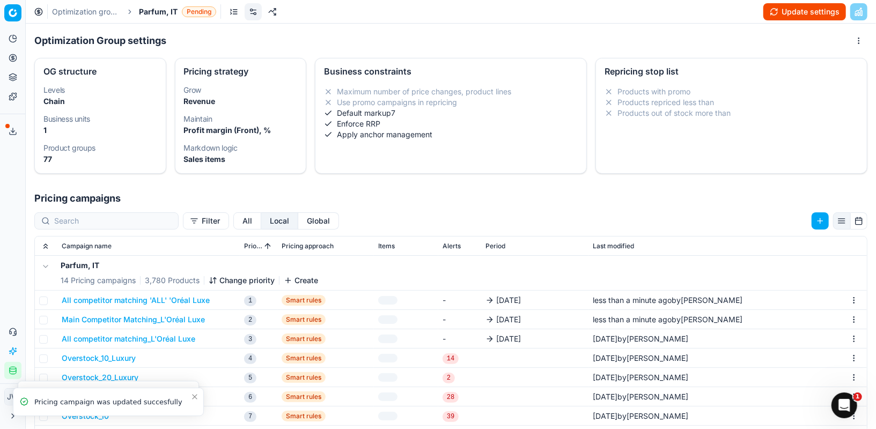
click at [125, 334] on button "All competitor matching_L'Oréal Luxe" at bounding box center [129, 339] width 134 height 11
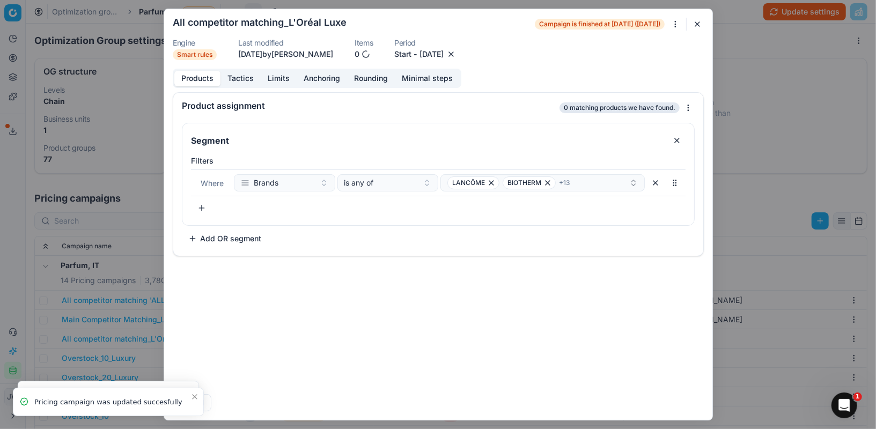
click at [457, 53] on div "[DATE]" at bounding box center [438, 54] width 37 height 11
click at [448, 56] on button "[DATE]" at bounding box center [436, 54] width 24 height 11
click at [472, 202] on button "3" at bounding box center [470, 199] width 17 height 17
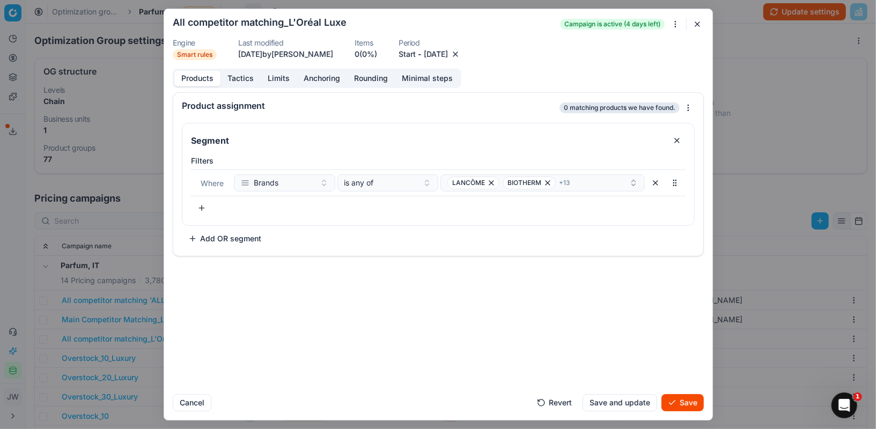
click at [698, 405] on button "Save" at bounding box center [683, 402] width 42 height 17
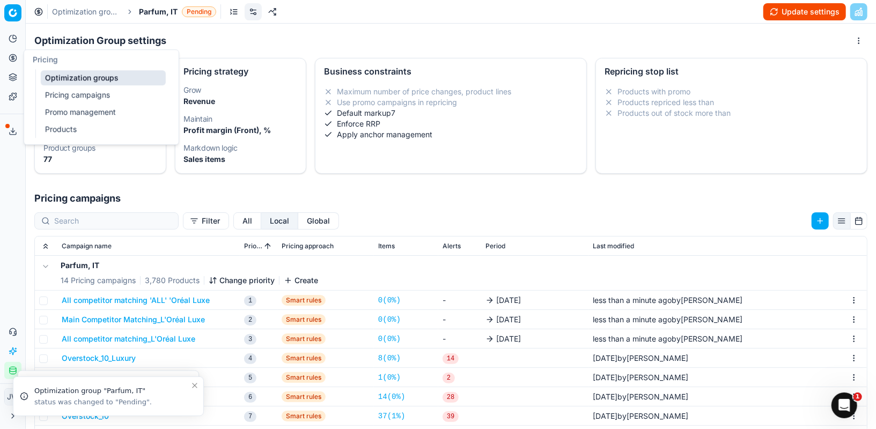
click at [12, 59] on icon at bounding box center [13, 58] width 9 height 9
click at [49, 72] on link "Optimization groups" at bounding box center [103, 77] width 125 height 15
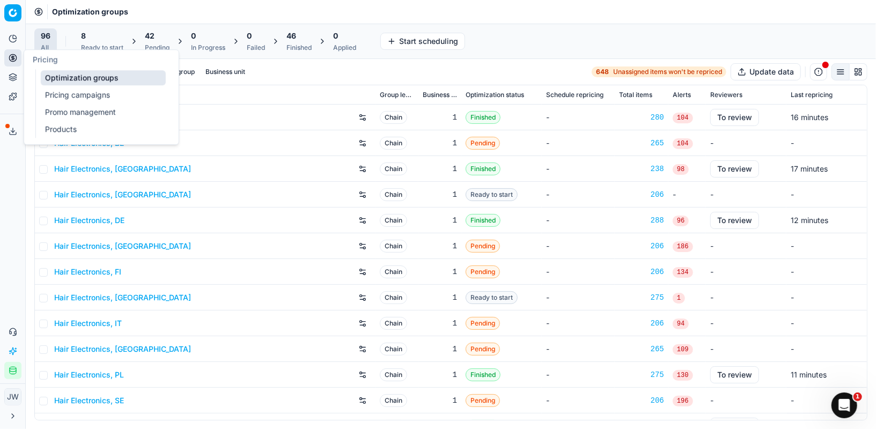
click at [75, 75] on link "Optimization groups" at bounding box center [103, 77] width 125 height 15
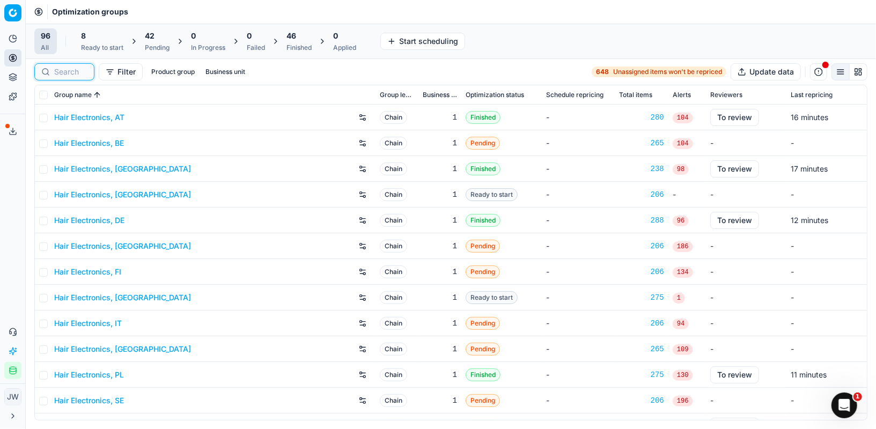
click at [80, 76] on input at bounding box center [70, 72] width 33 height 11
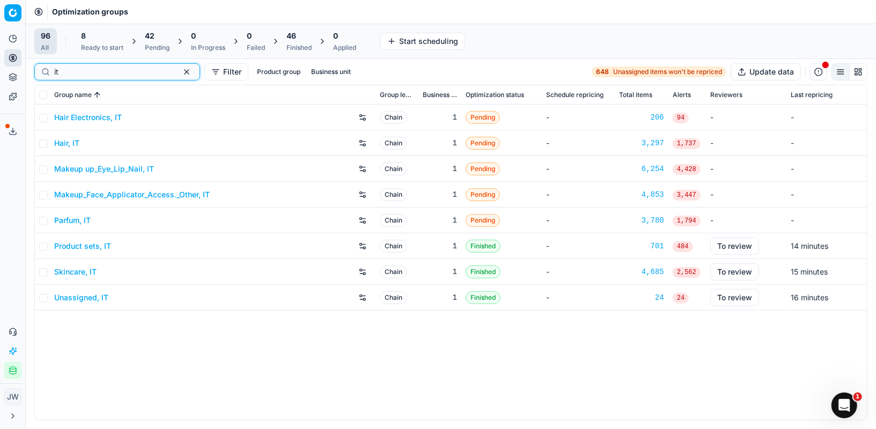
type input "it"
click at [89, 245] on link "Product sets, IT" at bounding box center [82, 246] width 57 height 11
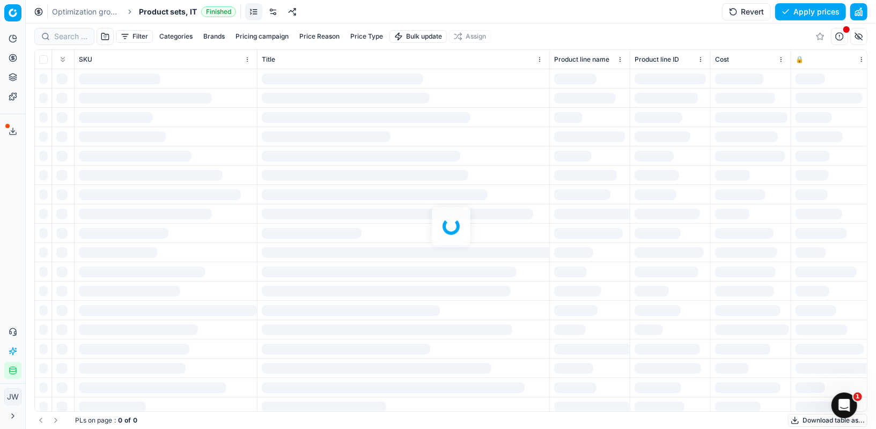
click at [275, 14] on link at bounding box center [273, 11] width 17 height 17
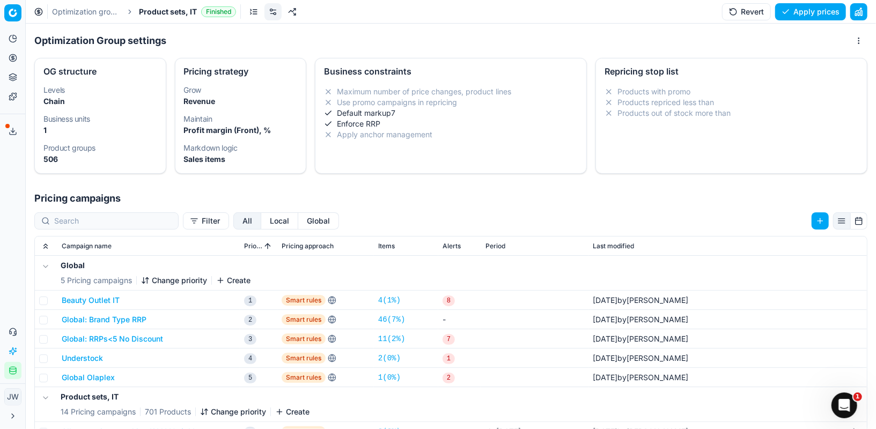
click at [261, 225] on button "Local" at bounding box center [279, 221] width 37 height 17
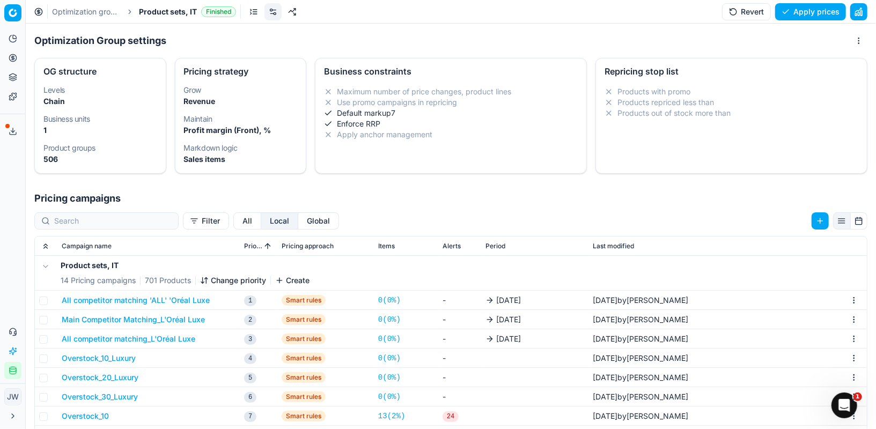
click at [145, 302] on button "All competitor matching 'ALL' 'Oréal Luxe" at bounding box center [136, 300] width 148 height 11
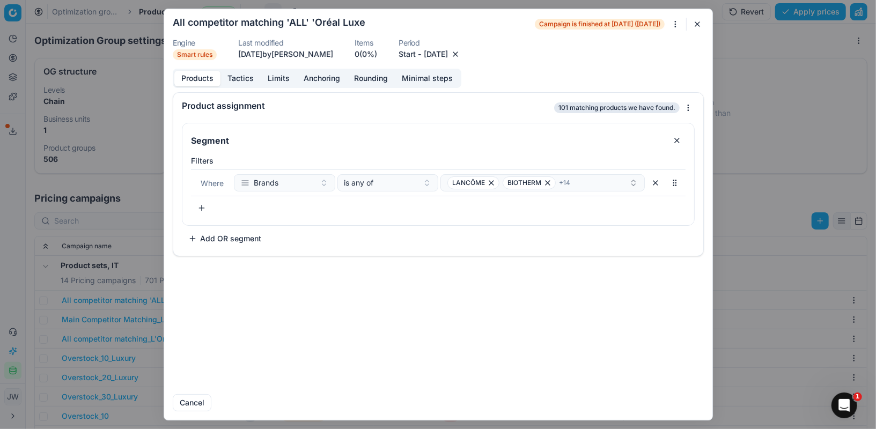
click at [461, 51] on button "button" at bounding box center [455, 54] width 11 height 11
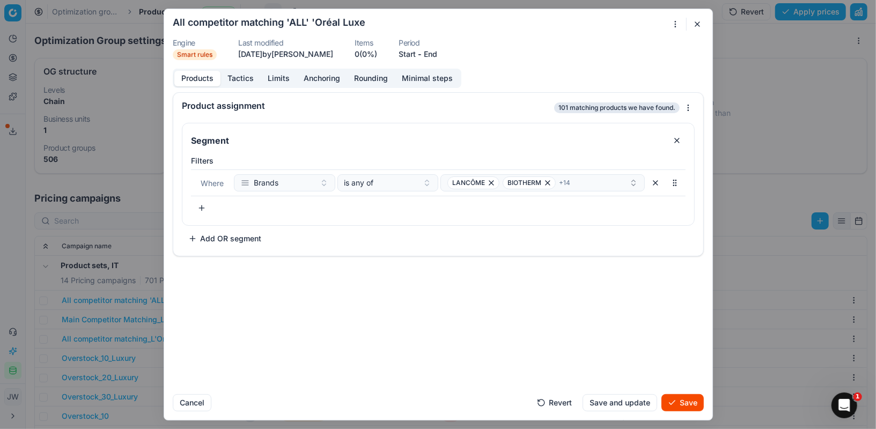
click at [437, 54] on button "End" at bounding box center [430, 54] width 13 height 11
click at [455, 194] on button "3" at bounding box center [458, 199] width 17 height 17
click at [682, 404] on button "Save" at bounding box center [683, 402] width 42 height 17
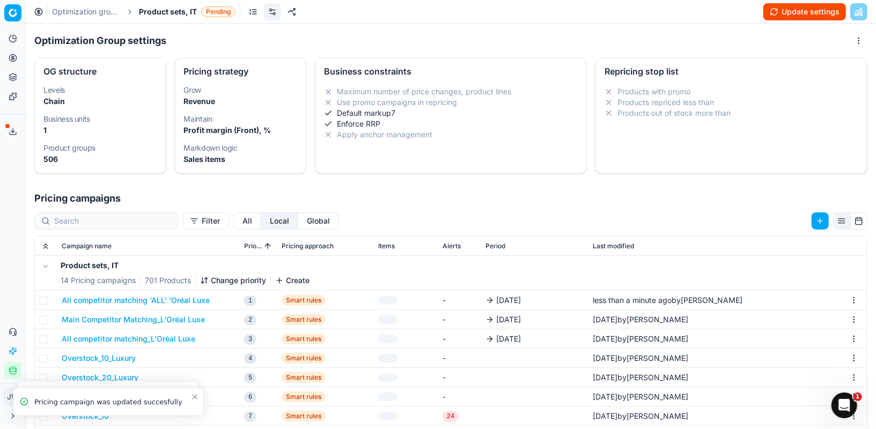
click at [149, 316] on button "Main Competitor Matching_L'Oréal Luxe" at bounding box center [133, 319] width 143 height 11
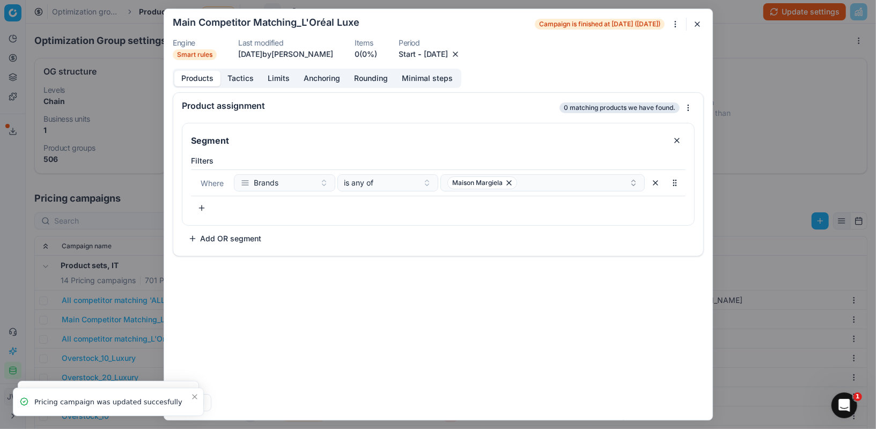
click at [461, 53] on button "button" at bounding box center [455, 54] width 11 height 11
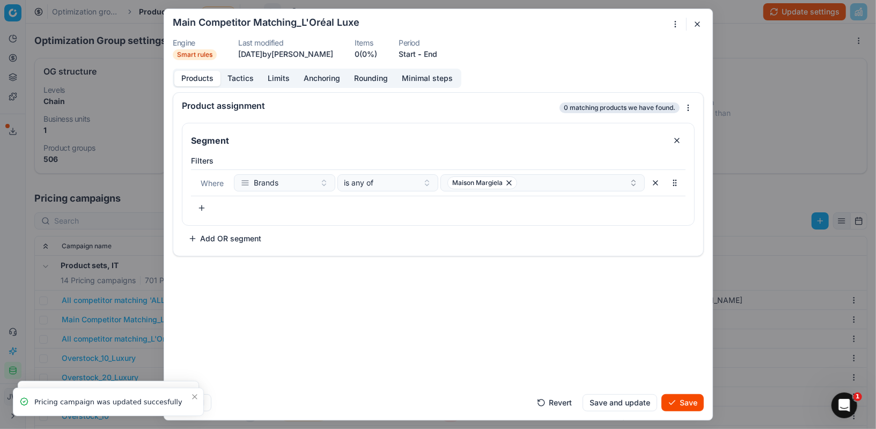
click at [437, 58] on button "End" at bounding box center [430, 54] width 13 height 11
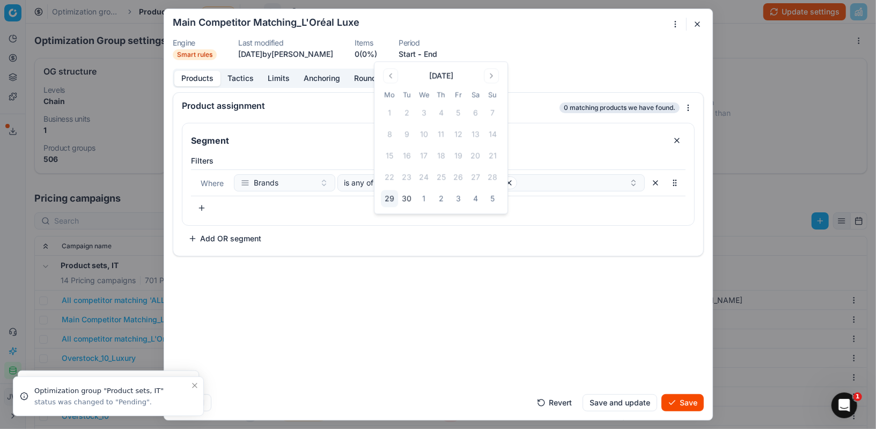
click at [455, 202] on button "3" at bounding box center [458, 199] width 17 height 17
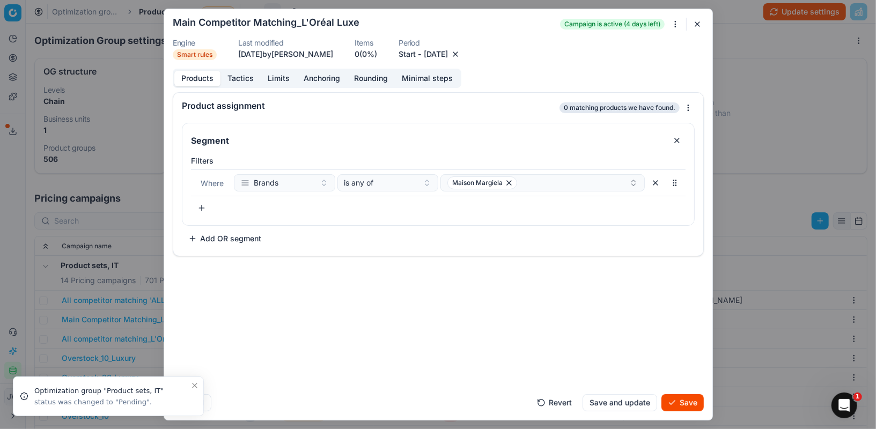
click at [687, 401] on button "Save" at bounding box center [683, 402] width 42 height 17
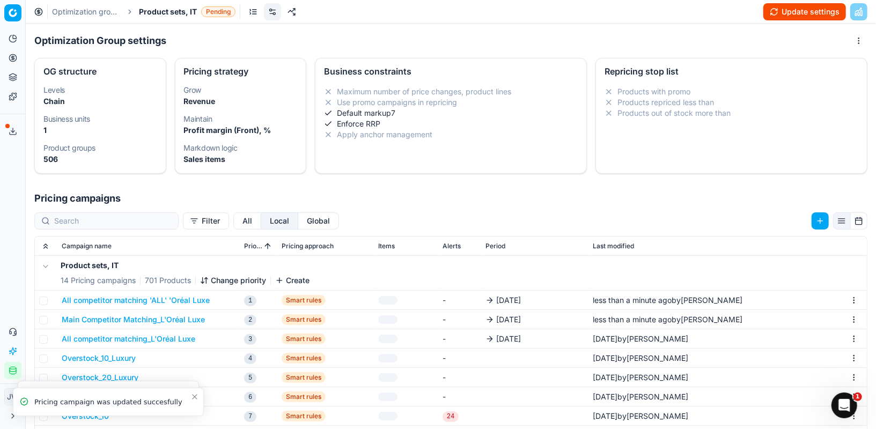
click at [140, 338] on button "All competitor matching_L'Oréal Luxe" at bounding box center [129, 339] width 134 height 11
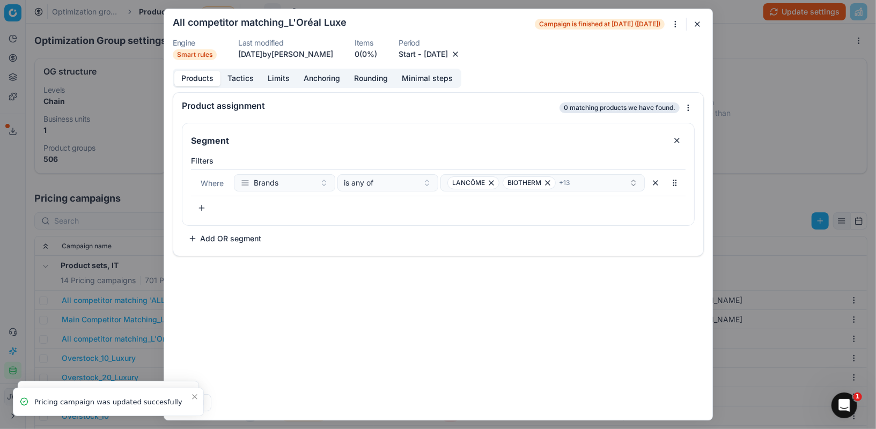
click at [461, 56] on button "button" at bounding box center [455, 54] width 11 height 11
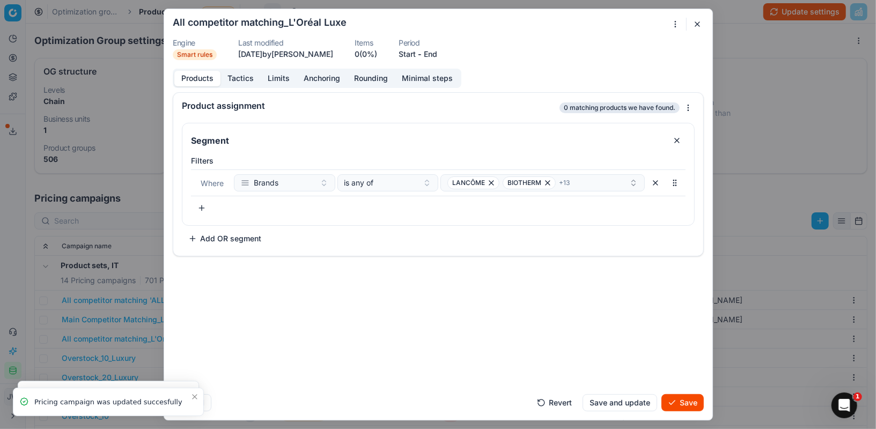
click at [437, 51] on button "End" at bounding box center [430, 54] width 13 height 11
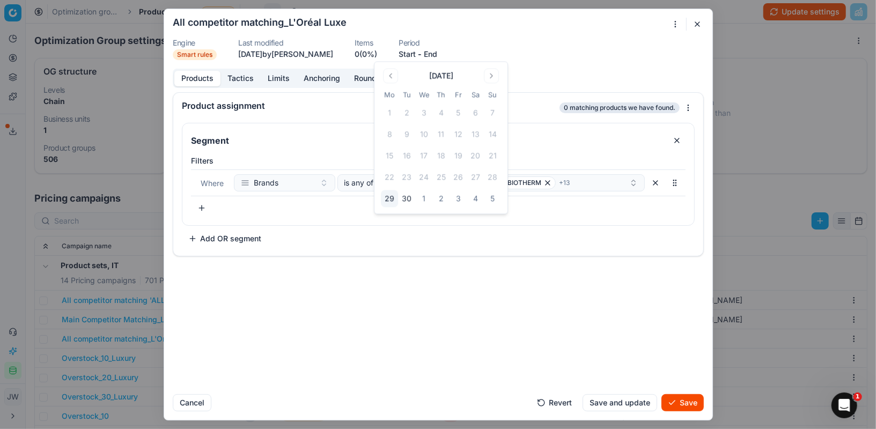
click at [451, 198] on button "3" at bounding box center [458, 199] width 17 height 17
click at [686, 411] on button "Save" at bounding box center [683, 402] width 42 height 17
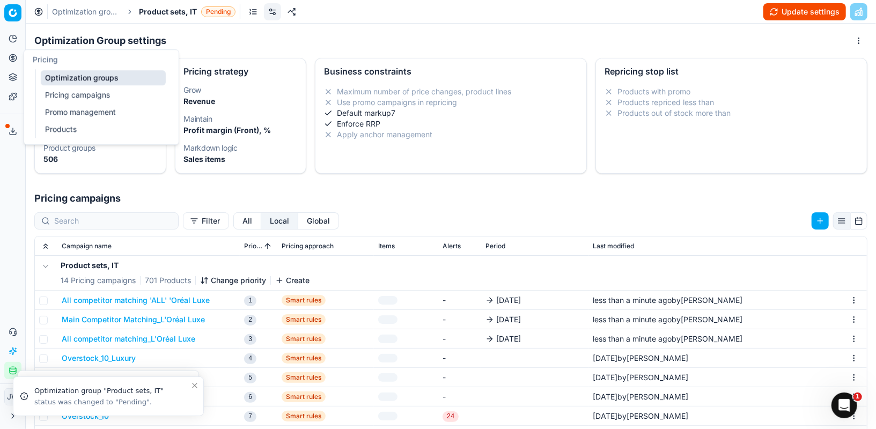
click at [11, 63] on button "Pricing" at bounding box center [12, 57] width 17 height 17
click at [47, 75] on link "Optimization groups" at bounding box center [103, 77] width 125 height 15
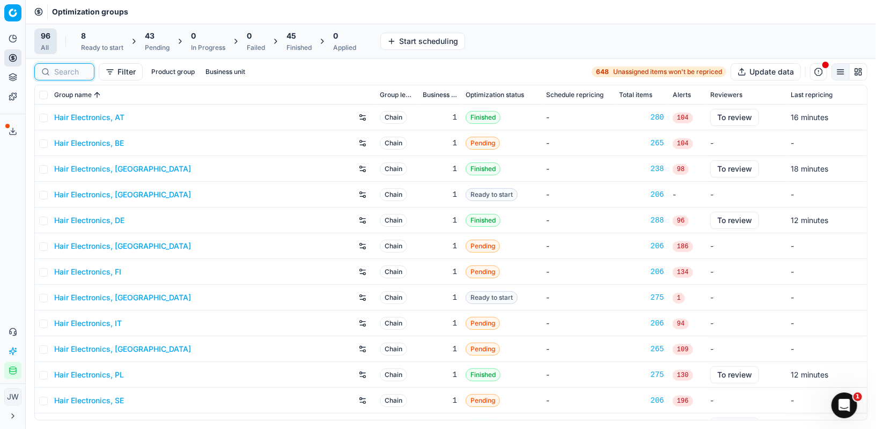
click at [84, 75] on input at bounding box center [70, 72] width 33 height 11
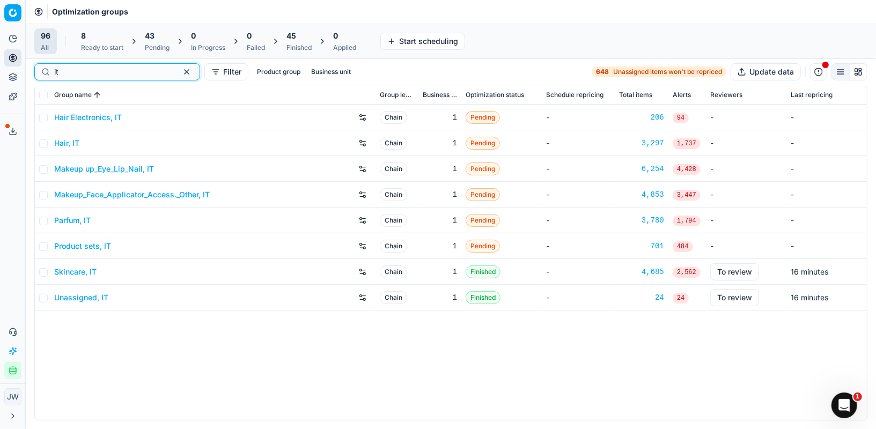
type input "it"
click at [78, 269] on link "Skincare, IT" at bounding box center [75, 272] width 42 height 11
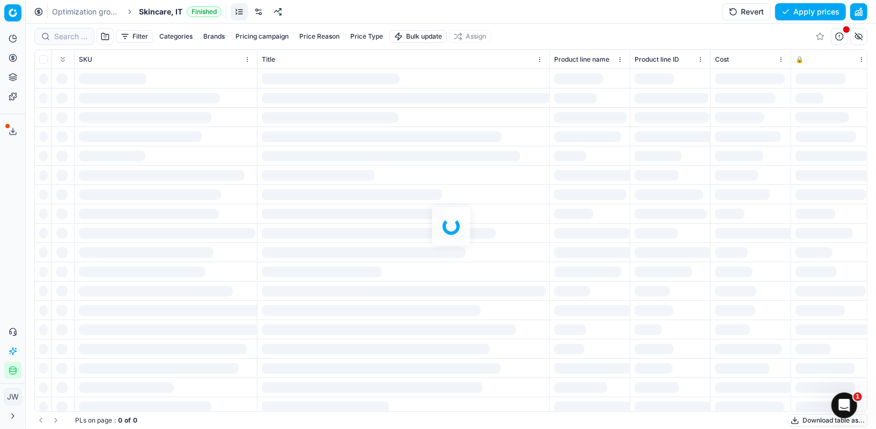
click at [259, 13] on link at bounding box center [258, 11] width 17 height 17
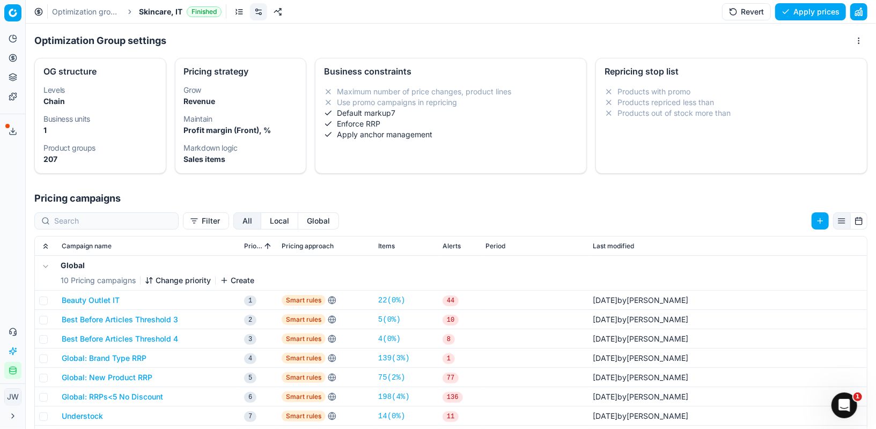
click at [261, 221] on button "Local" at bounding box center [279, 221] width 37 height 17
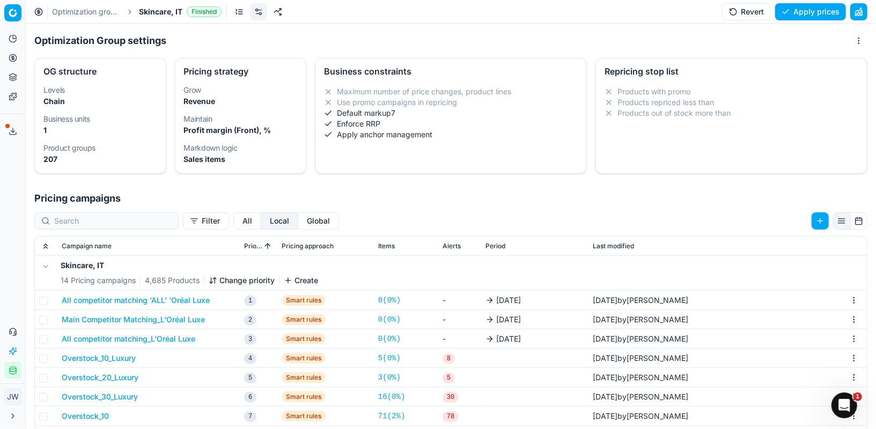
click at [191, 302] on button "All competitor matching 'ALL' 'Oréal Luxe" at bounding box center [136, 300] width 148 height 11
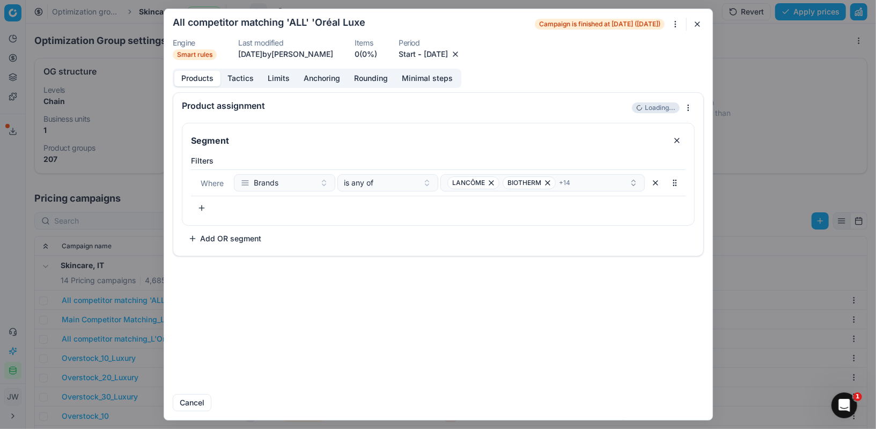
click at [461, 57] on button "button" at bounding box center [455, 54] width 11 height 11
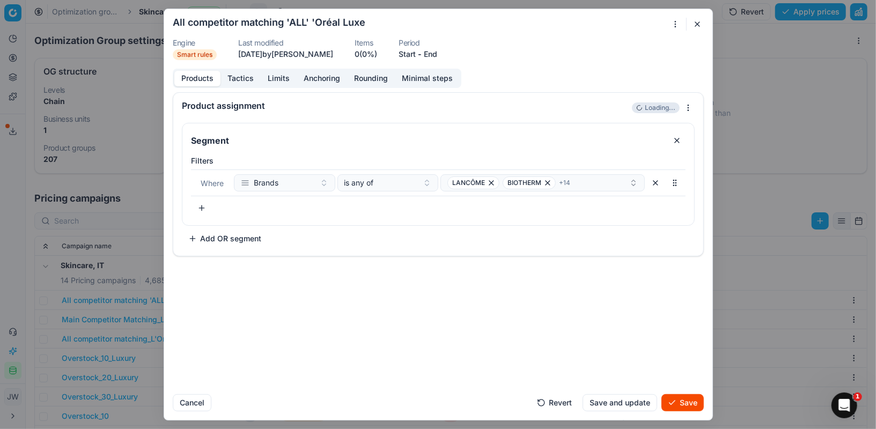
click at [437, 52] on button "End" at bounding box center [430, 54] width 13 height 11
click at [457, 197] on button "3" at bounding box center [458, 199] width 17 height 17
click at [677, 403] on button "Save" at bounding box center [683, 402] width 42 height 17
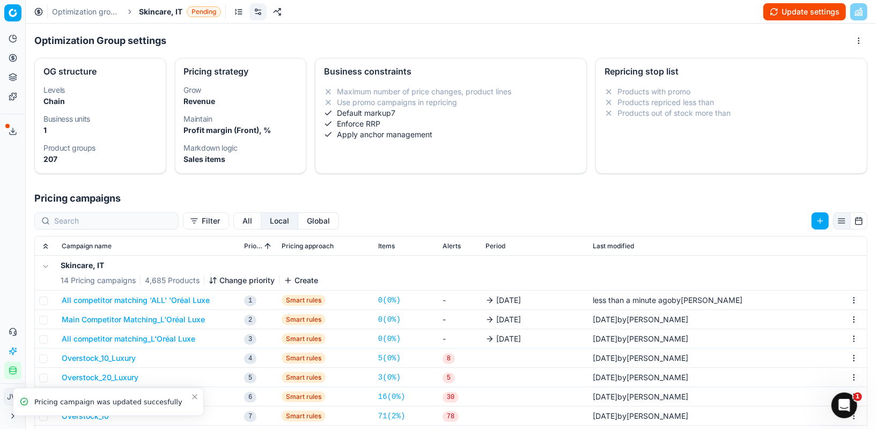
click at [173, 321] on button "Main Competitor Matching_L'Oréal Luxe" at bounding box center [133, 319] width 143 height 11
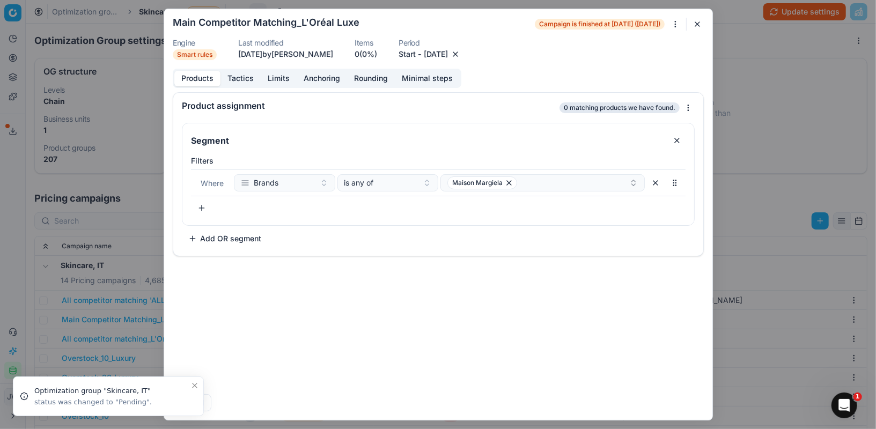
click at [461, 53] on button "button" at bounding box center [455, 54] width 11 height 11
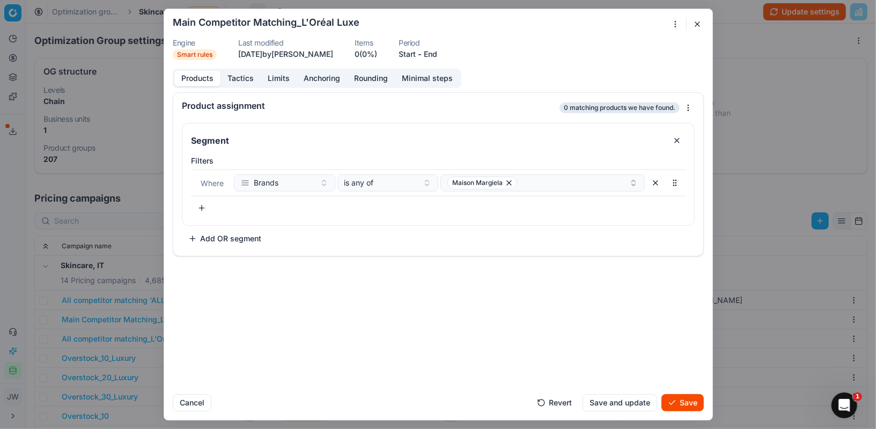
click at [450, 48] on dl "Engine Smart rules Last modified [DATE] by [PERSON_NAME] Items 0 (0%) Period St…" at bounding box center [438, 49] width 531 height 21
click at [437, 52] on button "End" at bounding box center [430, 54] width 13 height 11
click at [457, 196] on button "3" at bounding box center [458, 199] width 17 height 17
click at [690, 402] on button "Save" at bounding box center [683, 402] width 42 height 17
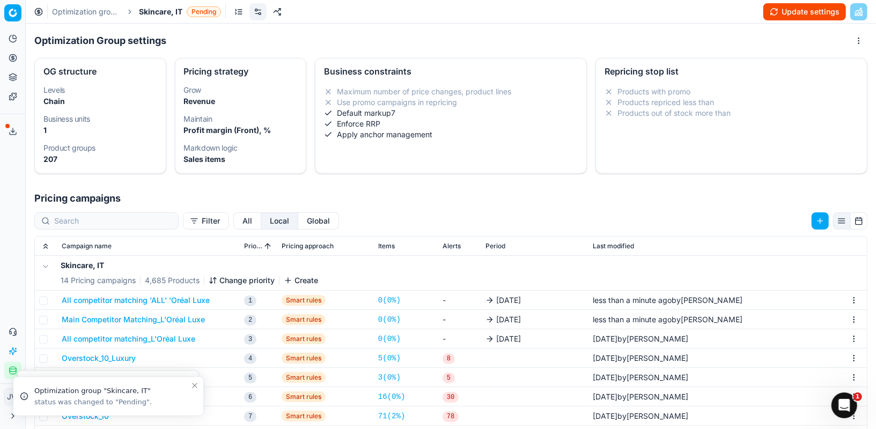
click at [169, 335] on button "All competitor matching_L'Oréal Luxe" at bounding box center [129, 339] width 134 height 11
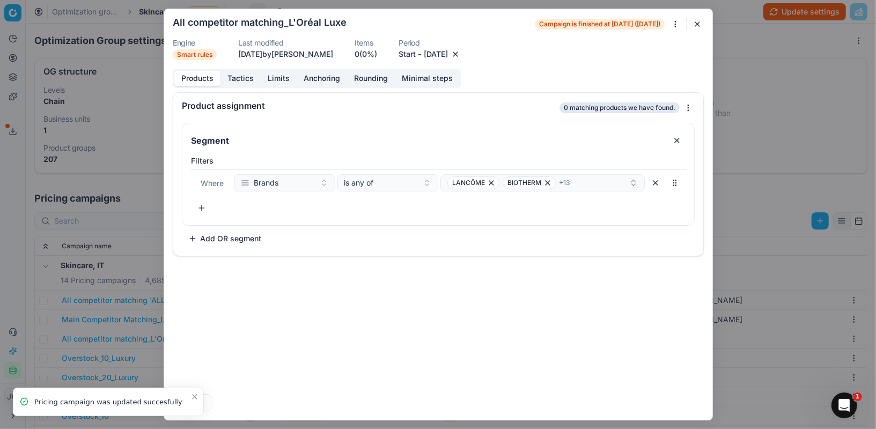
click at [461, 49] on button "button" at bounding box center [455, 54] width 11 height 11
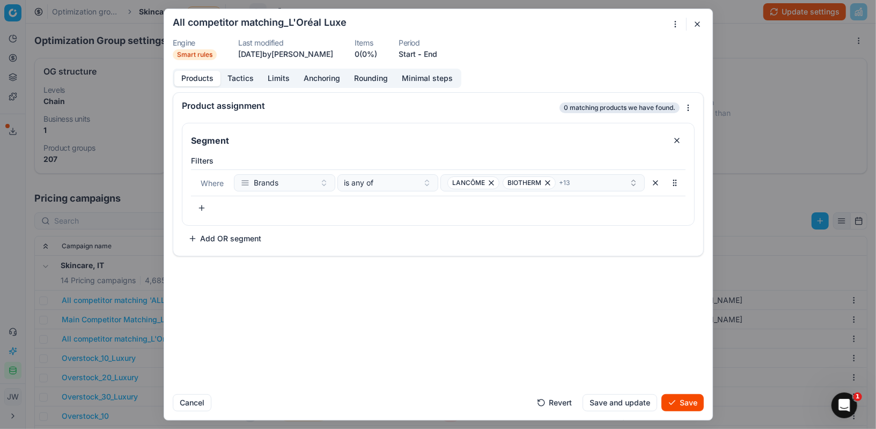
click at [437, 54] on button "End" at bounding box center [430, 54] width 13 height 11
click at [458, 201] on button "3" at bounding box center [458, 199] width 17 height 17
click at [685, 404] on button "Save" at bounding box center [683, 402] width 42 height 17
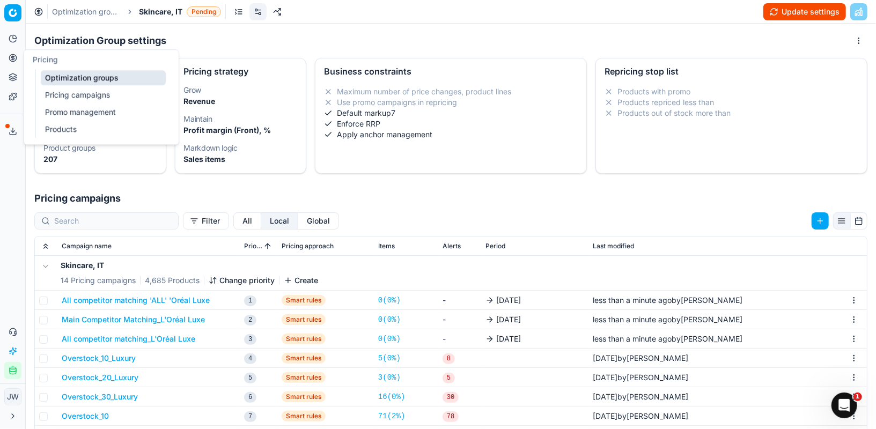
click at [10, 58] on icon at bounding box center [13, 58] width 9 height 9
click at [59, 79] on link "Optimization groups" at bounding box center [103, 77] width 125 height 15
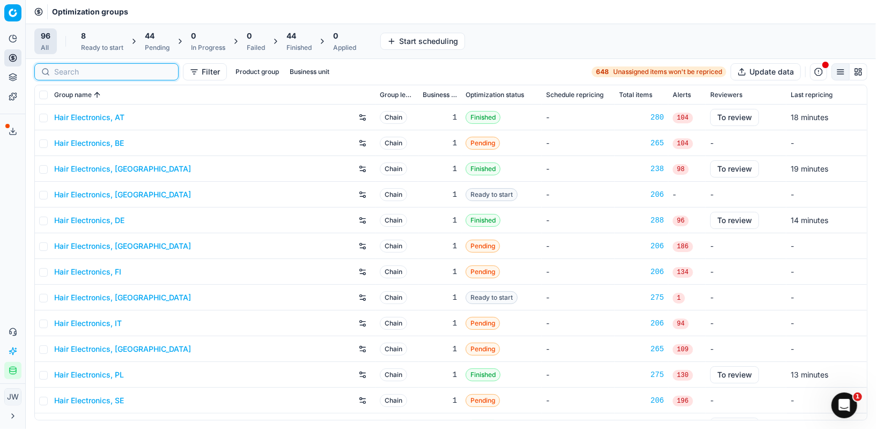
click at [69, 70] on input at bounding box center [113, 72] width 118 height 11
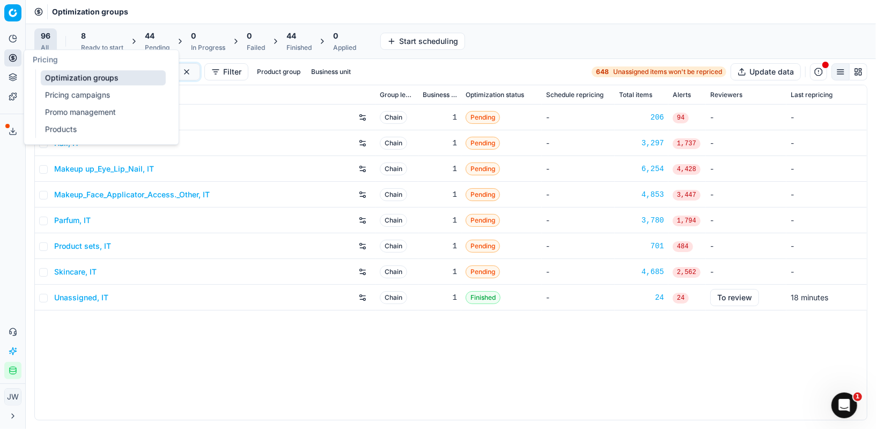
click at [13, 61] on icon at bounding box center [13, 58] width 9 height 9
click at [74, 82] on link "Optimization groups" at bounding box center [103, 77] width 125 height 15
drag, startPoint x: 62, startPoint y: 65, endPoint x: 65, endPoint y: 72, distance: 7.5
click at [69, 72] on div "it" at bounding box center [117, 71] width 166 height 17
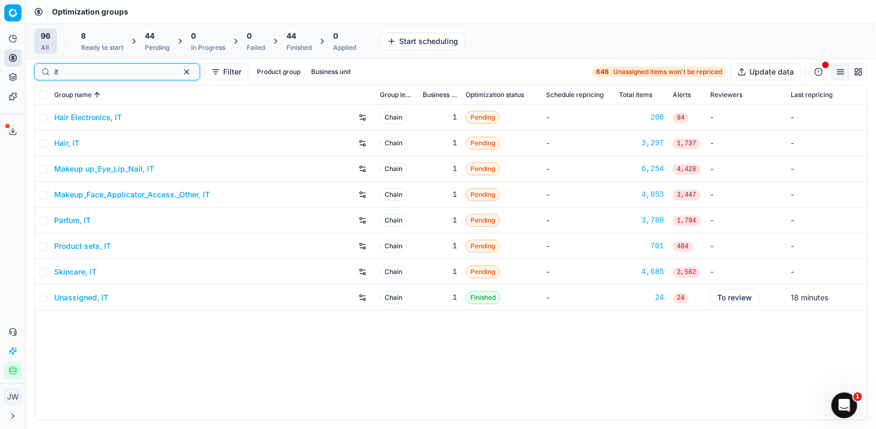
click at [65, 72] on input "it" at bounding box center [113, 72] width 118 height 11
type input "i"
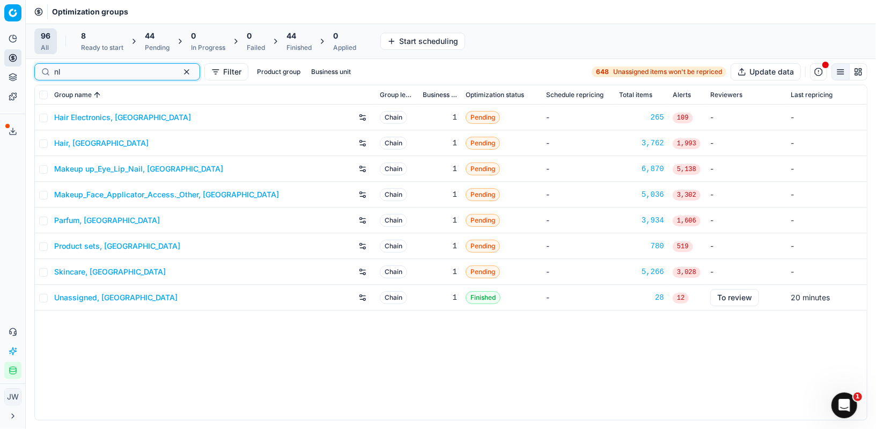
type input "nl"
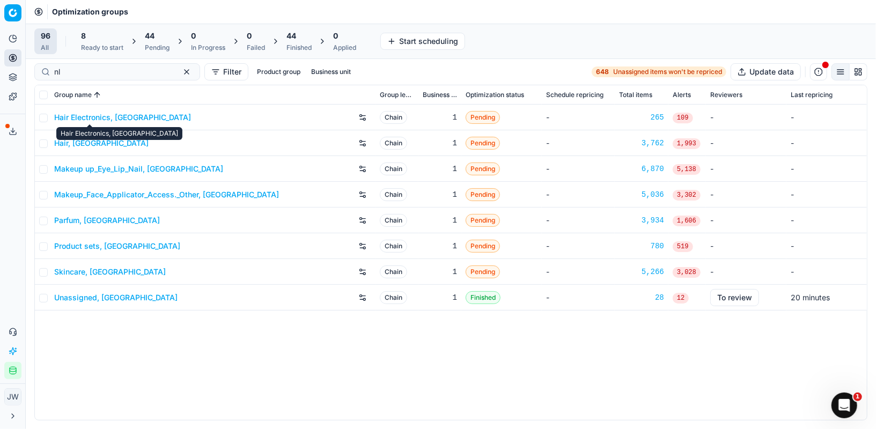
click at [74, 116] on link "Hair Electronics, [GEOGRAPHIC_DATA]" at bounding box center [122, 117] width 137 height 11
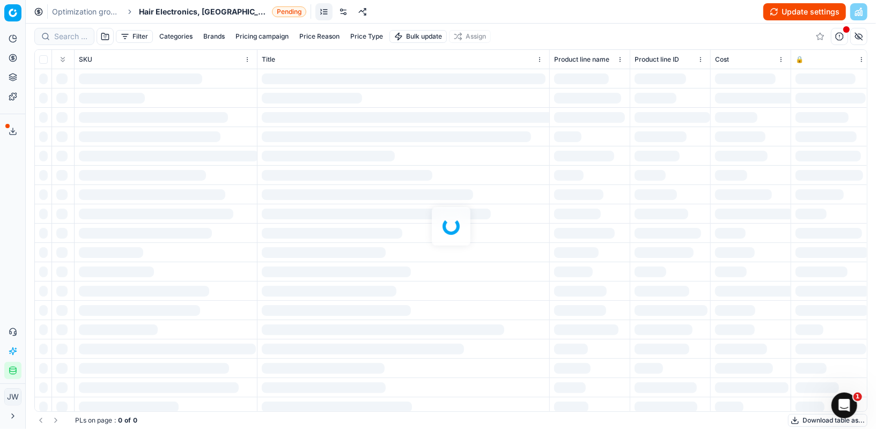
click at [354, 16] on link at bounding box center [362, 11] width 17 height 17
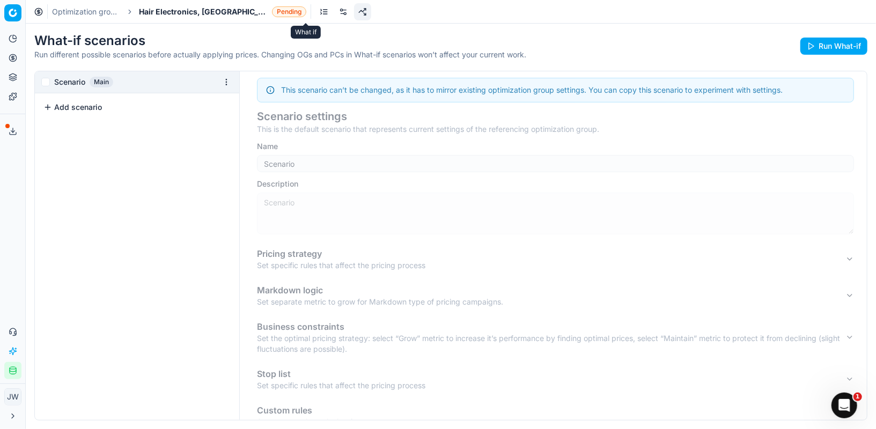
click at [335, 15] on link at bounding box center [343, 11] width 17 height 17
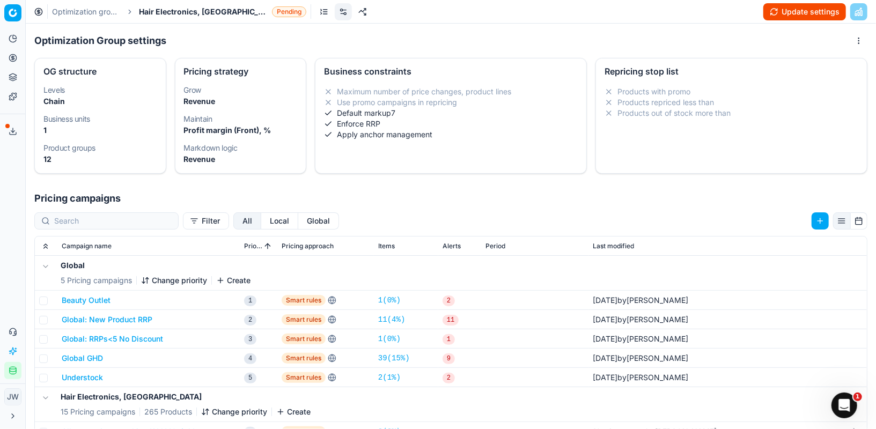
click at [261, 218] on button "Local" at bounding box center [279, 221] width 37 height 17
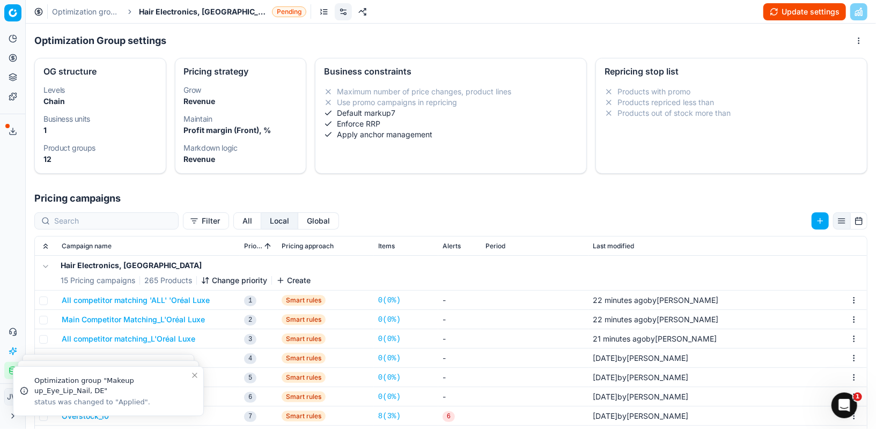
click at [153, 298] on button "All competitor matching 'ALL' 'Oréal Luxe" at bounding box center [136, 300] width 148 height 11
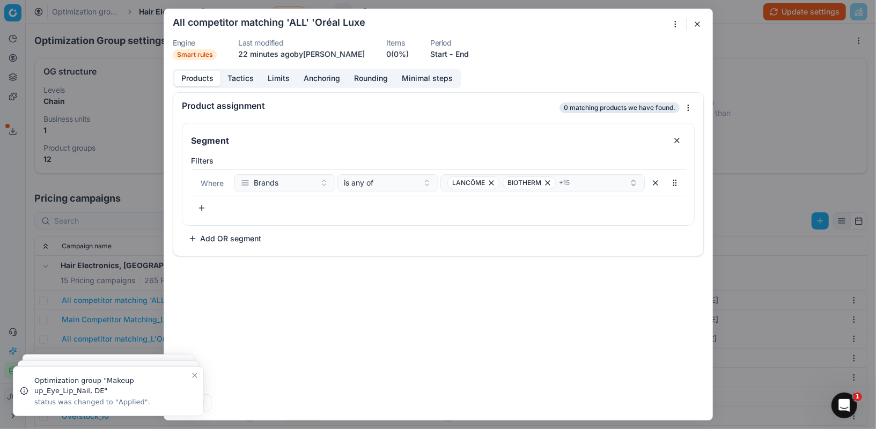
click at [461, 54] on button "End" at bounding box center [462, 54] width 13 height 11
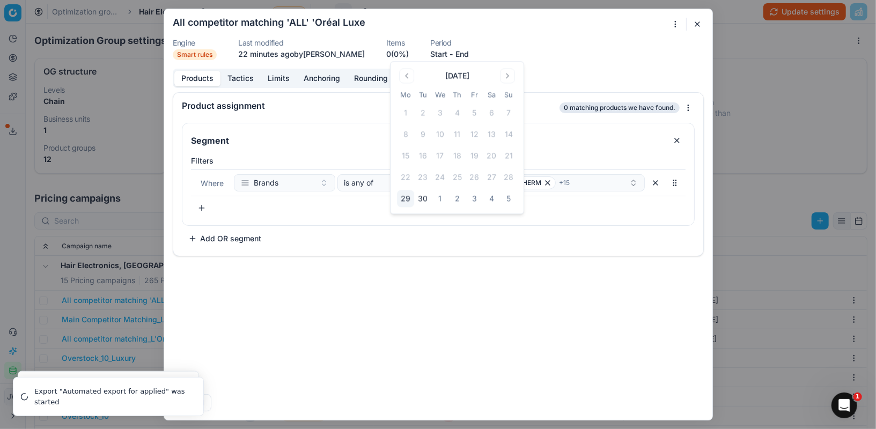
click at [475, 199] on button "3" at bounding box center [474, 199] width 17 height 17
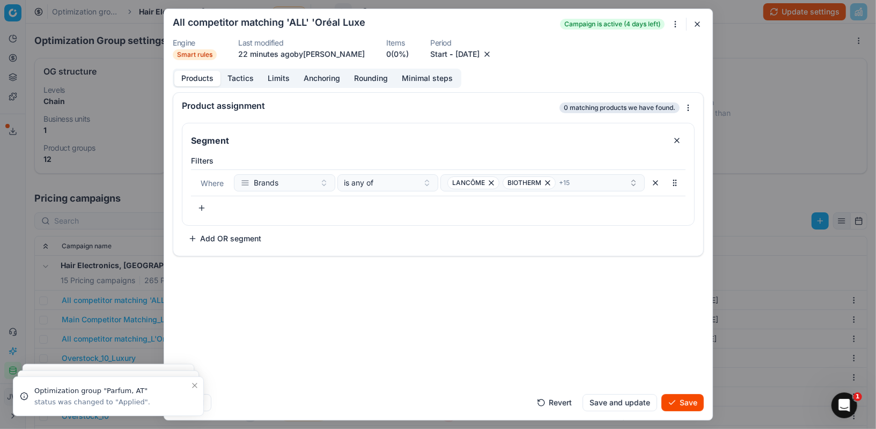
click at [691, 405] on button "Save" at bounding box center [683, 402] width 42 height 17
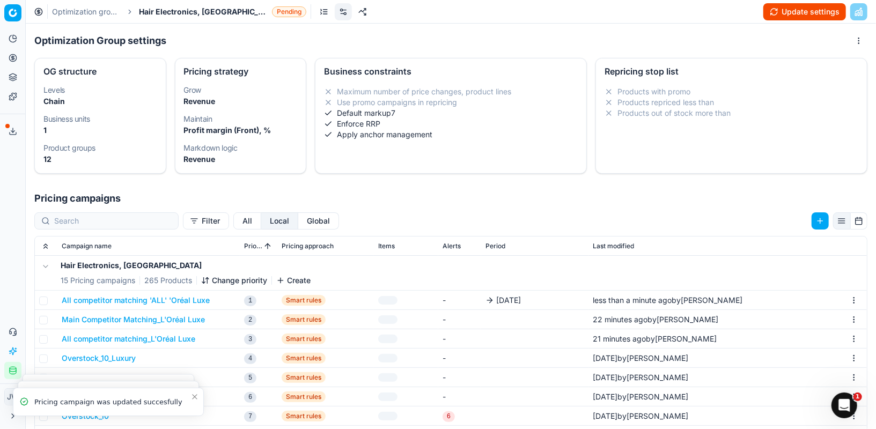
click at [99, 317] on button "Main Competitor Matching_L'Oréal Luxe" at bounding box center [133, 319] width 143 height 11
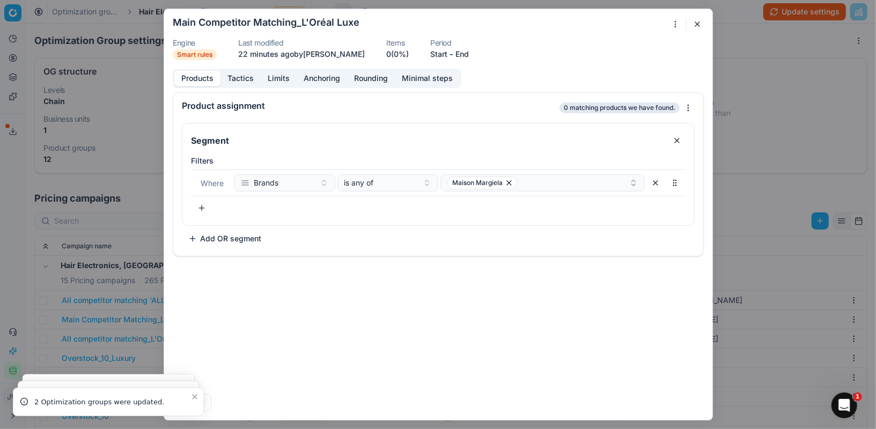
click at [457, 53] on button "End" at bounding box center [462, 54] width 13 height 11
click at [476, 198] on button "3" at bounding box center [474, 199] width 17 height 17
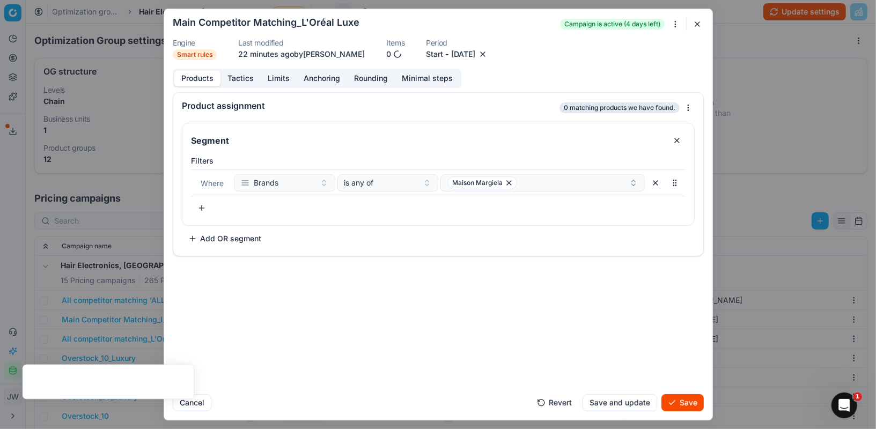
click at [682, 405] on button "Save" at bounding box center [683, 402] width 42 height 17
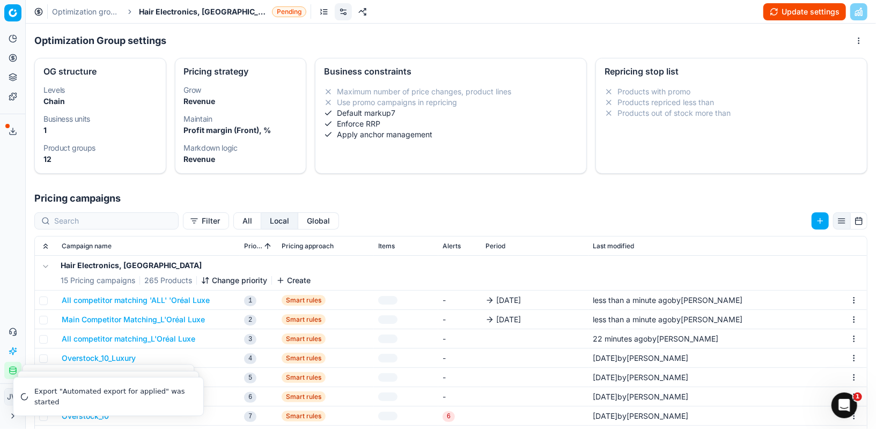
click at [90, 338] on button "All competitor matching_L'Oréal Luxe" at bounding box center [129, 339] width 134 height 11
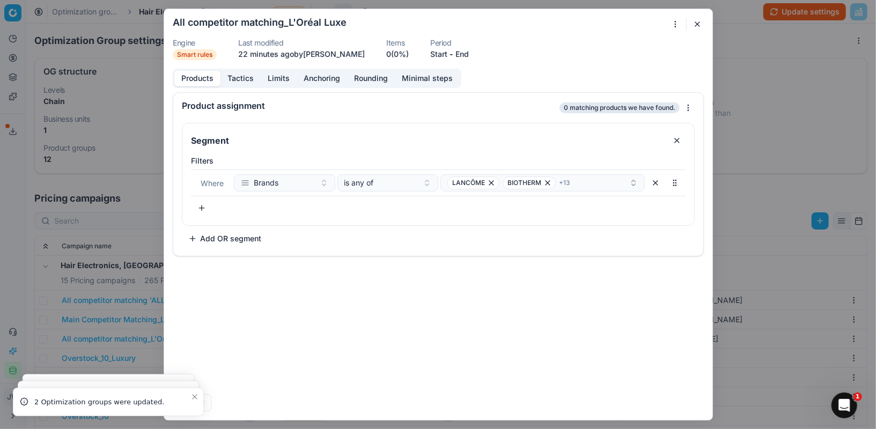
click at [456, 53] on button "End" at bounding box center [462, 54] width 13 height 11
click at [475, 201] on button "3" at bounding box center [474, 199] width 17 height 17
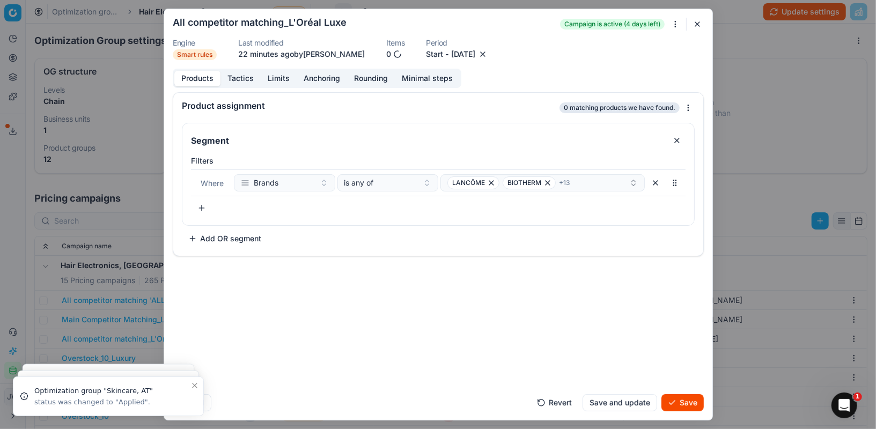
click at [687, 400] on button "Save" at bounding box center [683, 402] width 42 height 17
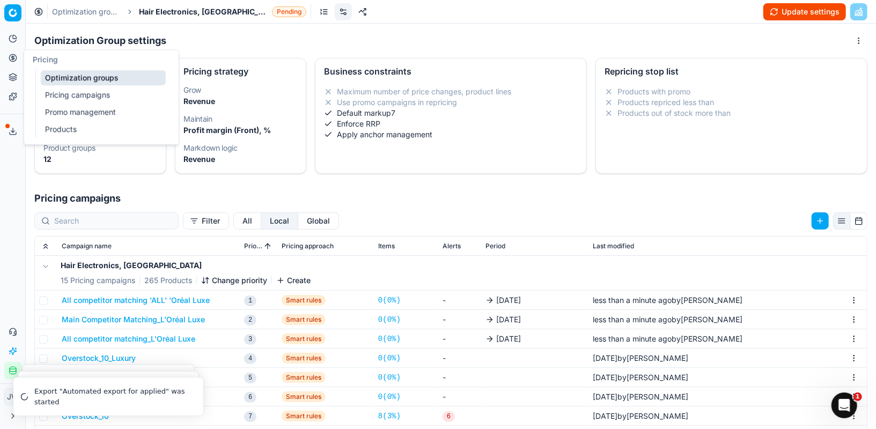
click at [81, 78] on link "Optimization groups" at bounding box center [103, 77] width 125 height 15
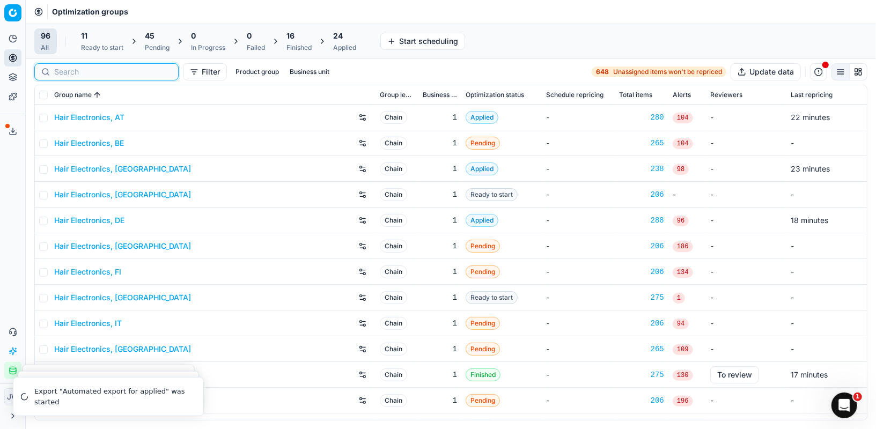
click at [69, 72] on input at bounding box center [113, 72] width 118 height 11
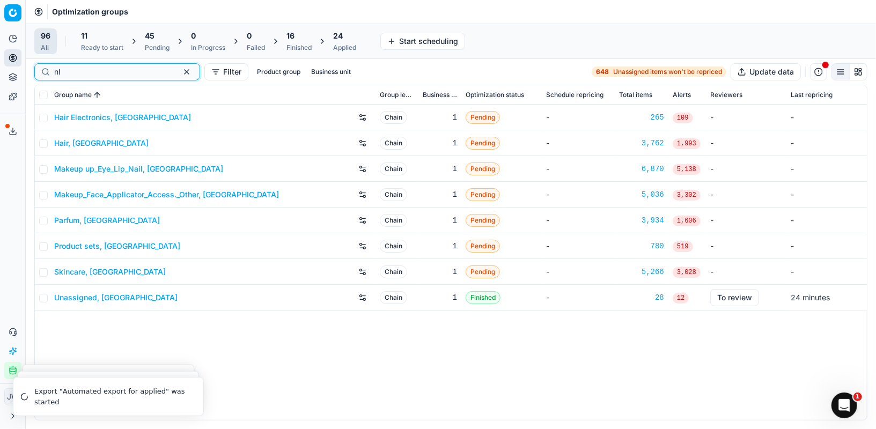
type input "nl"
click at [67, 144] on link "Hair, [GEOGRAPHIC_DATA]" at bounding box center [101, 143] width 94 height 11
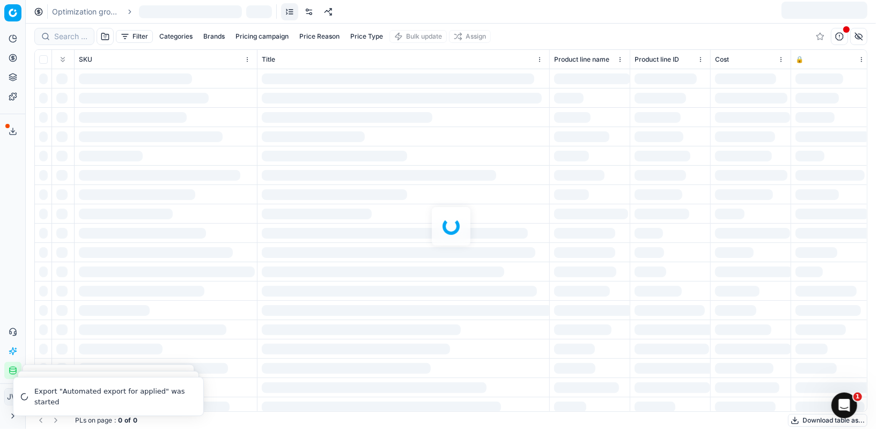
click at [308, 12] on div "Optimization groups" at bounding box center [451, 12] width 851 height 24
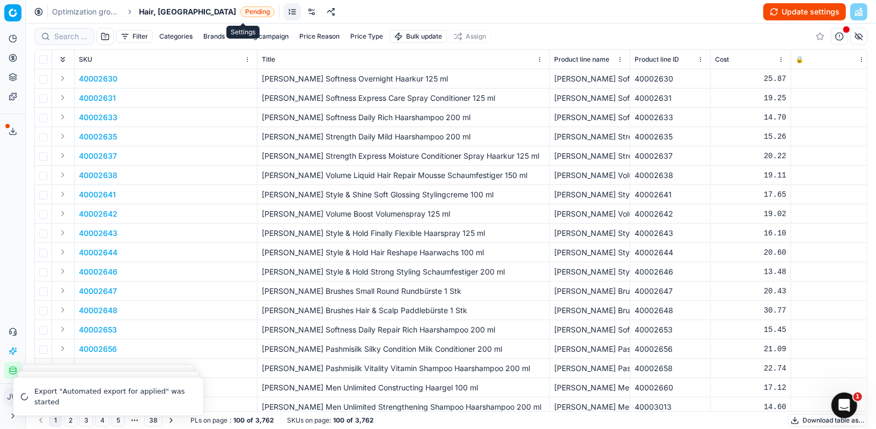
click at [303, 8] on link at bounding box center [311, 11] width 17 height 17
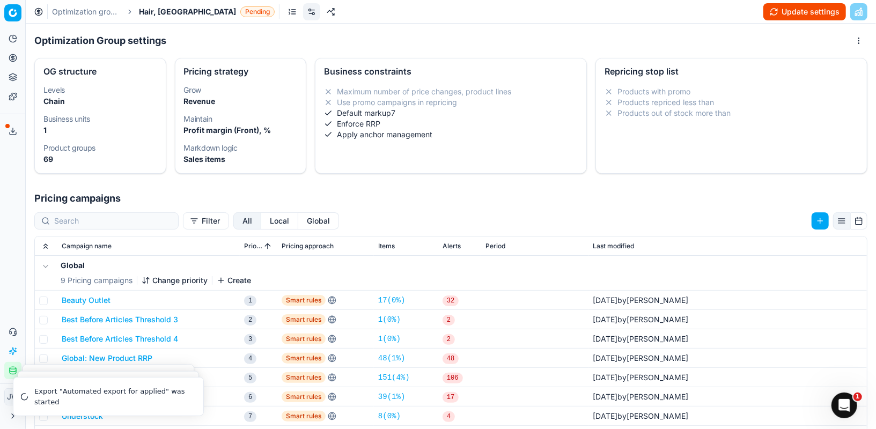
click at [261, 224] on button "Local" at bounding box center [279, 221] width 37 height 17
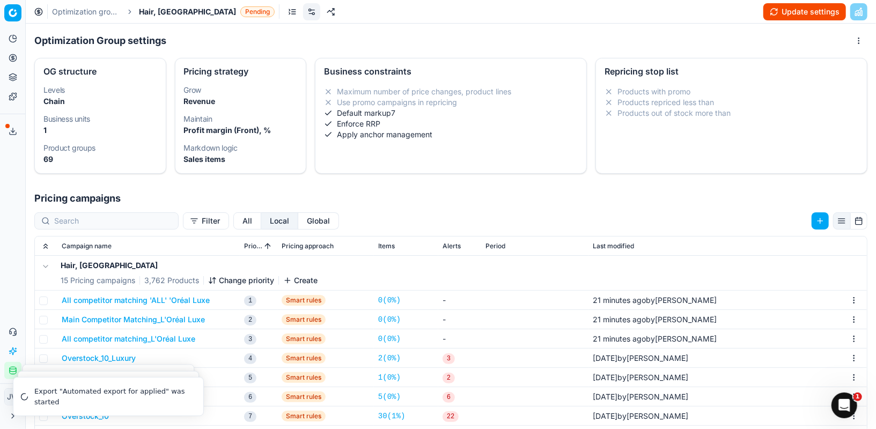
click at [185, 302] on button "All competitor matching 'ALL' 'Oréal Luxe" at bounding box center [136, 300] width 148 height 11
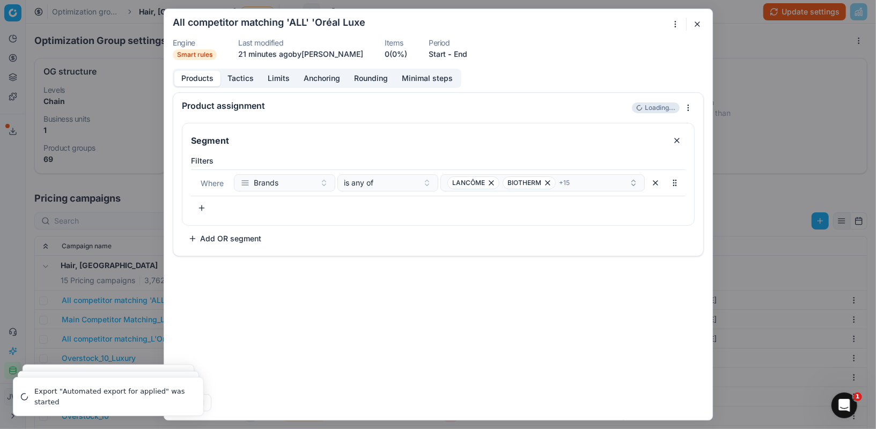
click at [454, 52] on button "End" at bounding box center [460, 54] width 13 height 11
click at [472, 203] on button "3" at bounding box center [472, 199] width 17 height 17
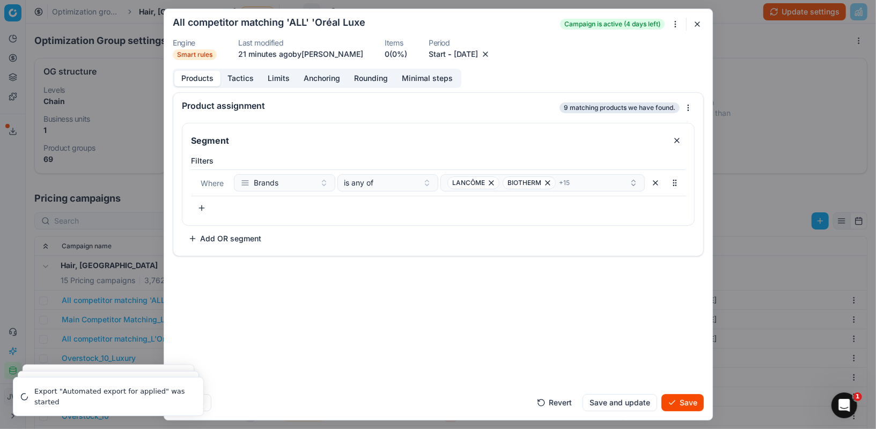
click at [685, 408] on button "Save" at bounding box center [683, 402] width 42 height 17
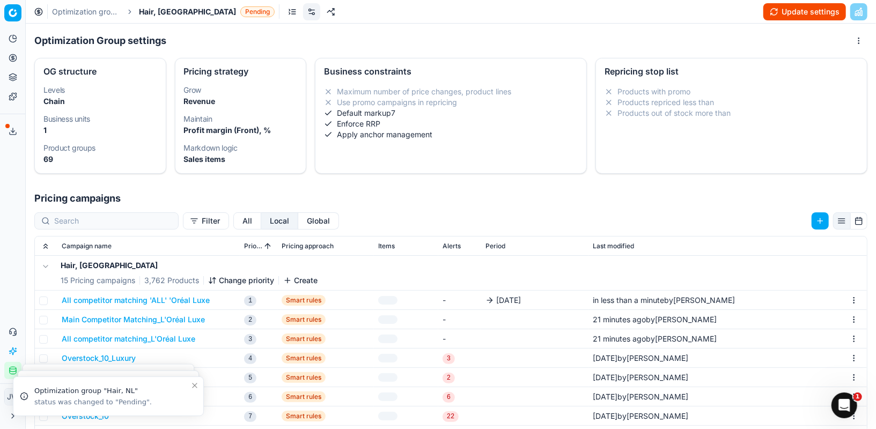
click at [147, 320] on button "Main Competitor Matching_L'Oréal Luxe" at bounding box center [133, 319] width 143 height 11
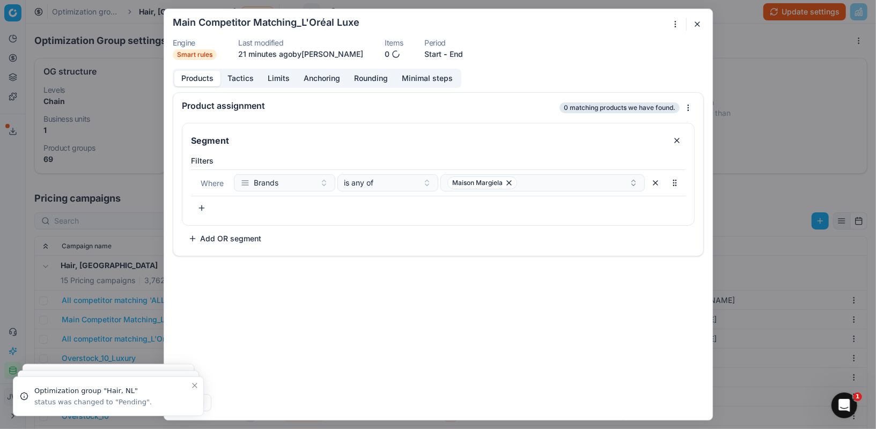
click at [452, 54] on button "End" at bounding box center [456, 54] width 13 height 11
click at [474, 195] on button "3" at bounding box center [472, 199] width 17 height 17
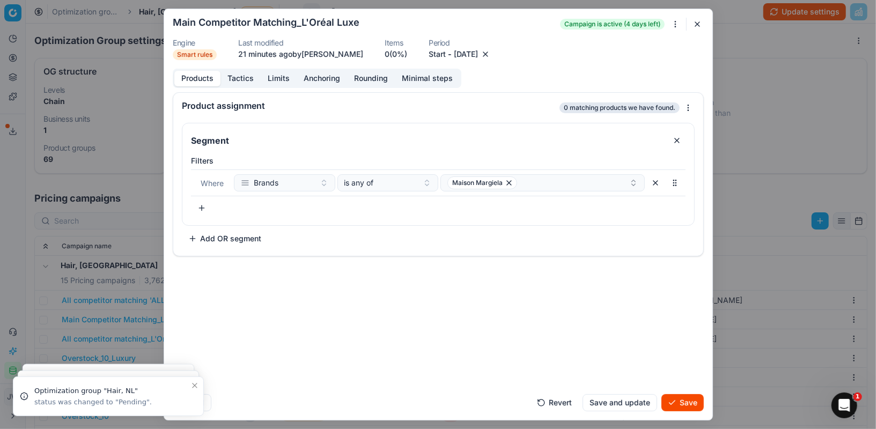
click at [682, 396] on button "Save" at bounding box center [683, 402] width 42 height 17
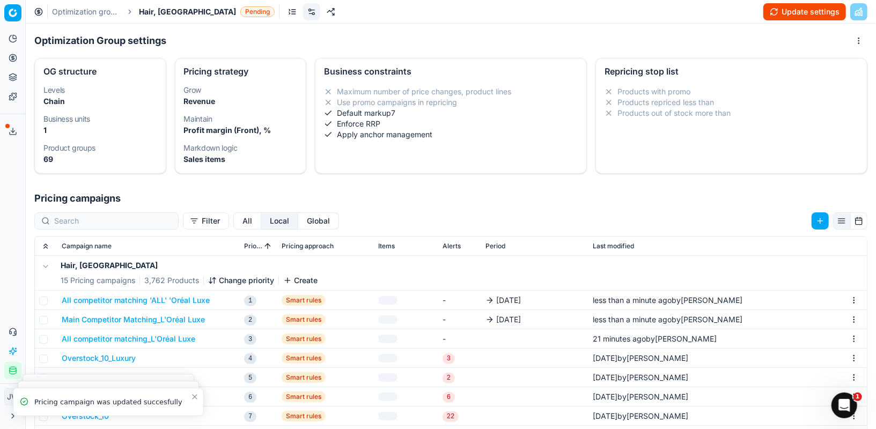
click at [151, 338] on button "All competitor matching_L'Oréal Luxe" at bounding box center [129, 339] width 134 height 11
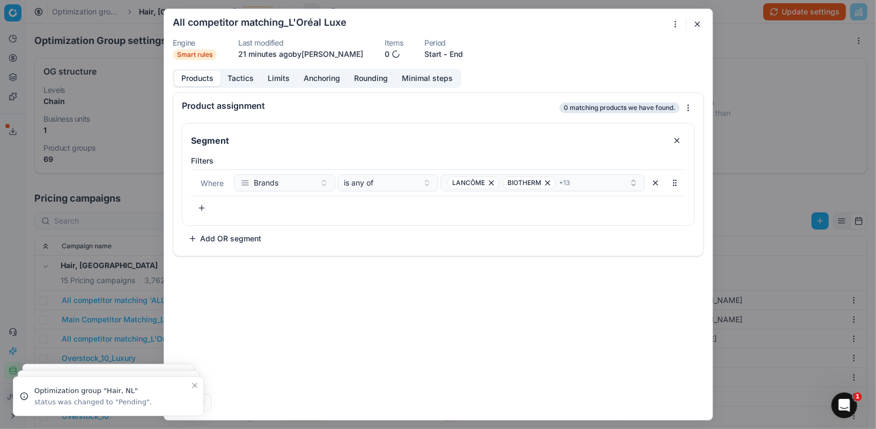
click at [452, 55] on button "End" at bounding box center [456, 54] width 13 height 11
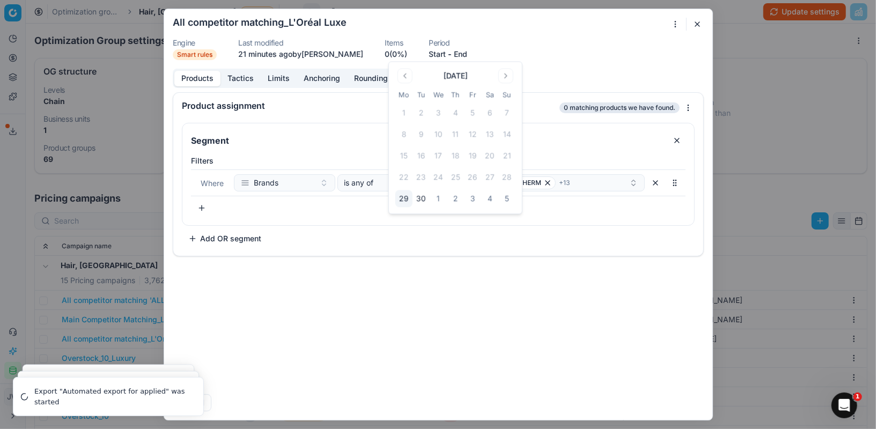
click at [470, 197] on button "3" at bounding box center [472, 199] width 17 height 17
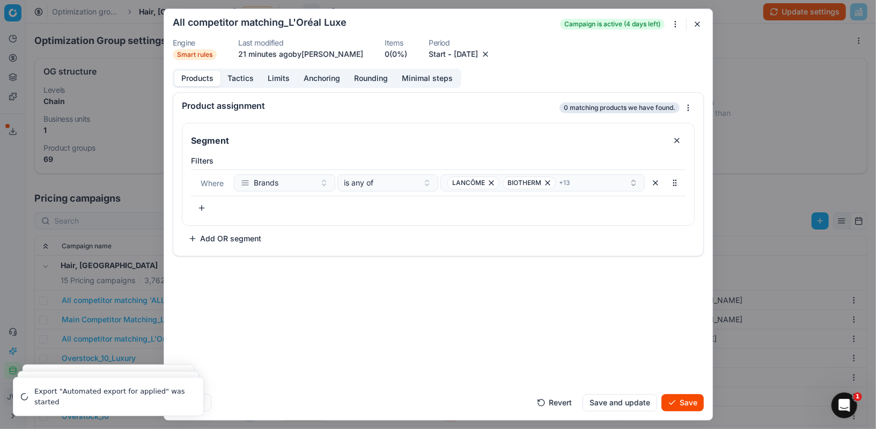
click at [678, 405] on button "Save" at bounding box center [683, 402] width 42 height 17
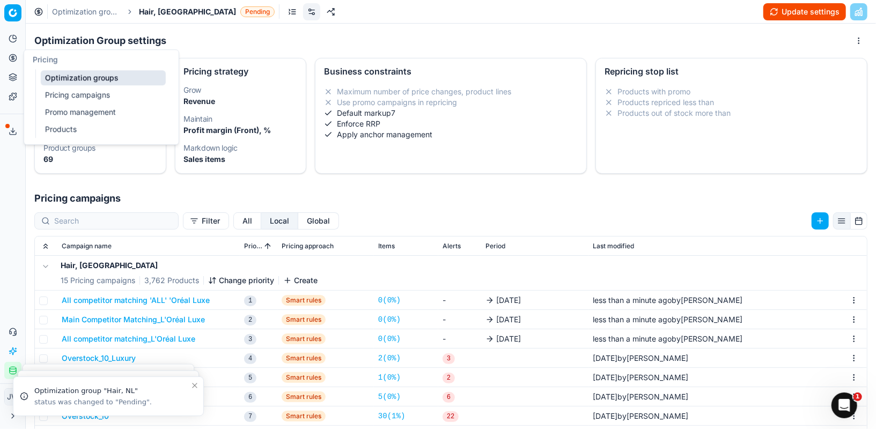
click at [63, 81] on link "Optimization groups" at bounding box center [103, 77] width 125 height 15
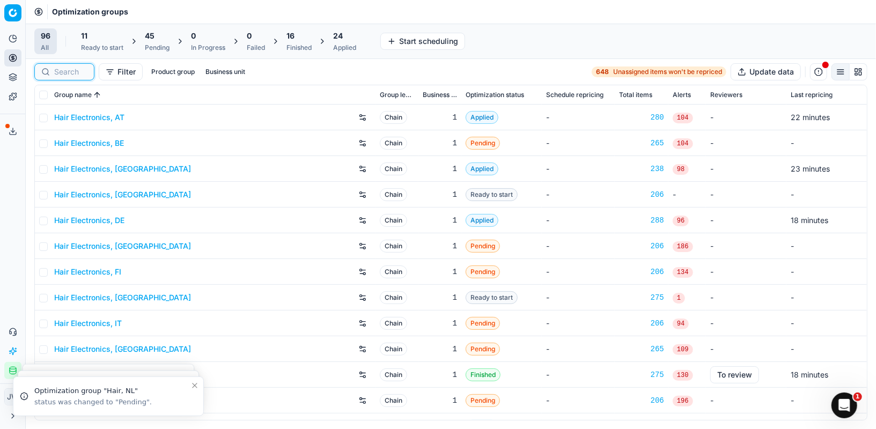
click at [79, 74] on input at bounding box center [70, 72] width 33 height 11
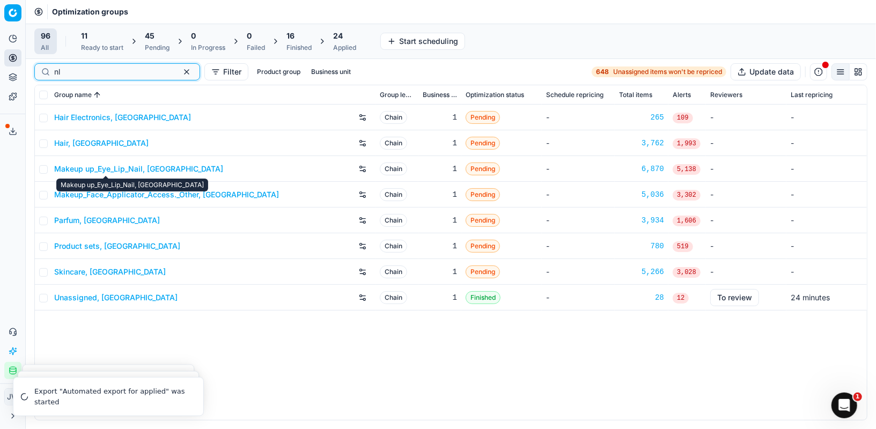
type input "nl"
click at [90, 168] on link "Makeup up_Eye_Lip_Nail, [GEOGRAPHIC_DATA]" at bounding box center [138, 169] width 169 height 11
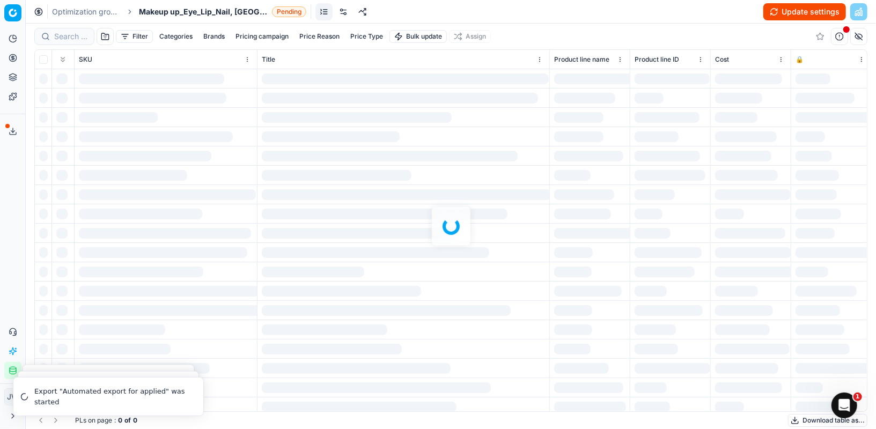
click at [335, 14] on link at bounding box center [343, 11] width 17 height 17
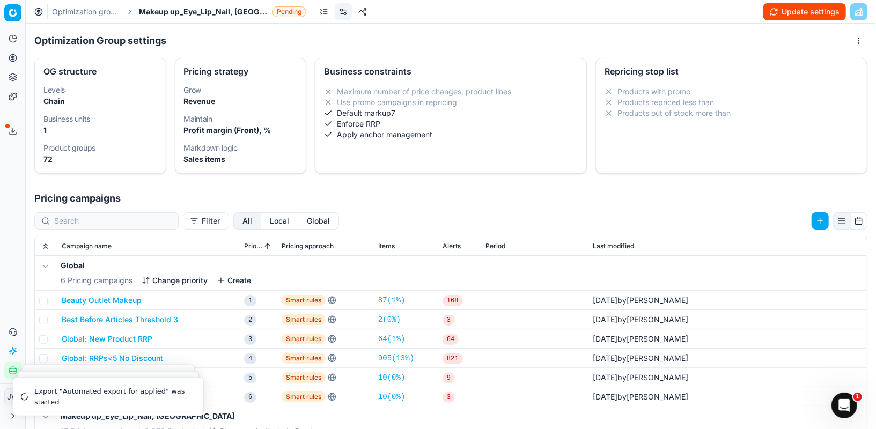
click at [261, 219] on button "Local" at bounding box center [279, 221] width 37 height 17
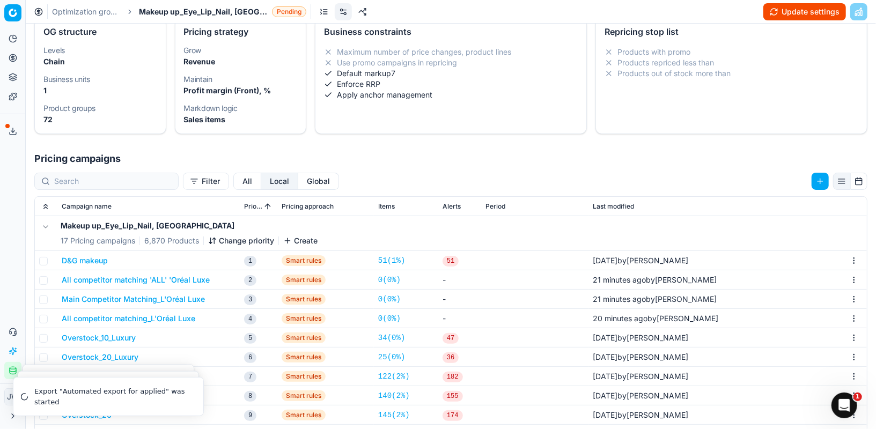
scroll to position [38, 0]
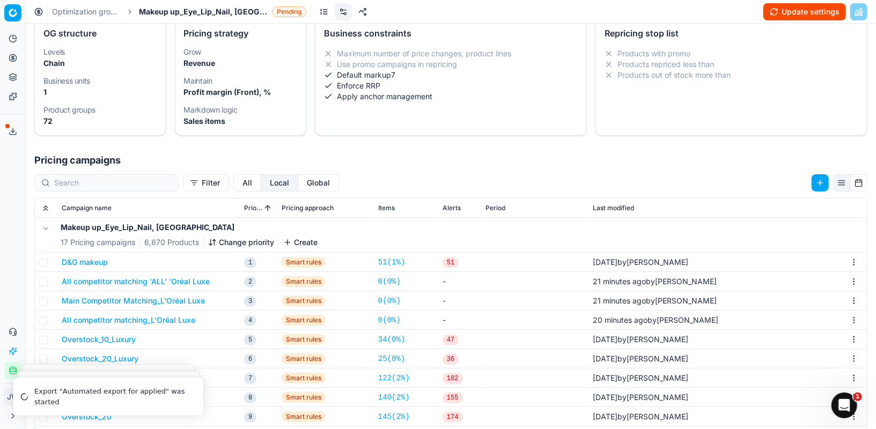
click at [165, 277] on button "All competitor matching 'ALL' 'Oréal Luxe" at bounding box center [136, 281] width 148 height 11
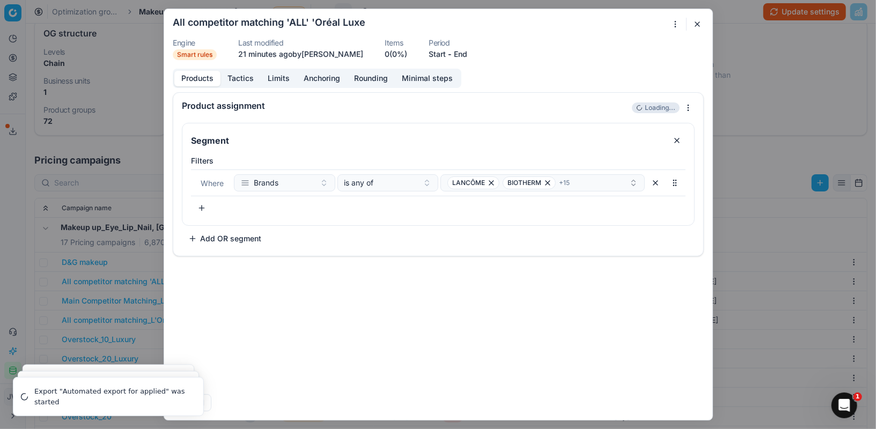
click at [459, 52] on button "End" at bounding box center [460, 54] width 13 height 11
click at [473, 199] on button "3" at bounding box center [472, 199] width 17 height 17
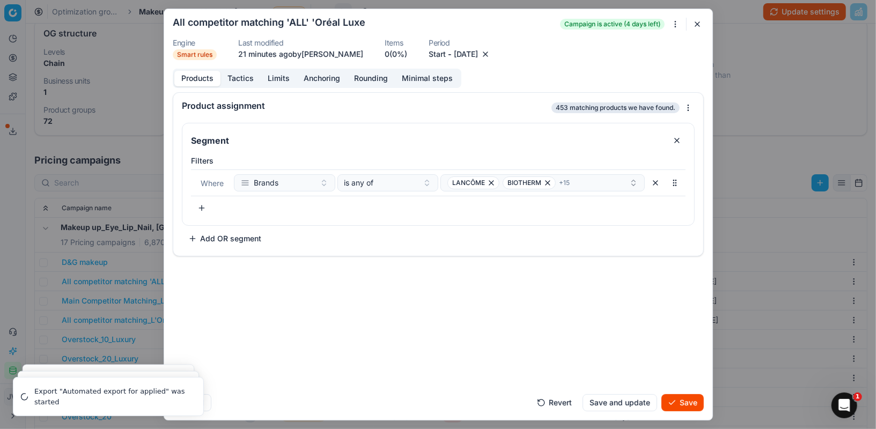
click at [673, 401] on button "Save" at bounding box center [683, 402] width 42 height 17
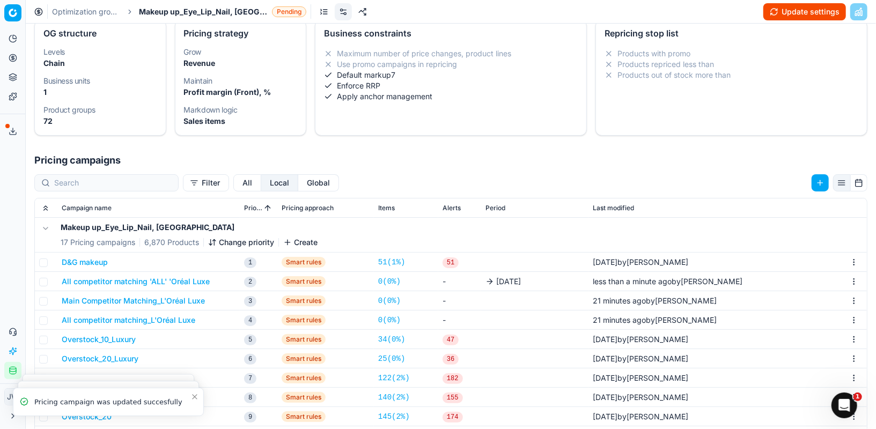
click at [123, 299] on button "Main Competitor Matching_L'Oréal Luxe" at bounding box center [133, 301] width 143 height 11
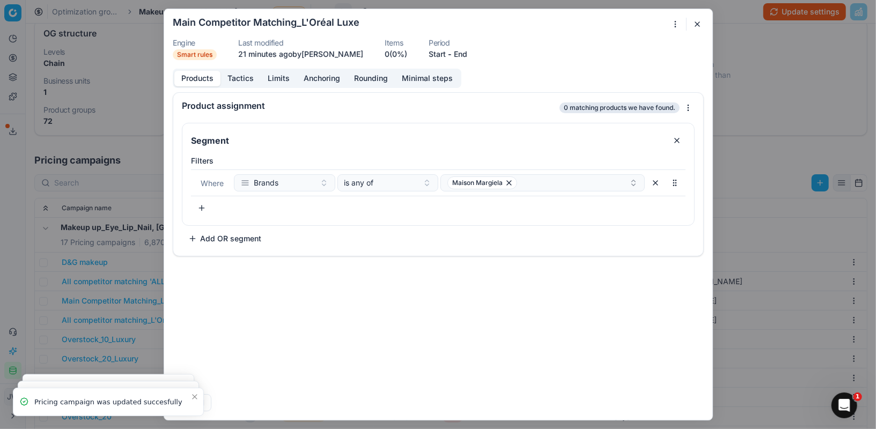
click at [456, 57] on button "End" at bounding box center [460, 54] width 13 height 11
click at [477, 200] on button "3" at bounding box center [472, 199] width 17 height 17
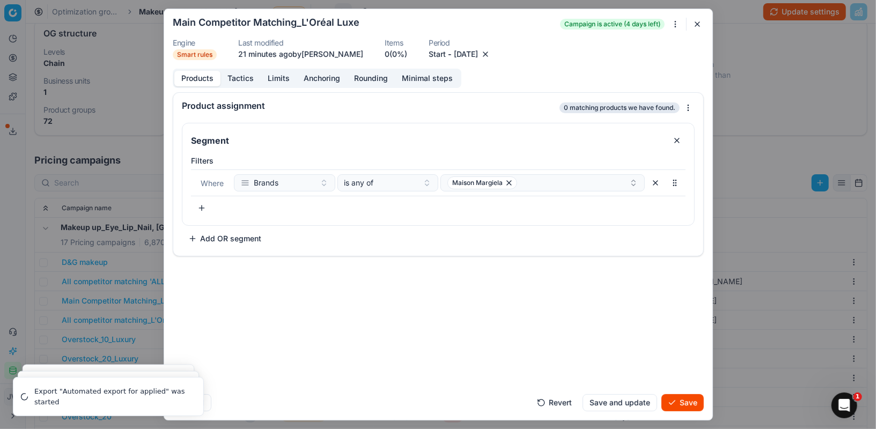
click at [684, 406] on button "Save" at bounding box center [683, 402] width 42 height 17
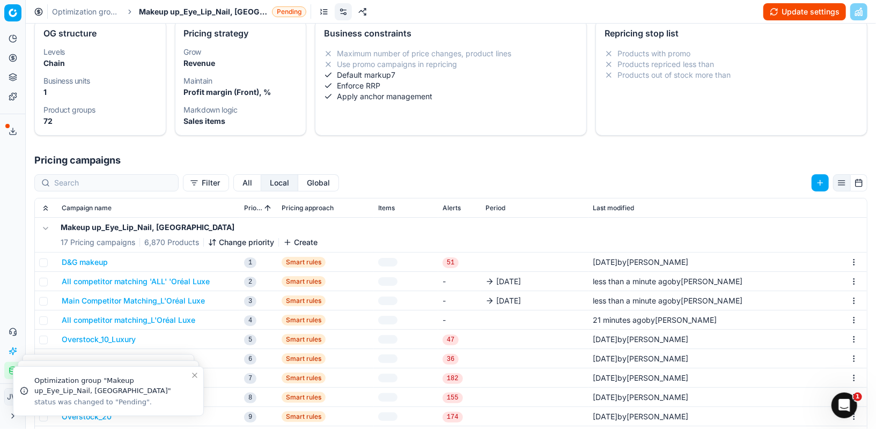
click at [155, 301] on button "Main Competitor Matching_L'Oréal Luxe" at bounding box center [133, 301] width 143 height 11
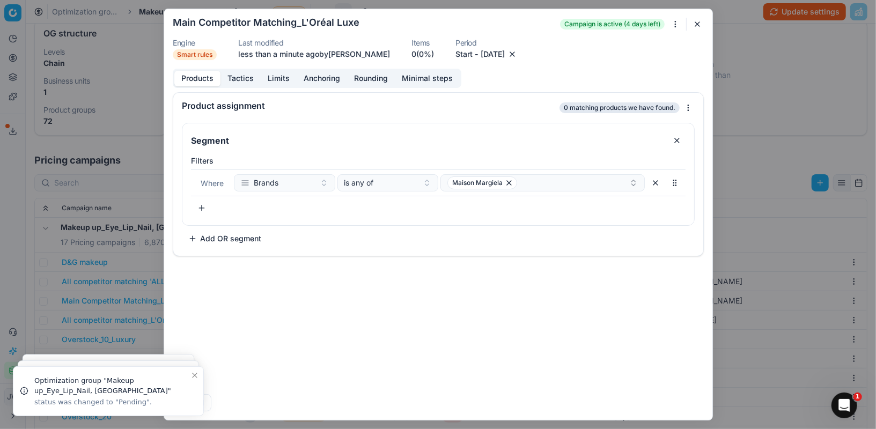
click at [697, 26] on button "button" at bounding box center [697, 24] width 13 height 13
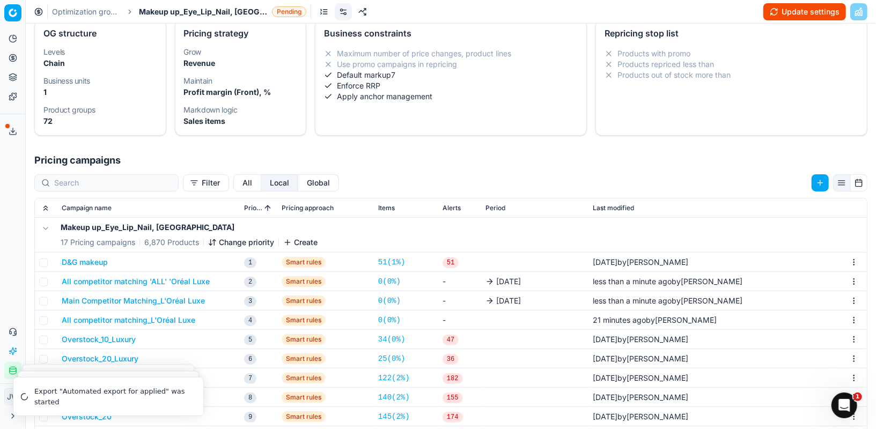
click at [124, 320] on button "All competitor matching_L'Oréal Luxe" at bounding box center [129, 320] width 134 height 11
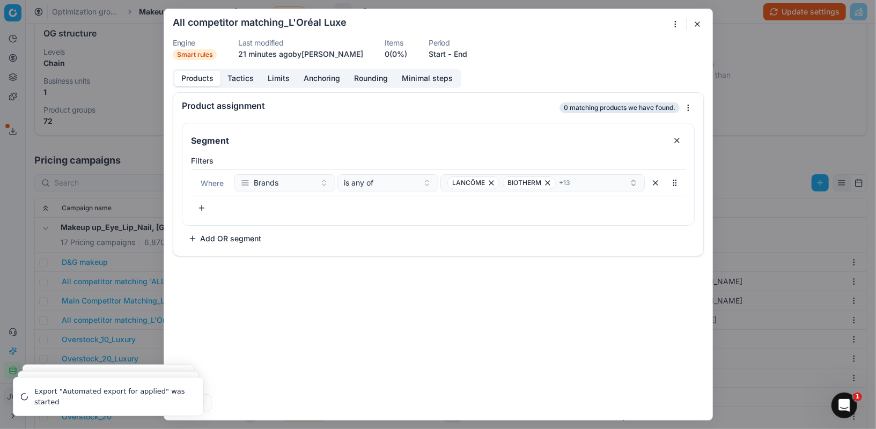
click at [463, 56] on dl "Engine Smart rules Last modified 21 minutes ago by Jonas Wagner Items 0 (0%) Pe…" at bounding box center [438, 49] width 531 height 21
click at [459, 55] on button "End" at bounding box center [460, 54] width 13 height 11
click at [475, 197] on button "3" at bounding box center [472, 199] width 17 height 17
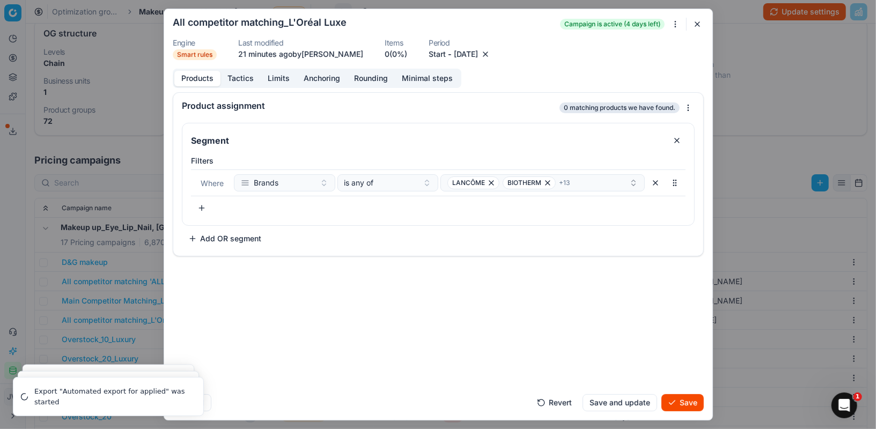
click at [692, 403] on button "Save" at bounding box center [683, 402] width 42 height 17
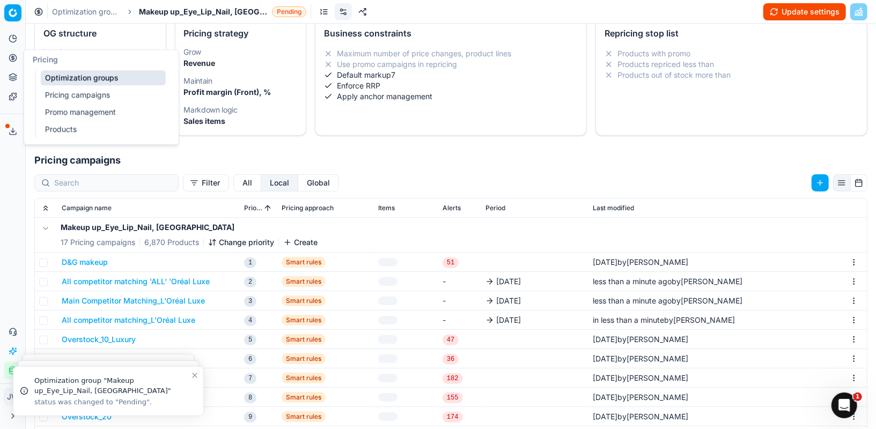
click at [15, 60] on icon at bounding box center [13, 58] width 9 height 9
click at [49, 75] on link "Optimization groups" at bounding box center [103, 77] width 125 height 15
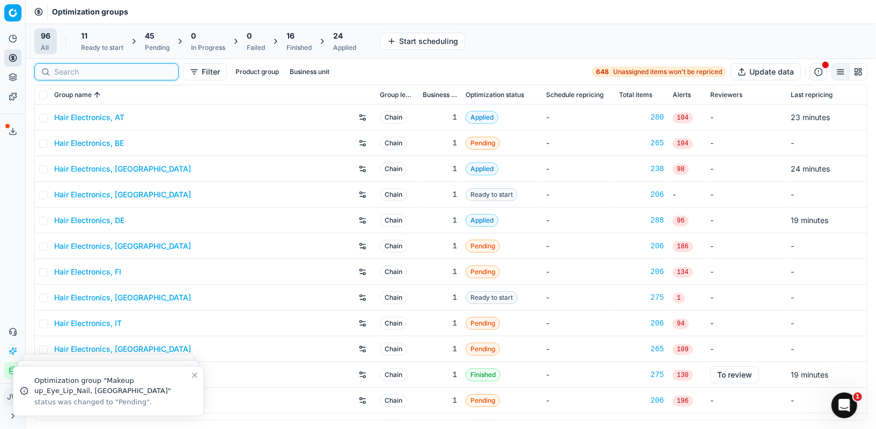
click at [72, 71] on input at bounding box center [113, 72] width 118 height 11
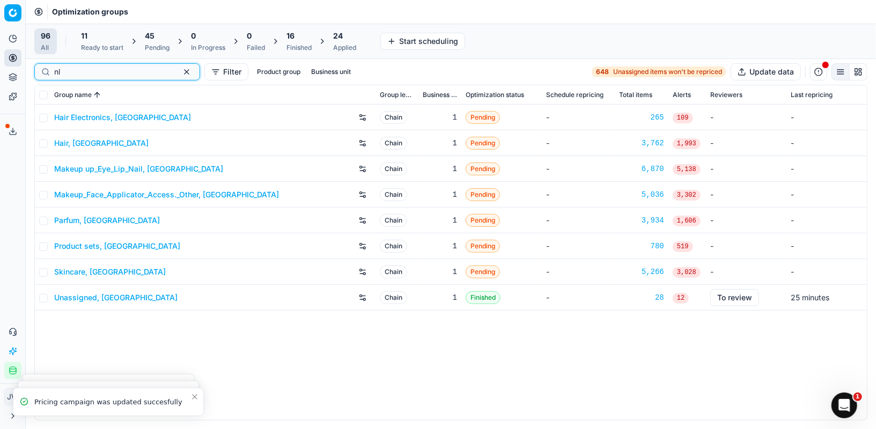
type input "nl"
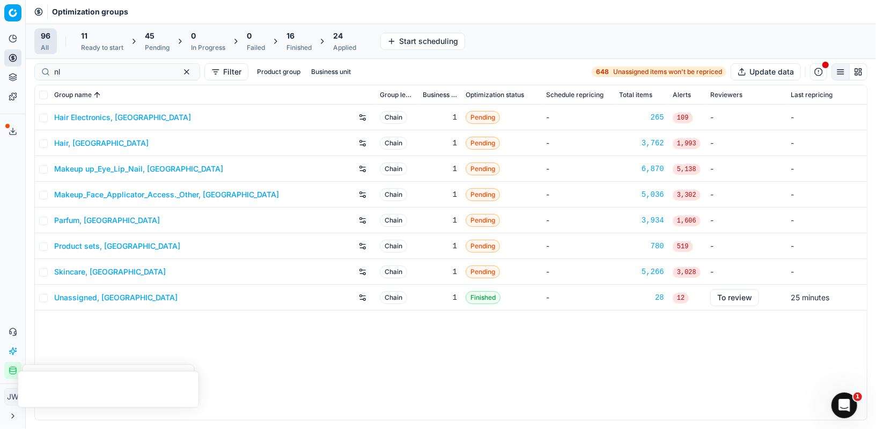
click at [103, 192] on link "Makeup_Face_Applicator_Access._Other, [GEOGRAPHIC_DATA]" at bounding box center [166, 194] width 225 height 11
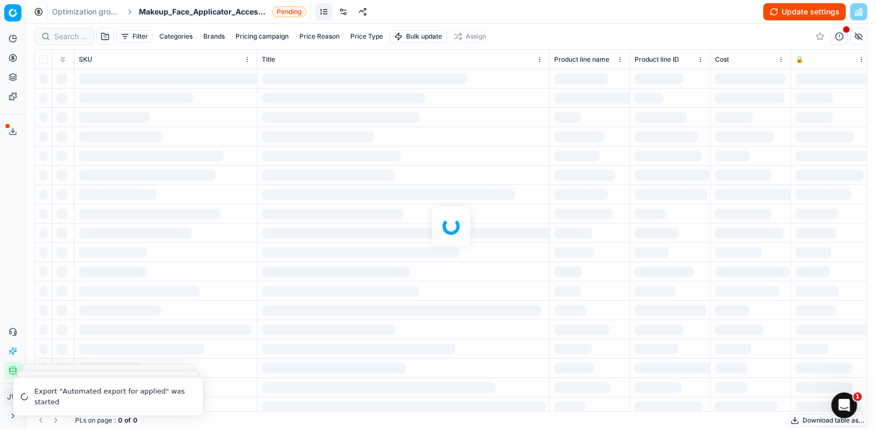
click at [345, 10] on link at bounding box center [343, 11] width 17 height 17
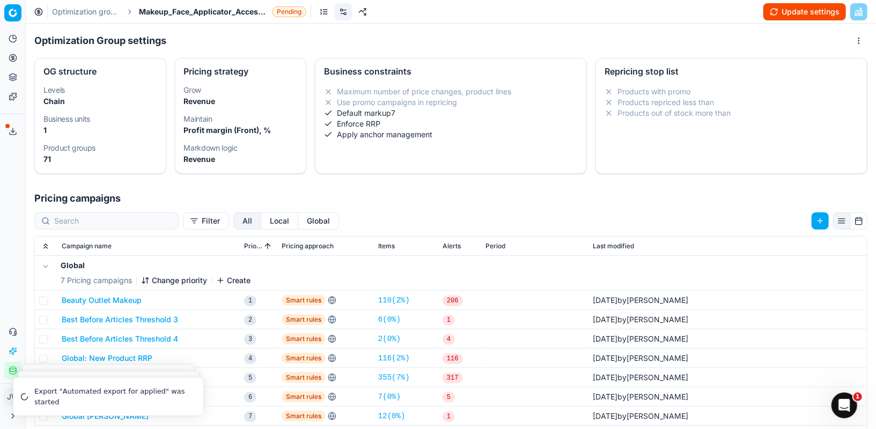
click at [261, 224] on button "Local" at bounding box center [279, 221] width 37 height 17
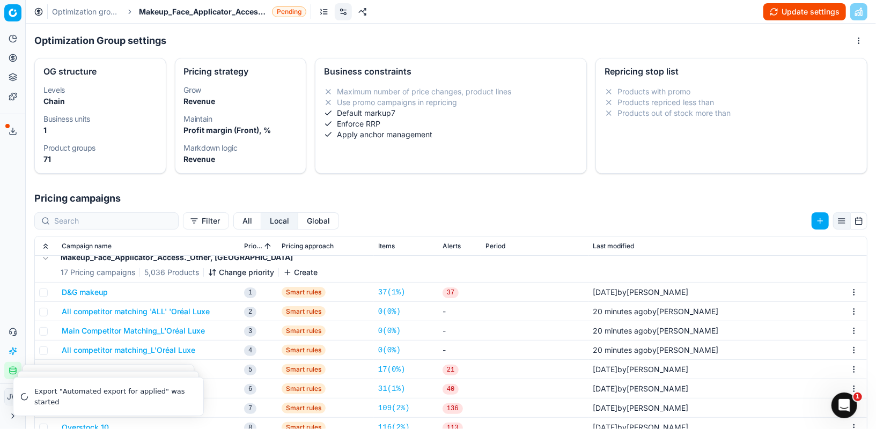
scroll to position [9, 0]
click at [177, 309] on button "All competitor matching 'ALL' 'Oréal Luxe" at bounding box center [136, 311] width 148 height 11
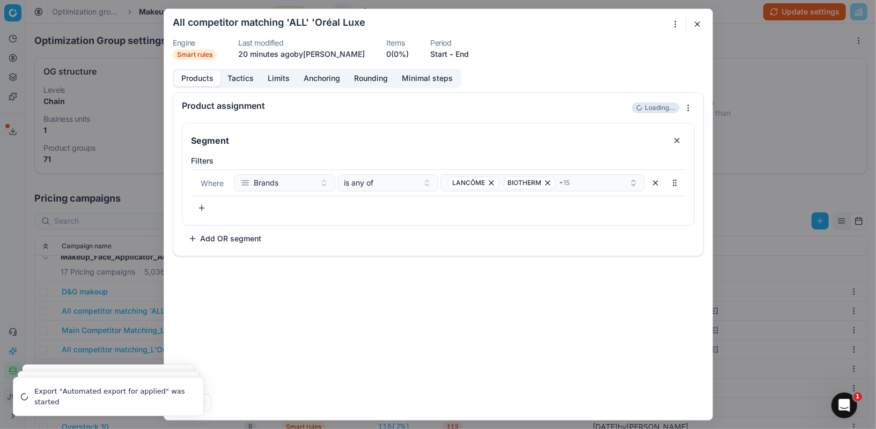
click at [463, 55] on button "End" at bounding box center [462, 54] width 13 height 11
click at [474, 201] on button "3" at bounding box center [474, 199] width 17 height 17
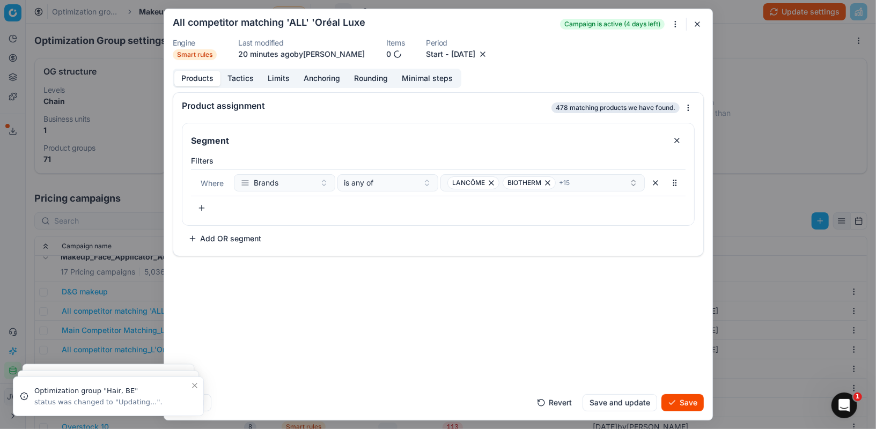
click at [694, 404] on button "Save" at bounding box center [683, 402] width 42 height 17
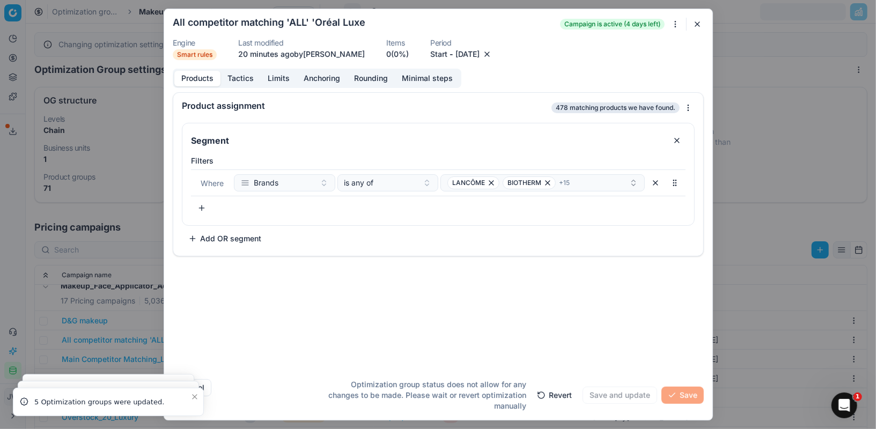
click at [697, 21] on button "button" at bounding box center [697, 24] width 13 height 13
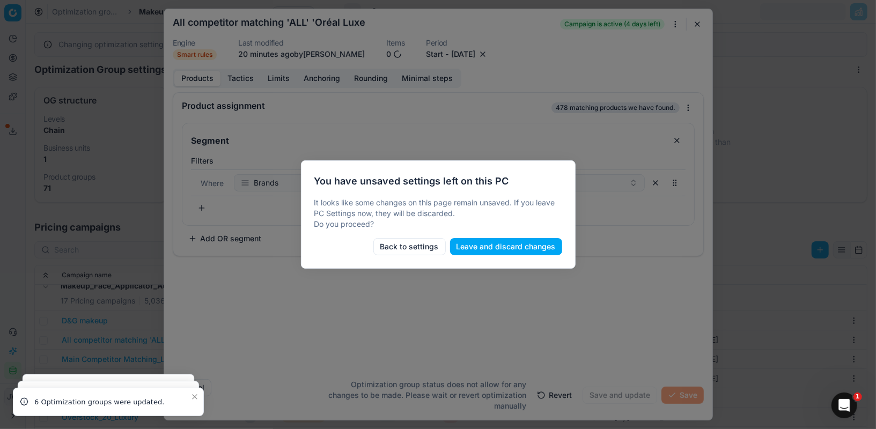
click at [489, 251] on button "Leave and discard changes" at bounding box center [506, 246] width 112 height 17
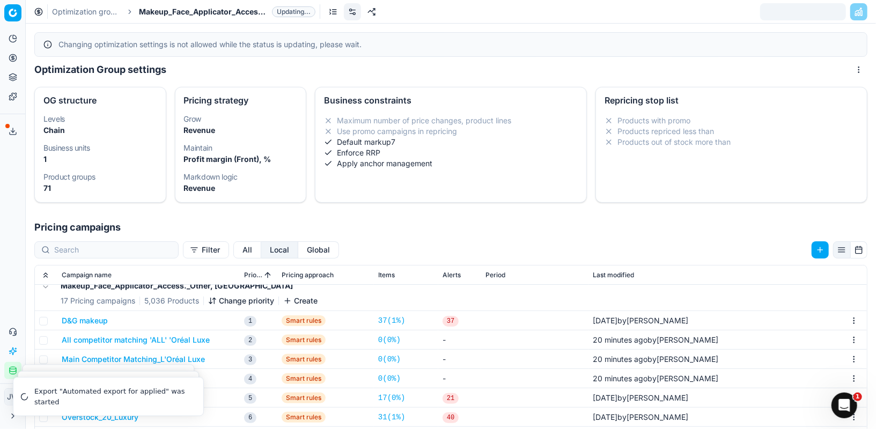
click at [13, 60] on icon at bounding box center [13, 58] width 0 height 4
click at [73, 76] on link "Optimization groups" at bounding box center [103, 77] width 125 height 15
